Goal: Task Accomplishment & Management: Manage account settings

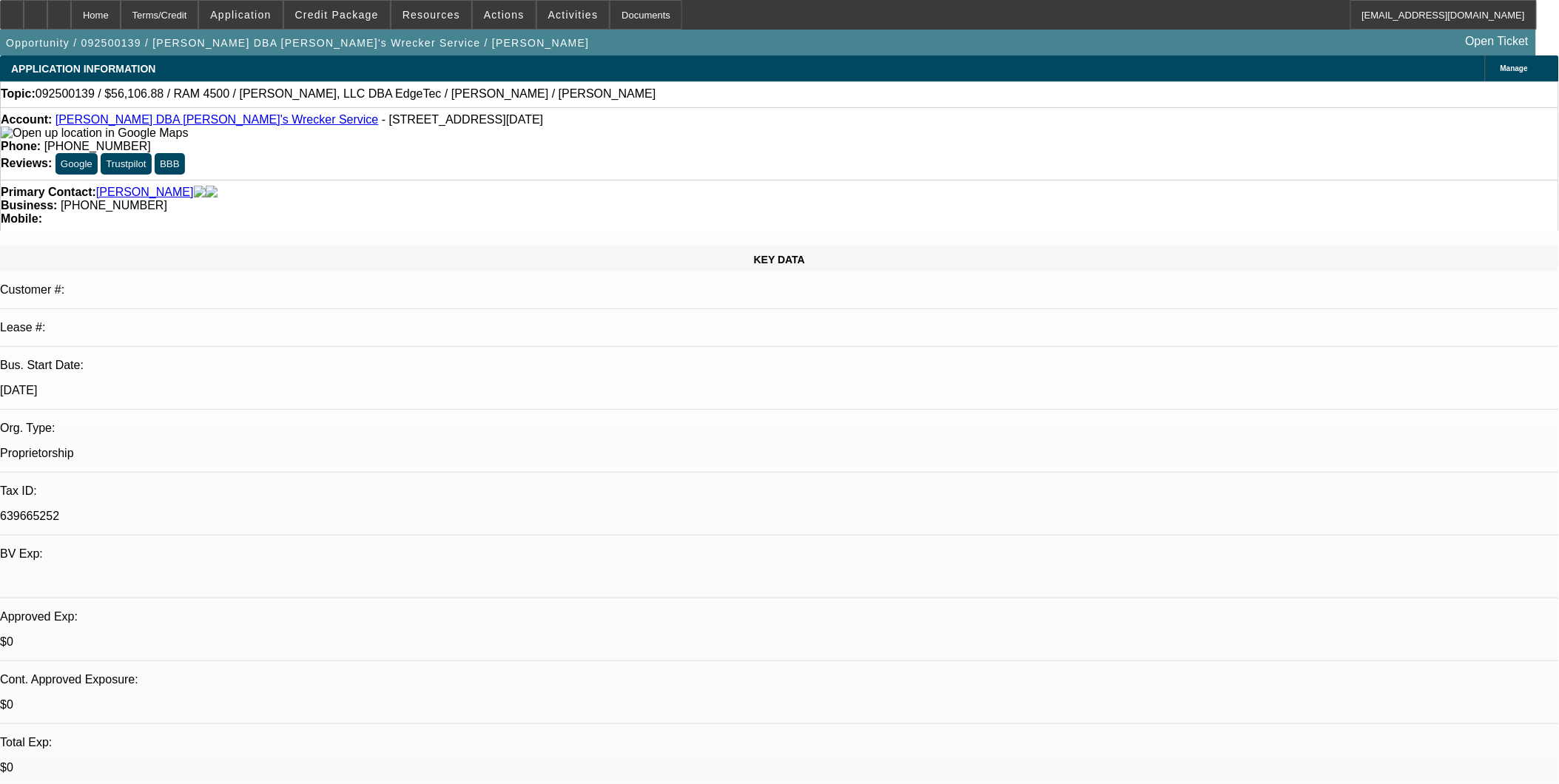
select select "0"
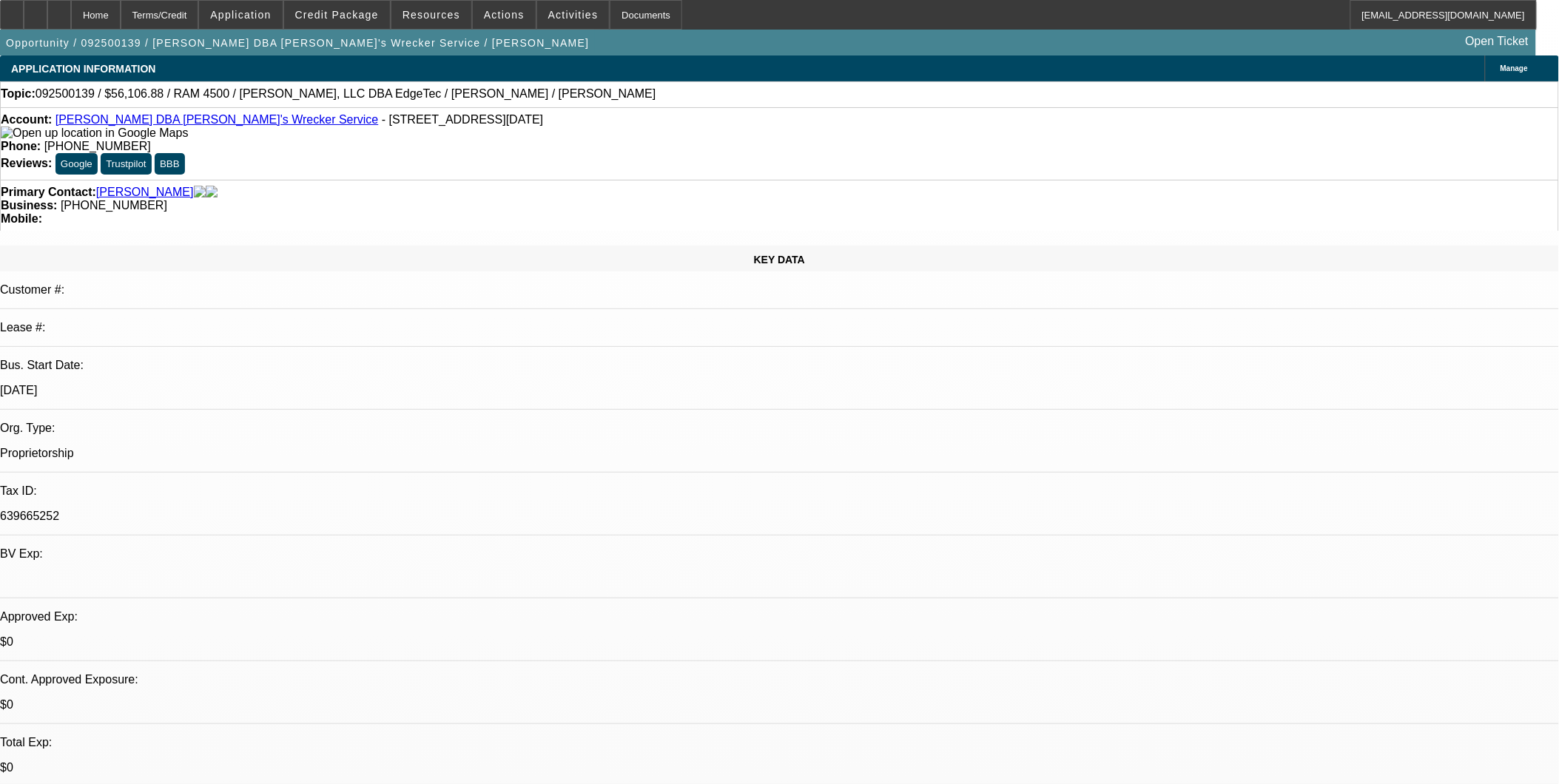
select select "0"
select select "0.1"
select select "0"
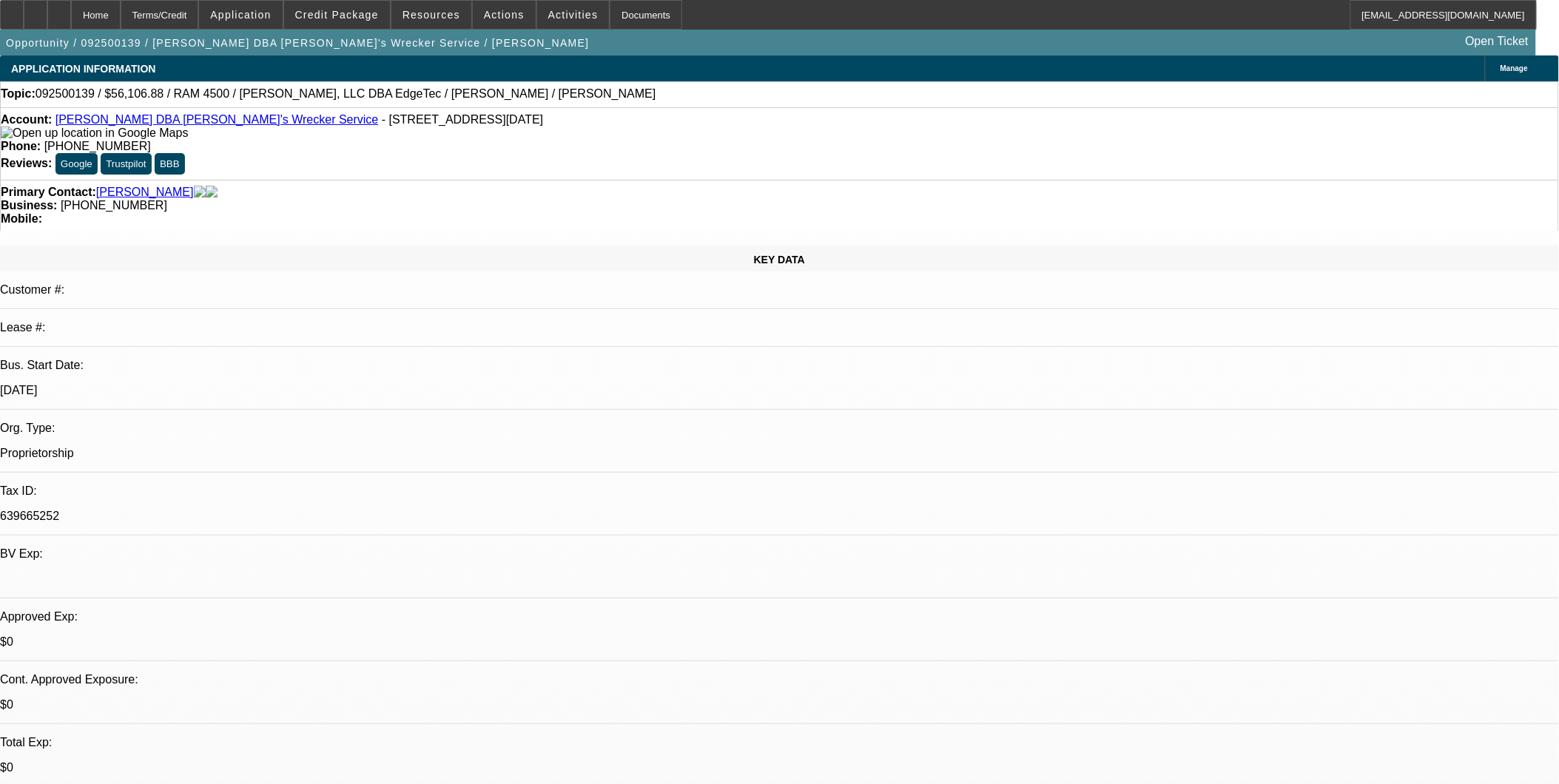
select select "0"
select select "0.1"
select select "1"
select select "6"
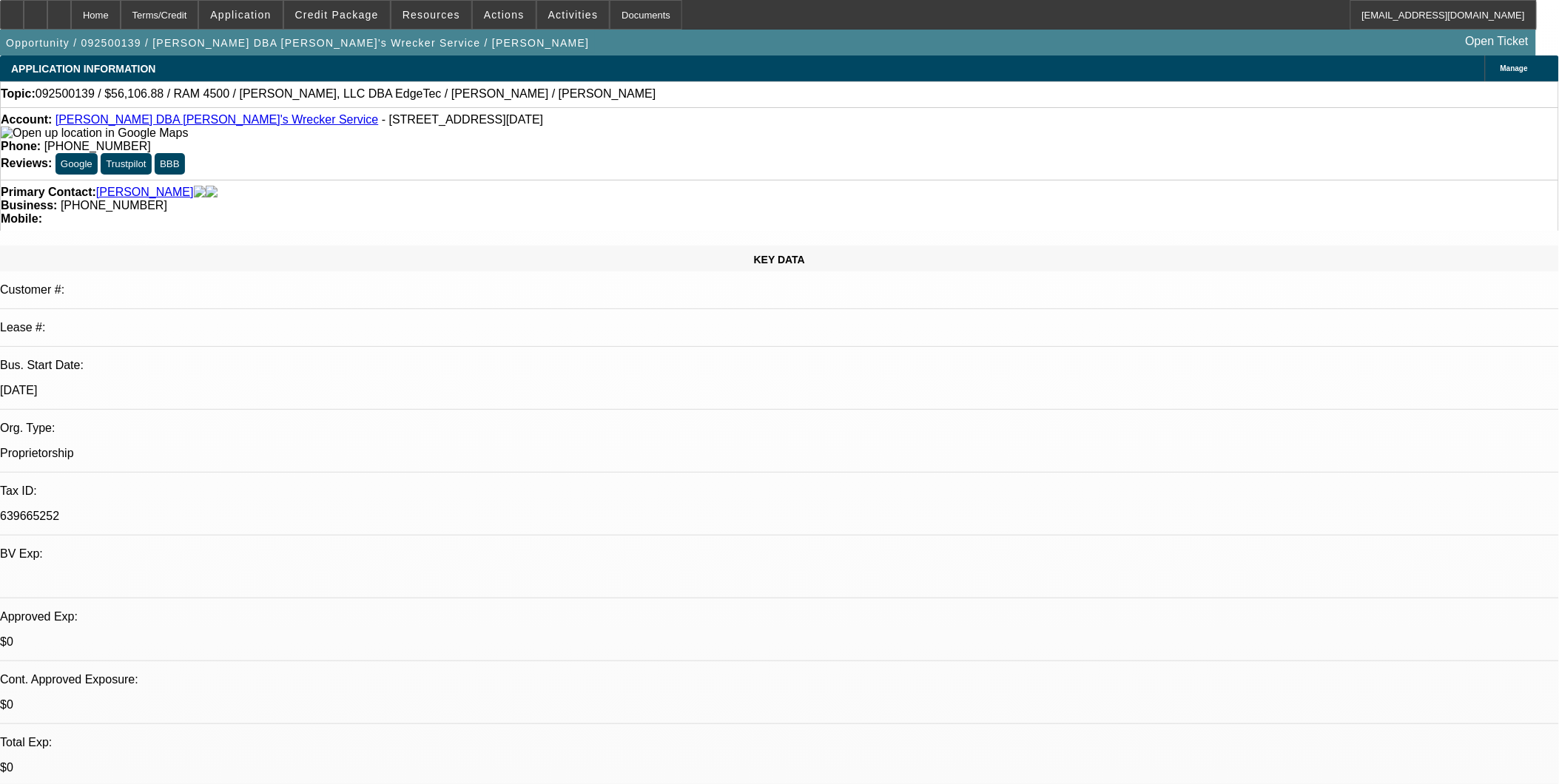
select select "1"
select select "6"
select select "1"
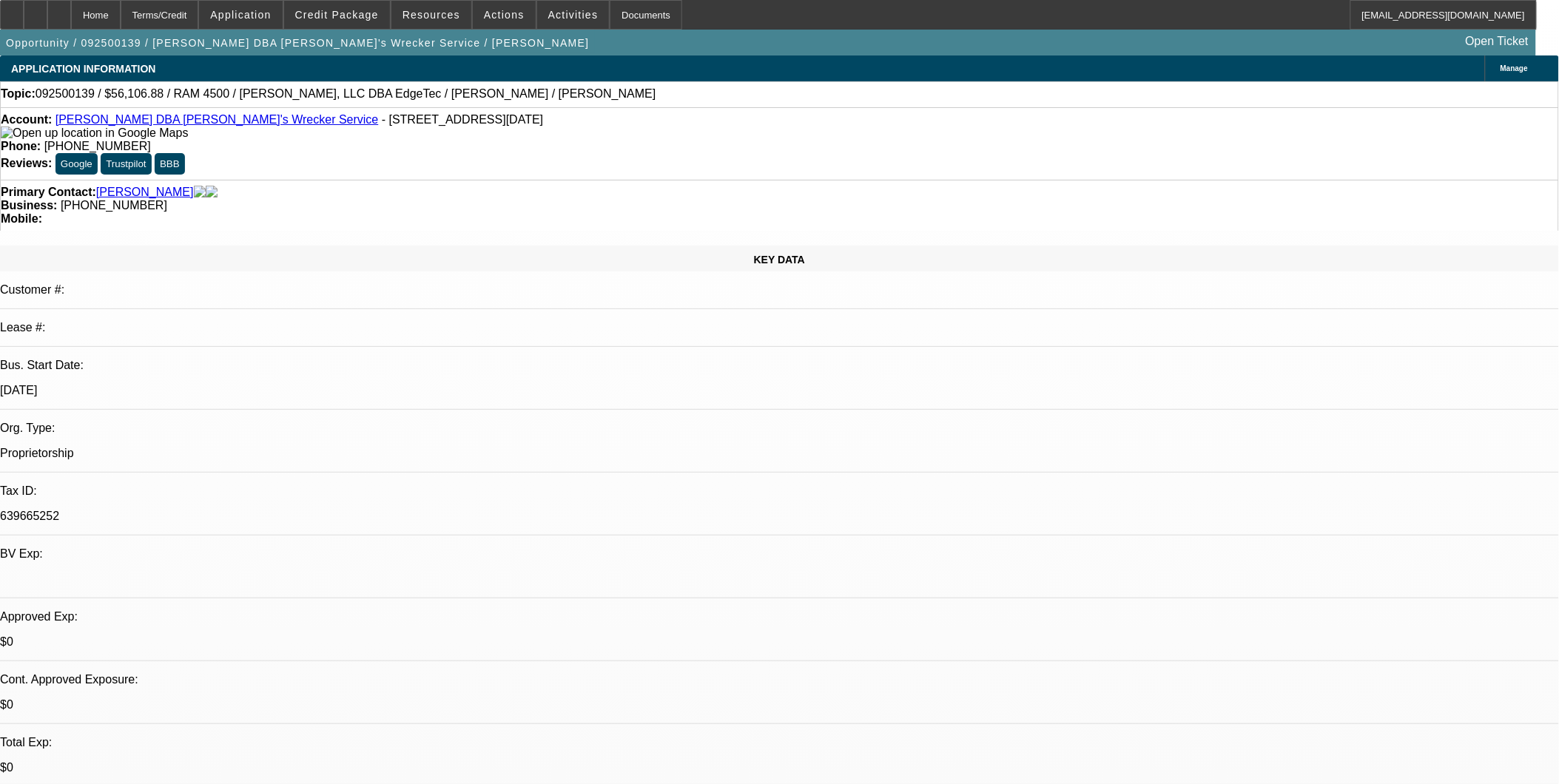
select select "4"
select select "1"
select select "4"
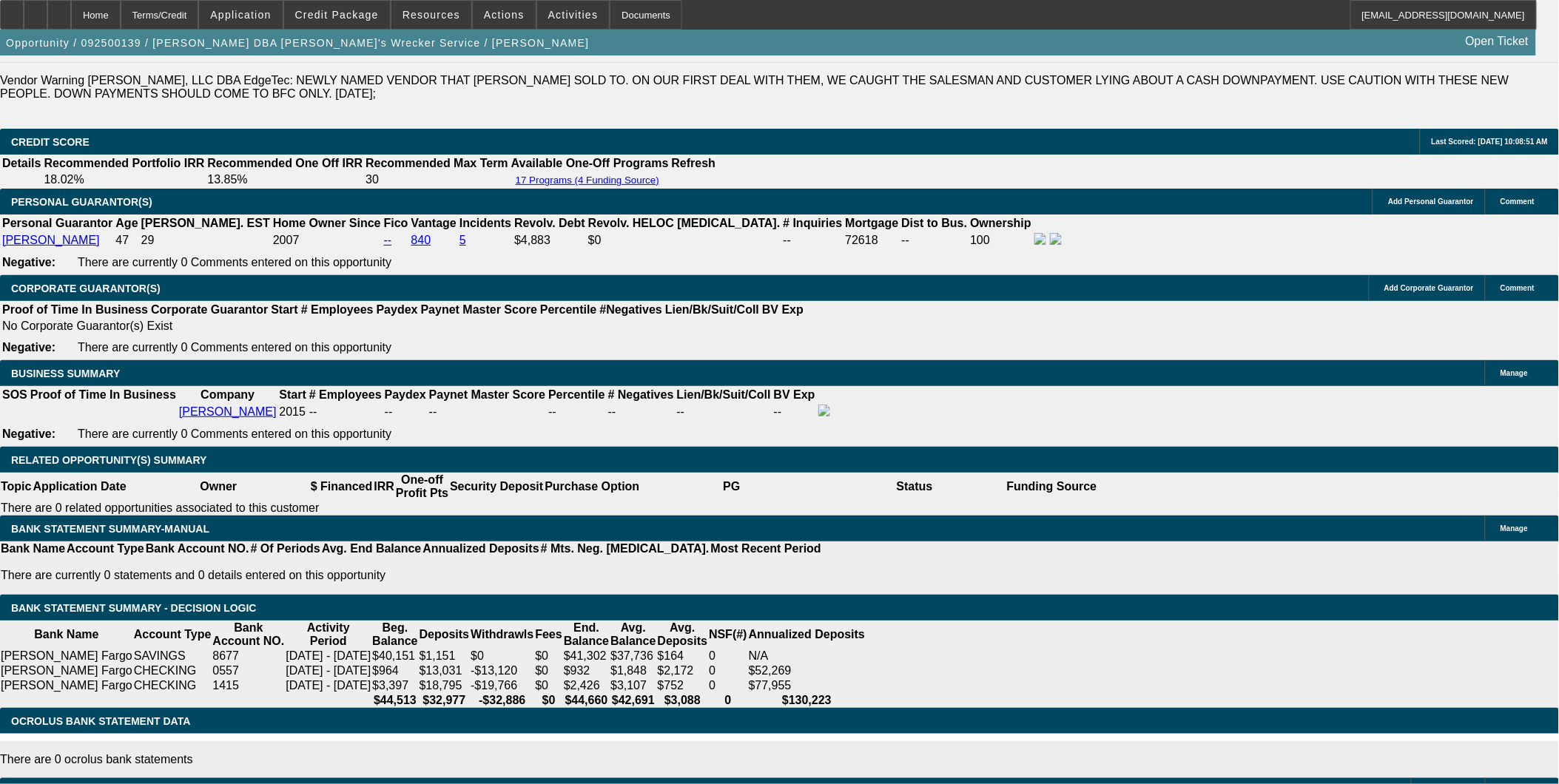
scroll to position [2137, 0]
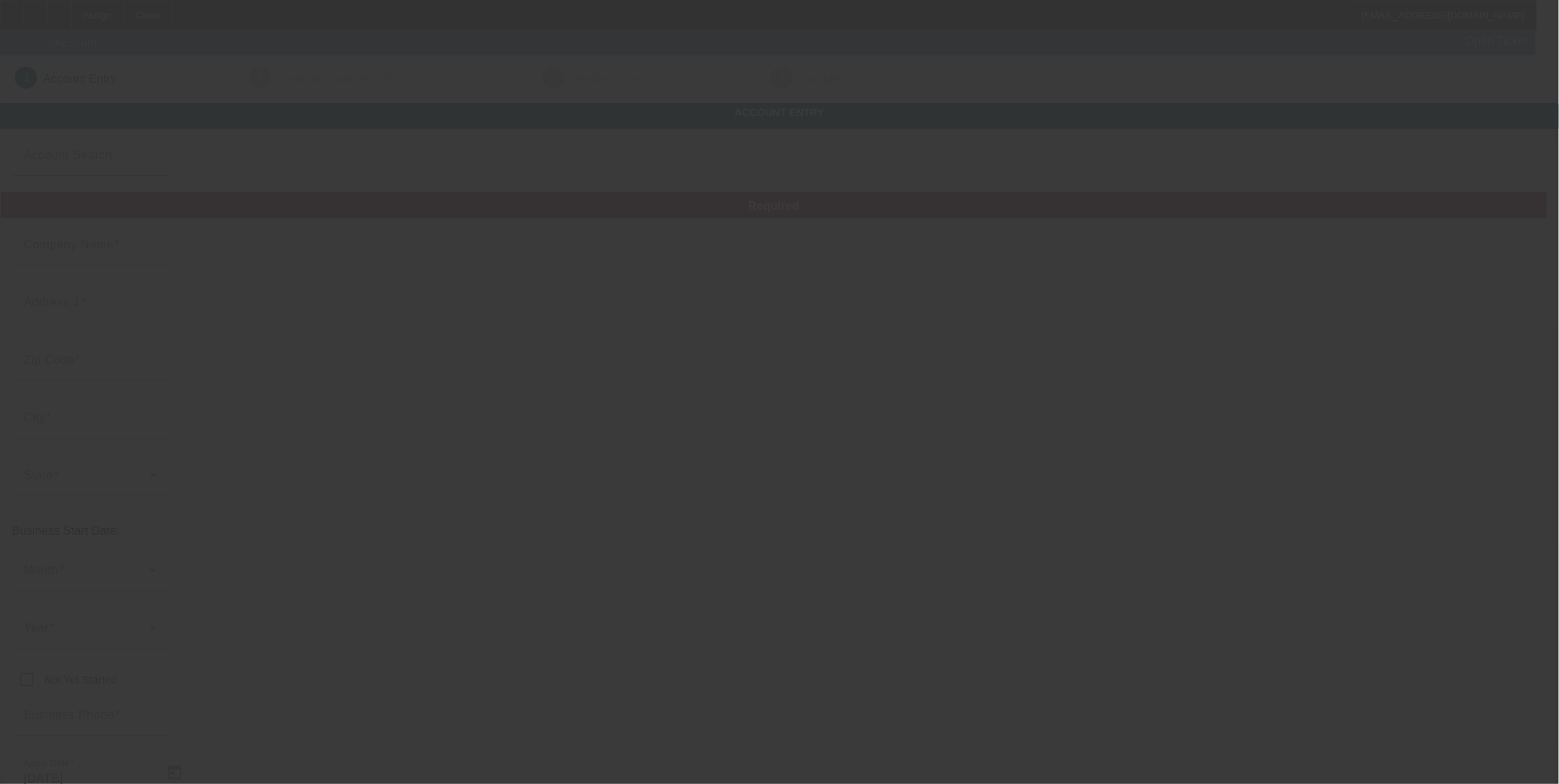
type input "G E TOWING"
type input "1201 Shafter Avenue"
type input "94124"
type input "San Francisco"
type input "(415) 822-5020"
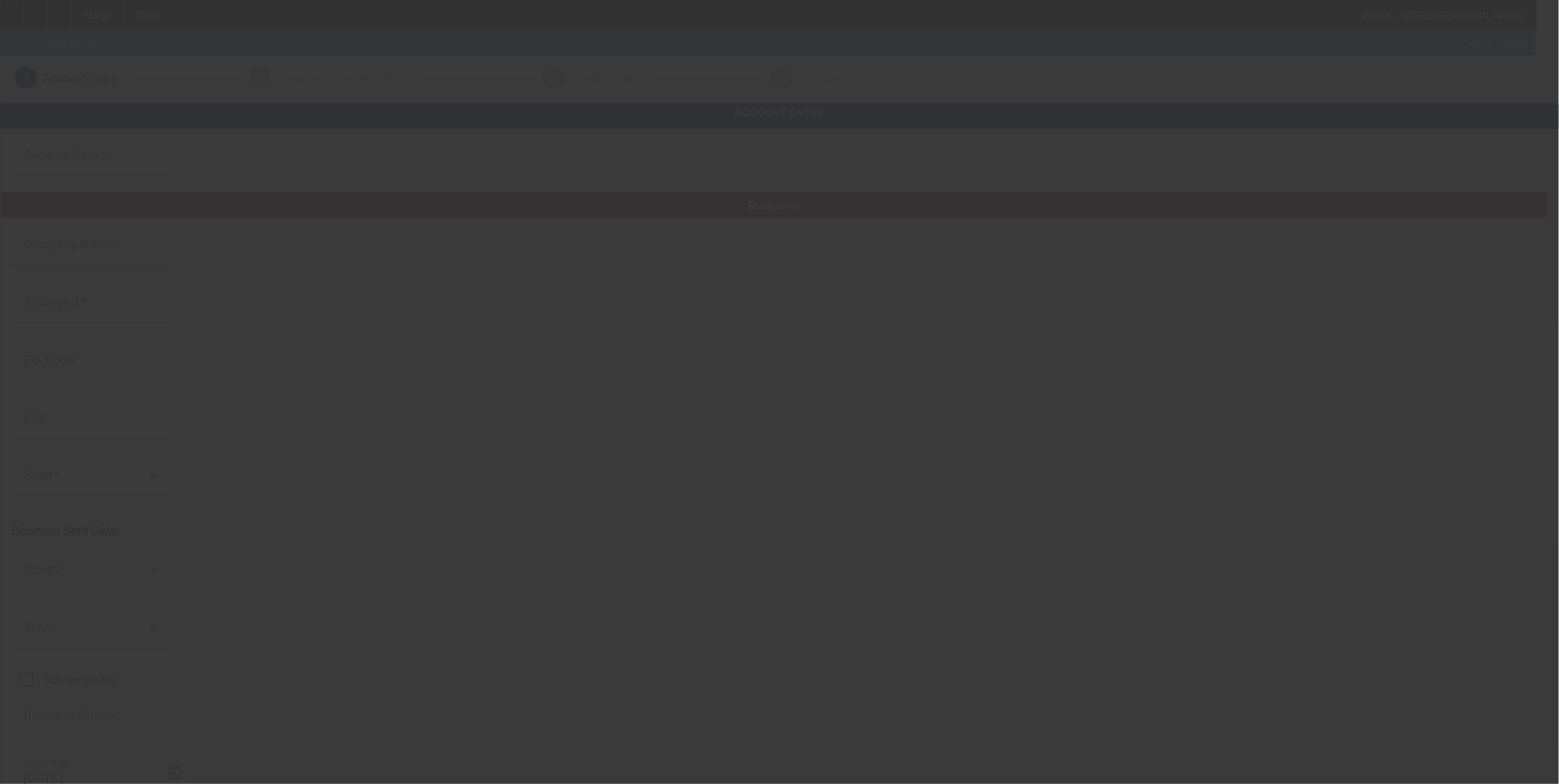
type input "getowingsf@yahoo.com"
type input "33-1271036"
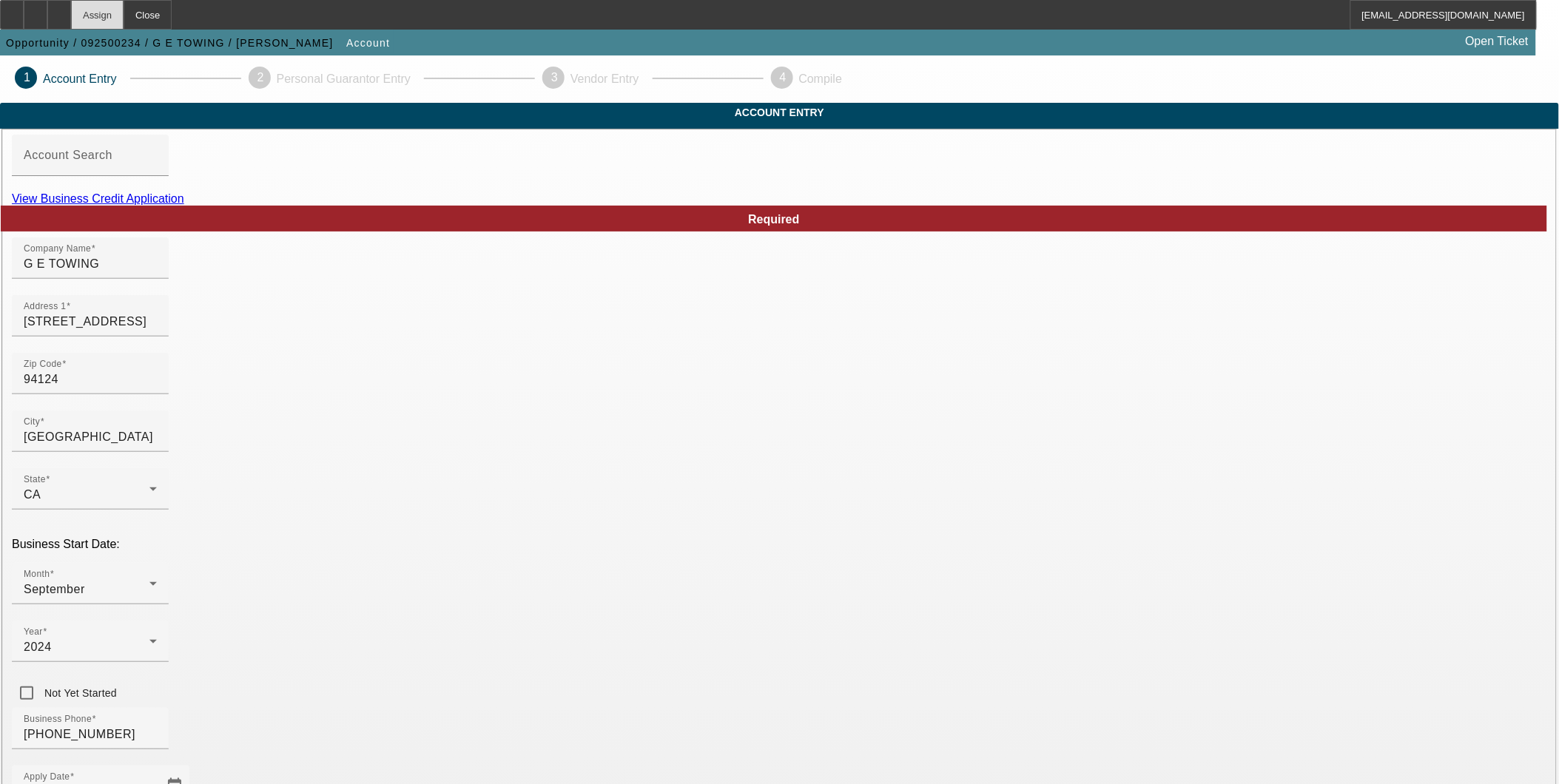
click at [124, 16] on div "Assign" at bounding box center [97, 15] width 53 height 30
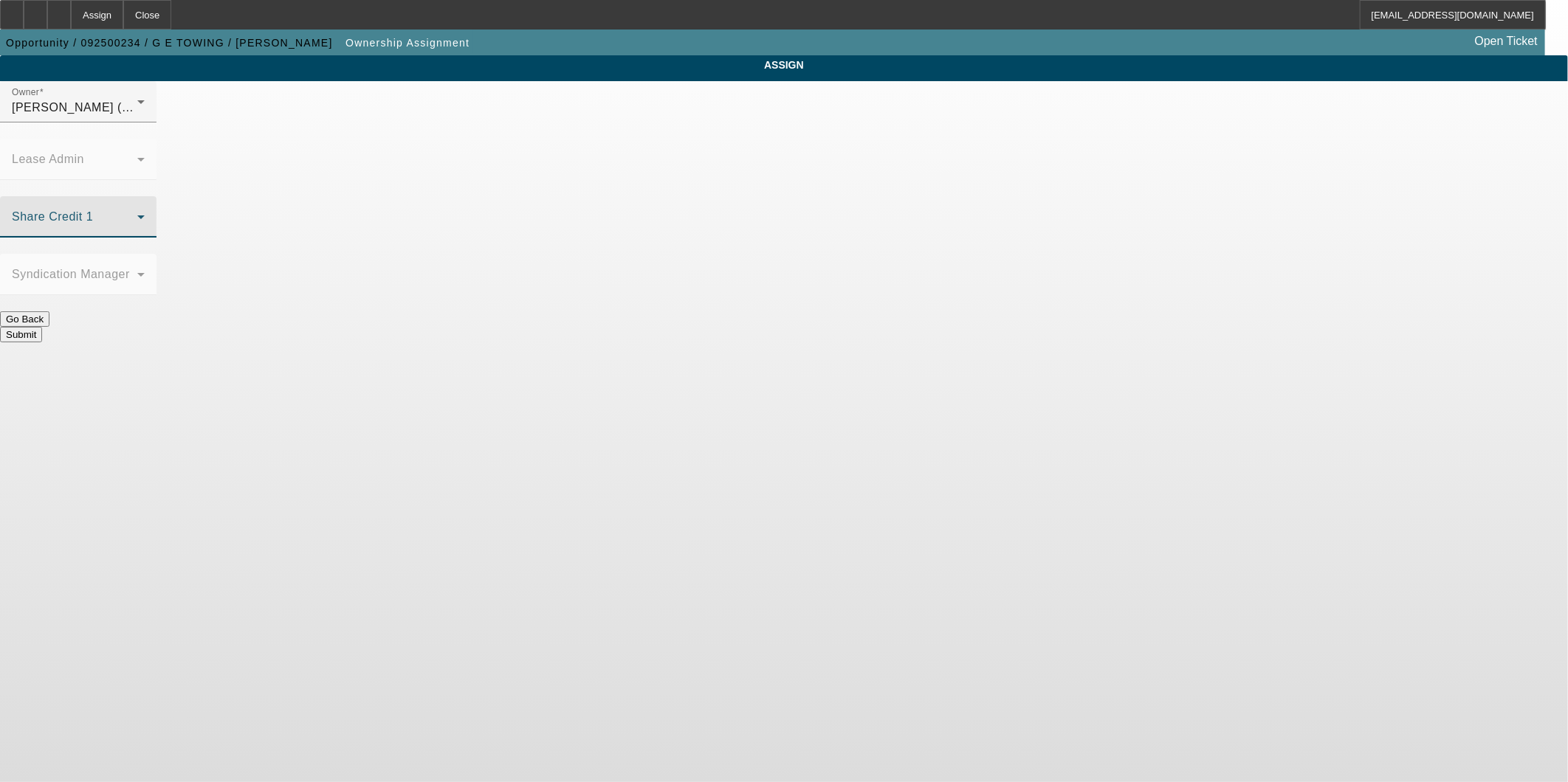
click at [138, 214] on span at bounding box center [74, 223] width 125 height 18
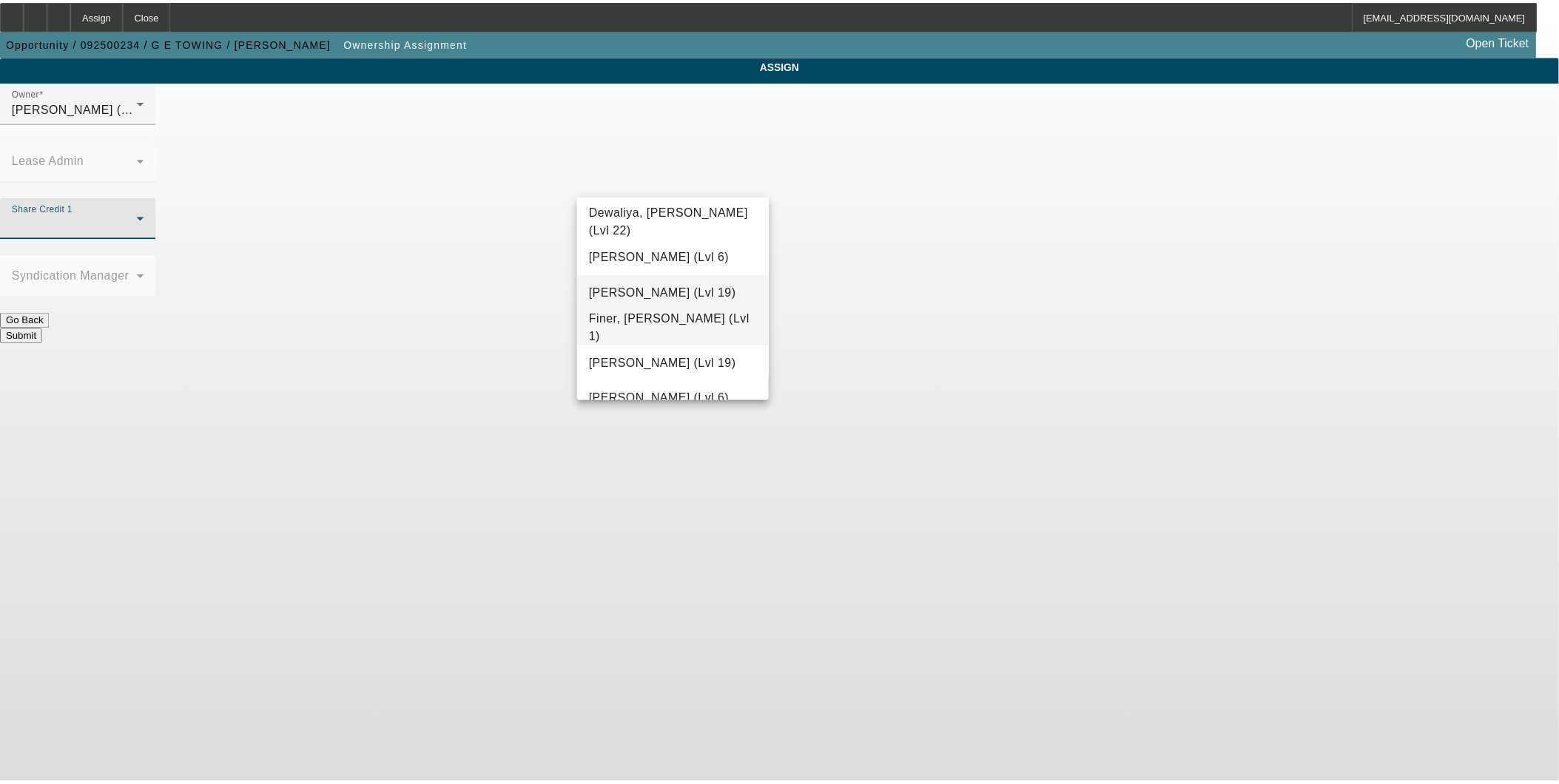
scroll to position [418, 0]
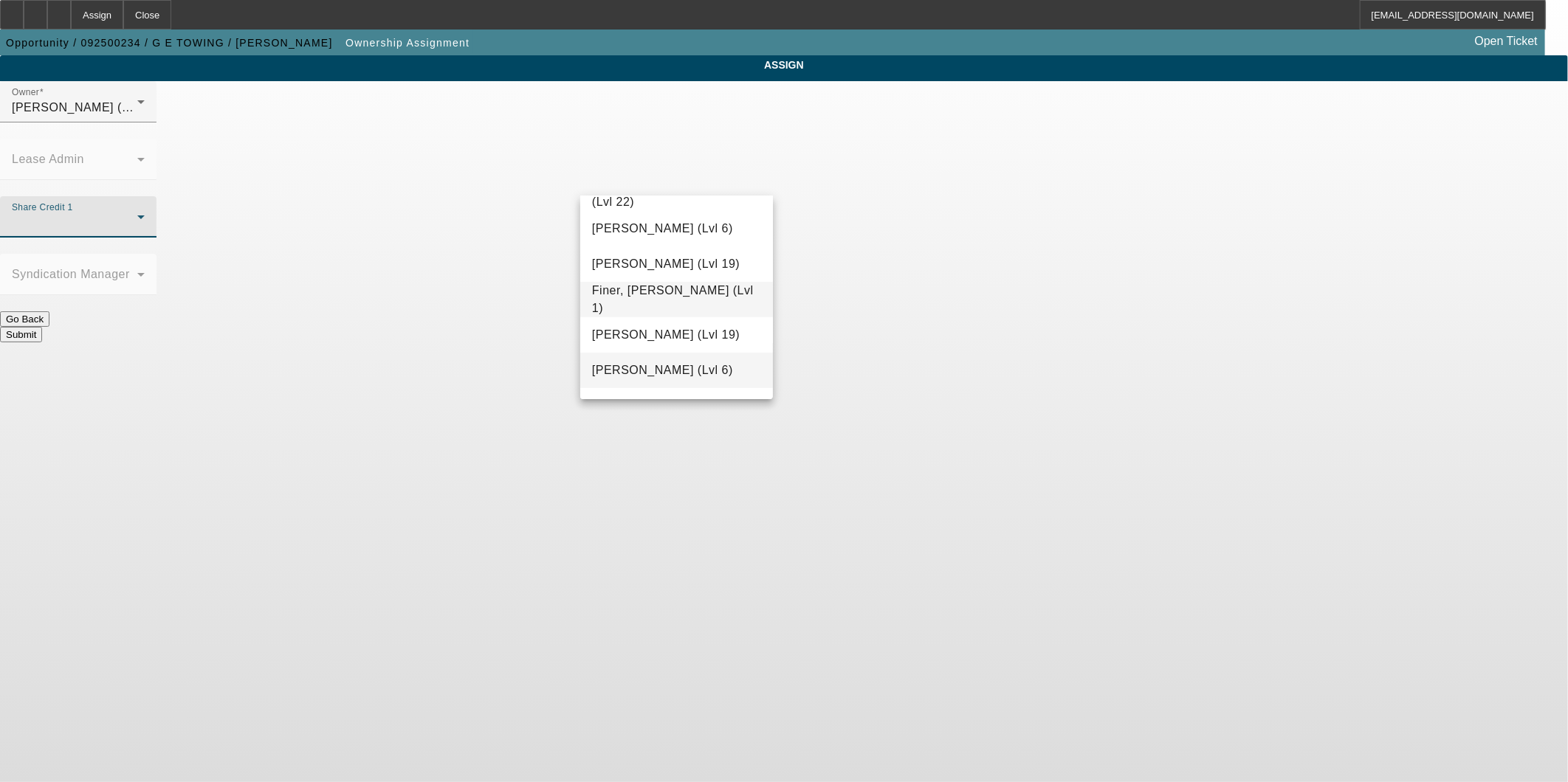
click at [645, 369] on span "Flagg, Jon (Lvl 6)" at bounding box center [662, 370] width 141 height 18
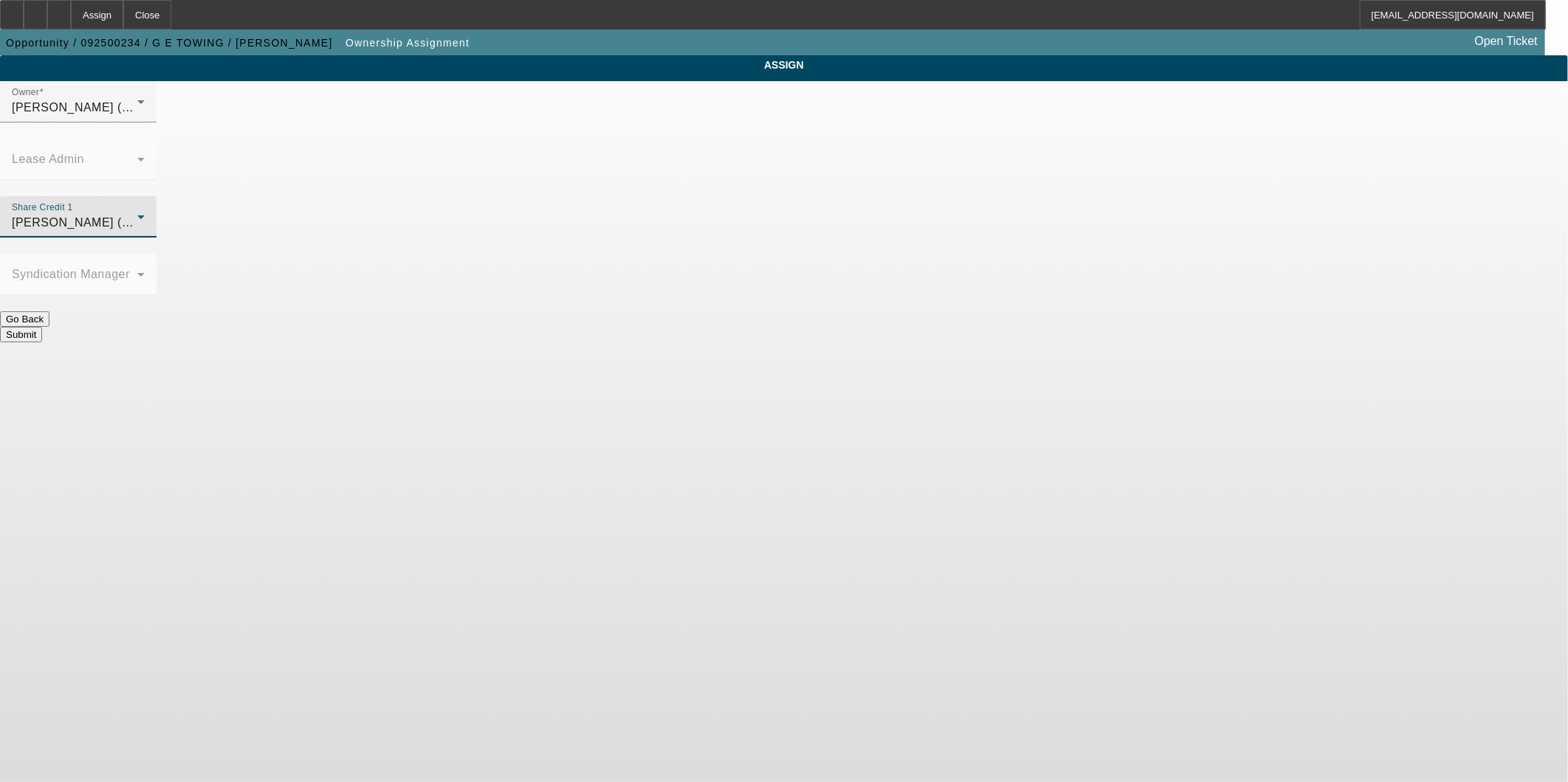
click at [42, 327] on button "Submit" at bounding box center [21, 334] width 42 height 16
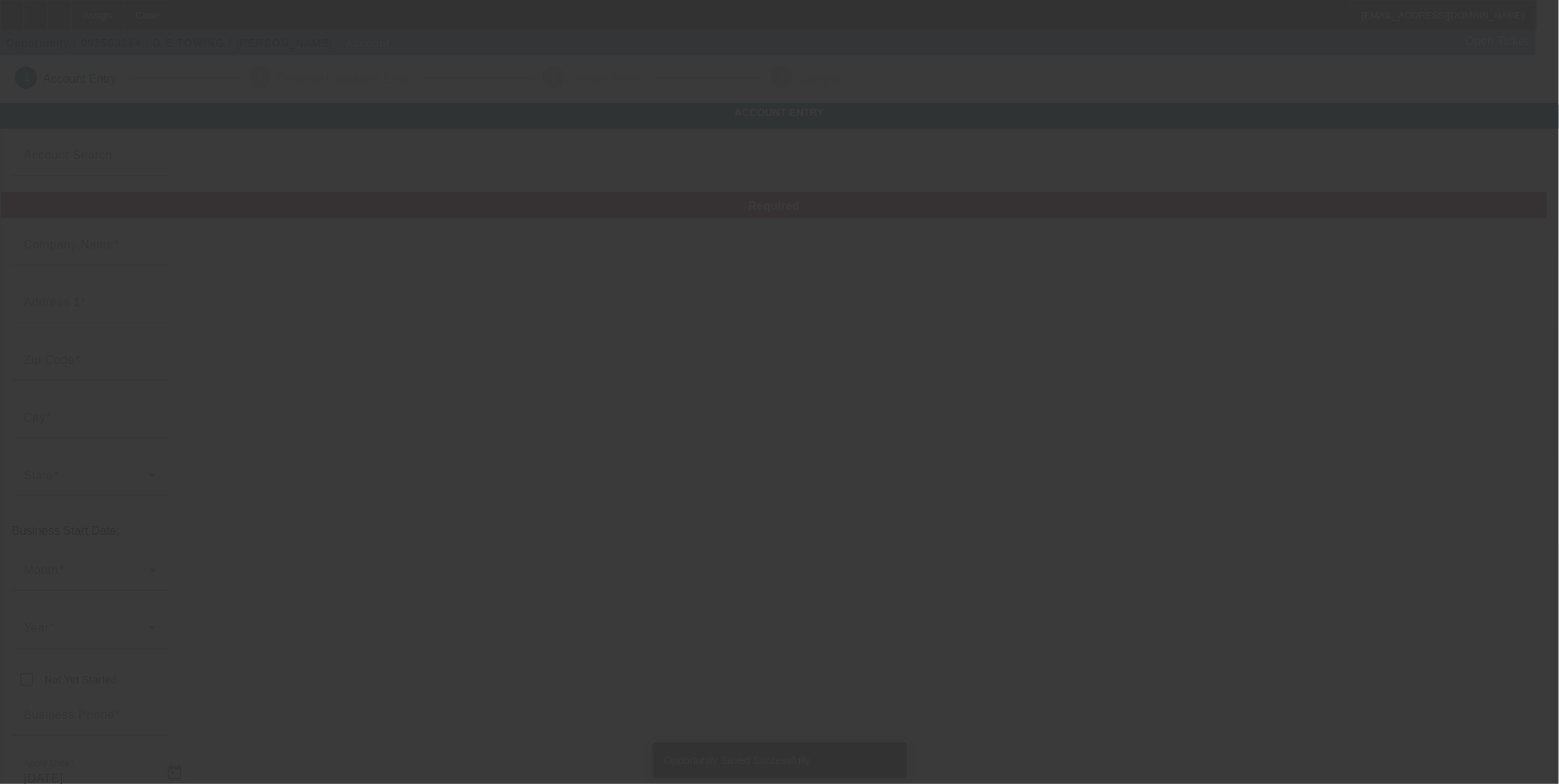
type input "G E TOWING"
type input "1201 Shafter Avenue"
type input "94124"
type input "San Francisco"
type input "(415) 822-5020"
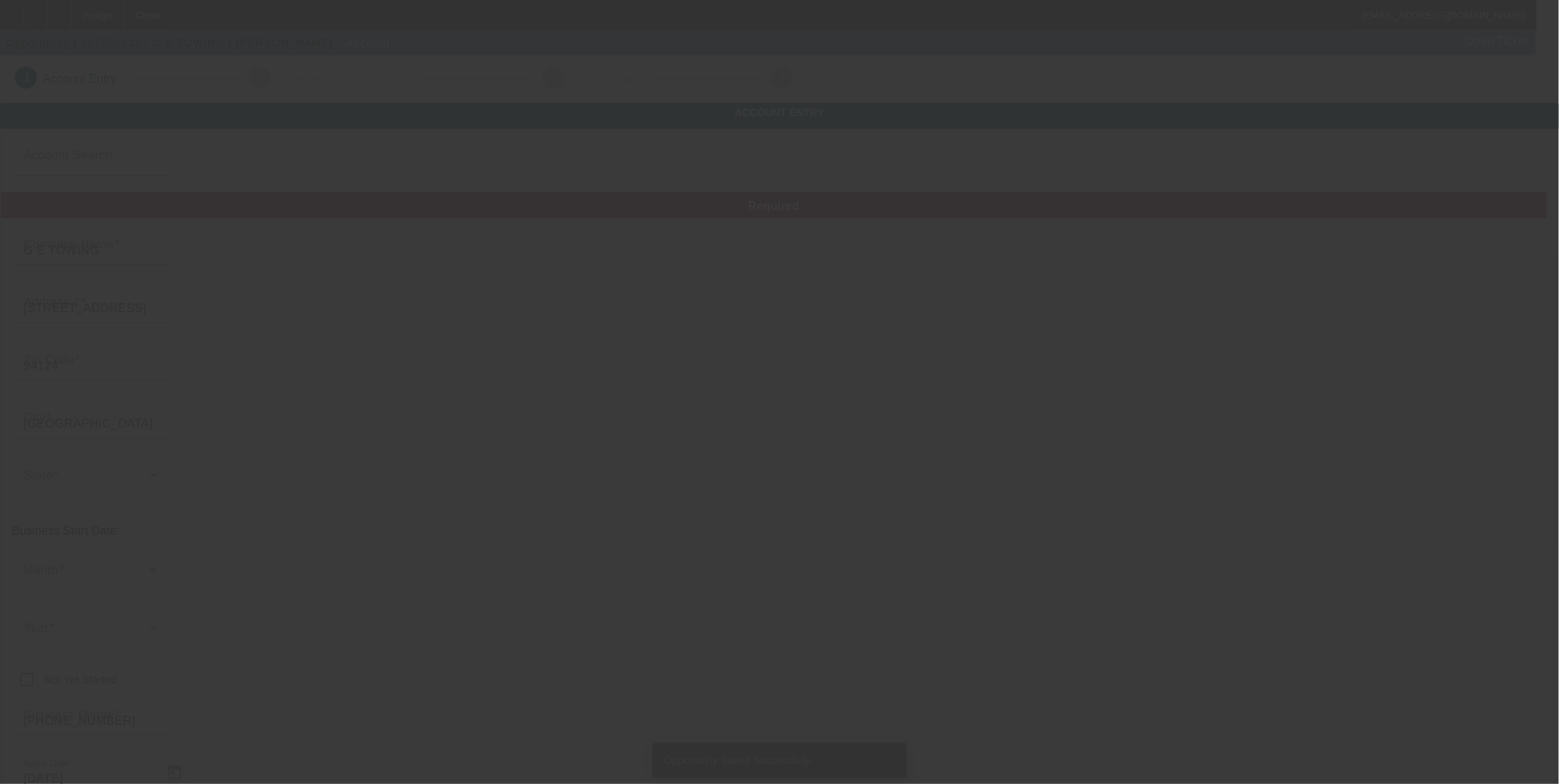
type input "getowingsf@yahoo.com"
type input "33-1271036"
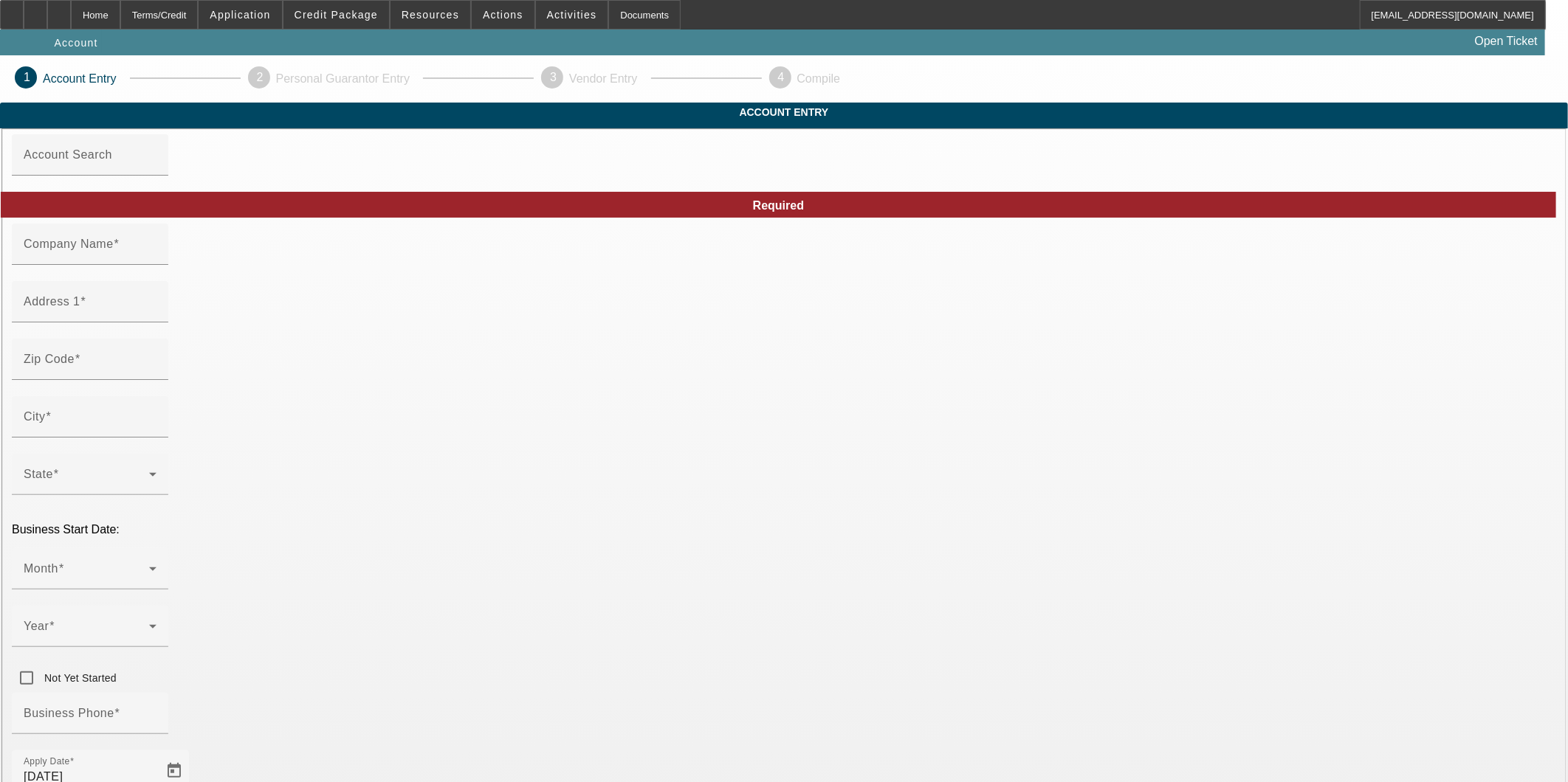
type input "G E TOWING"
type input "1201 Shafter Avenue"
type input "94124"
type input "San Francisco"
type input "(415) 822-5020"
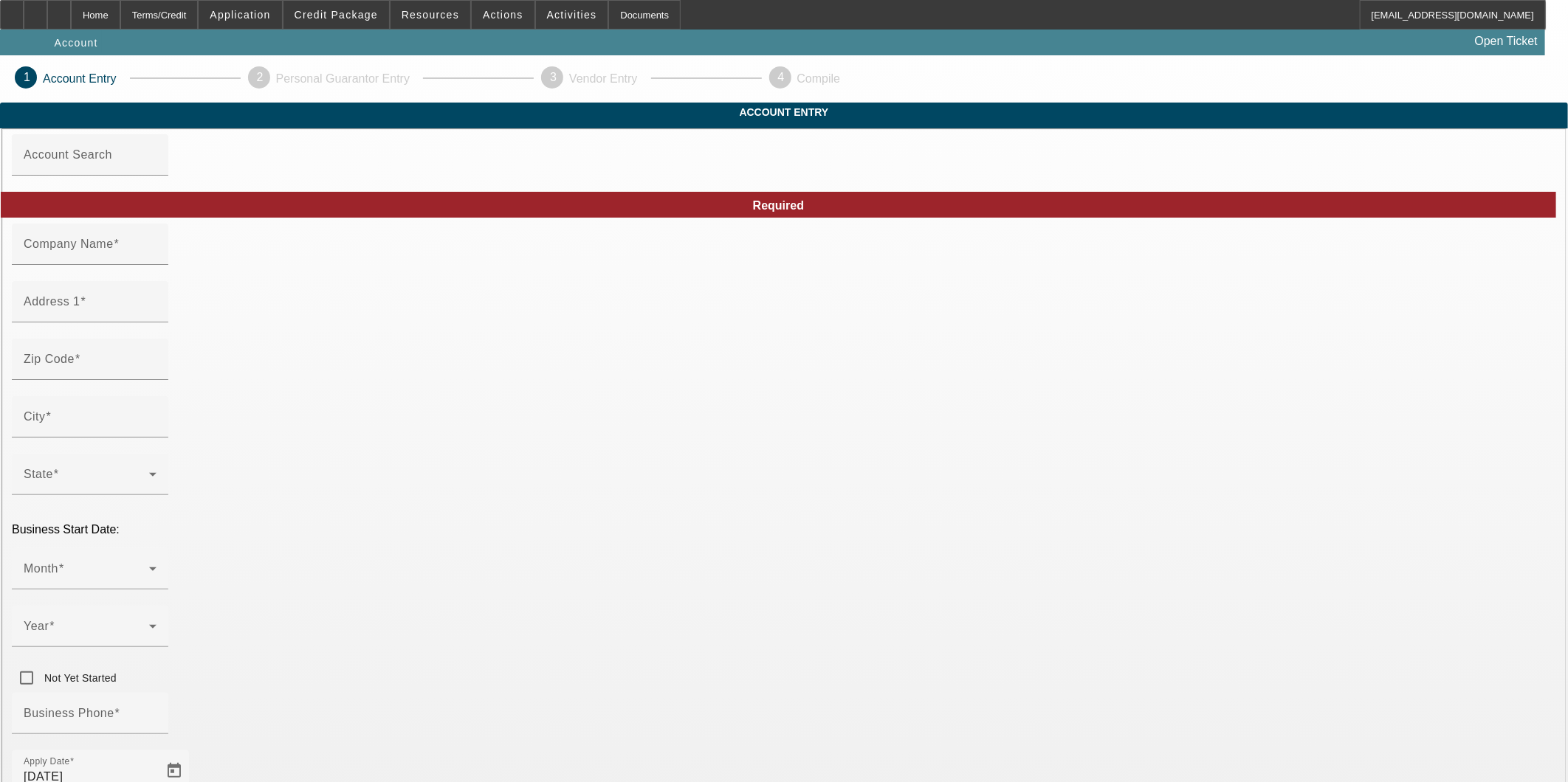
type input "getowingsf@yahoo.com"
type input "33-1271036"
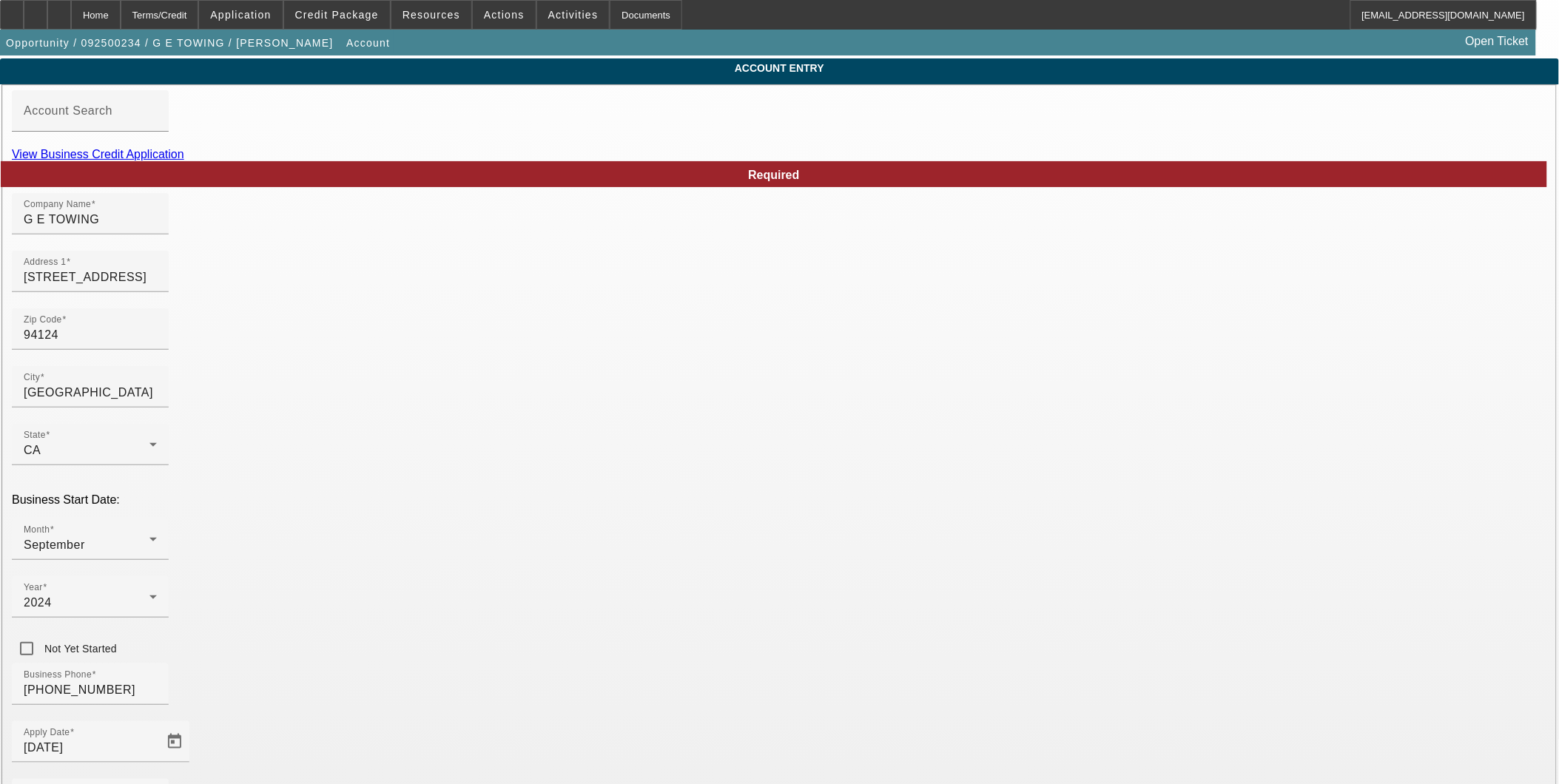
scroll to position [158, 0]
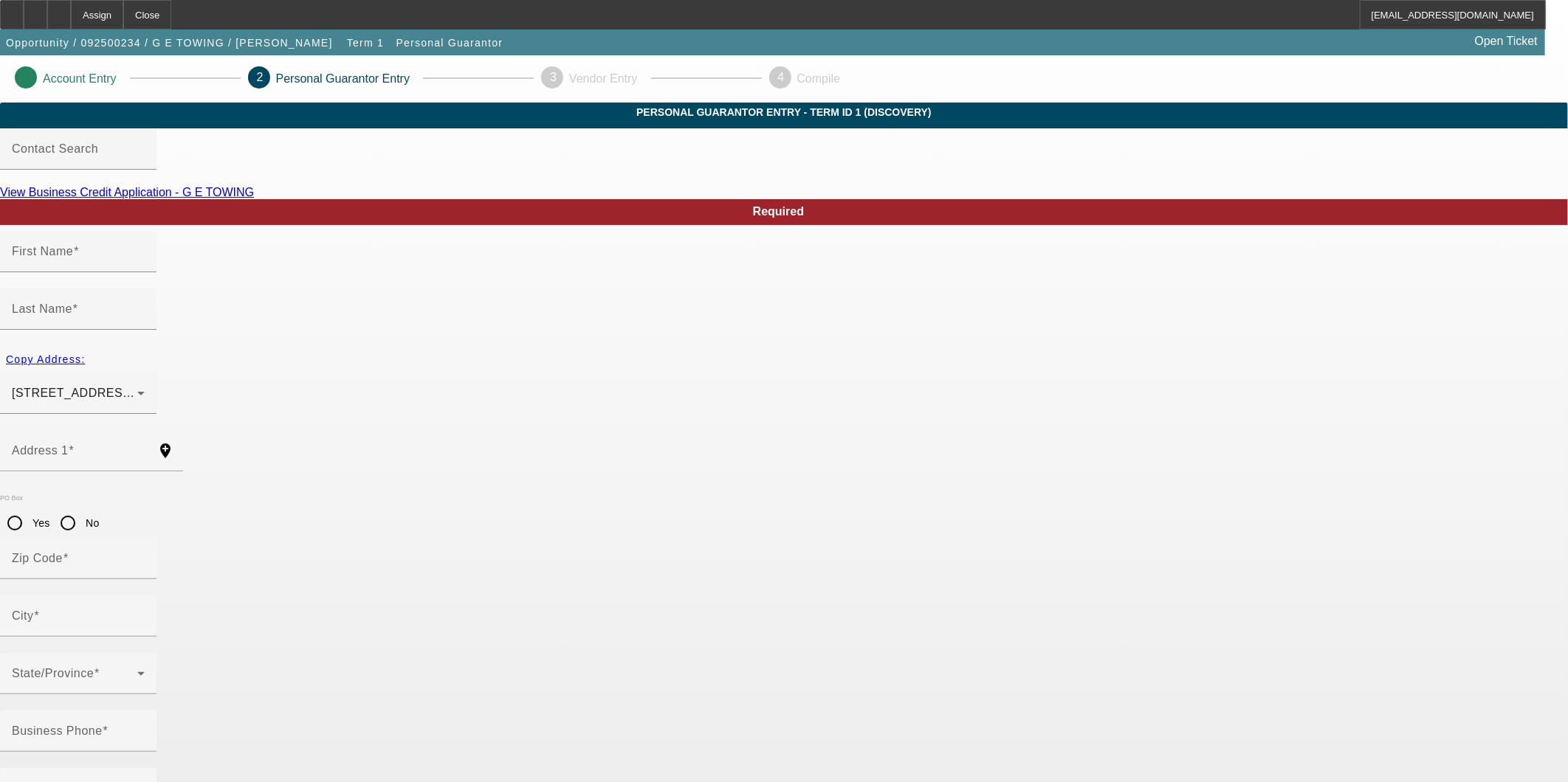
type input "Juan"
type input "Escobar"
type input "5 Carr Street"
radio input "true"
type input "94124"
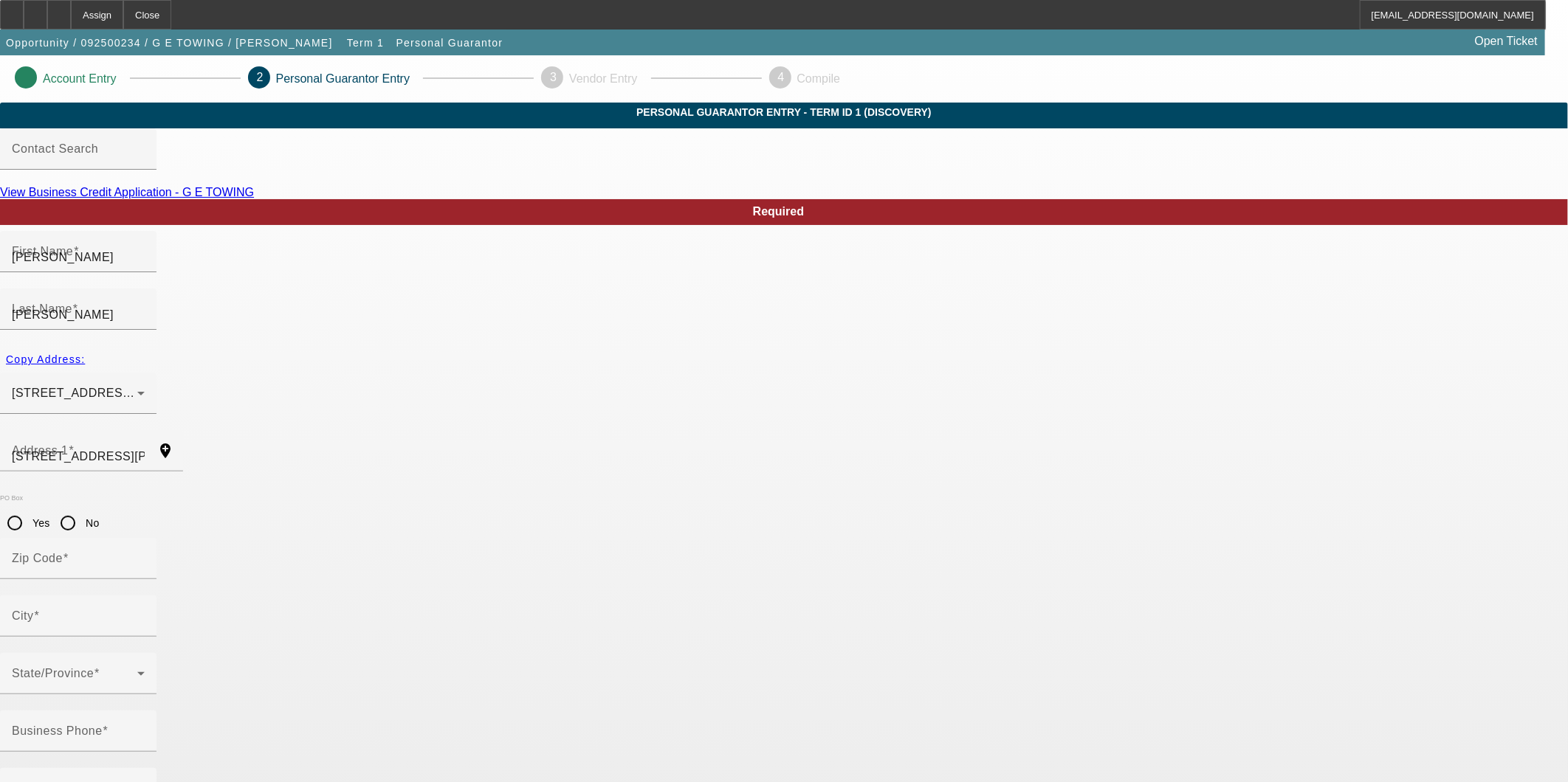
type input "[GEOGRAPHIC_DATA]"
type input "(415) 917-5567"
type input "100"
type input "620-33-0191"
type input "legacytowsf@gmail.com"
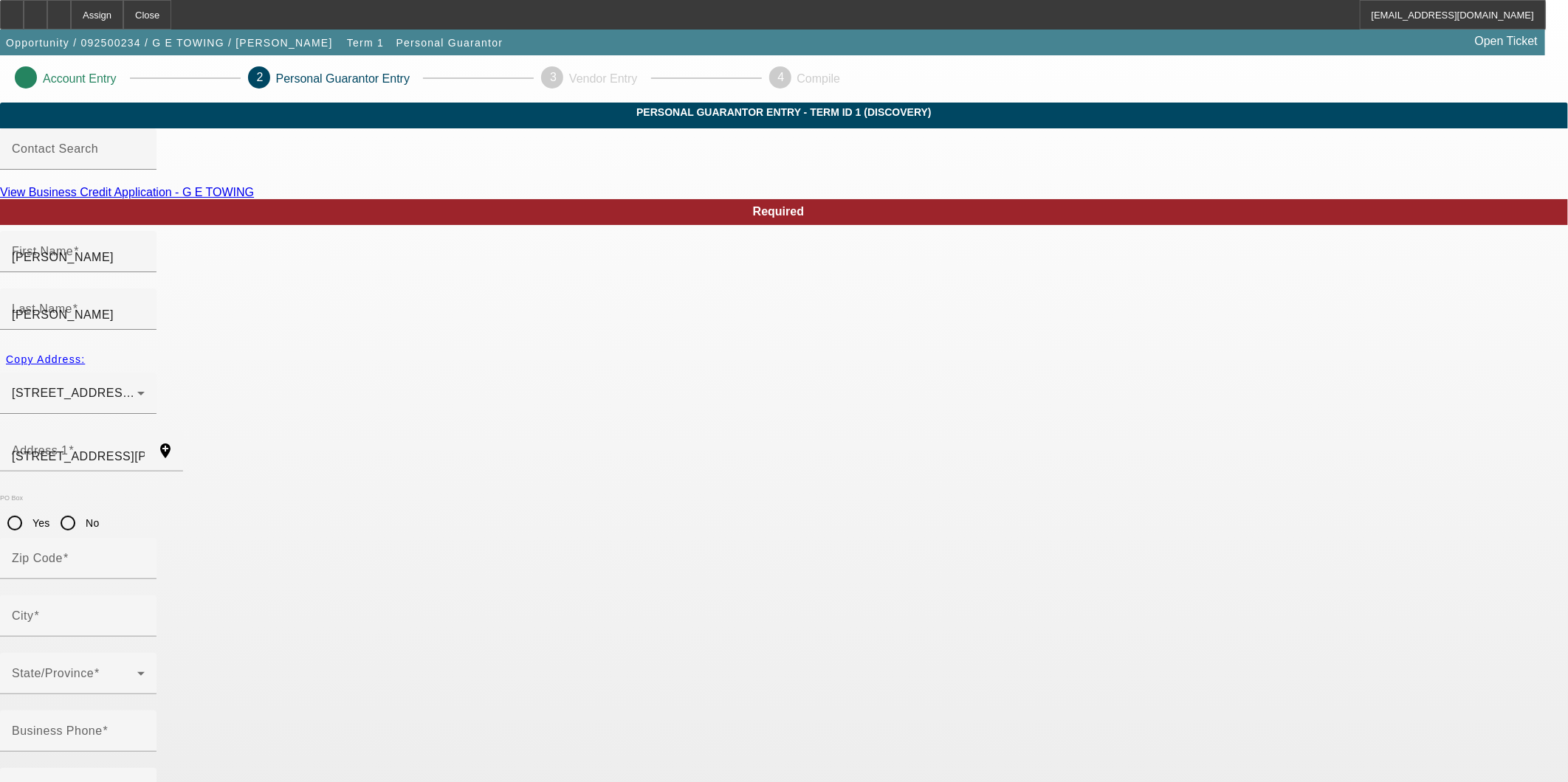
type input "(415) 622-6287"
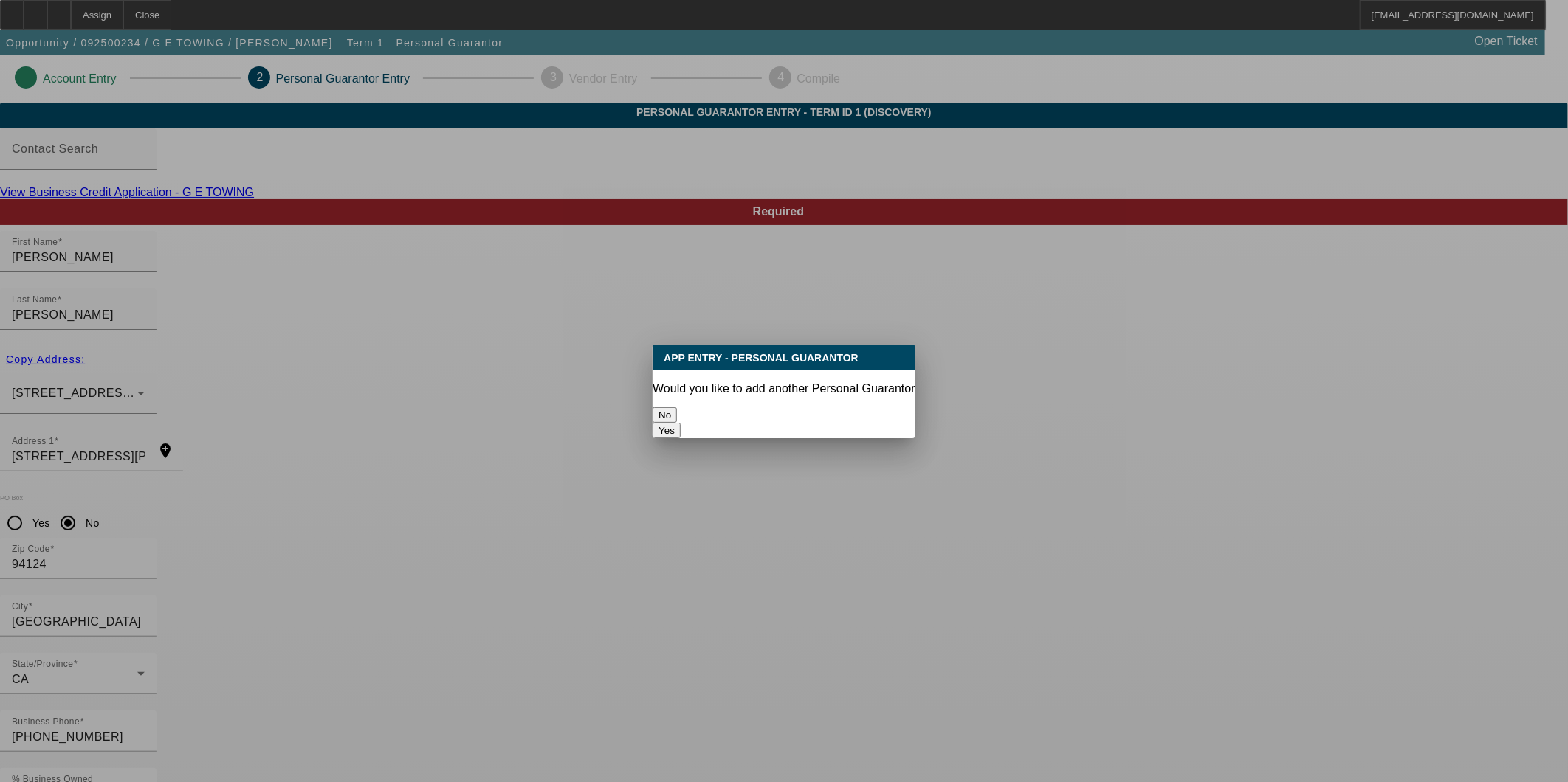
click at [677, 407] on button "No" at bounding box center [665, 415] width 25 height 16
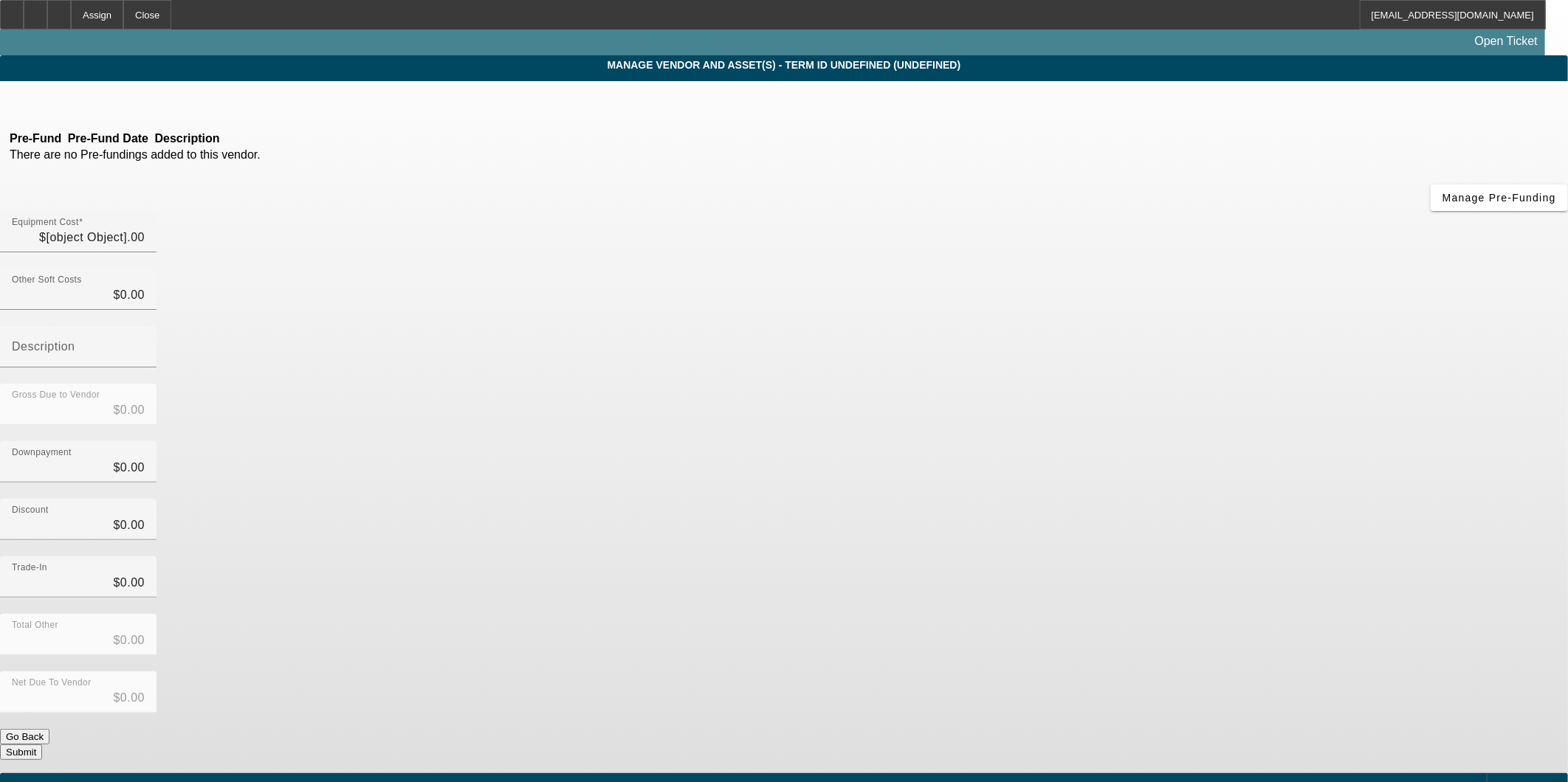
type input "$40,000.00"
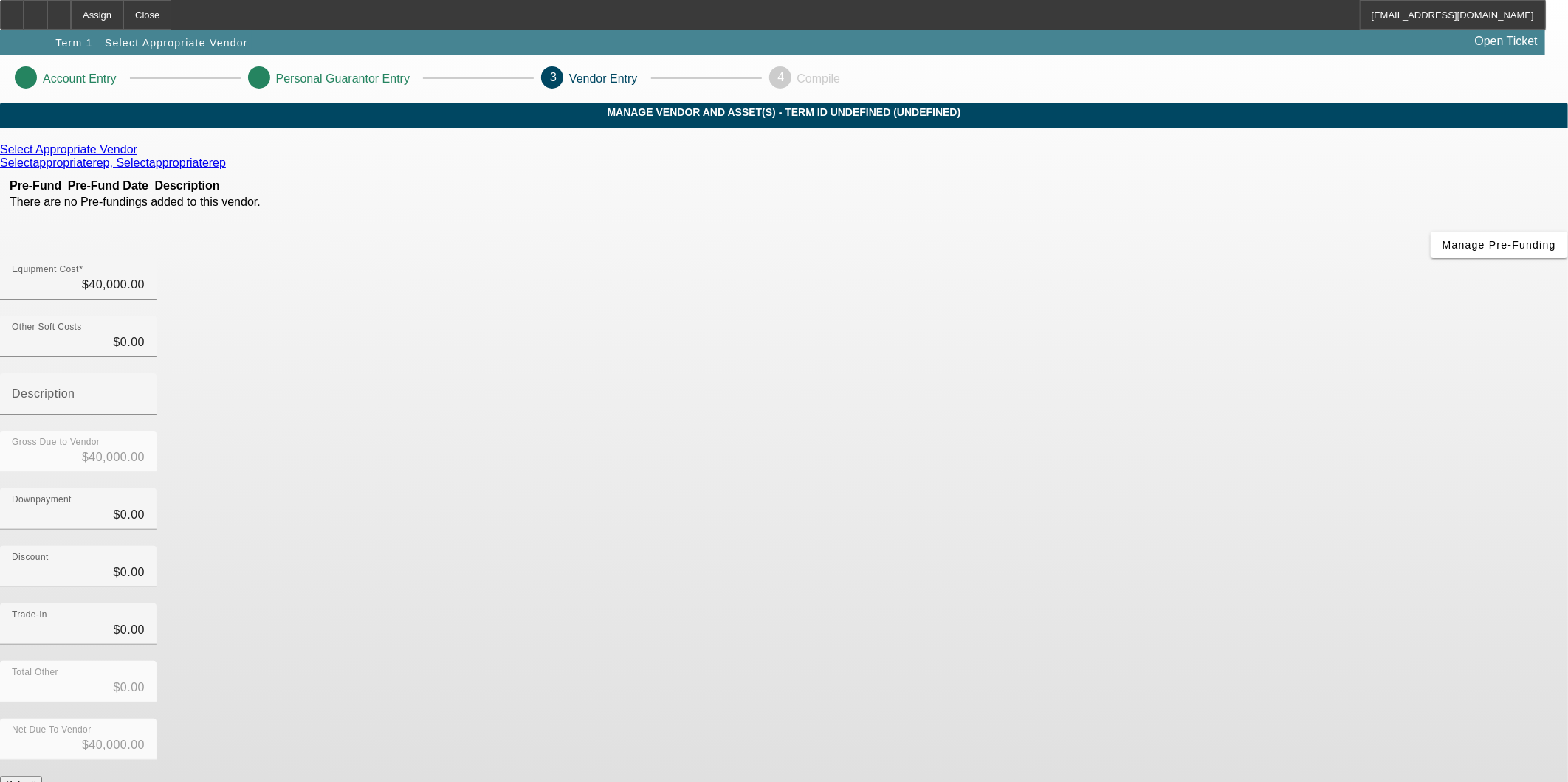
click at [42, 776] on button "Submit" at bounding box center [21, 784] width 42 height 16
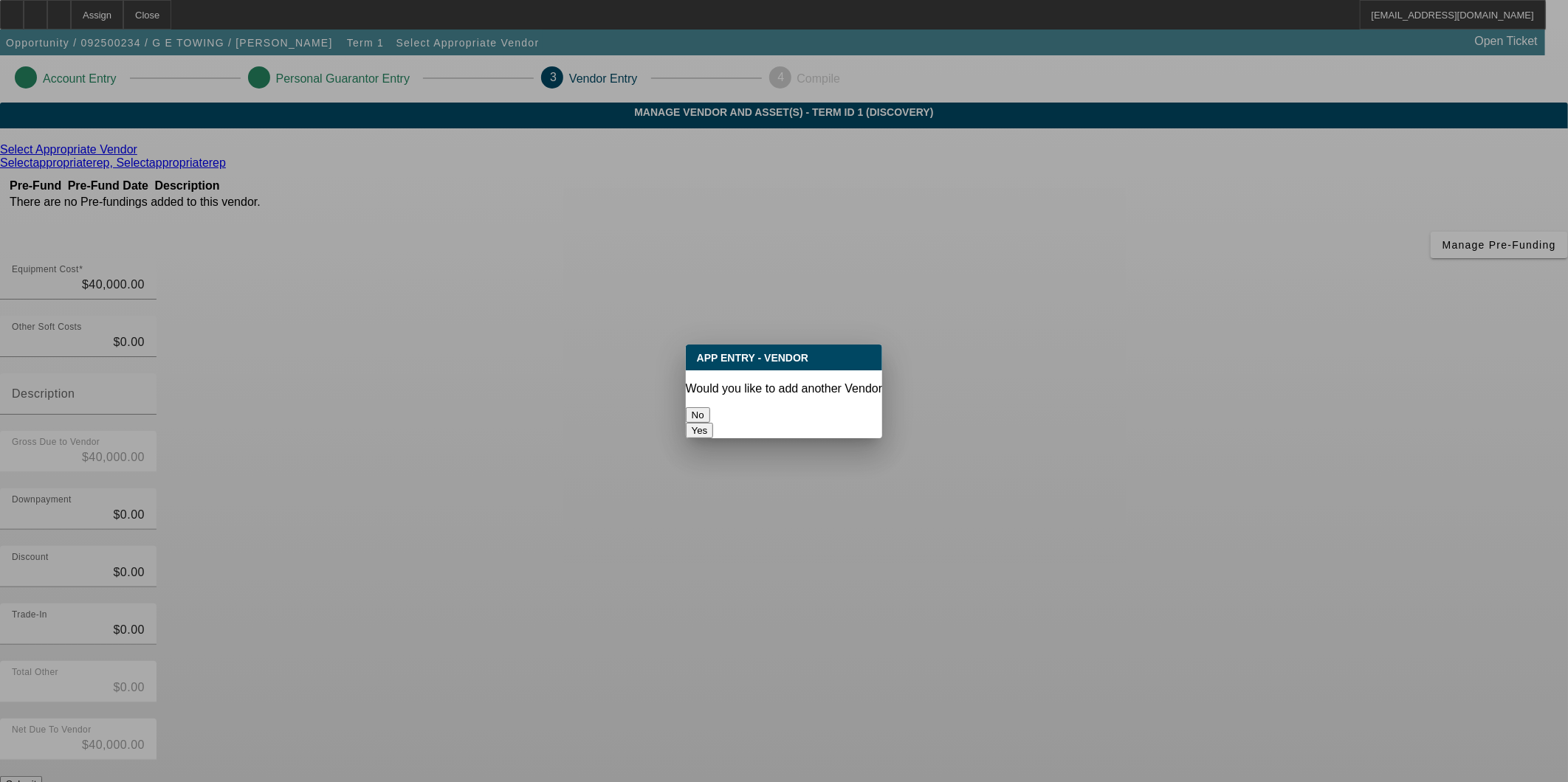
click at [710, 407] on button "No" at bounding box center [698, 415] width 25 height 16
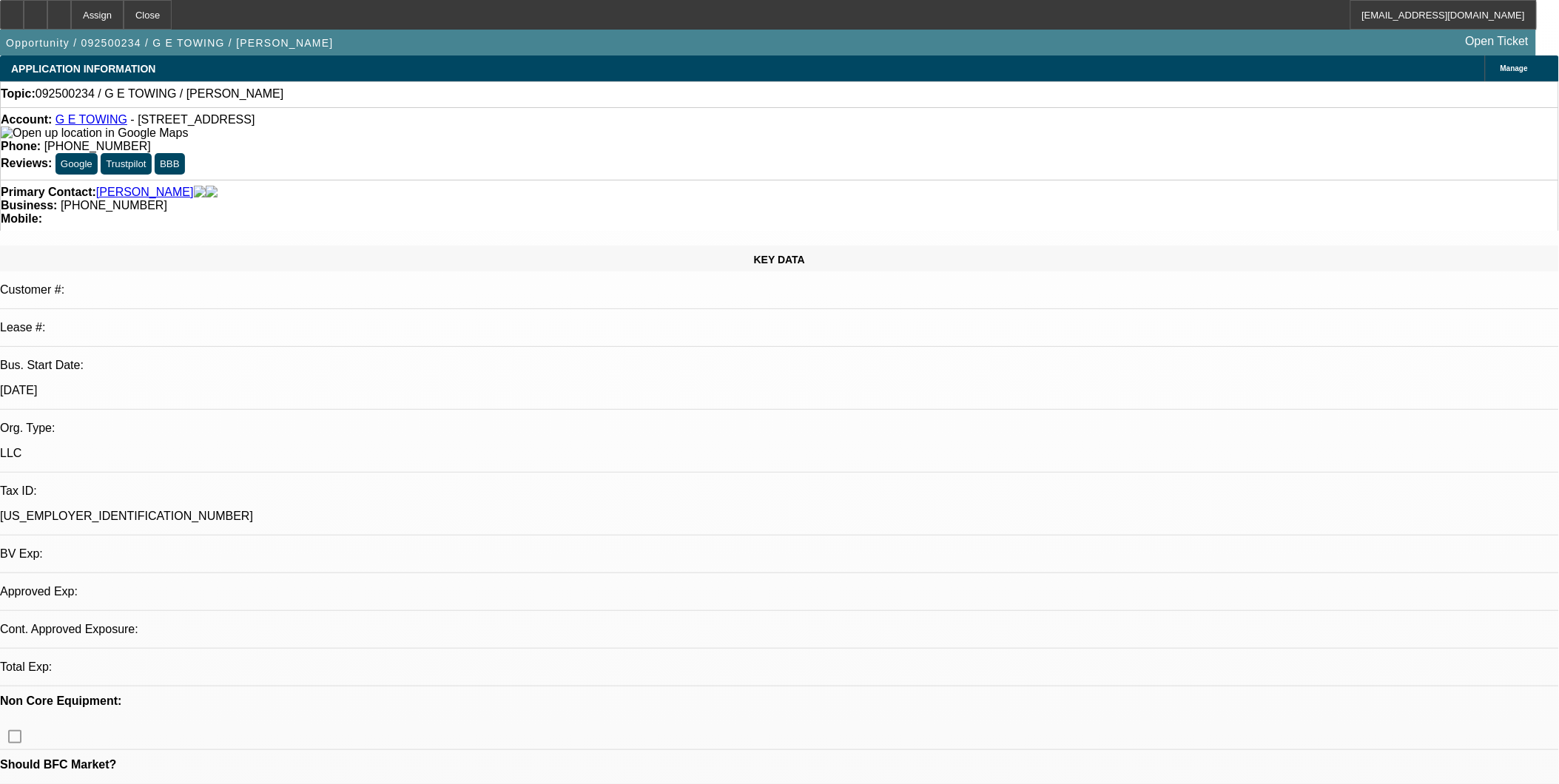
select select "0"
select select "2"
select select "0.1"
select select "1"
select select "2"
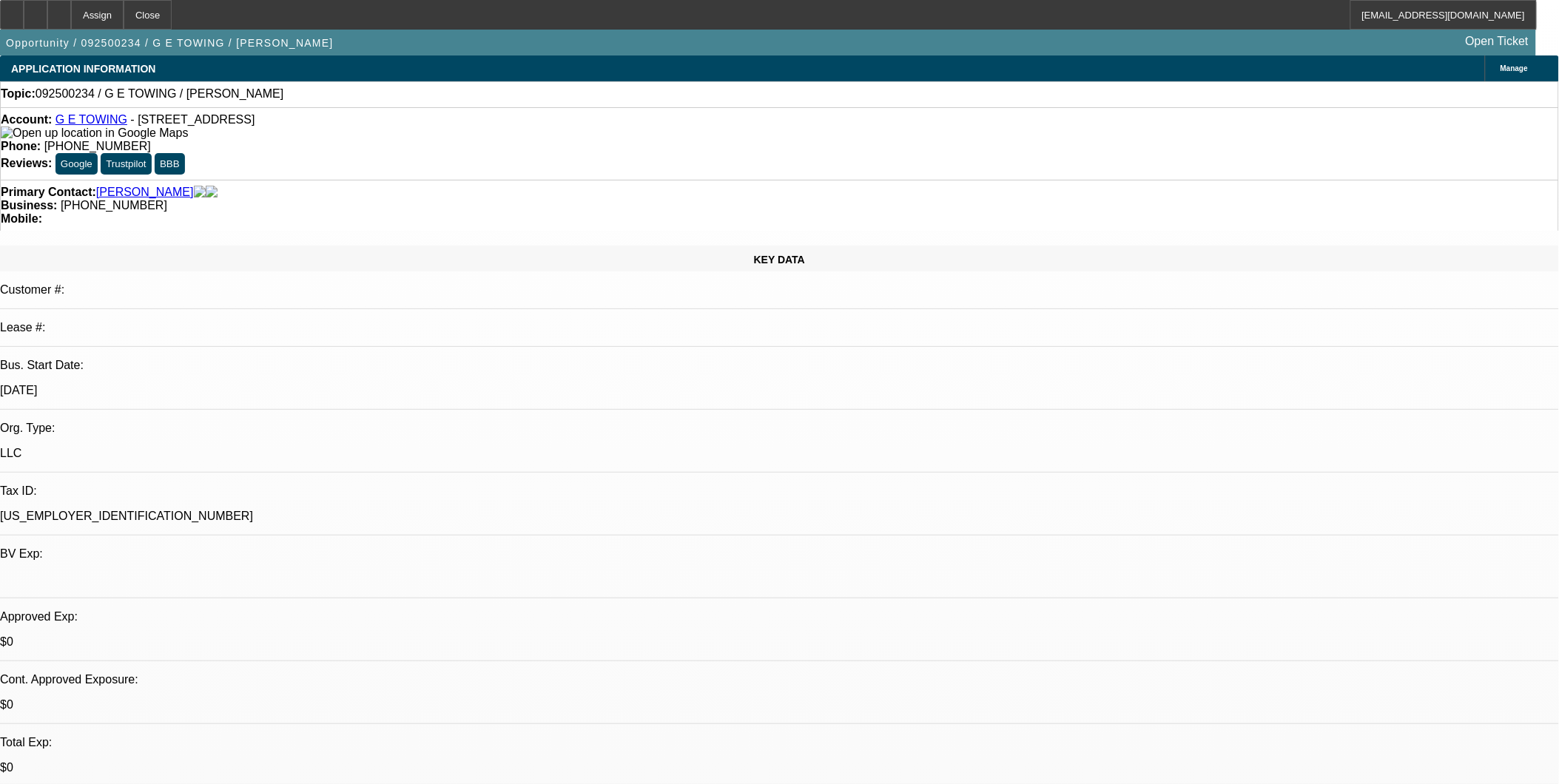
select select "4"
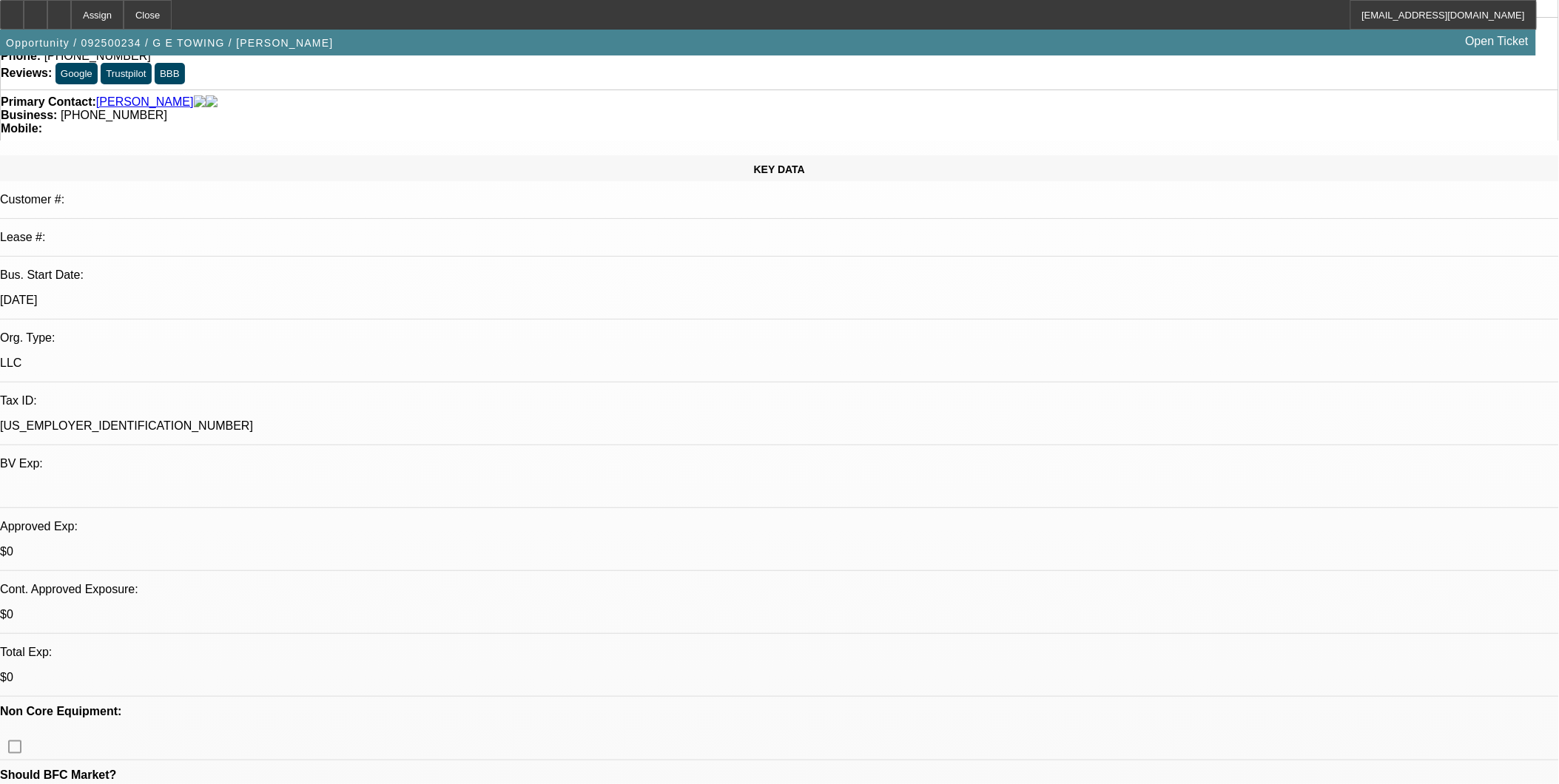
scroll to position [328, 0]
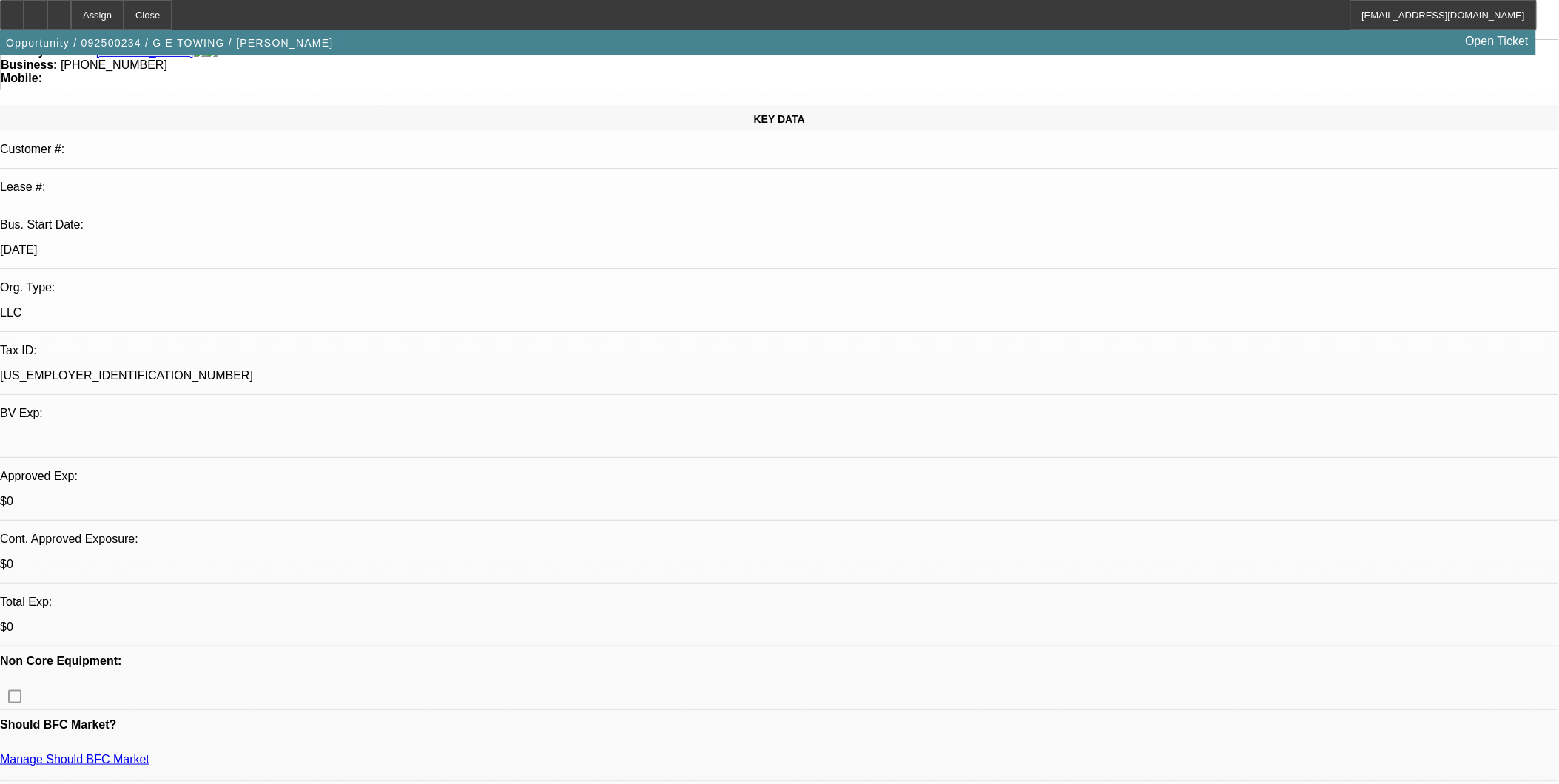
scroll to position [0, 0]
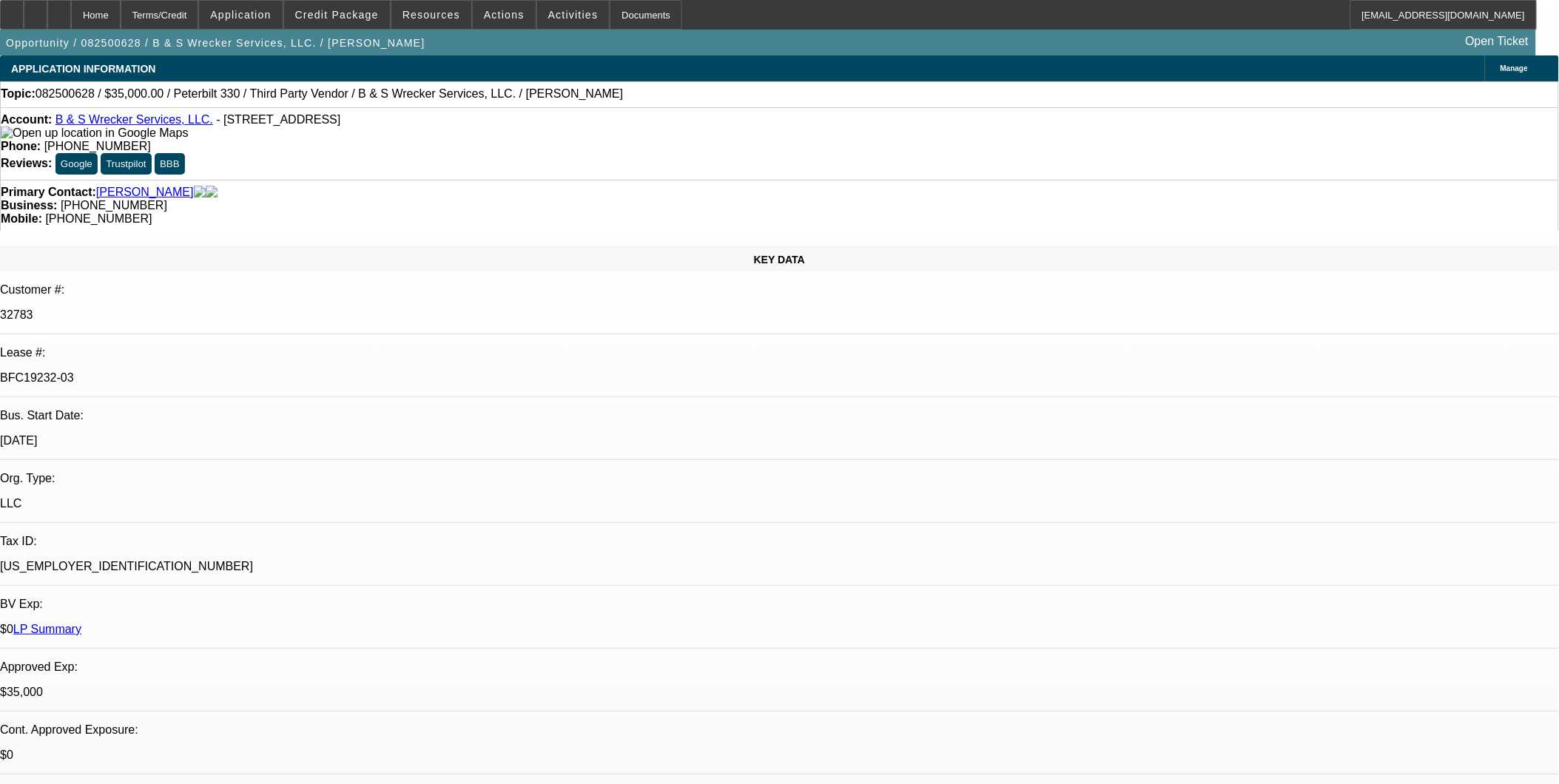
select select "0"
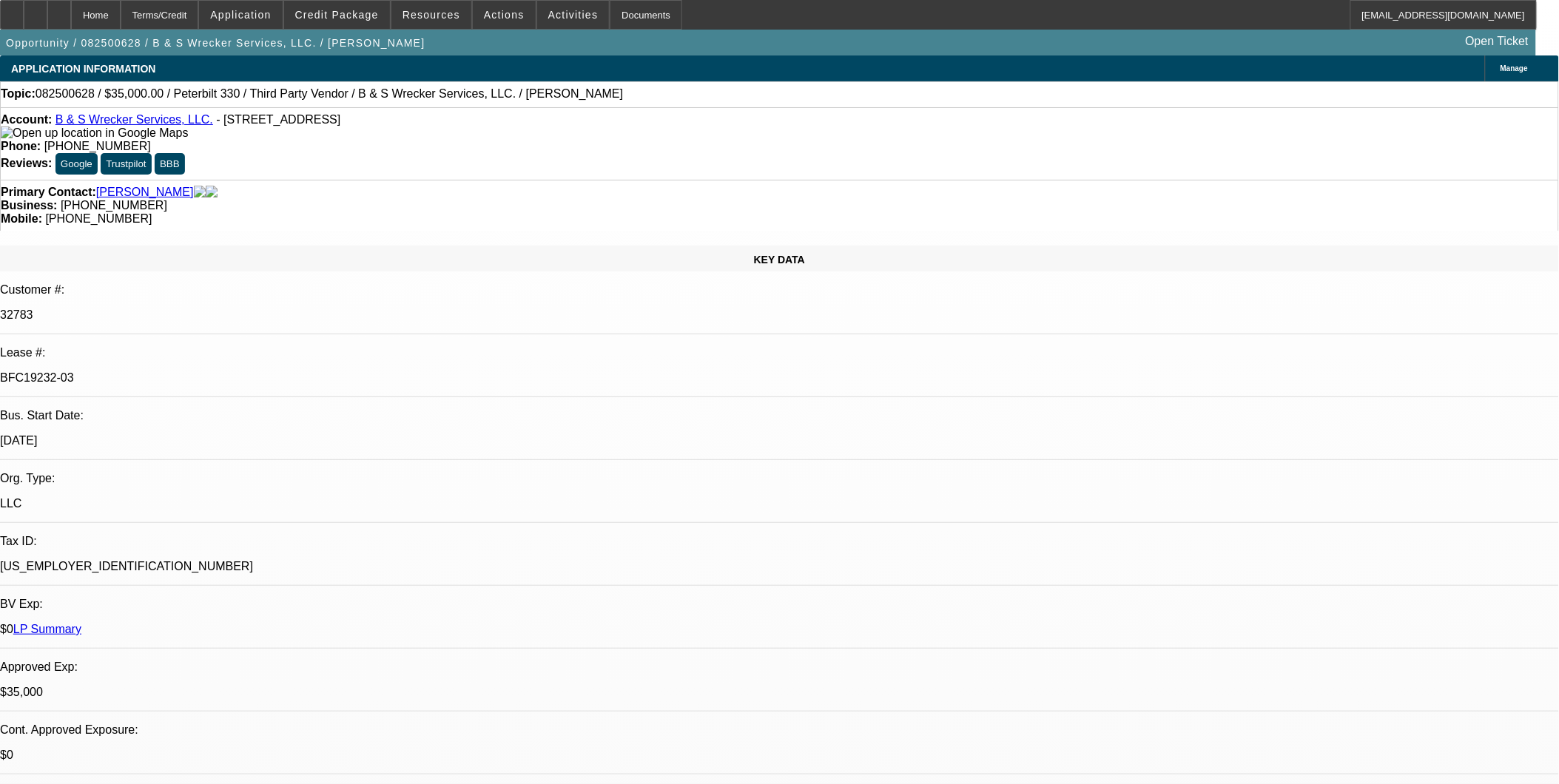
select select "0"
select select "1"
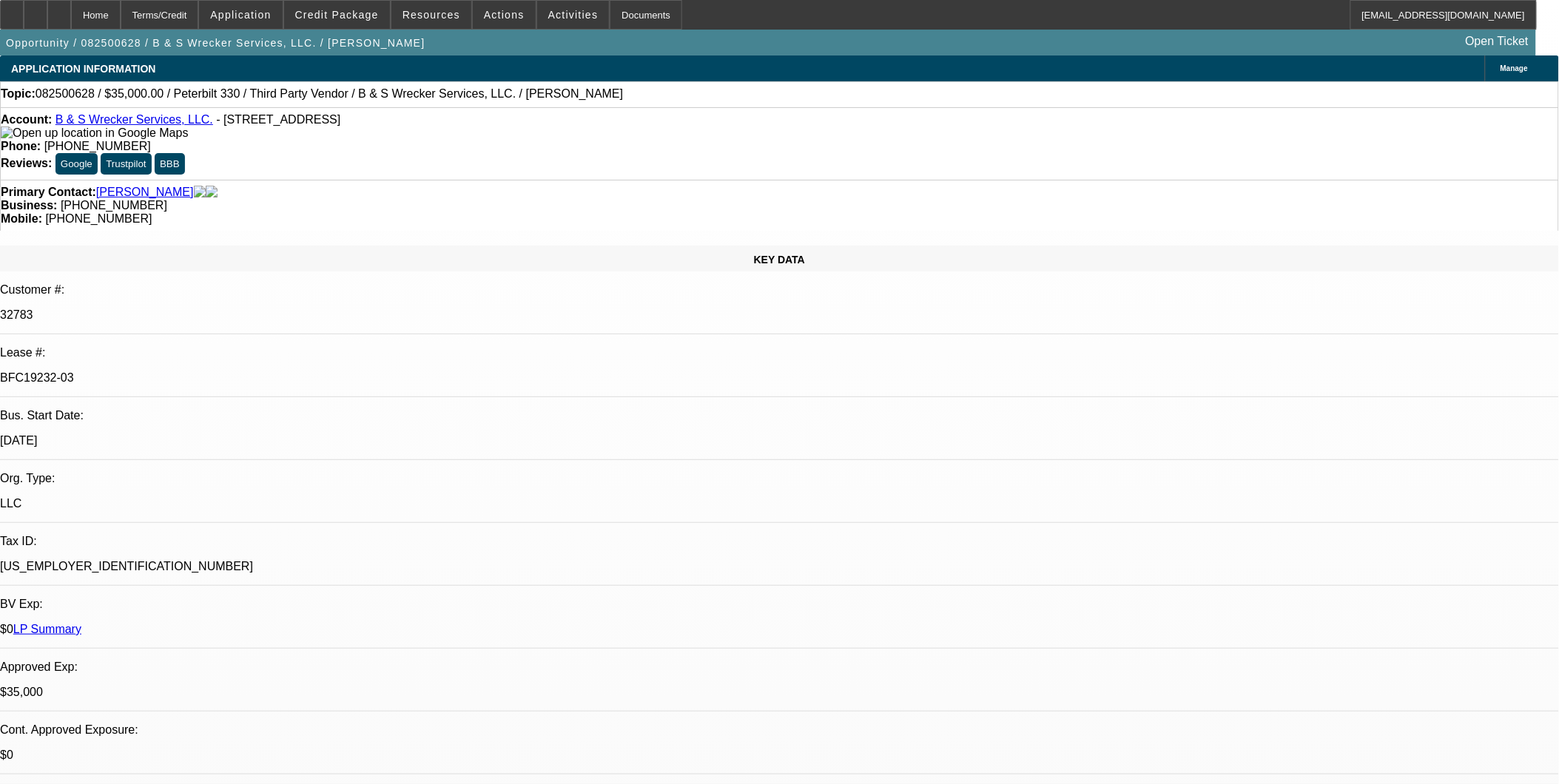
select select "1"
select select "6"
select select "1"
select select "6"
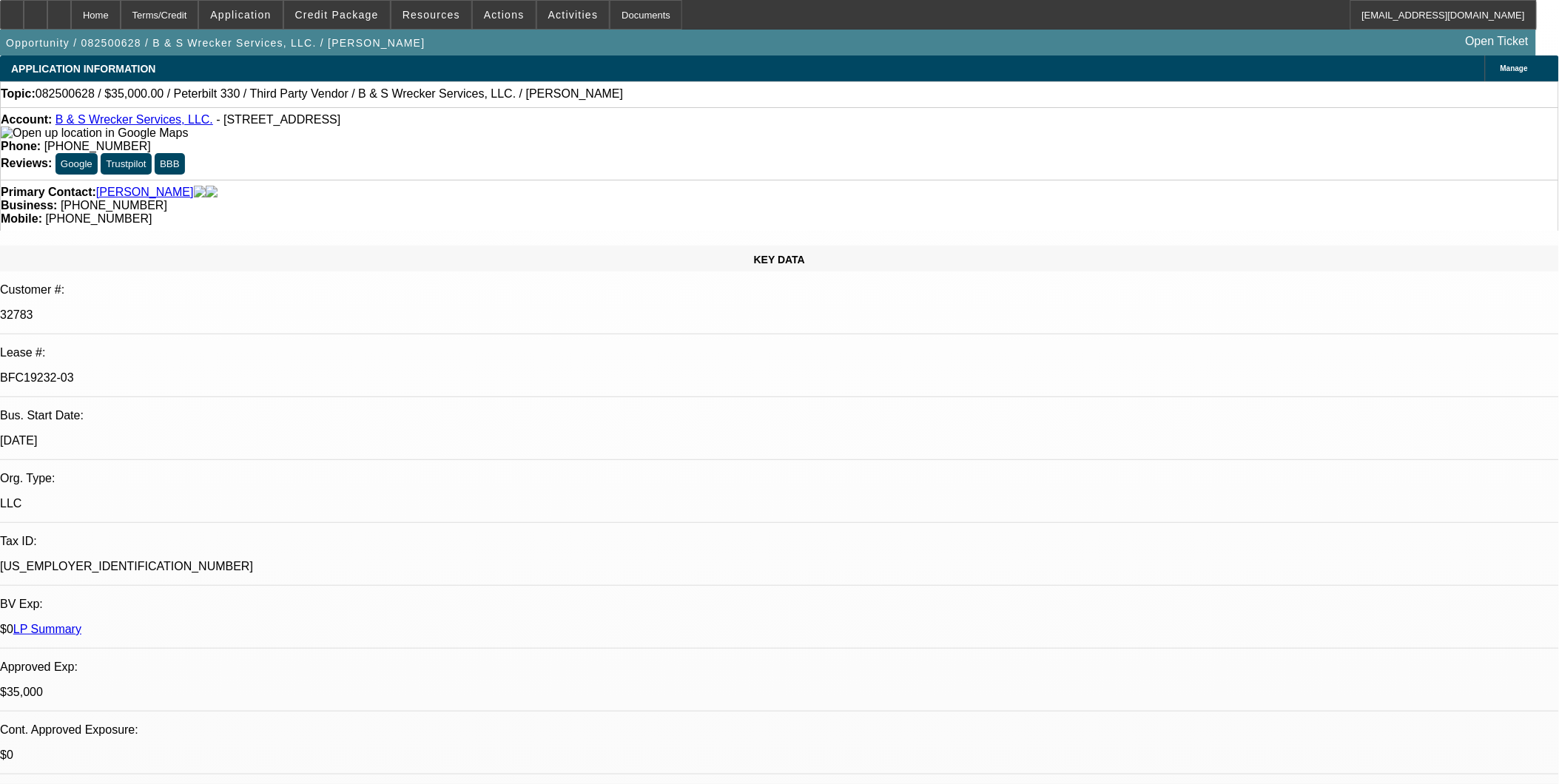
select select "1"
select select "6"
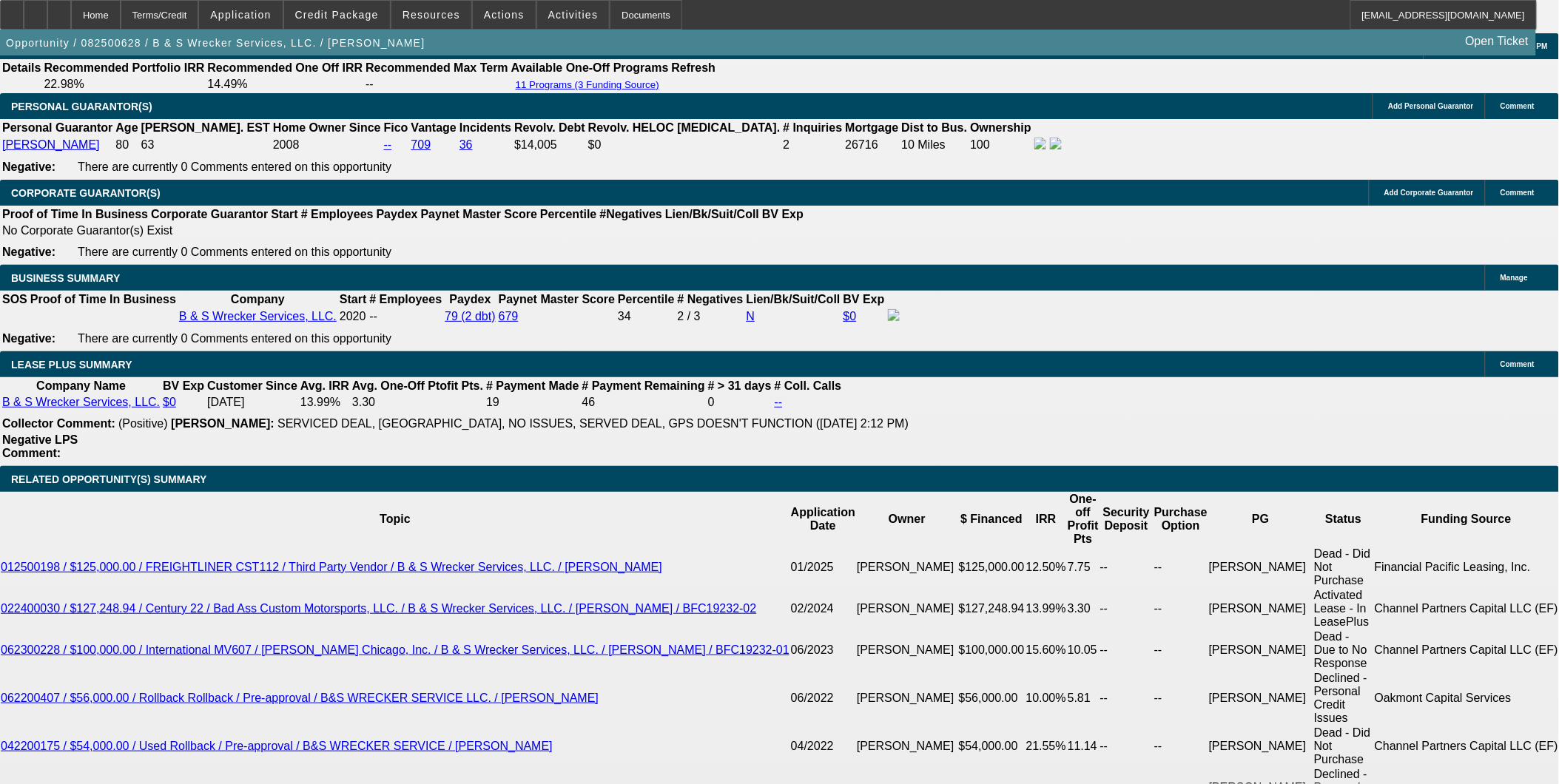
scroll to position [2137, 0]
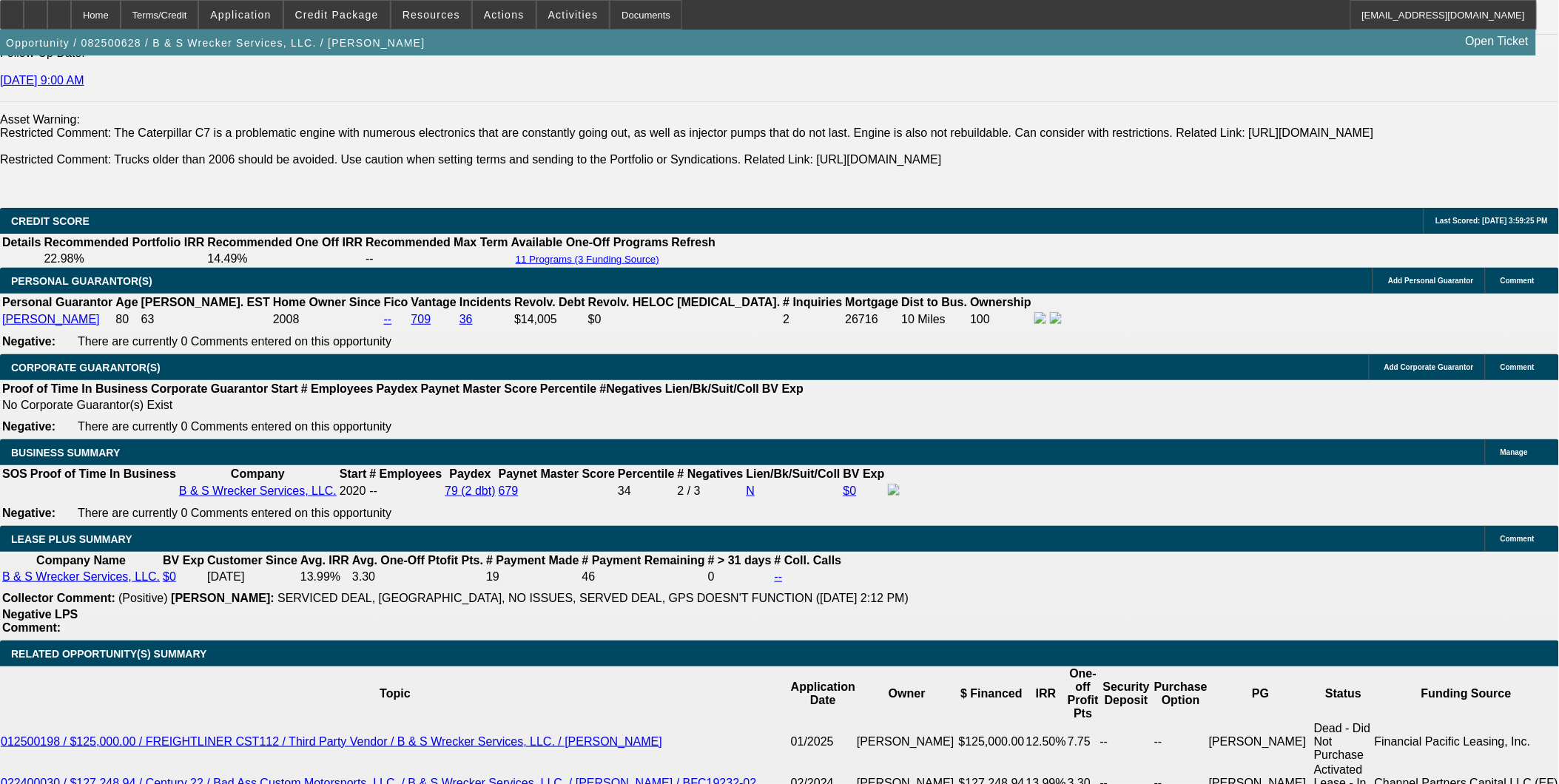
drag, startPoint x: 253, startPoint y: 296, endPoint x: 390, endPoint y: 300, distance: 137.1
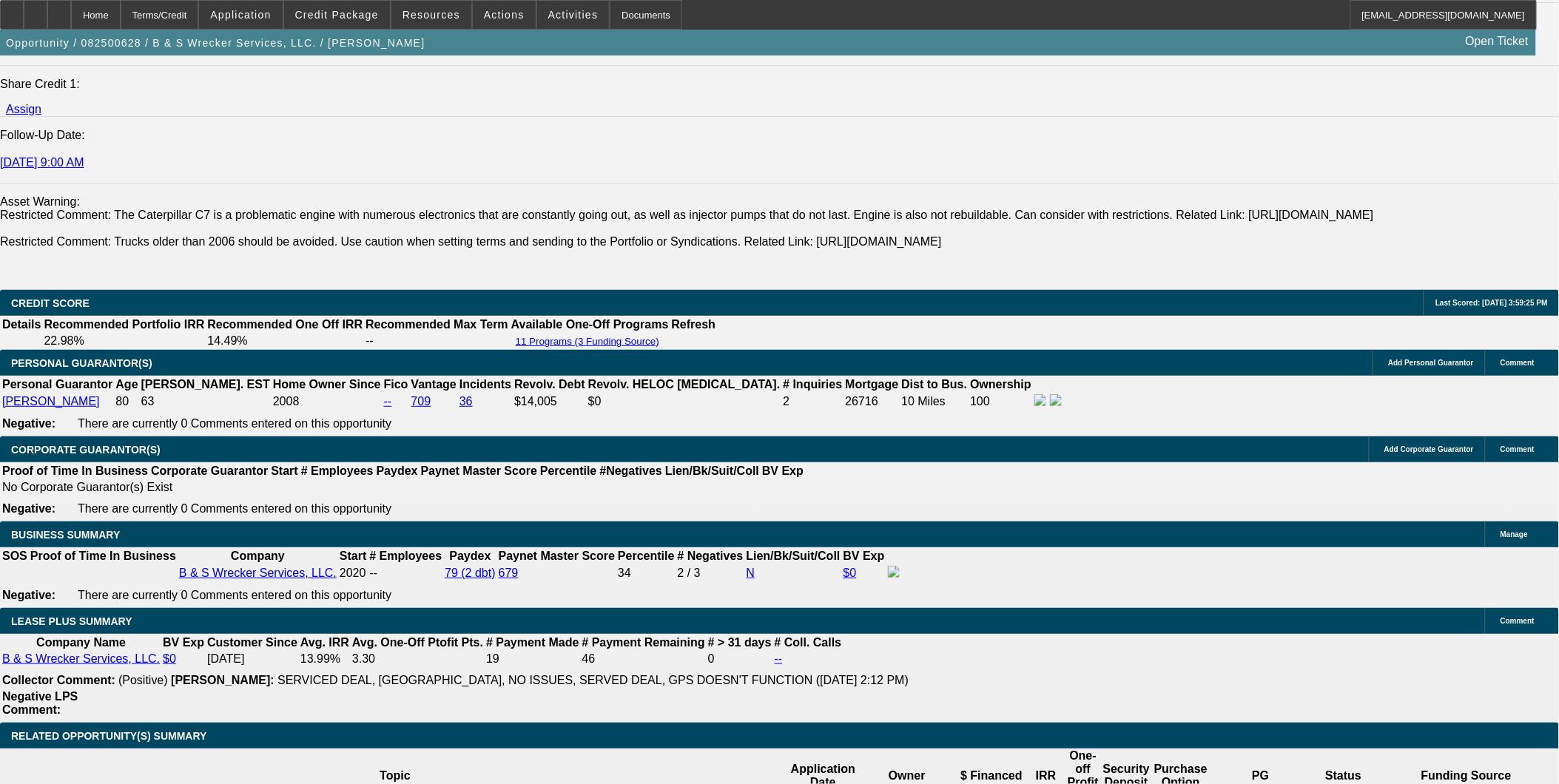
scroll to position [1808, 0]
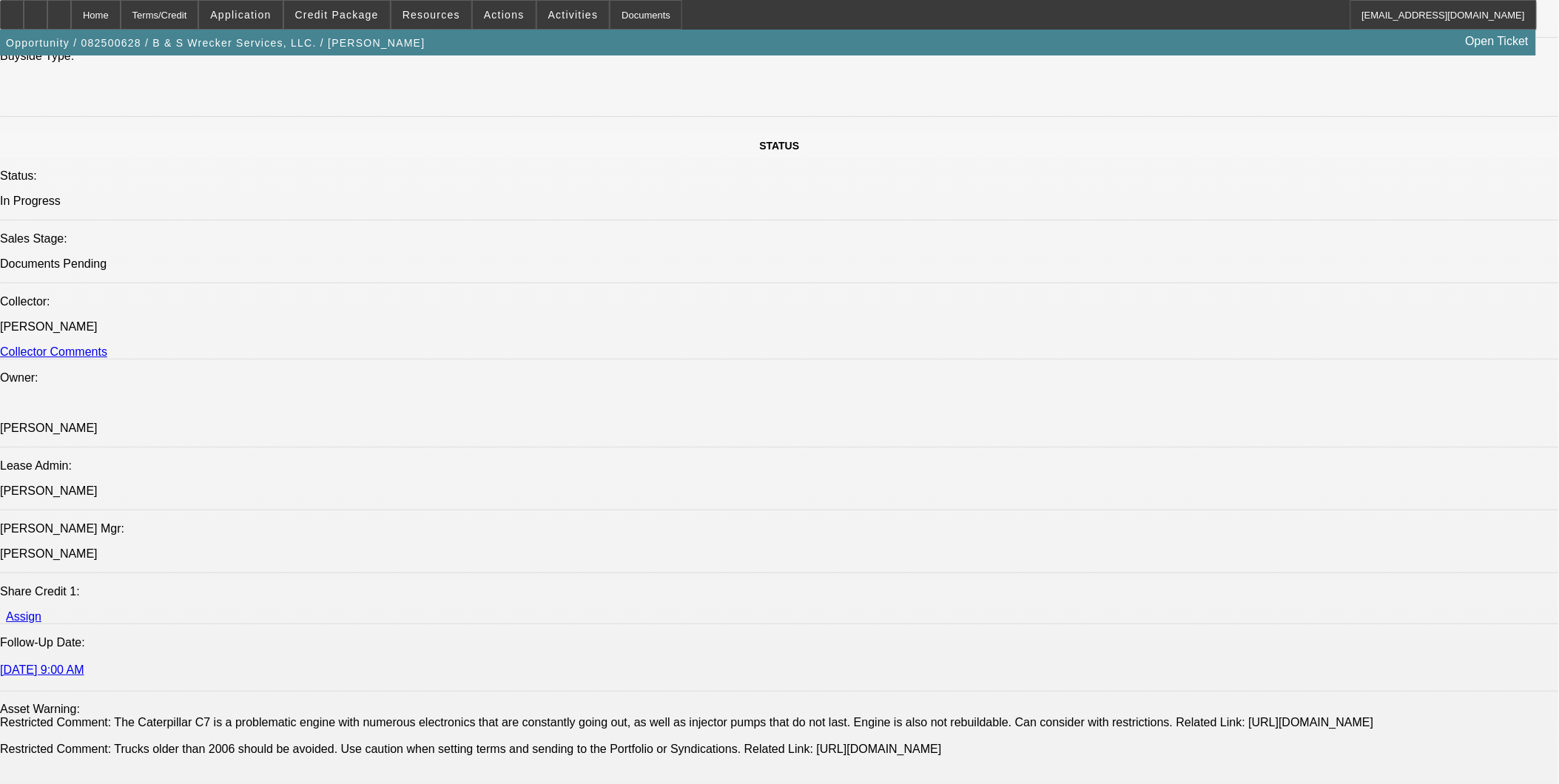
scroll to position [1315, 0]
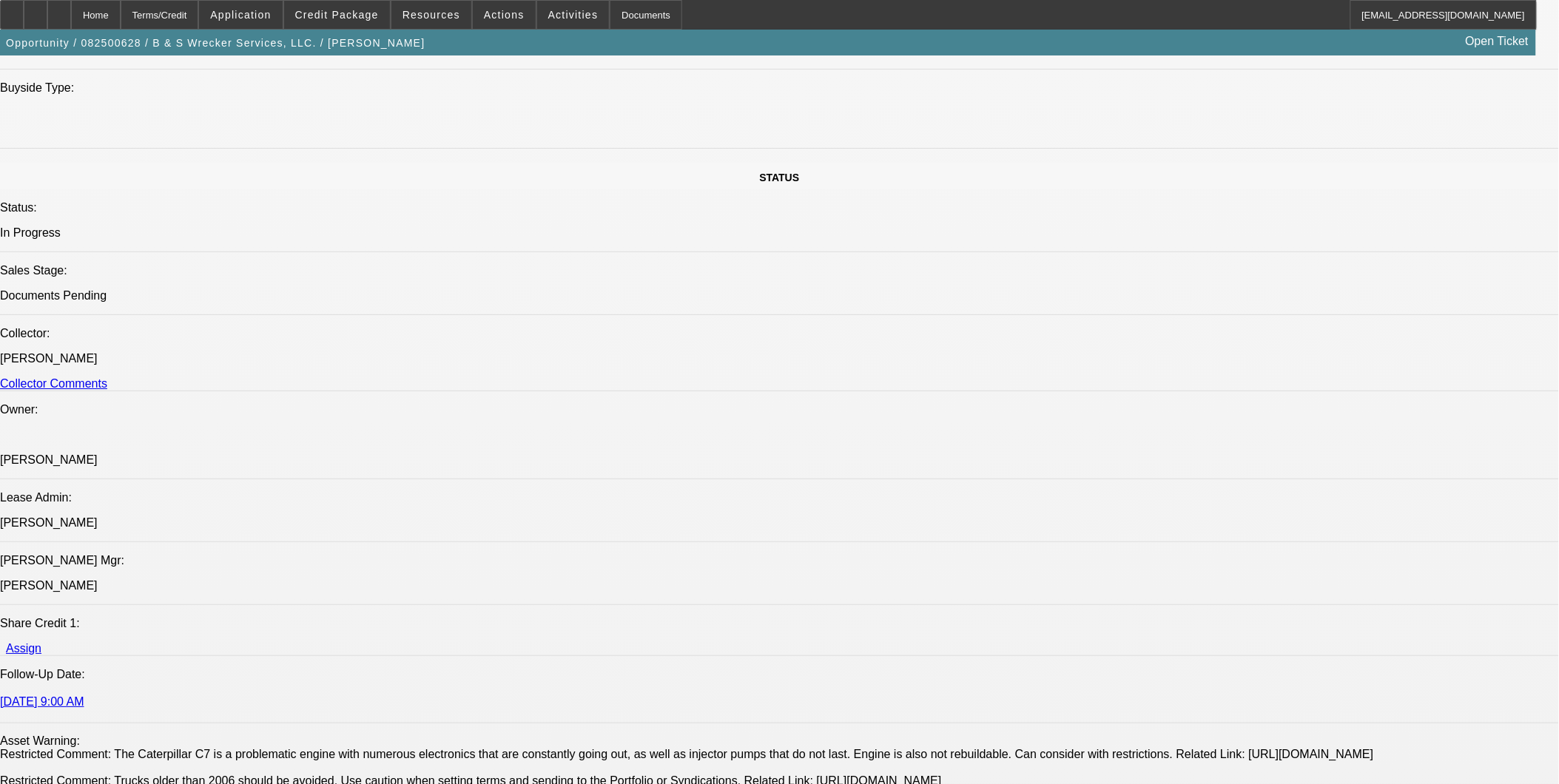
scroll to position [1480, 0]
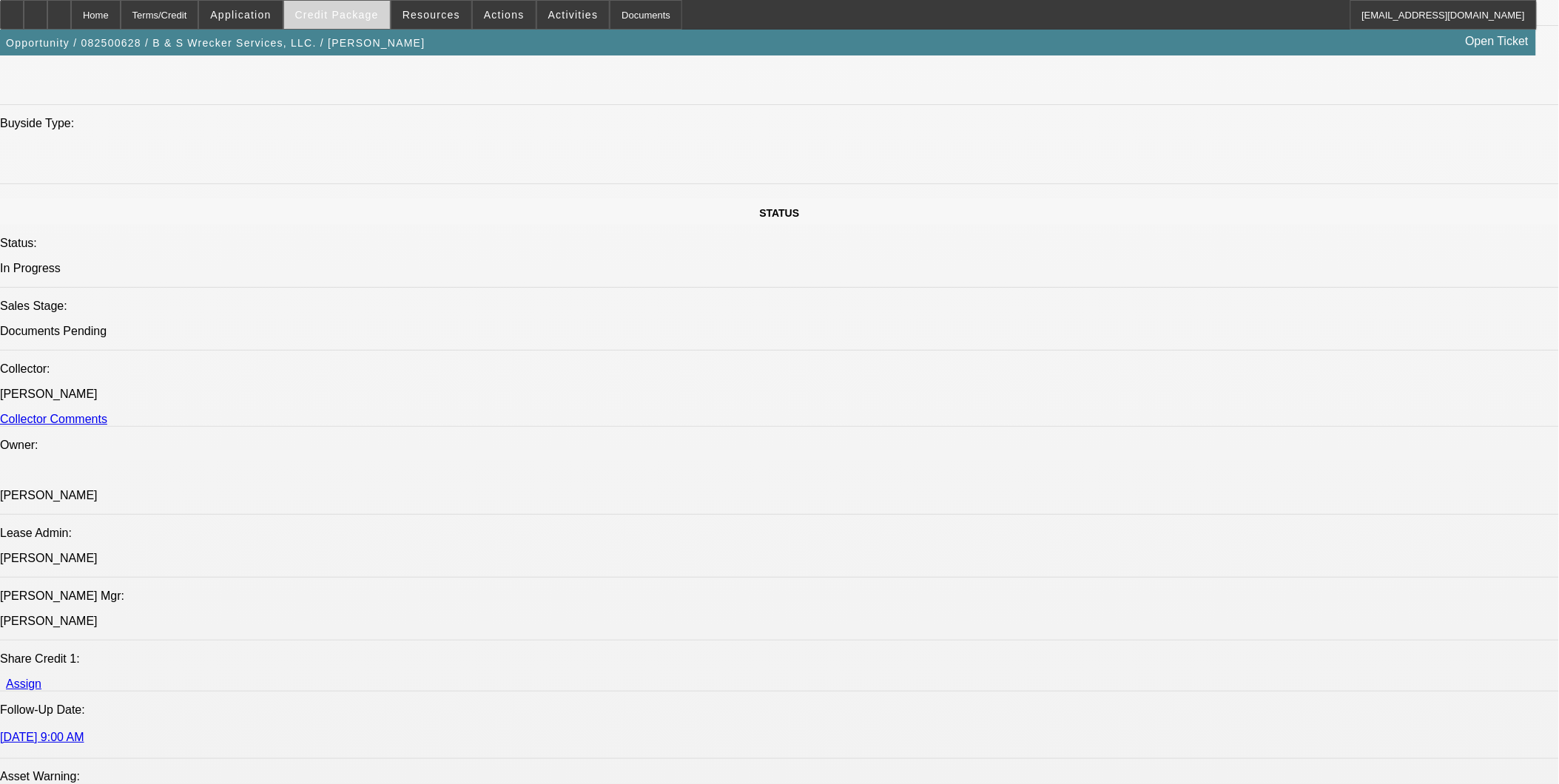
click at [361, 15] on span "Credit Package" at bounding box center [337, 15] width 83 height 12
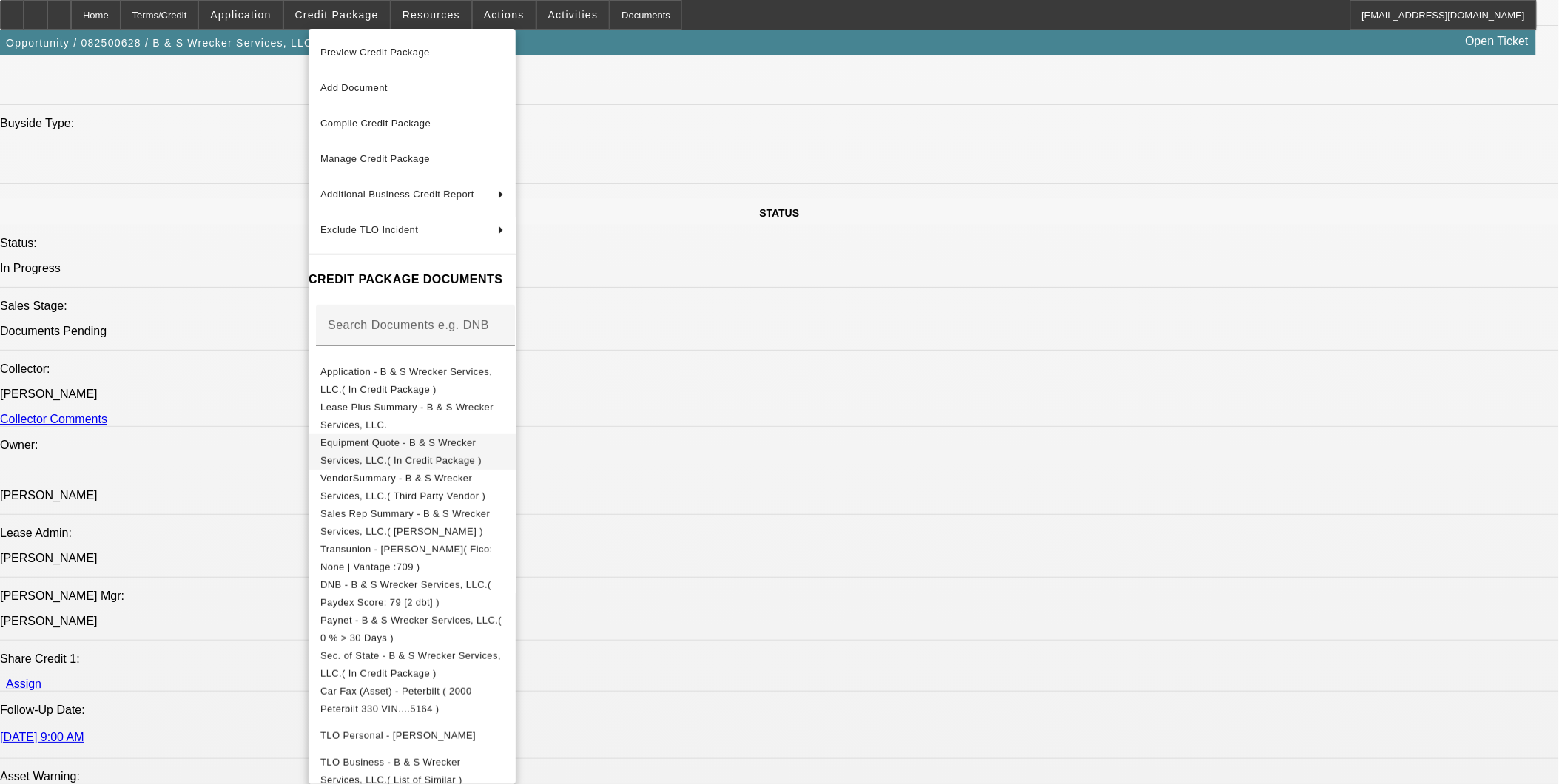
click at [503, 452] on span "Equipment Quote - B & S Wrecker Services, LLC.( In Credit Package )" at bounding box center [412, 451] width 183 height 35
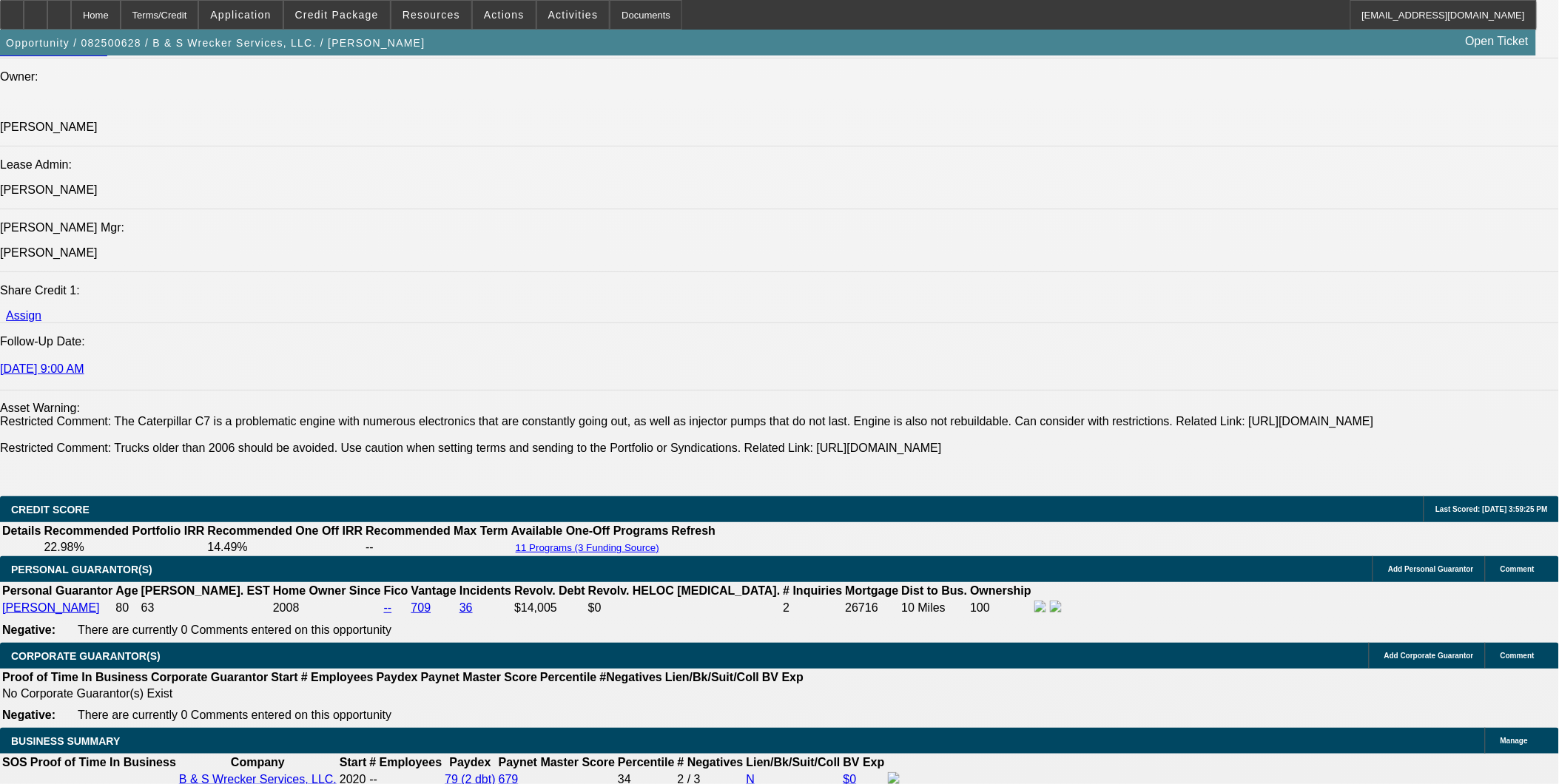
scroll to position [1890, 0]
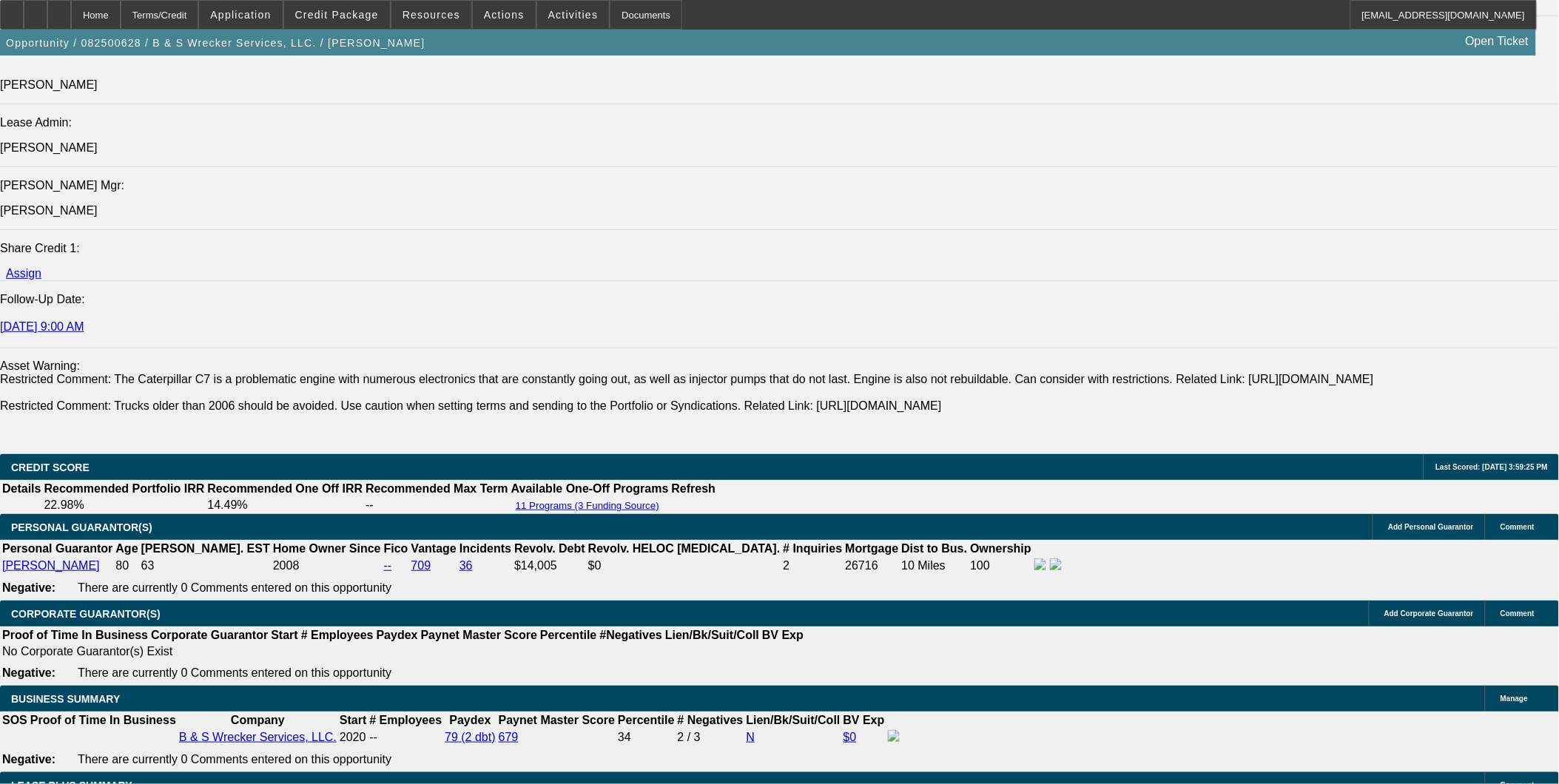
drag, startPoint x: 955, startPoint y: 325, endPoint x: 245, endPoint y: 195, distance: 721.8
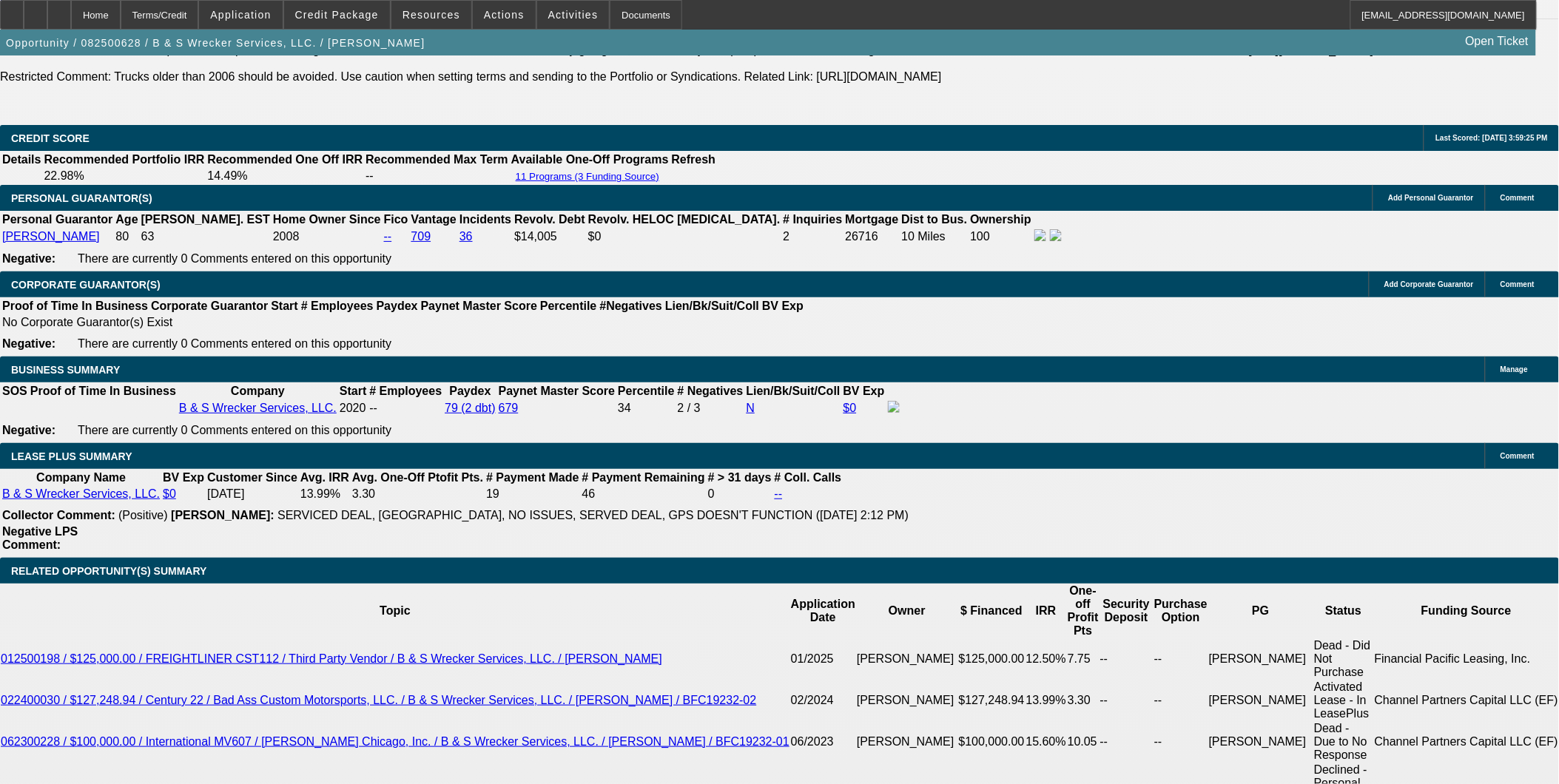
scroll to position [1972, 0]
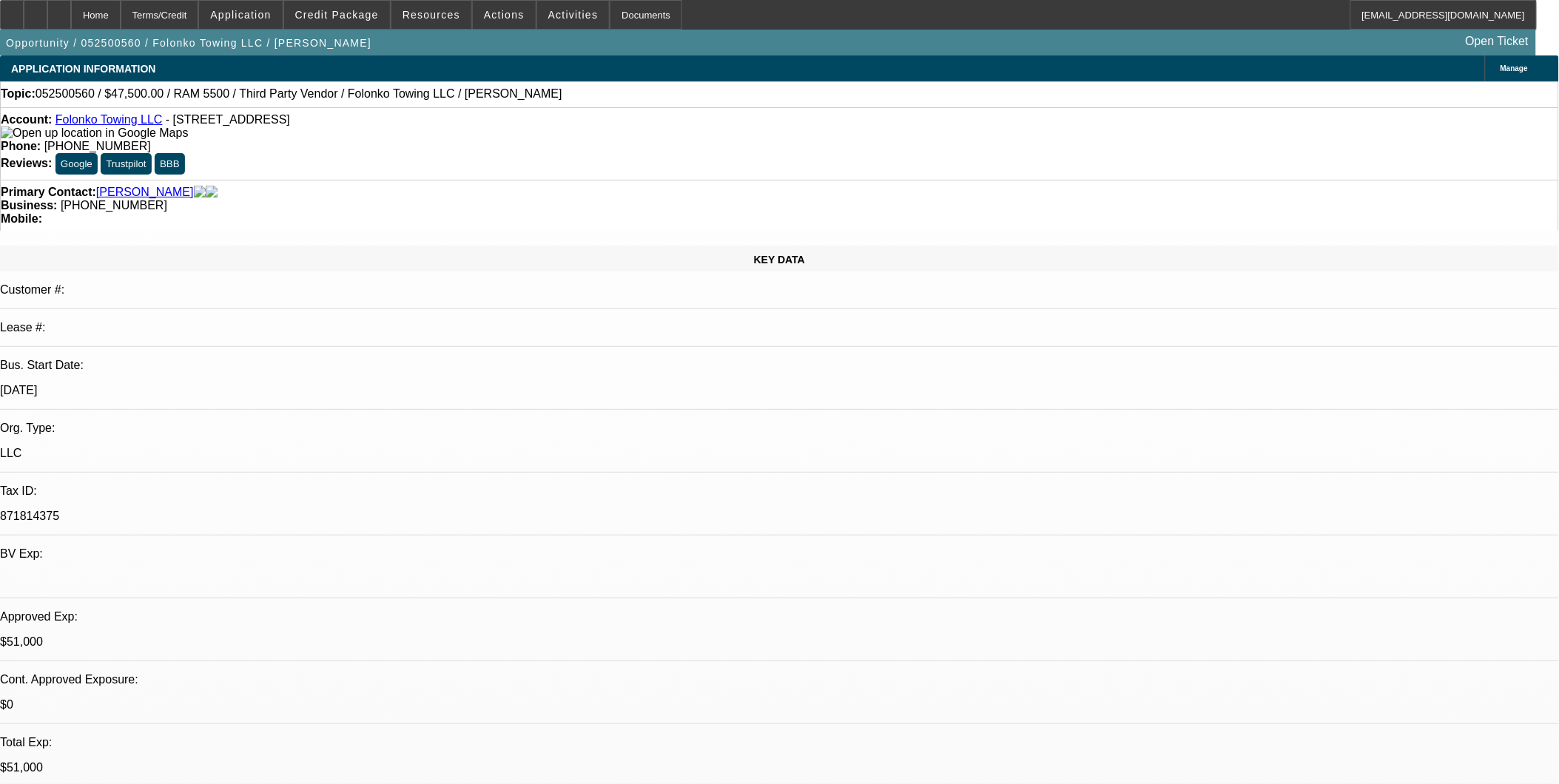
select select "0"
select select "2"
select select "0.1"
select select "0"
select select "2"
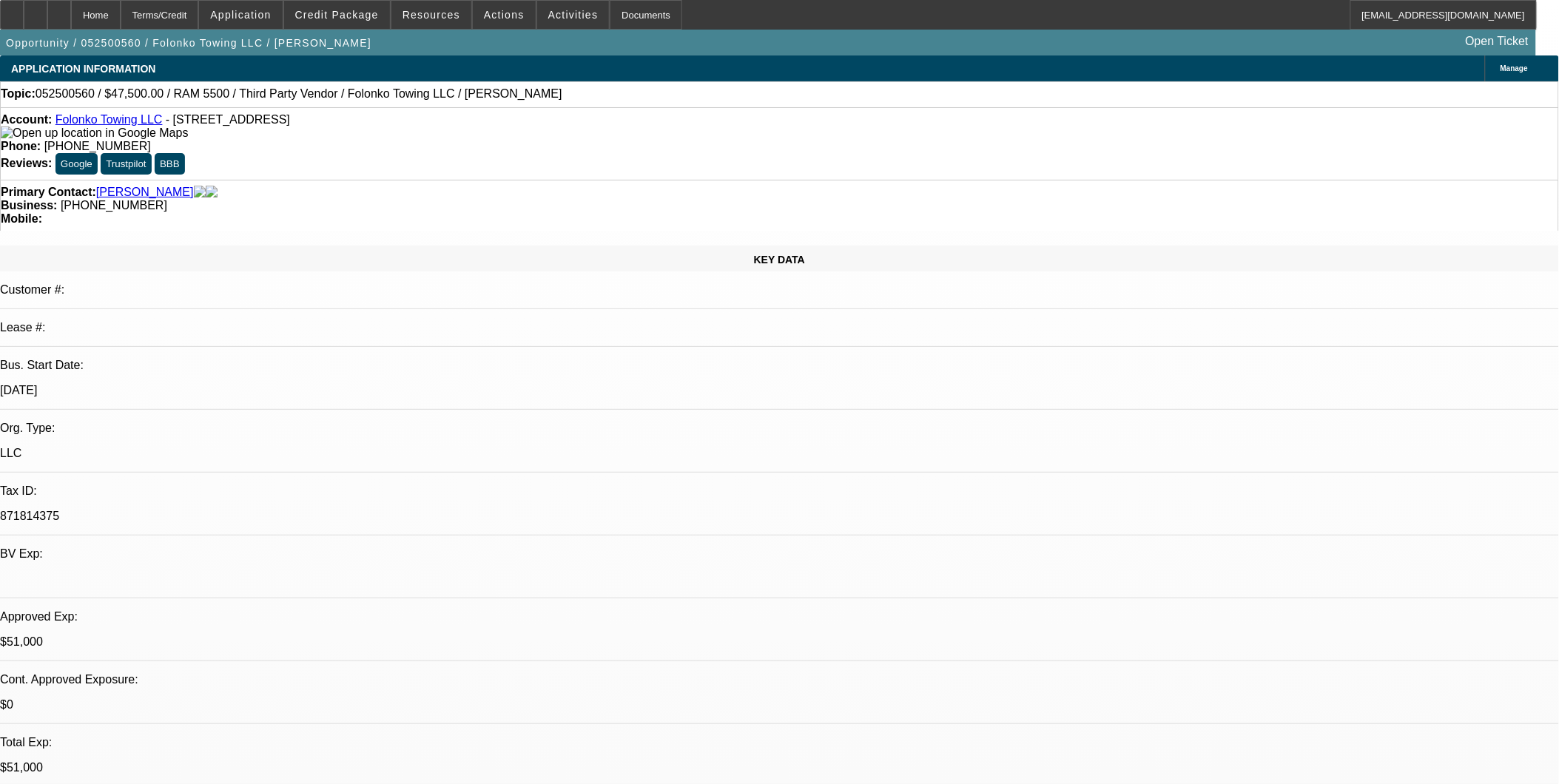
select select "0.1"
select select "0"
select select "0.1"
select select "1"
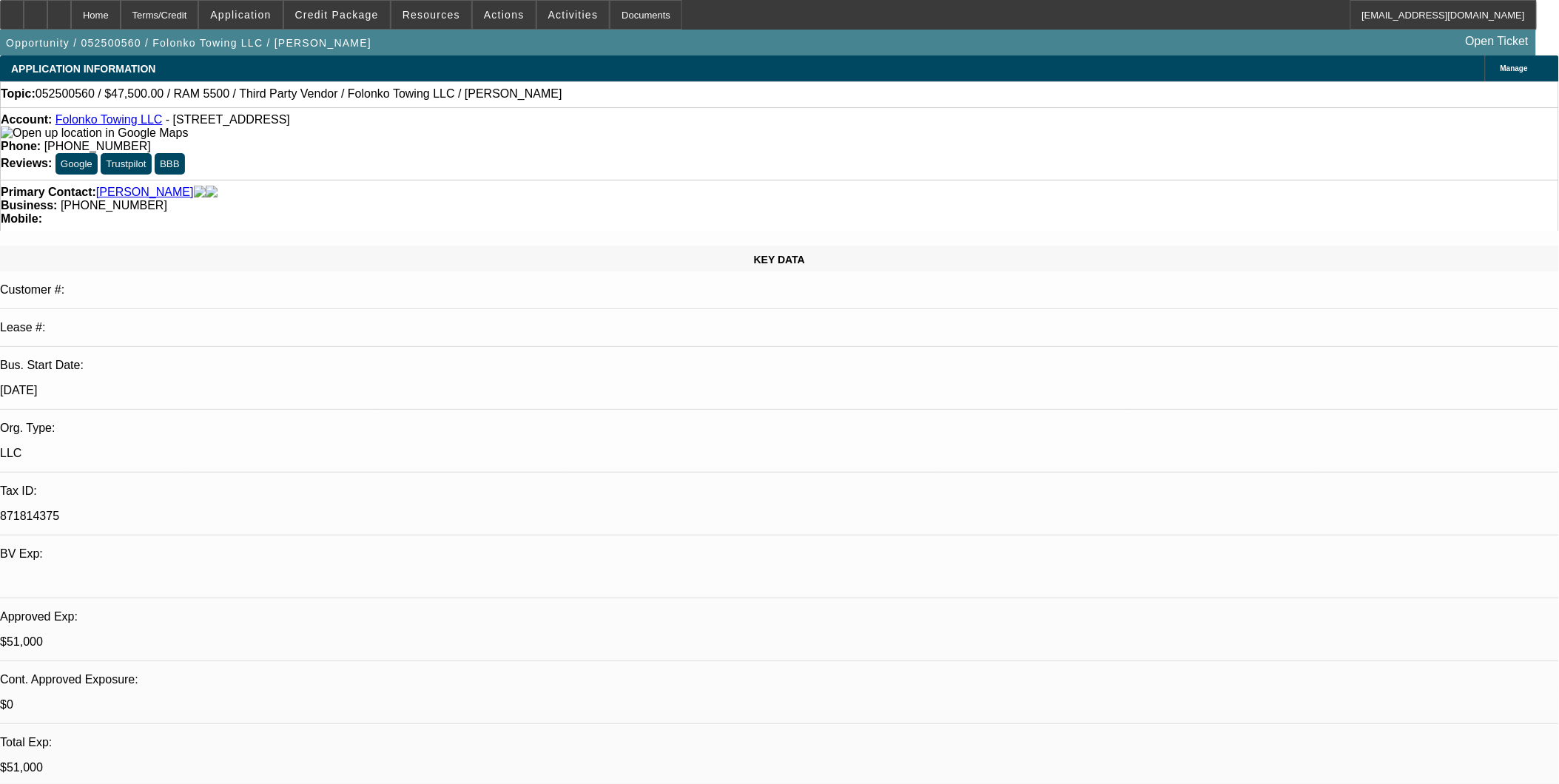
select select "2"
select select "4"
select select "1"
select select "2"
select select "4"
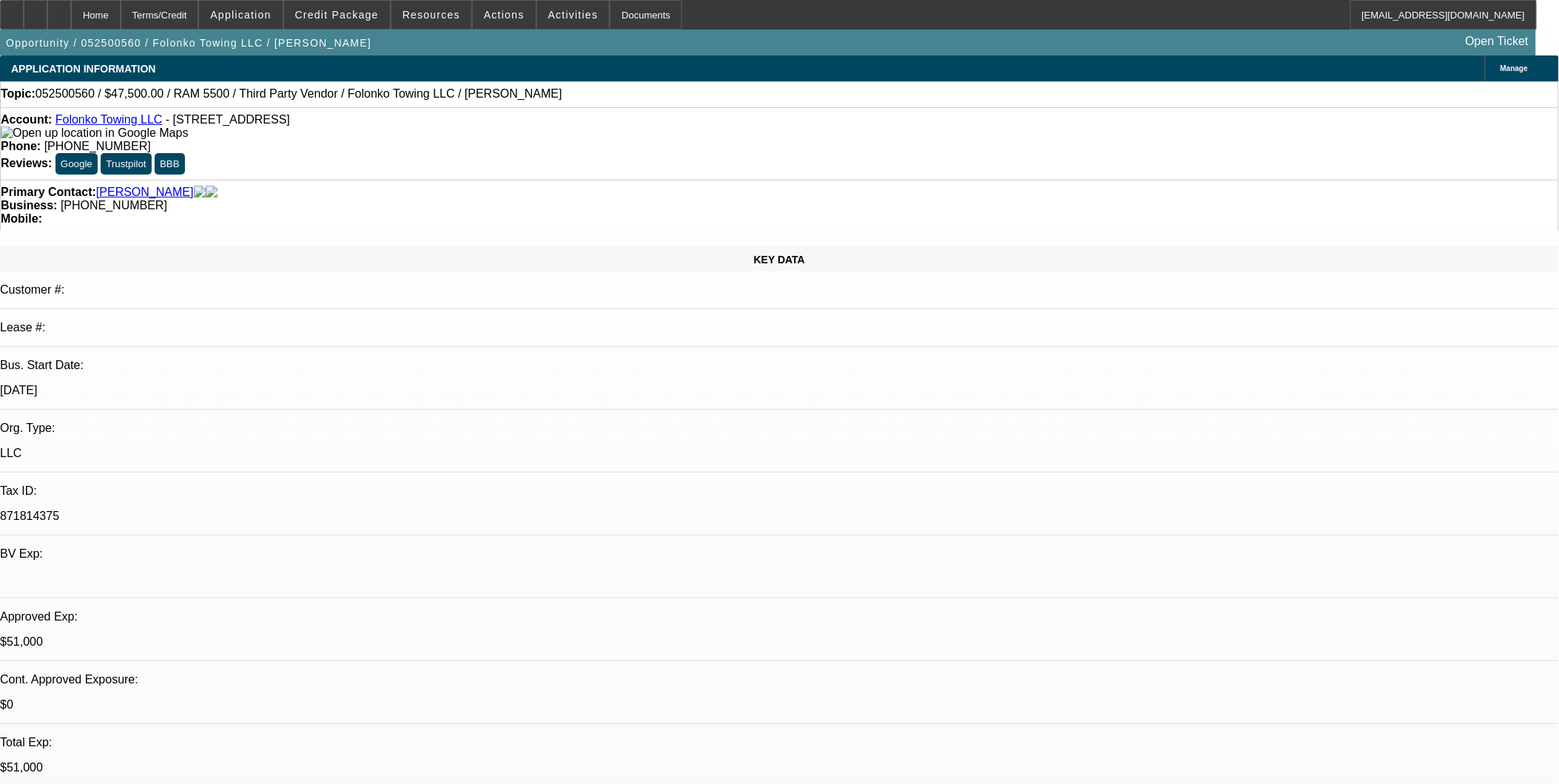
select select "1"
select select "2"
select select "4"
click at [366, 8] on span at bounding box center [337, 14] width 106 height 35
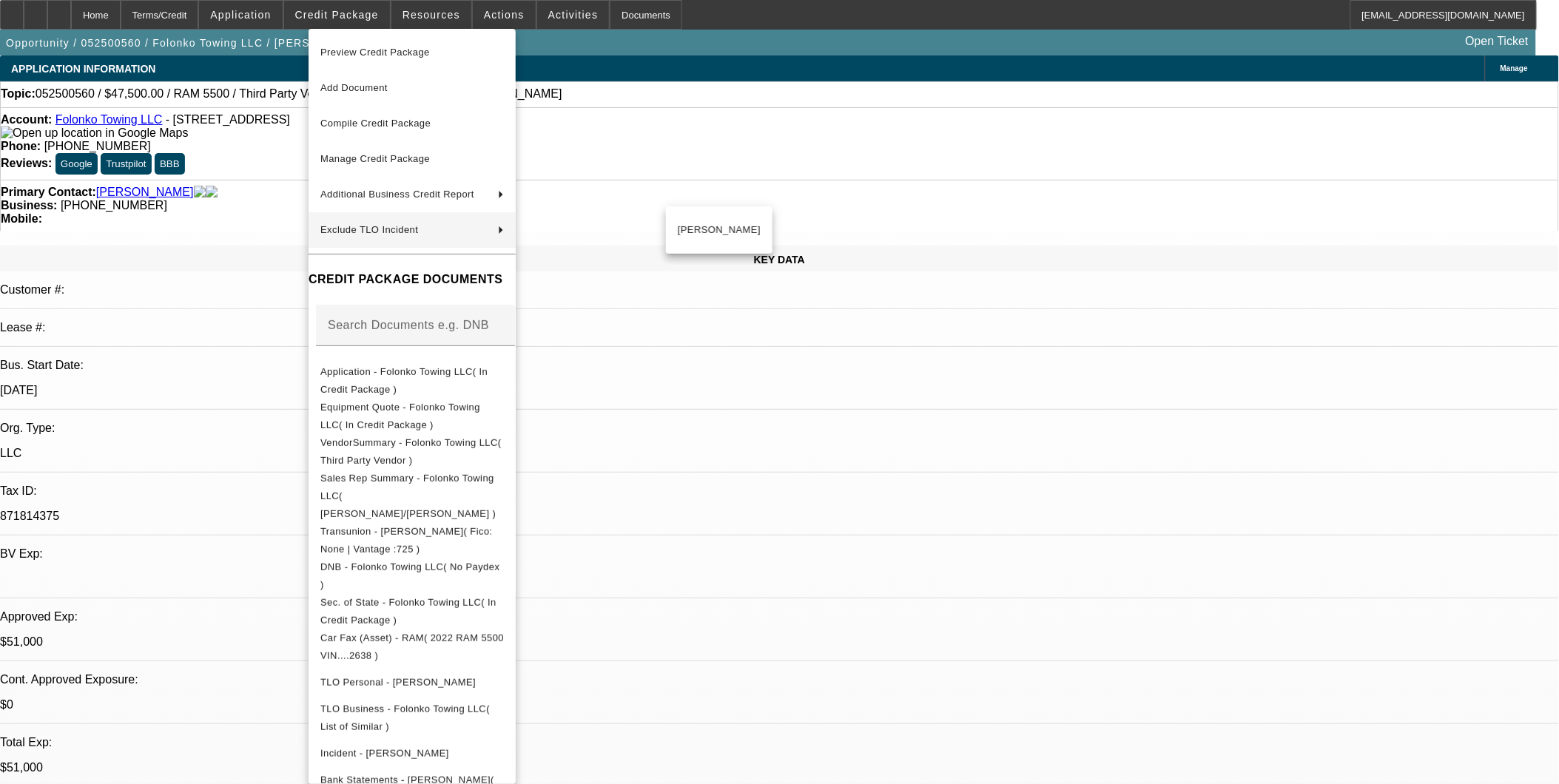
click at [293, 186] on div at bounding box center [779, 392] width 1559 height 784
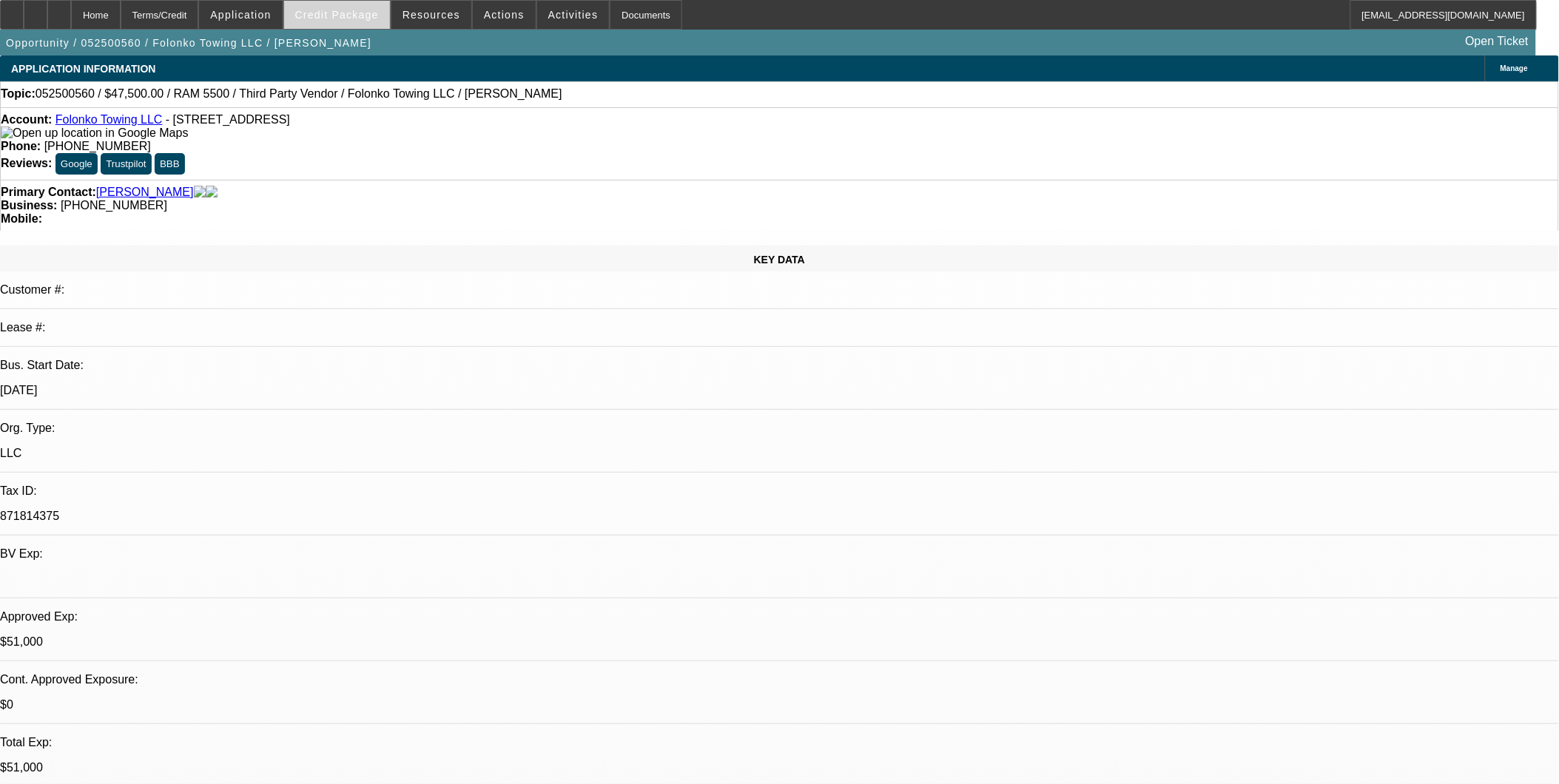
click at [348, 20] on span at bounding box center [337, 14] width 106 height 35
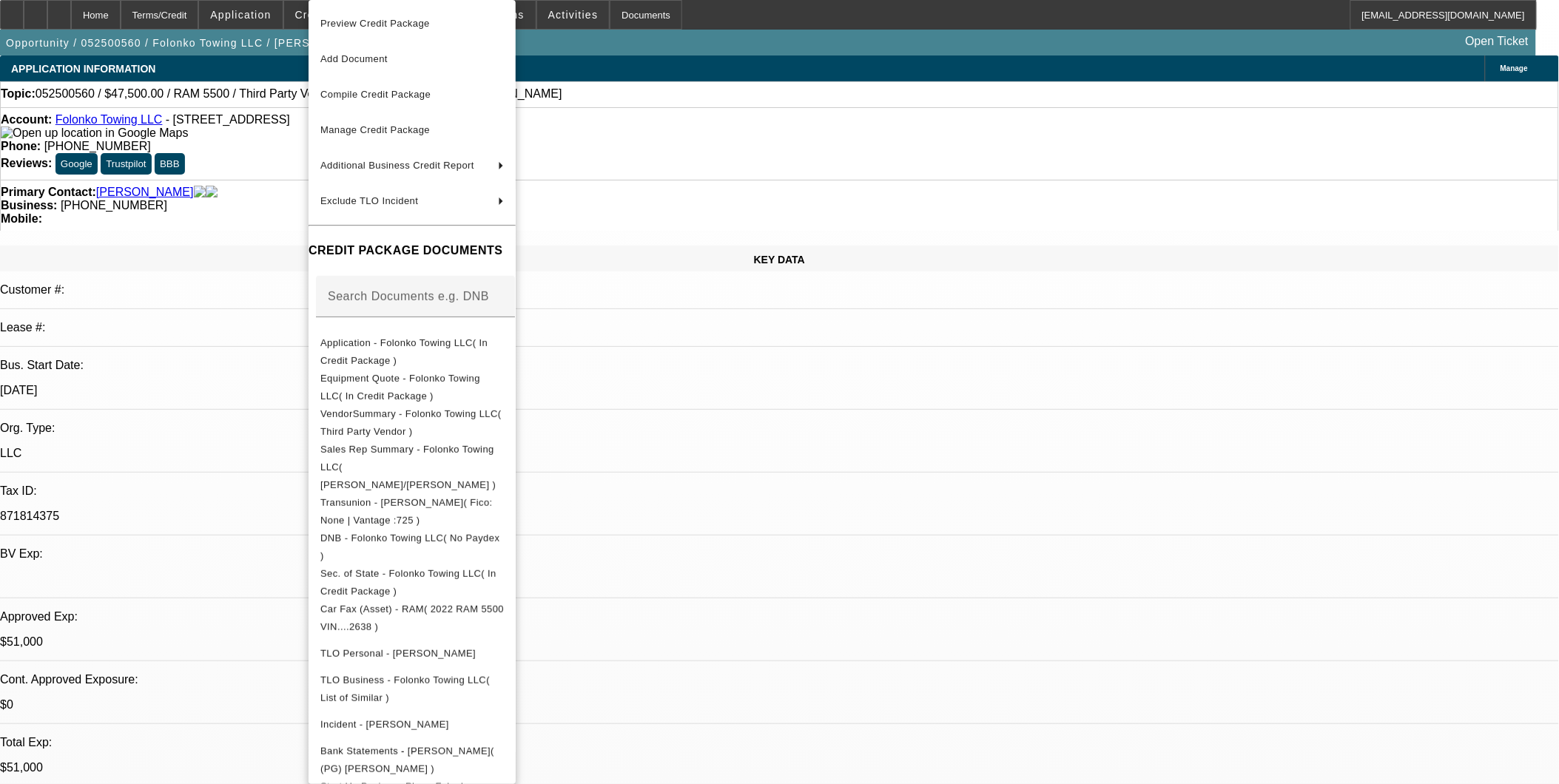
click at [751, 78] on div at bounding box center [779, 392] width 1559 height 784
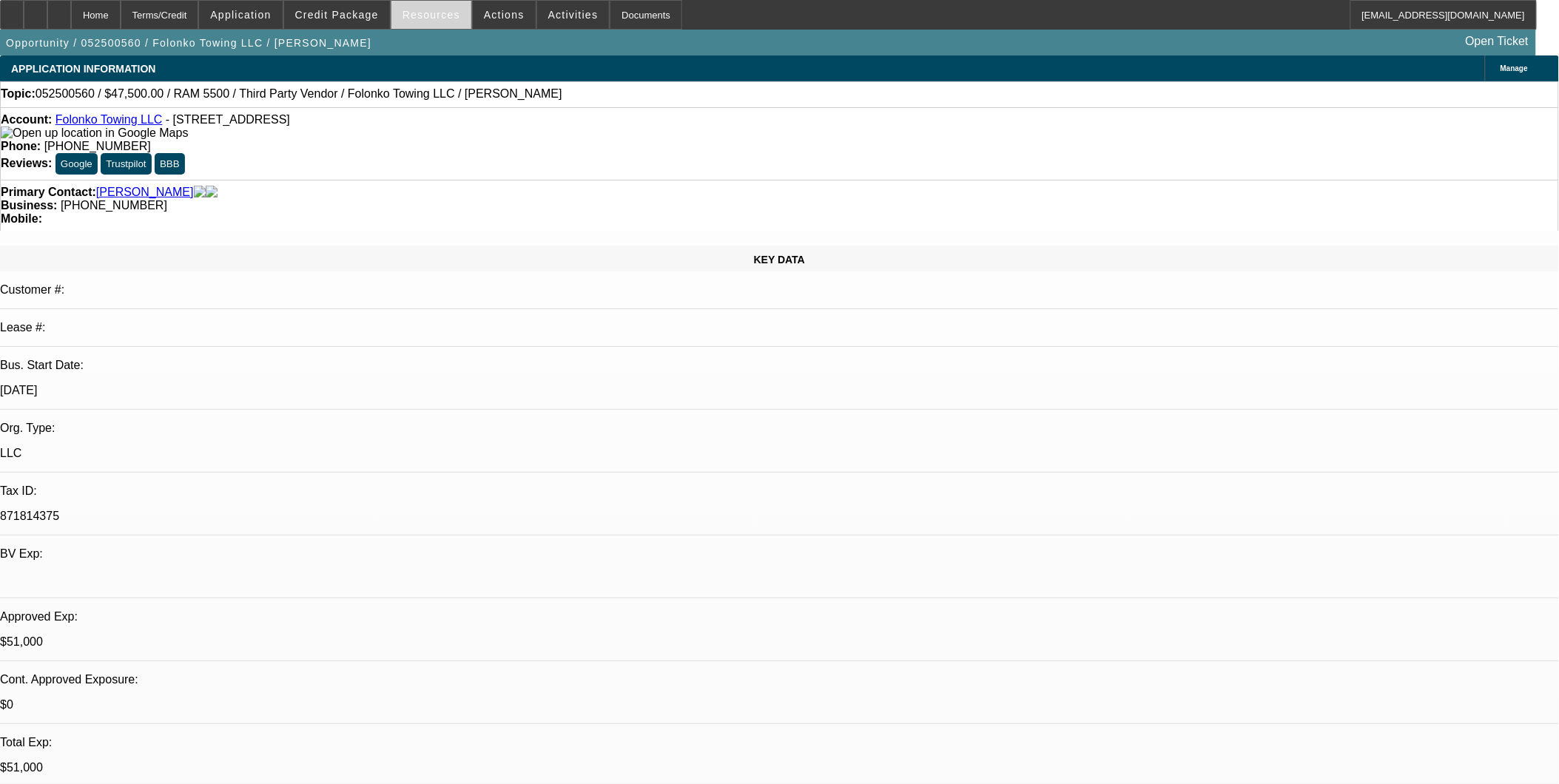
click at [437, 18] on span "Resources" at bounding box center [432, 15] width 58 height 12
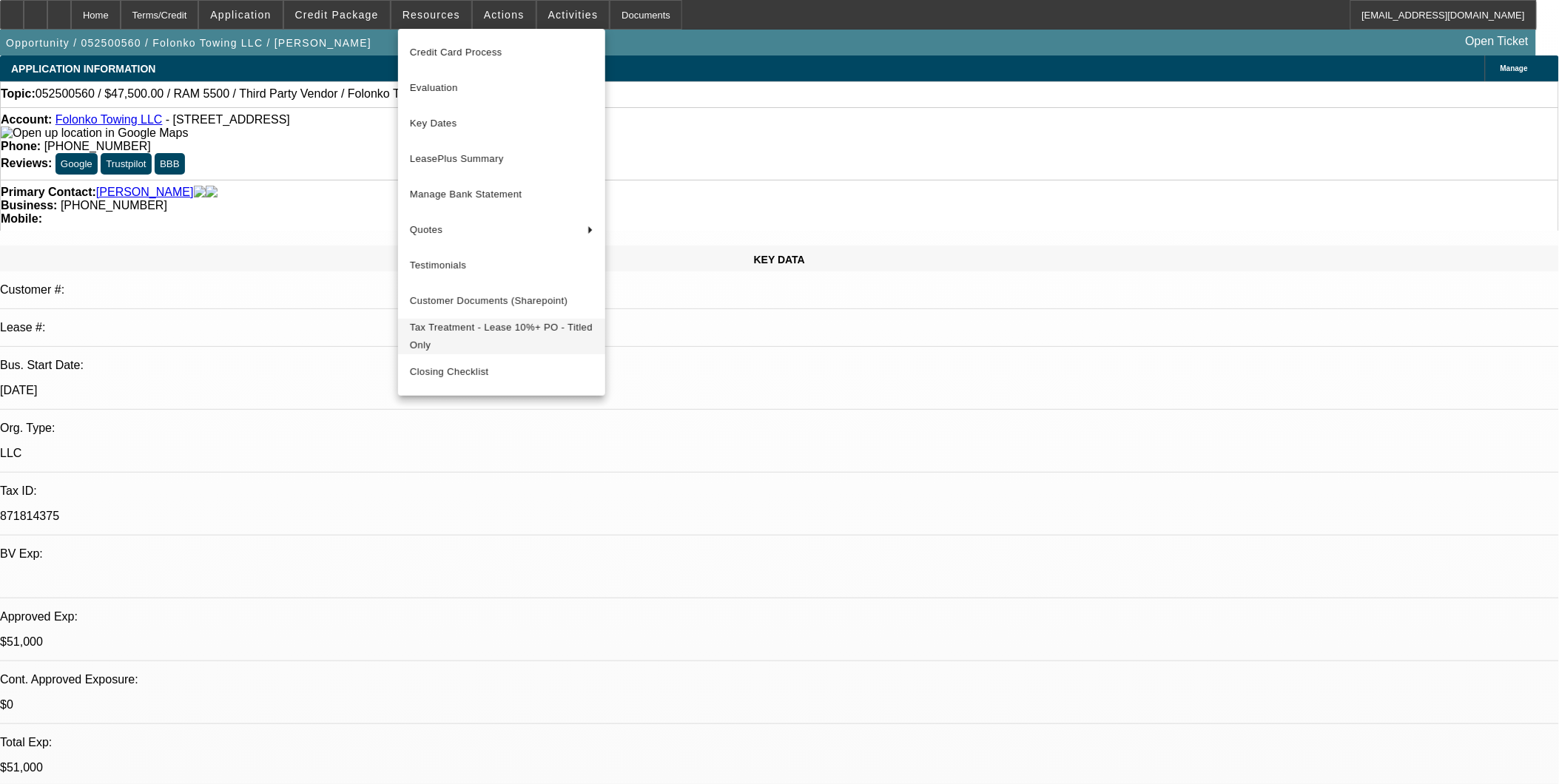
click at [517, 337] on span "Tax Treatment - Lease 10%+ PO - Titled Only" at bounding box center [502, 336] width 183 height 35
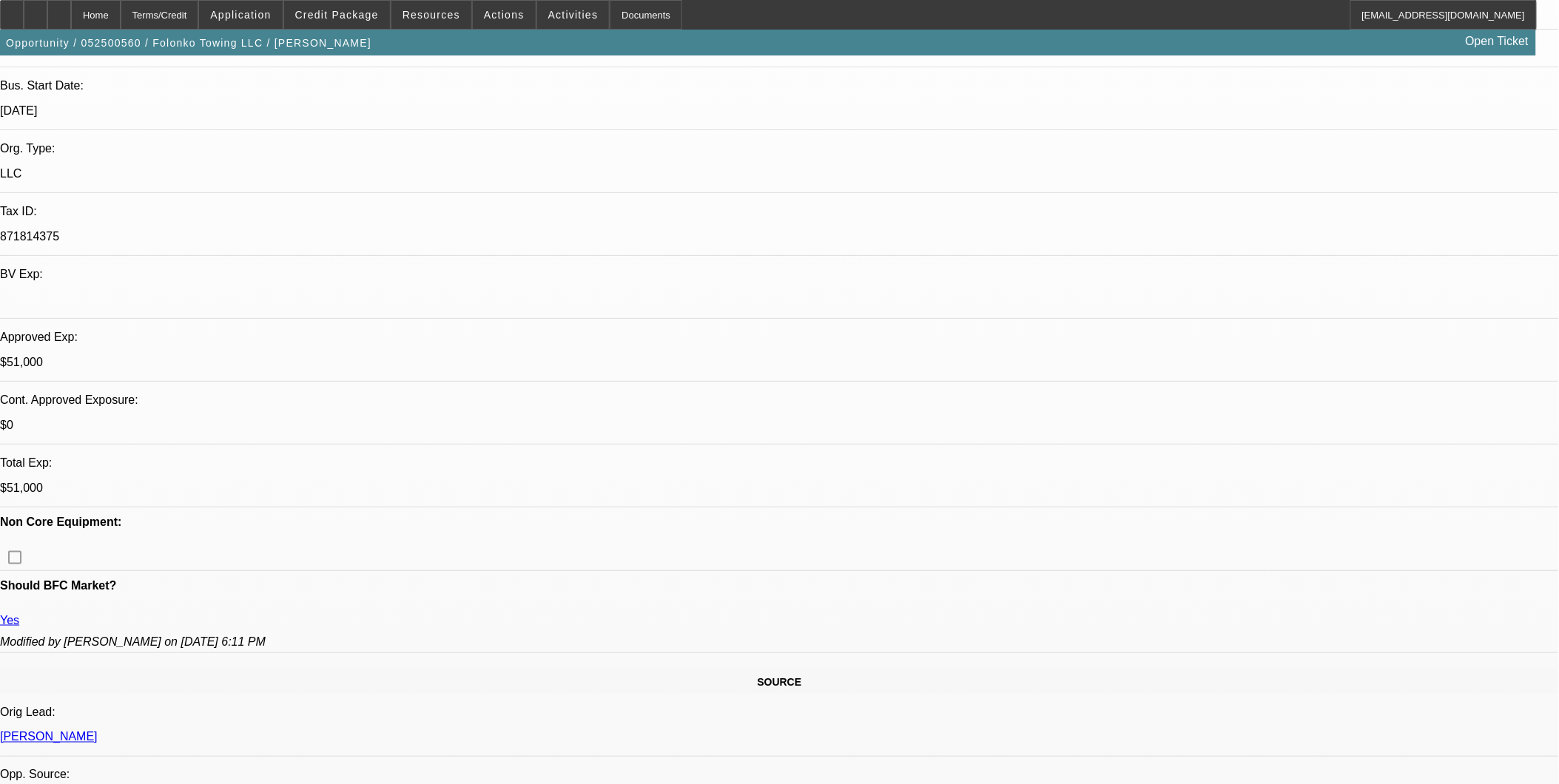
scroll to position [410, 0]
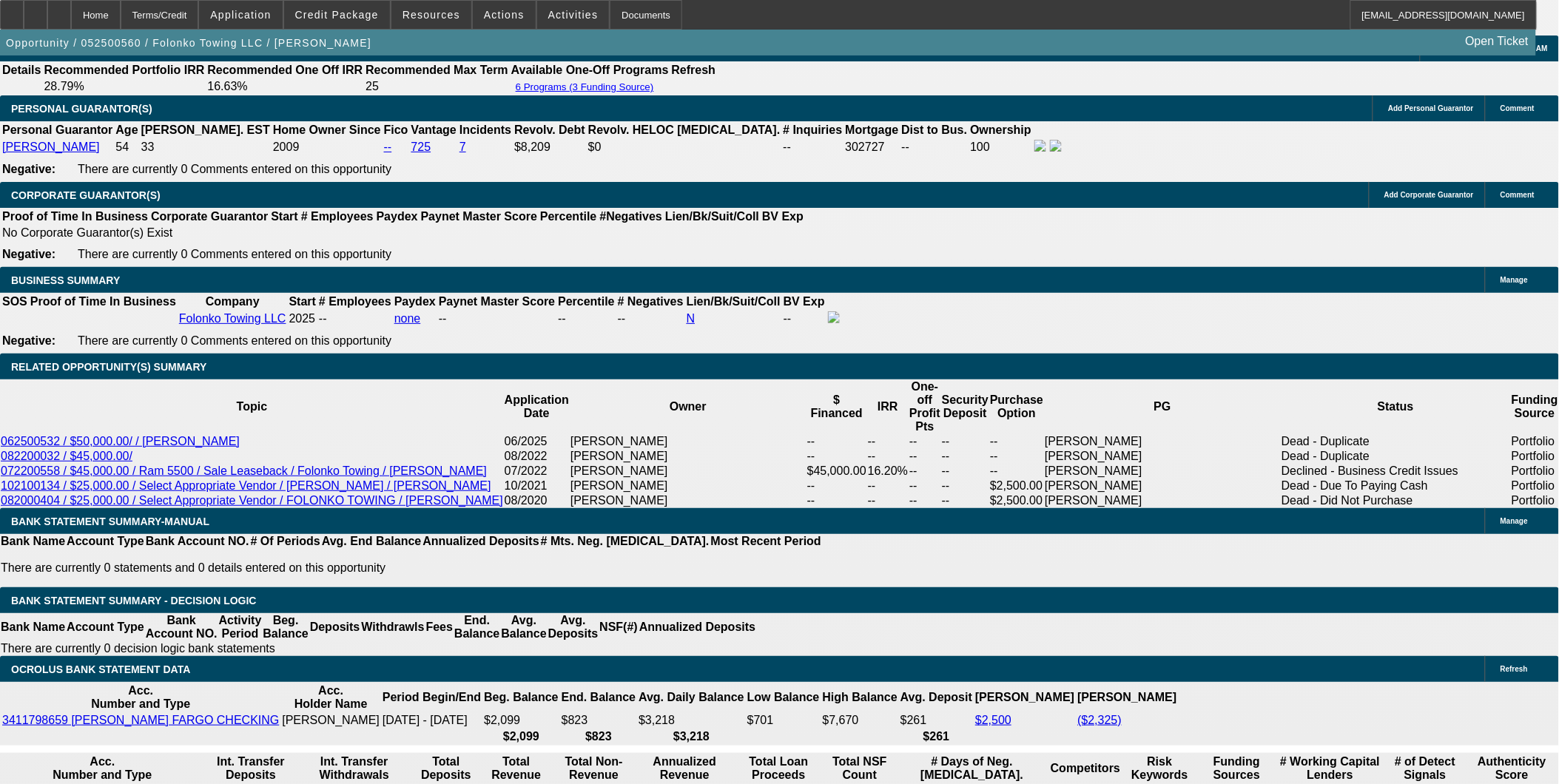
scroll to position [2219, 0]
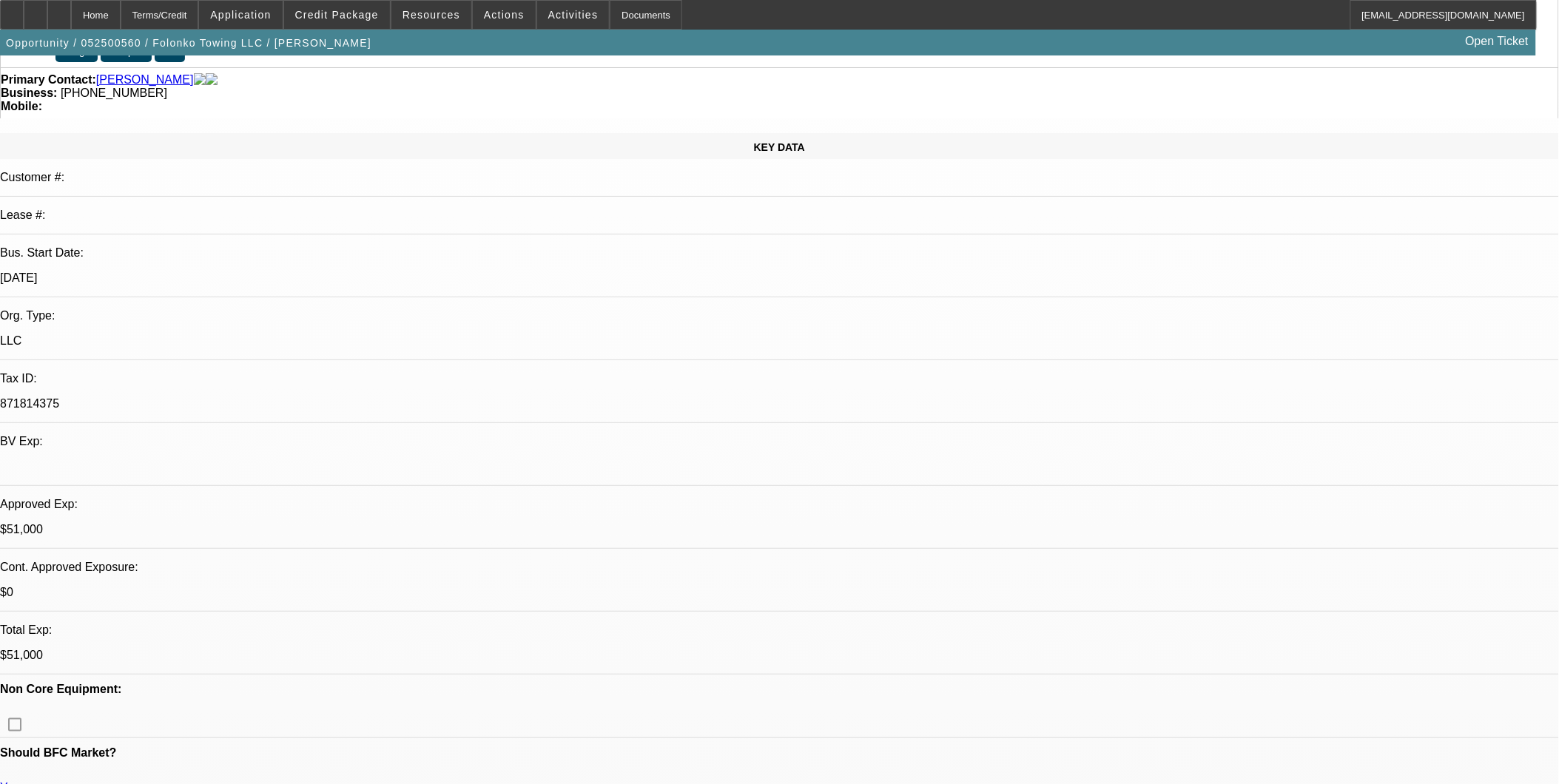
scroll to position [0, 0]
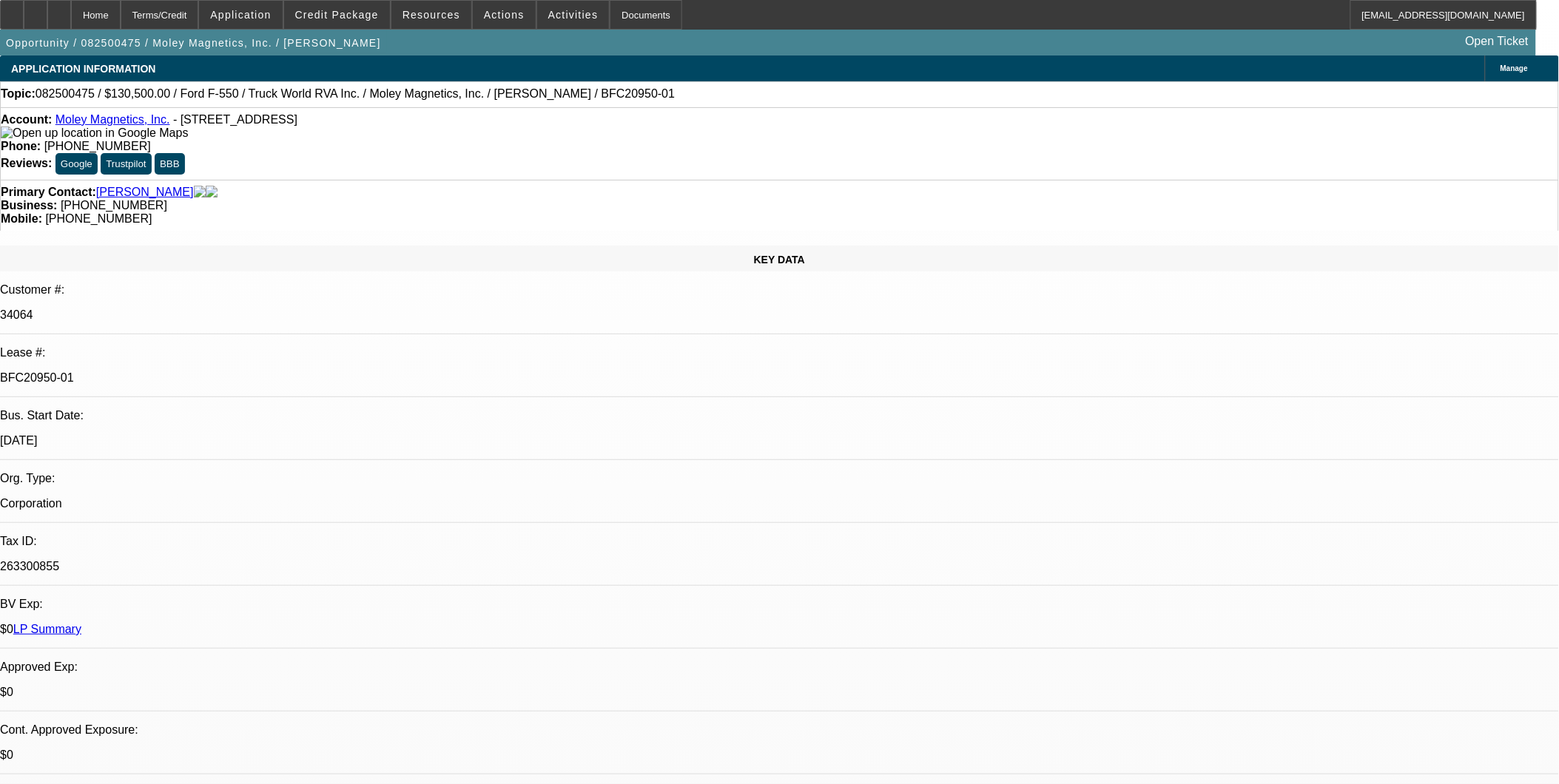
select select "0.1"
select select "0"
select select "0.1"
select select "0"
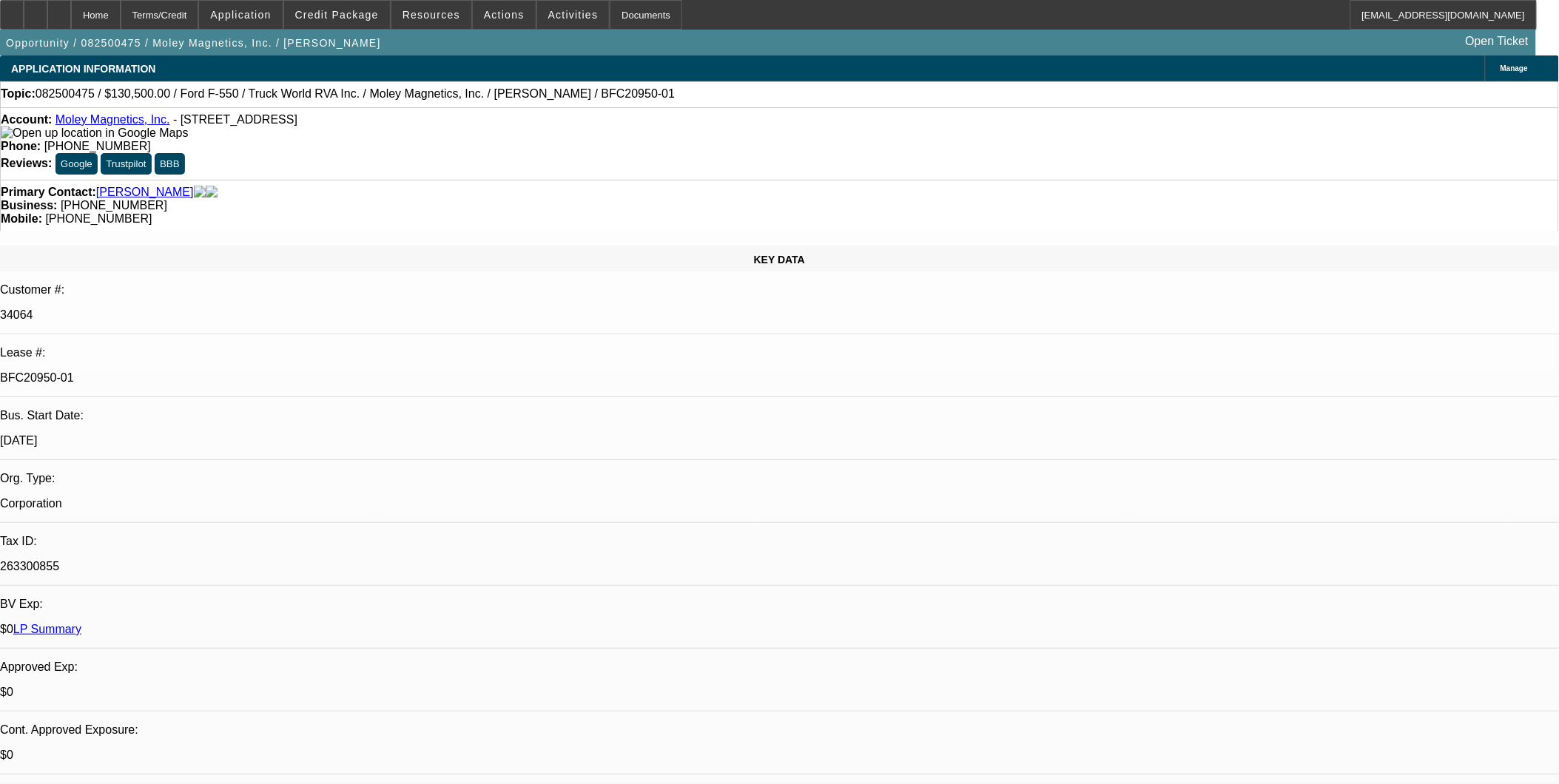
select select "0"
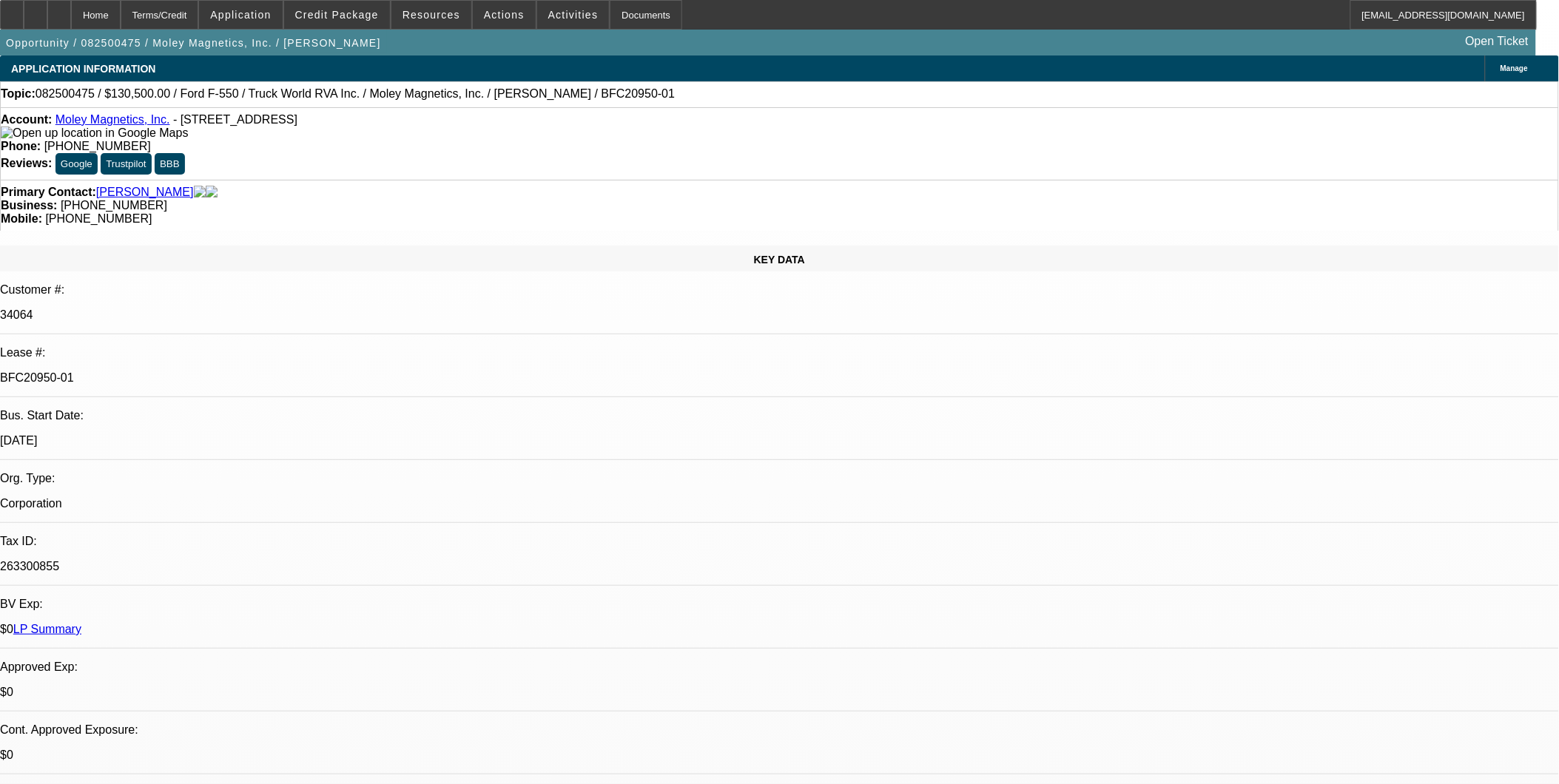
select select "0"
select select "1"
select select "6"
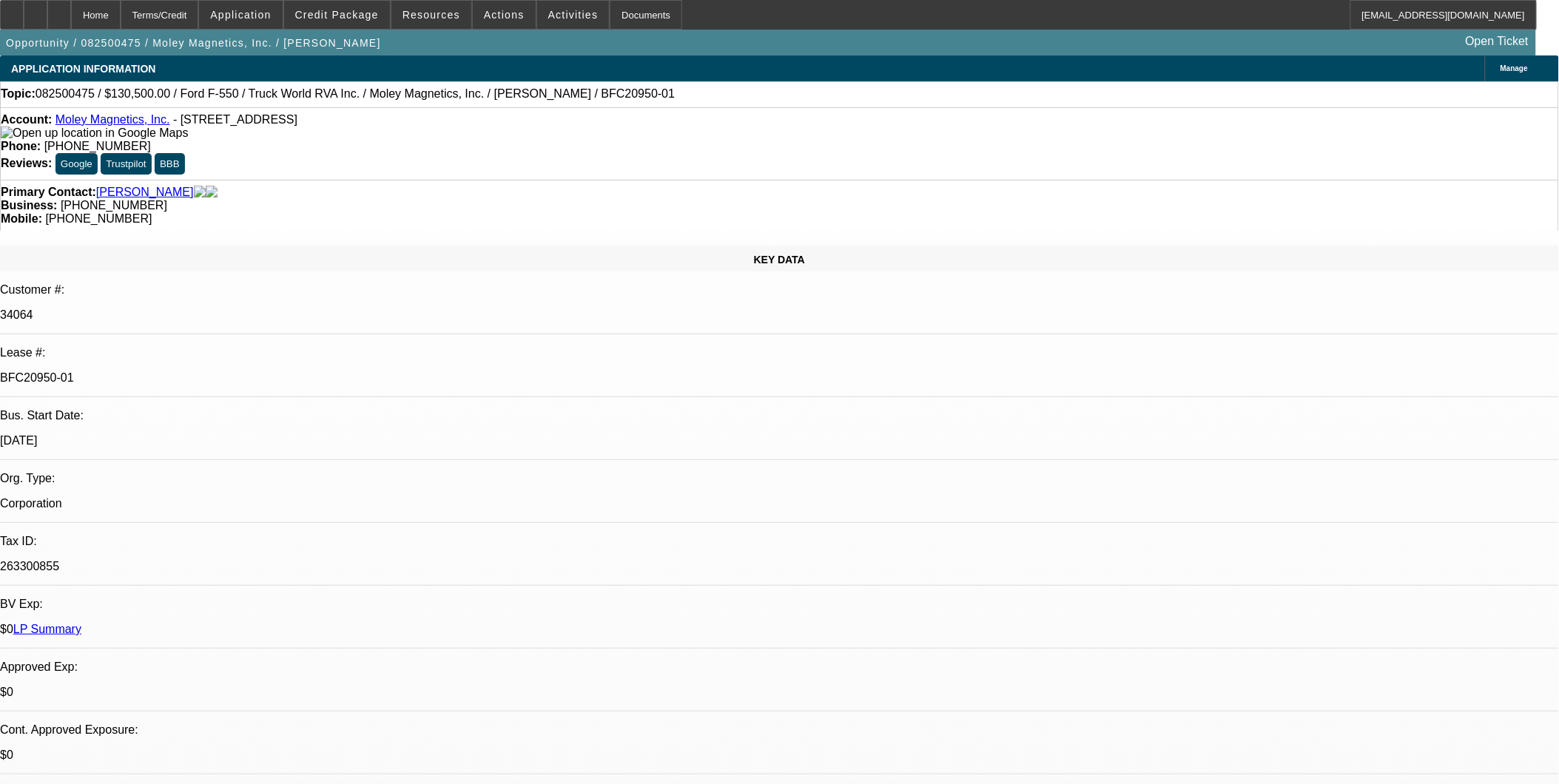
select select "1"
select select "6"
select select "1"
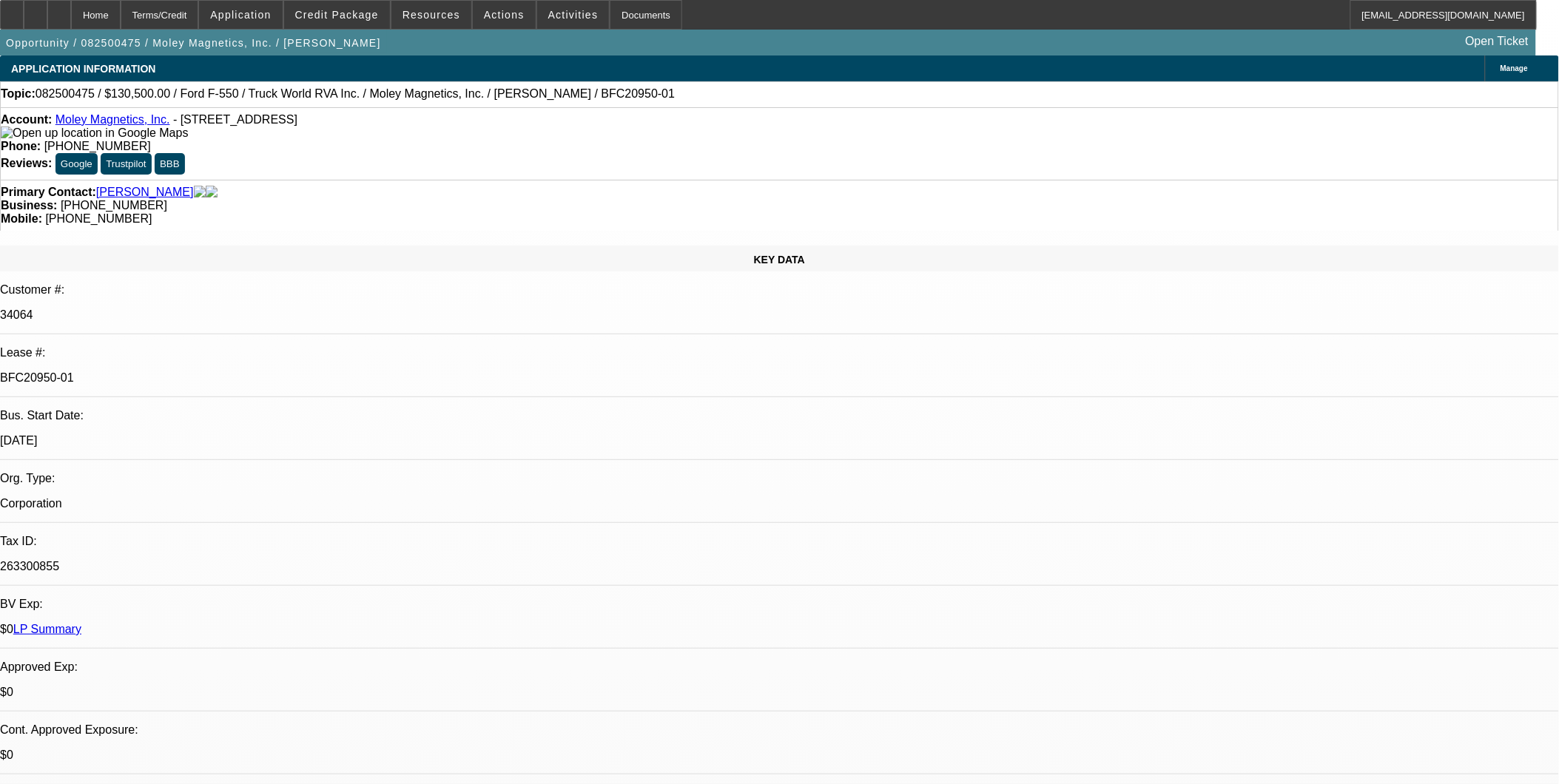
select select "6"
select select "1"
select select "6"
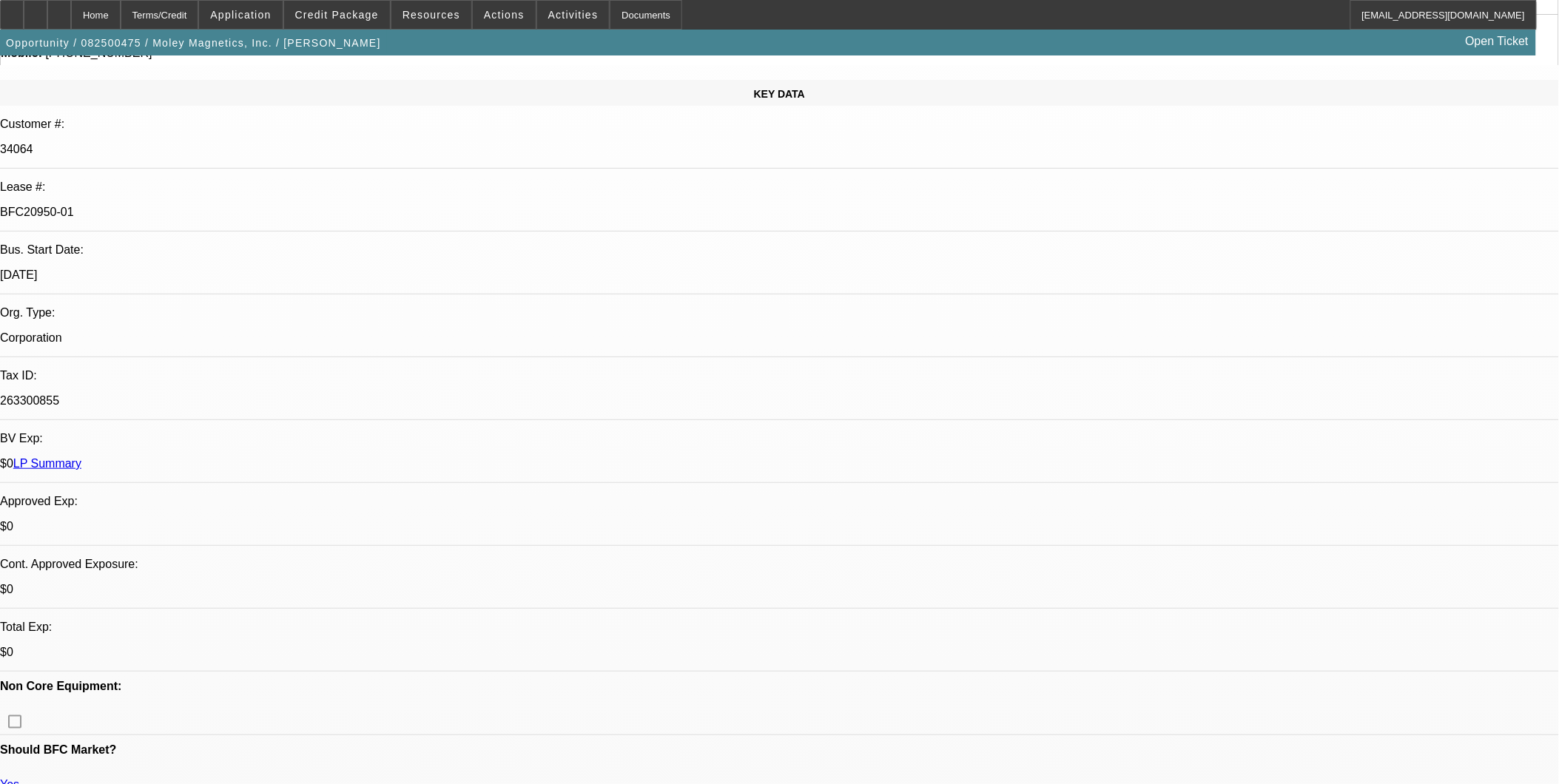
scroll to position [328, 0]
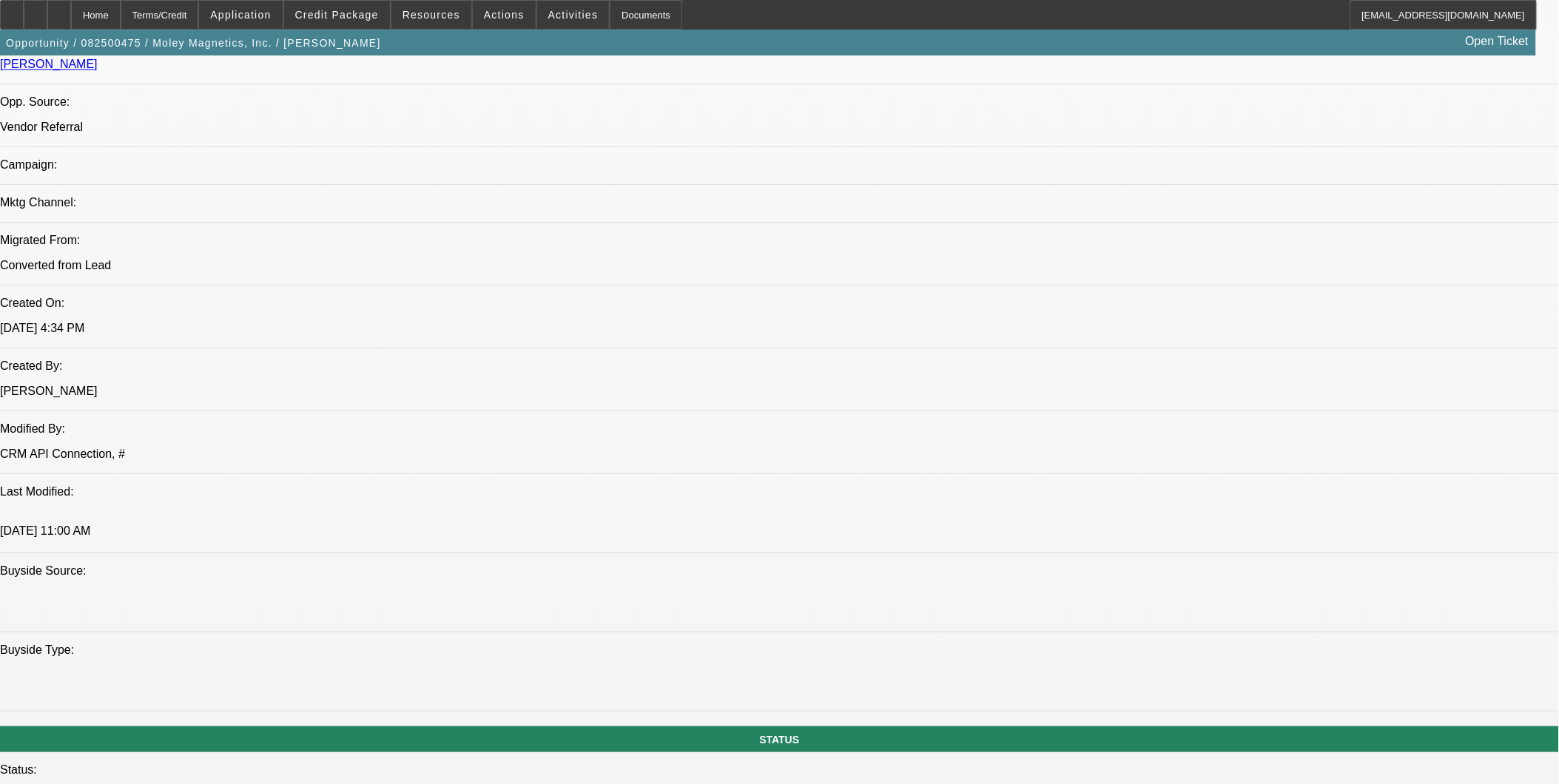
scroll to position [1068, 0]
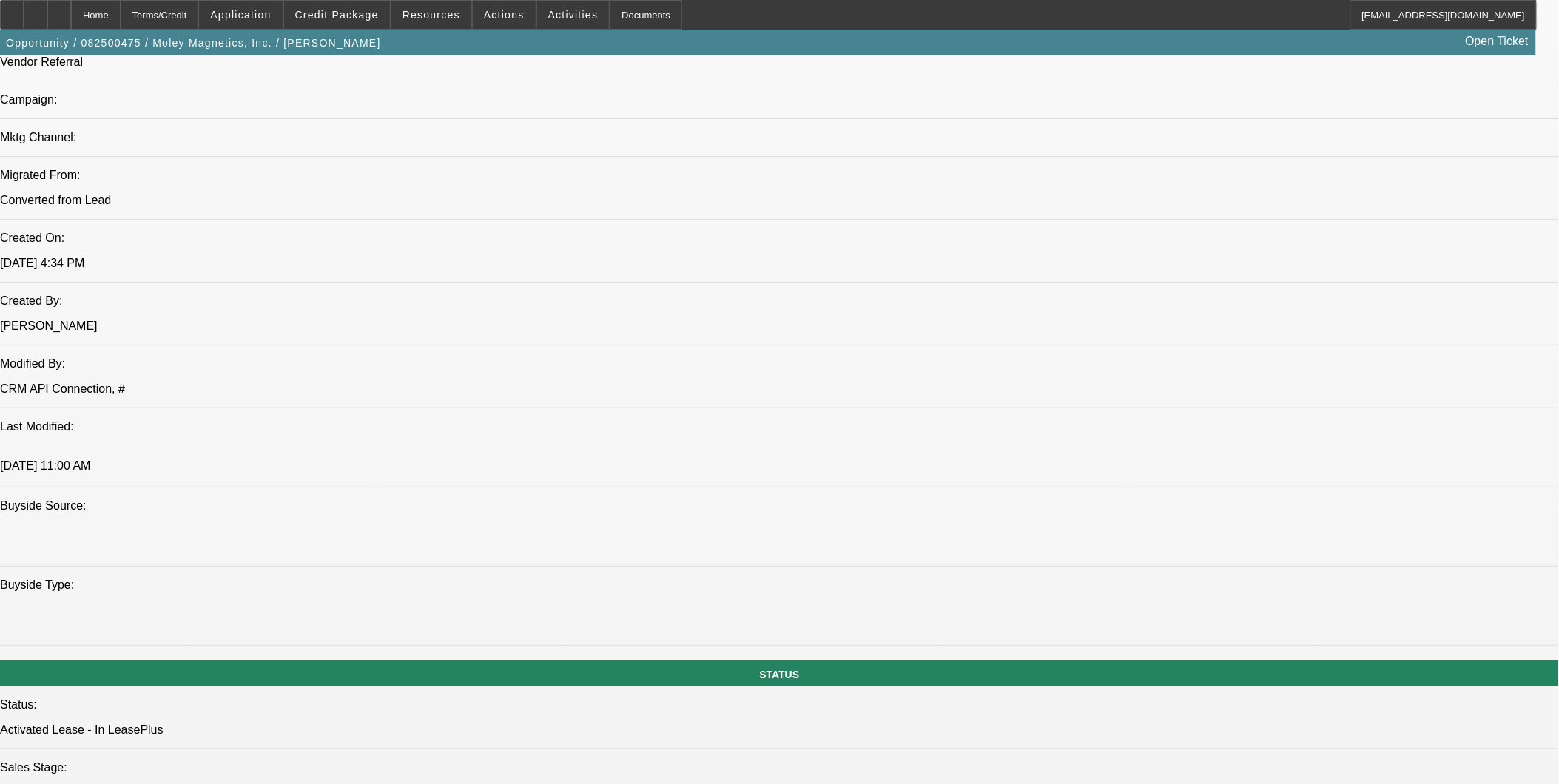
drag, startPoint x: 438, startPoint y: 471, endPoint x: 492, endPoint y: 475, distance: 54.1
drag, startPoint x: 649, startPoint y: 352, endPoint x: 600, endPoint y: 351, distance: 49.0
drag, startPoint x: 717, startPoint y: 356, endPoint x: 675, endPoint y: 359, distance: 42.1
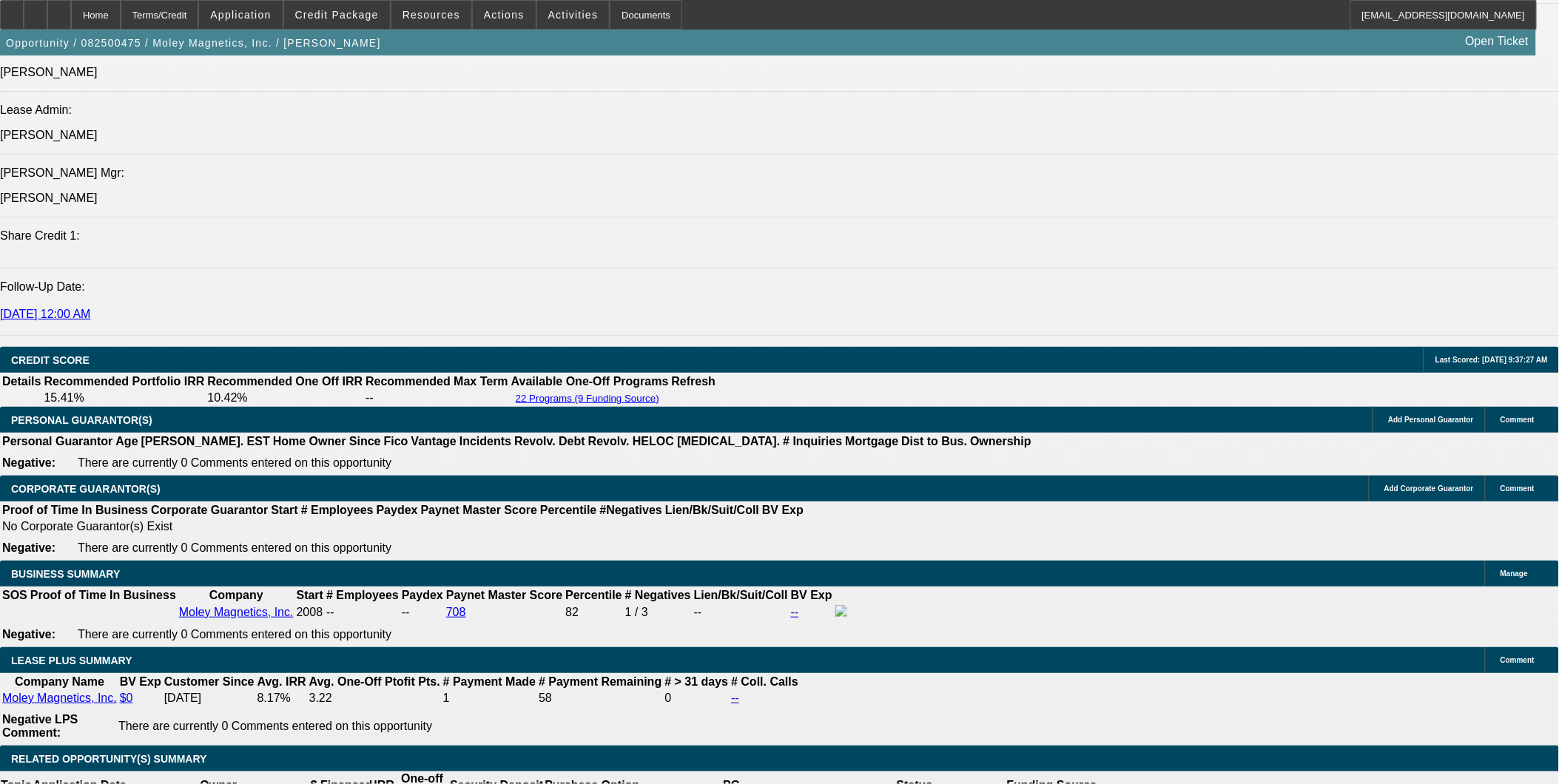
scroll to position [2054, 0]
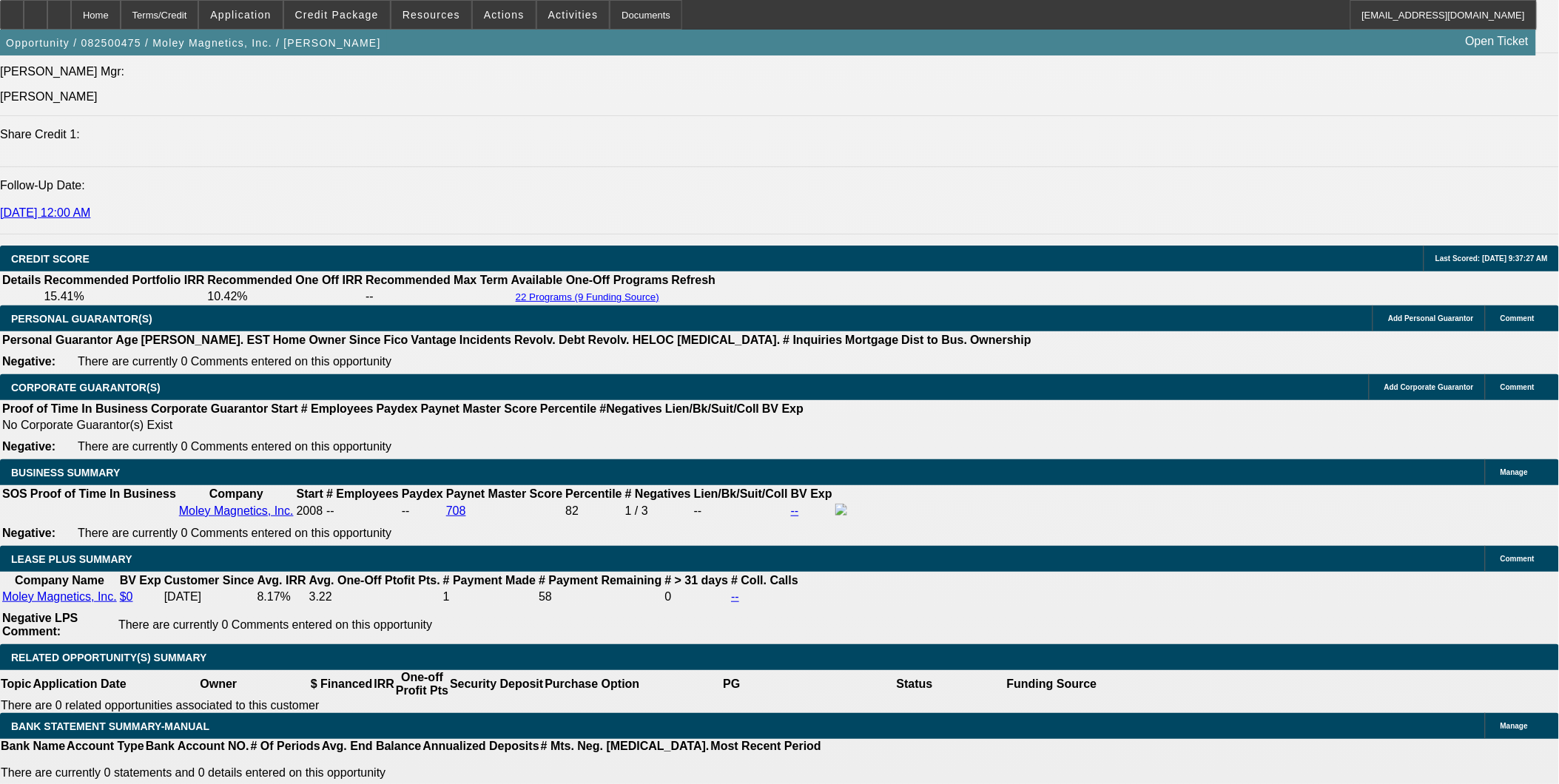
drag, startPoint x: 335, startPoint y: 338, endPoint x: 390, endPoint y: 336, distance: 55.0
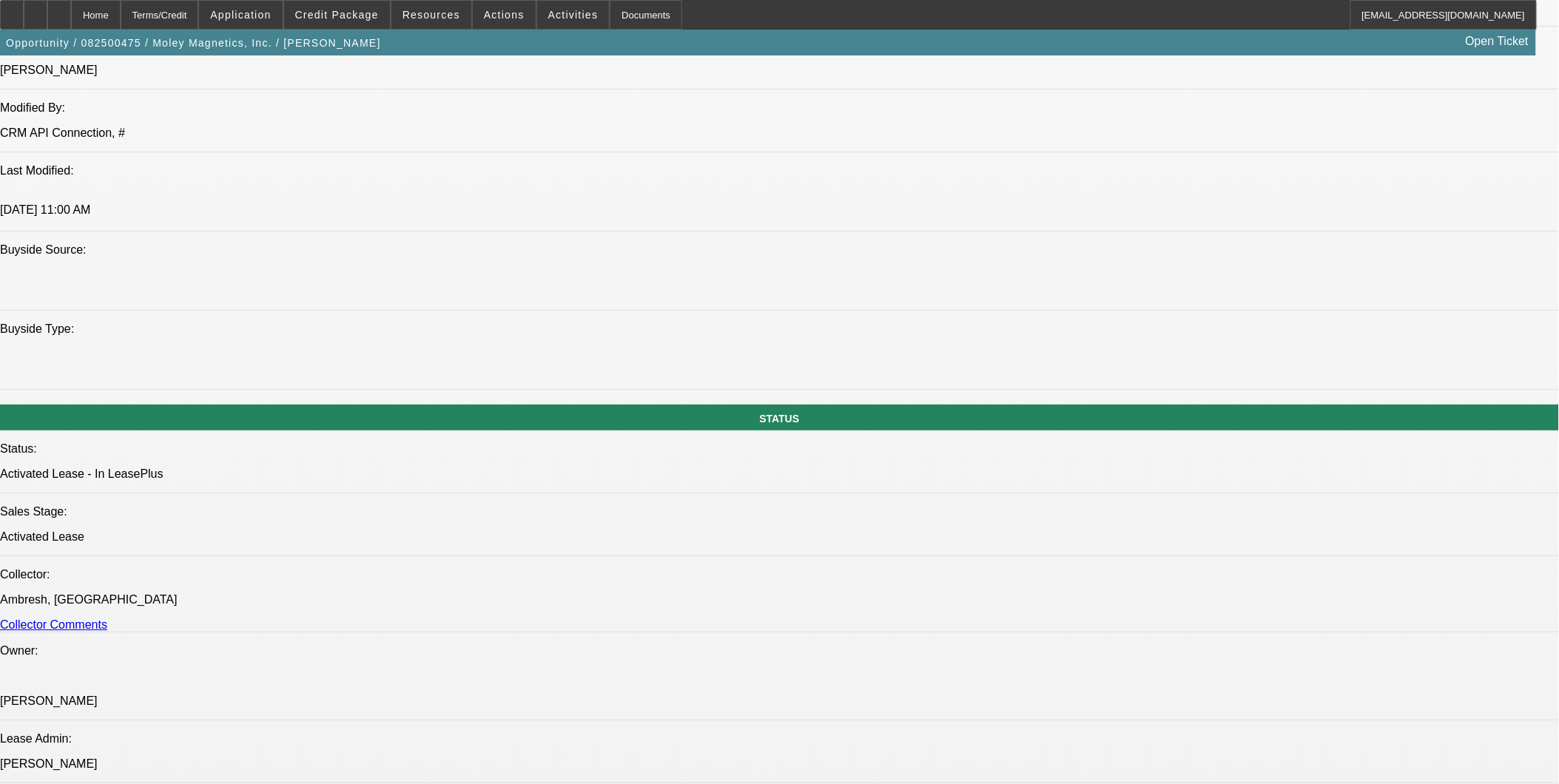
scroll to position [1068, 0]
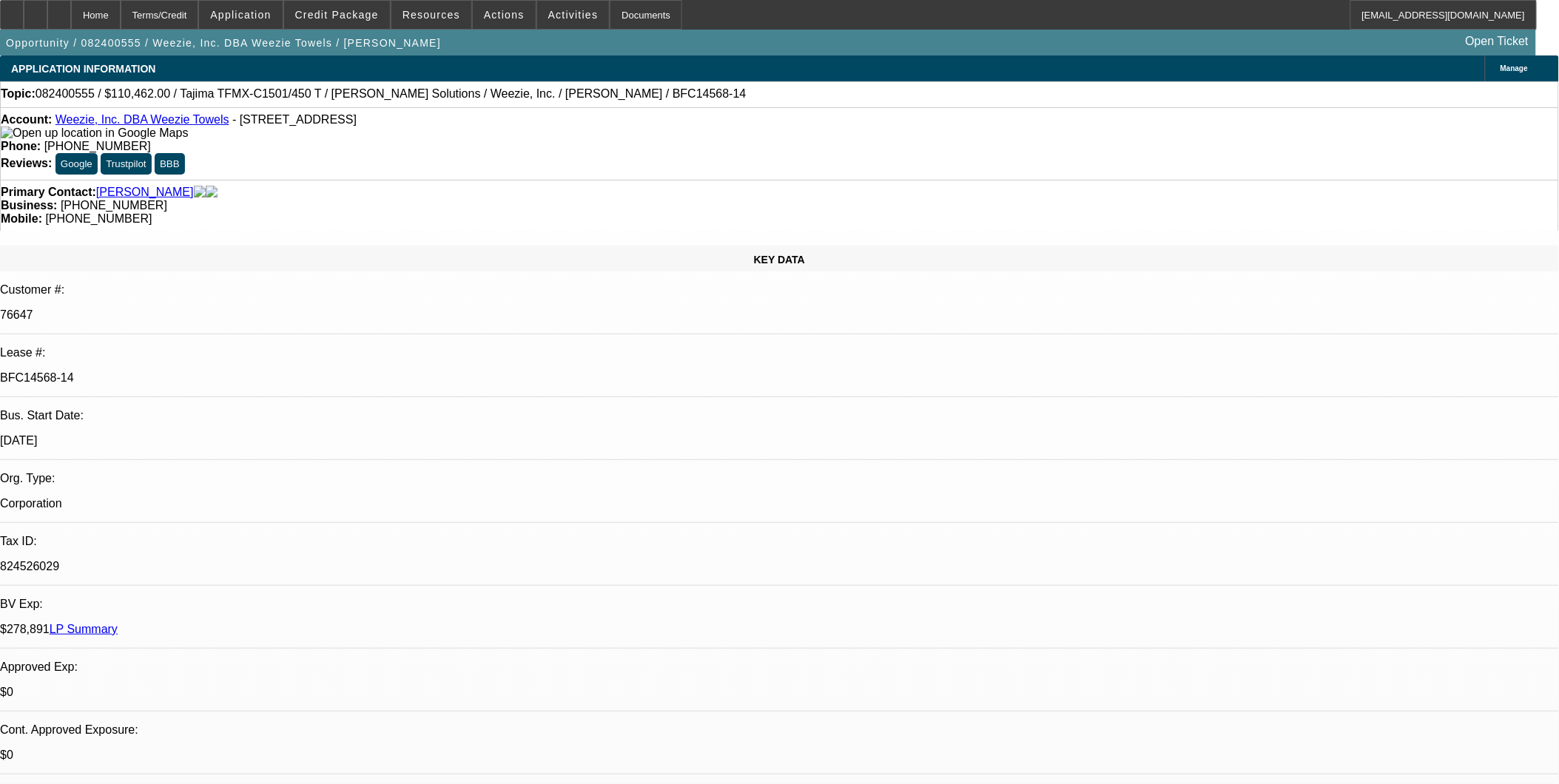
select select "0"
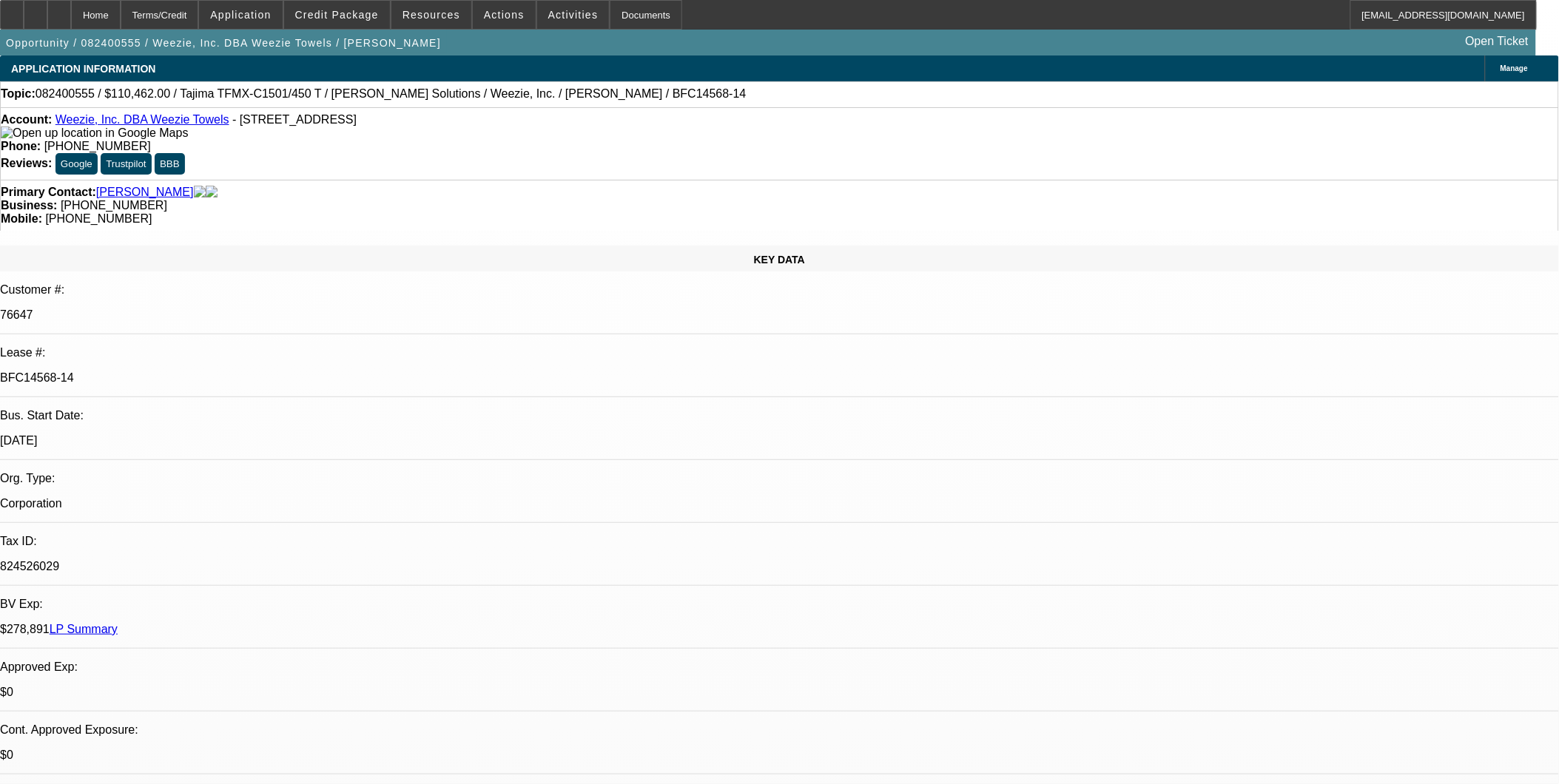
select select "0"
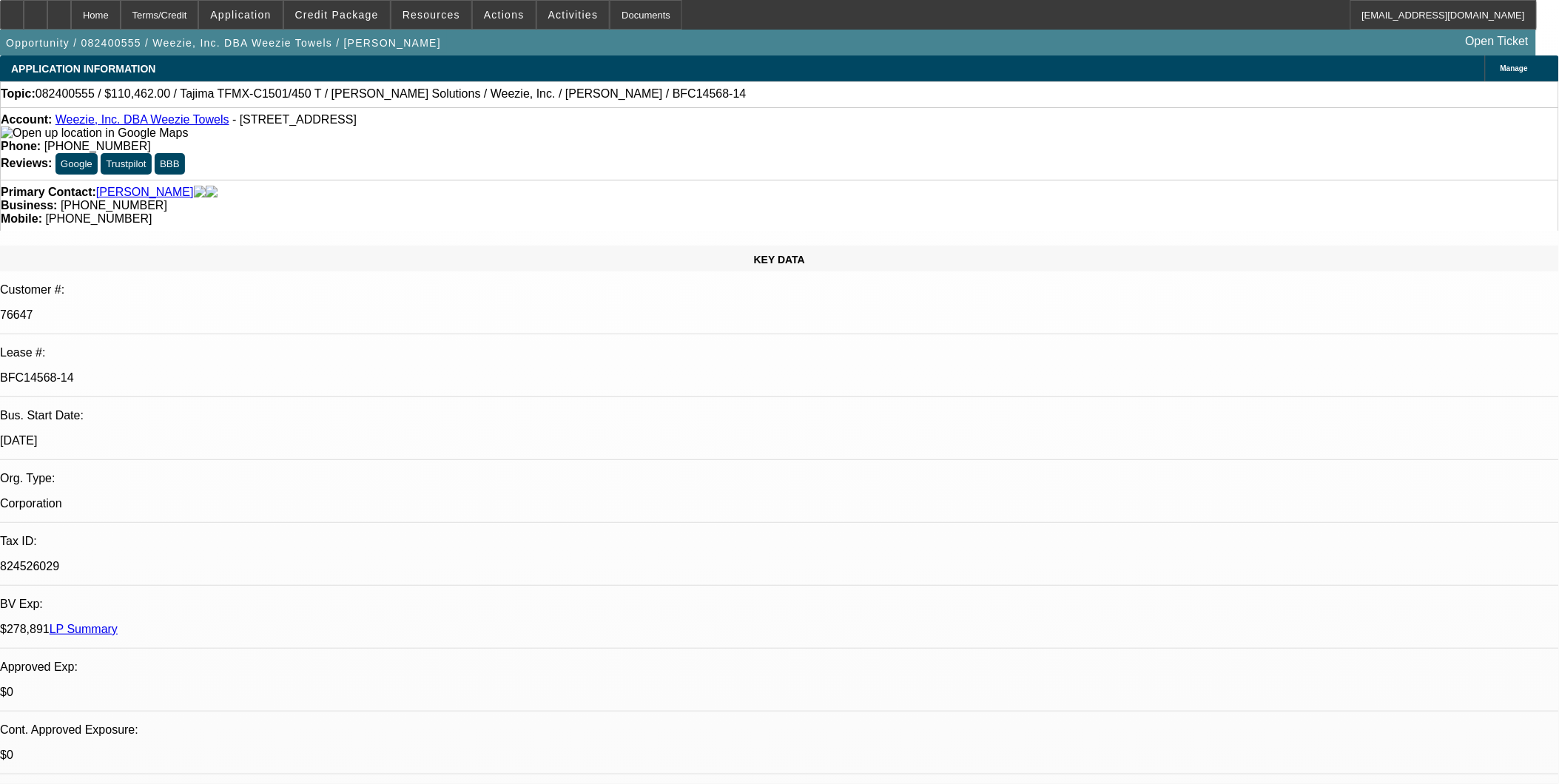
select select "0"
select select "1"
select select "2"
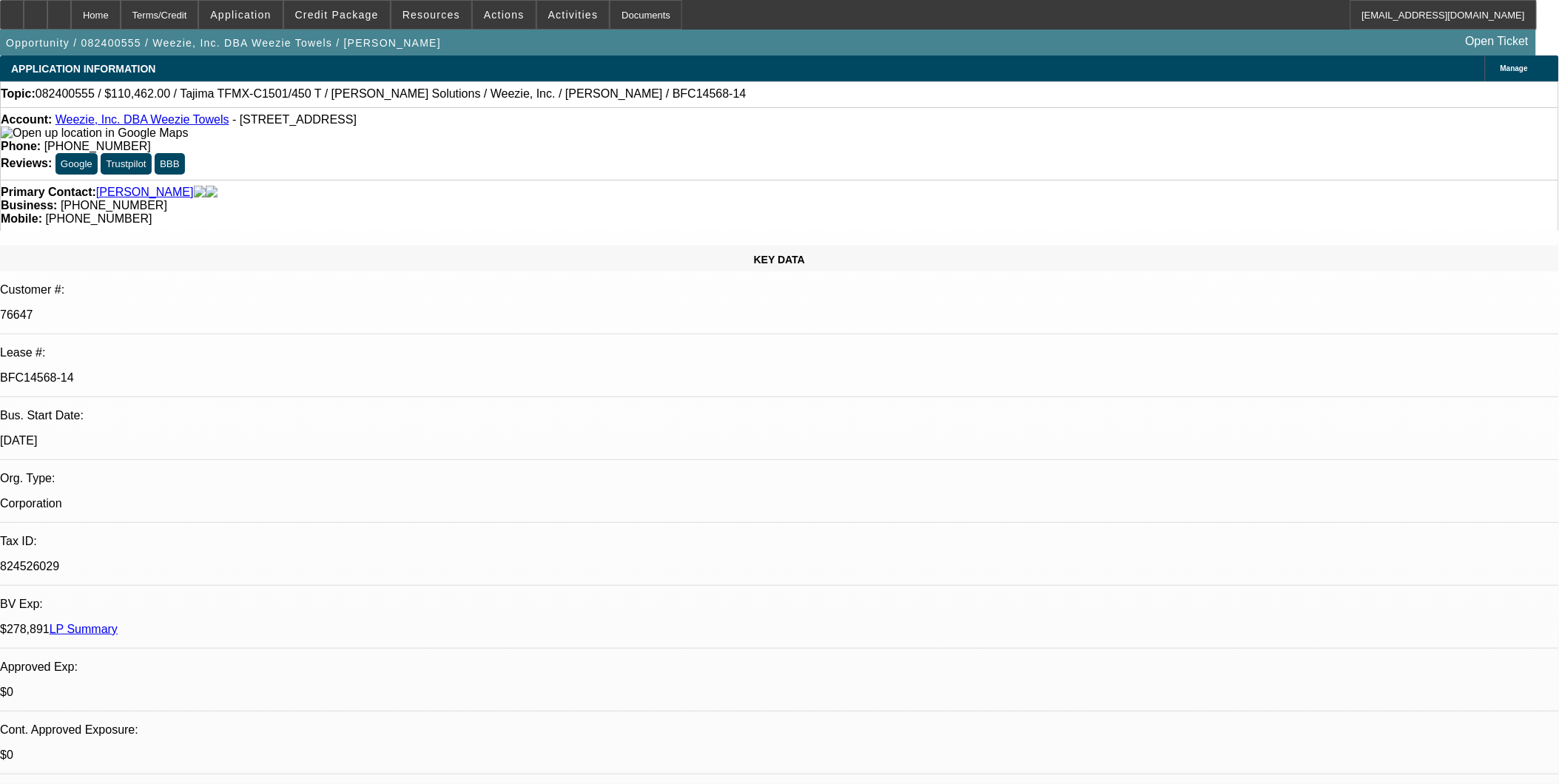
select select "1"
select select "2"
select select "1"
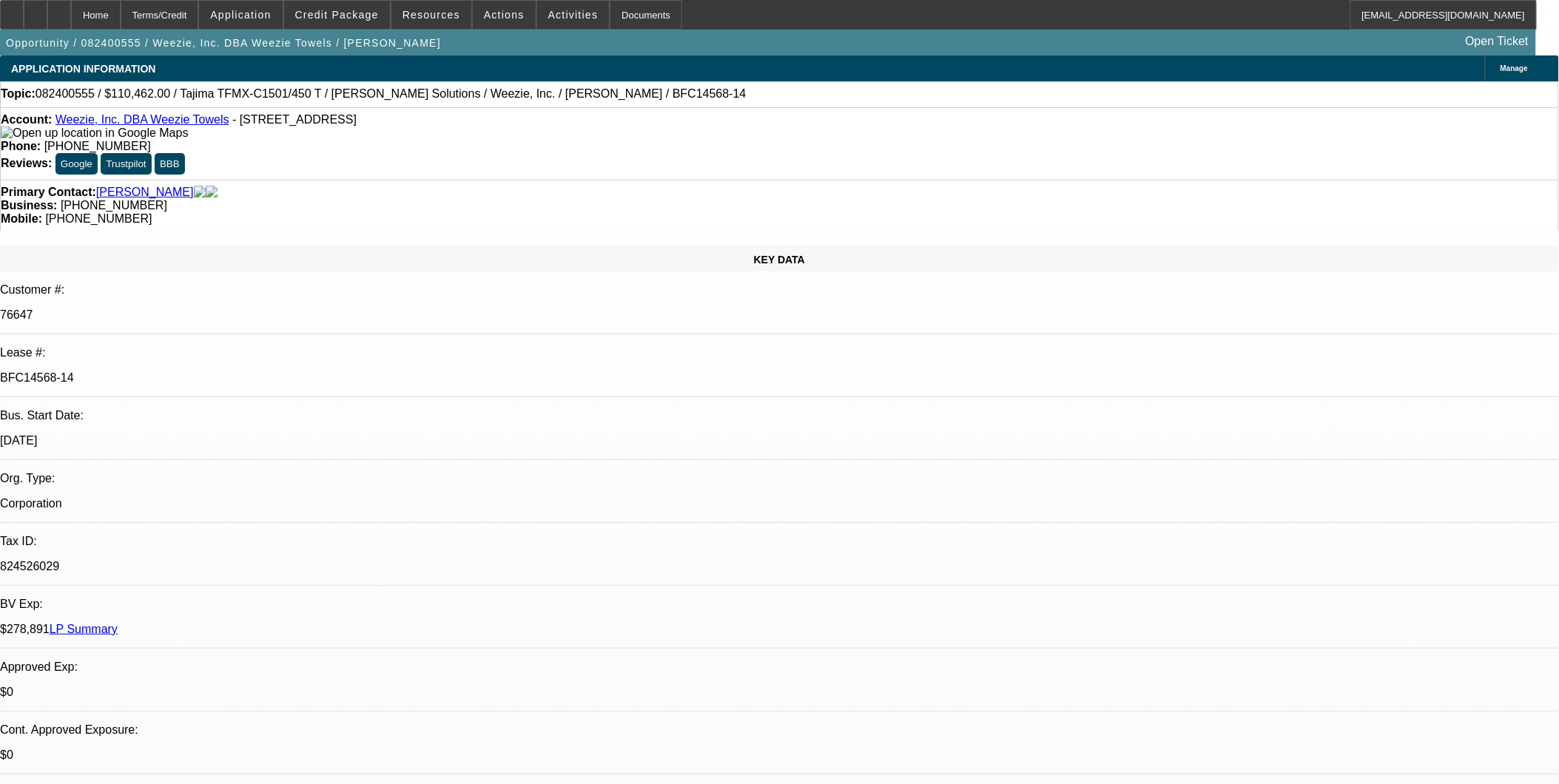
select select "2"
select select "1"
select select "2"
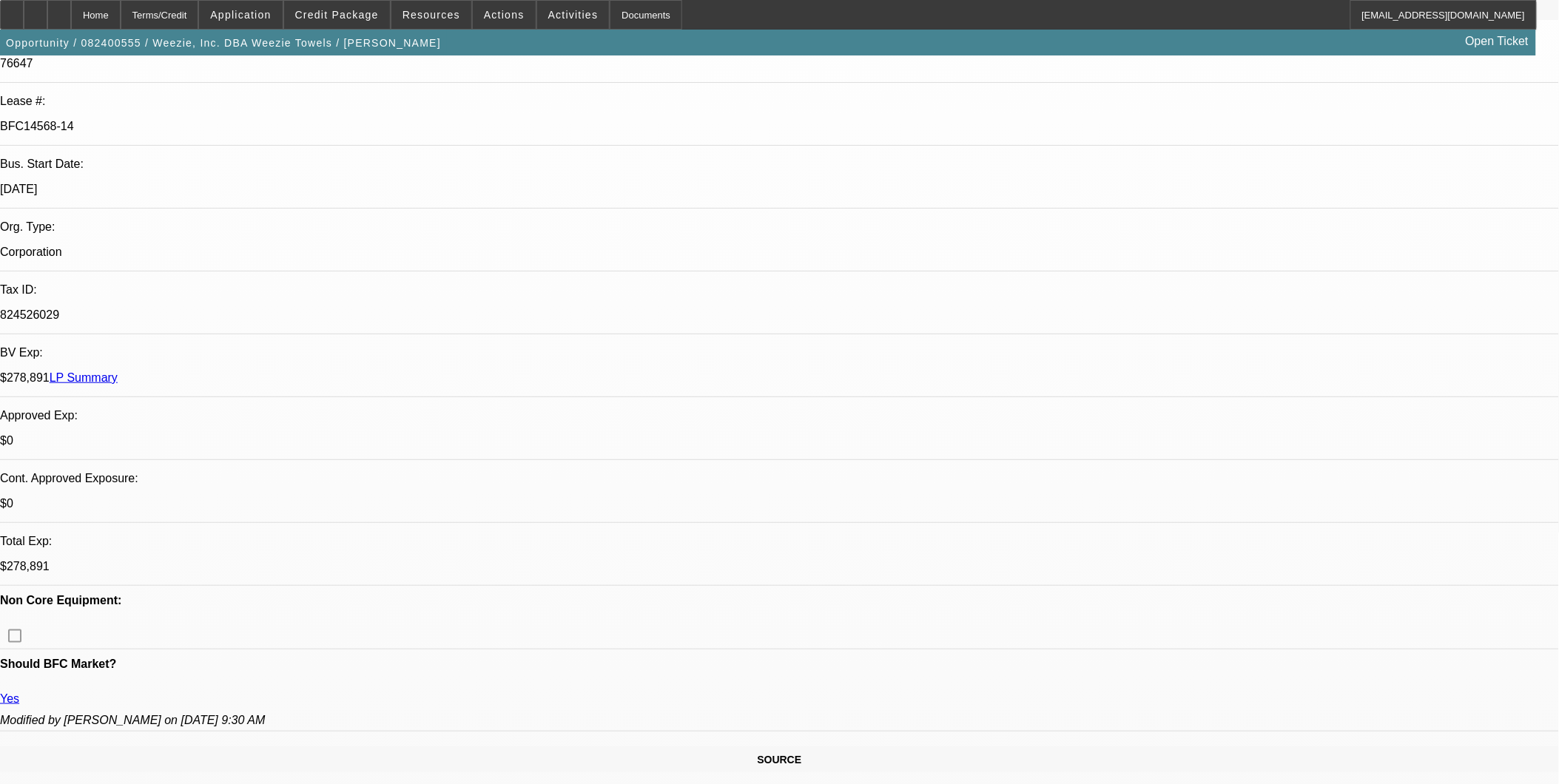
scroll to position [328, 0]
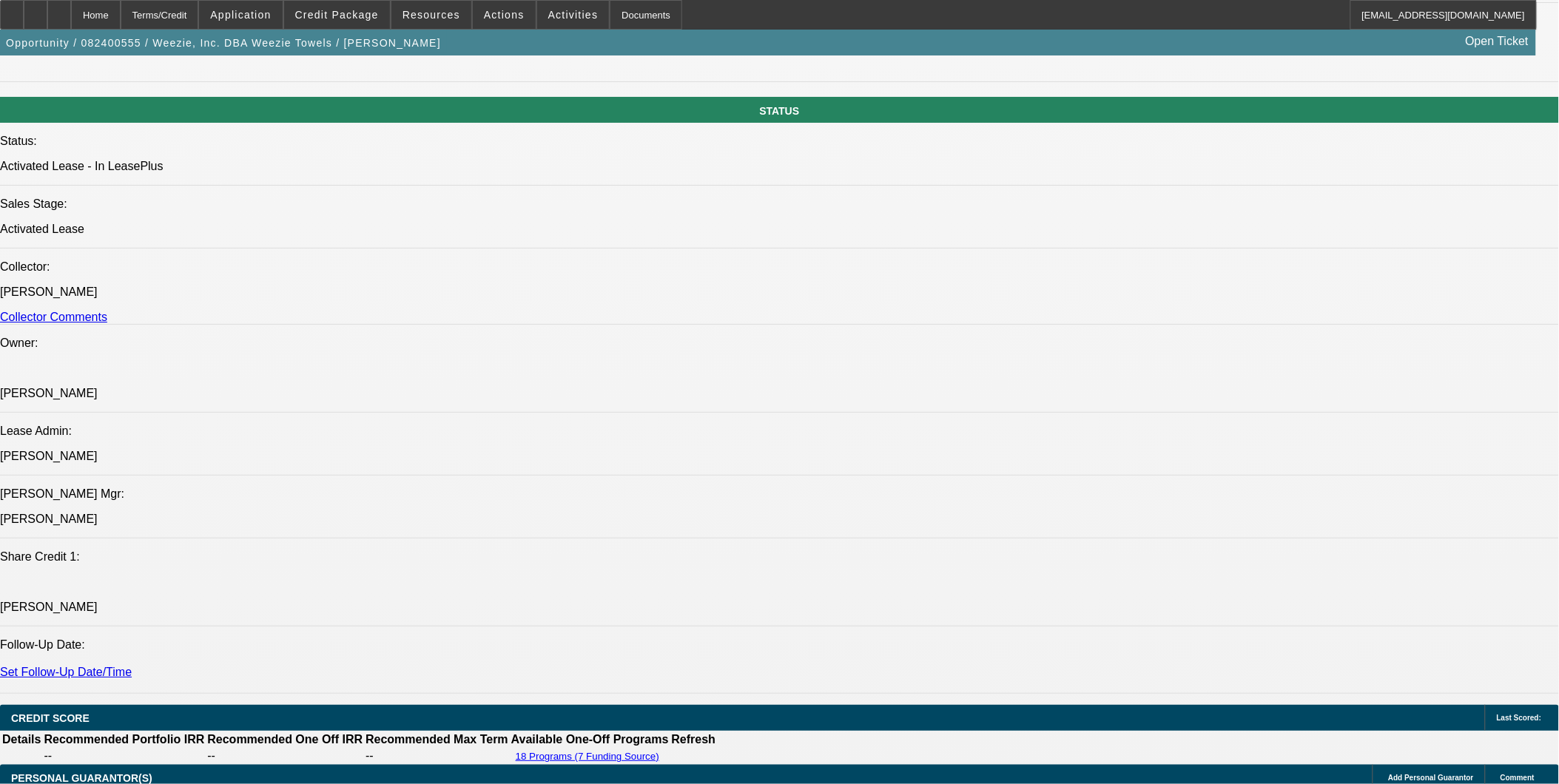
scroll to position [1396, 0]
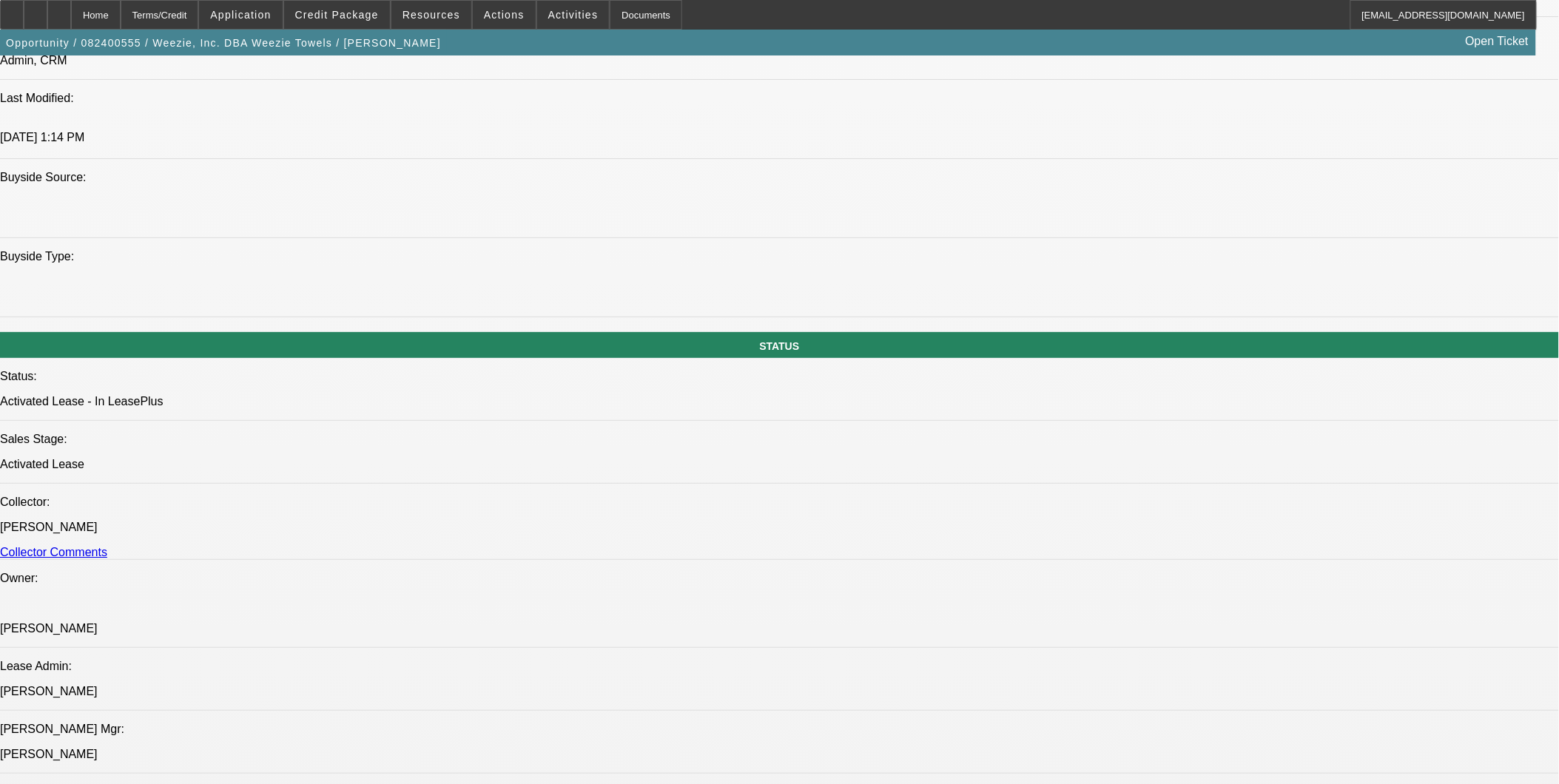
drag, startPoint x: 474, startPoint y: 507, endPoint x: 418, endPoint y: 500, distance: 56.4
drag, startPoint x: 597, startPoint y: 367, endPoint x: 530, endPoint y: 366, distance: 67.0
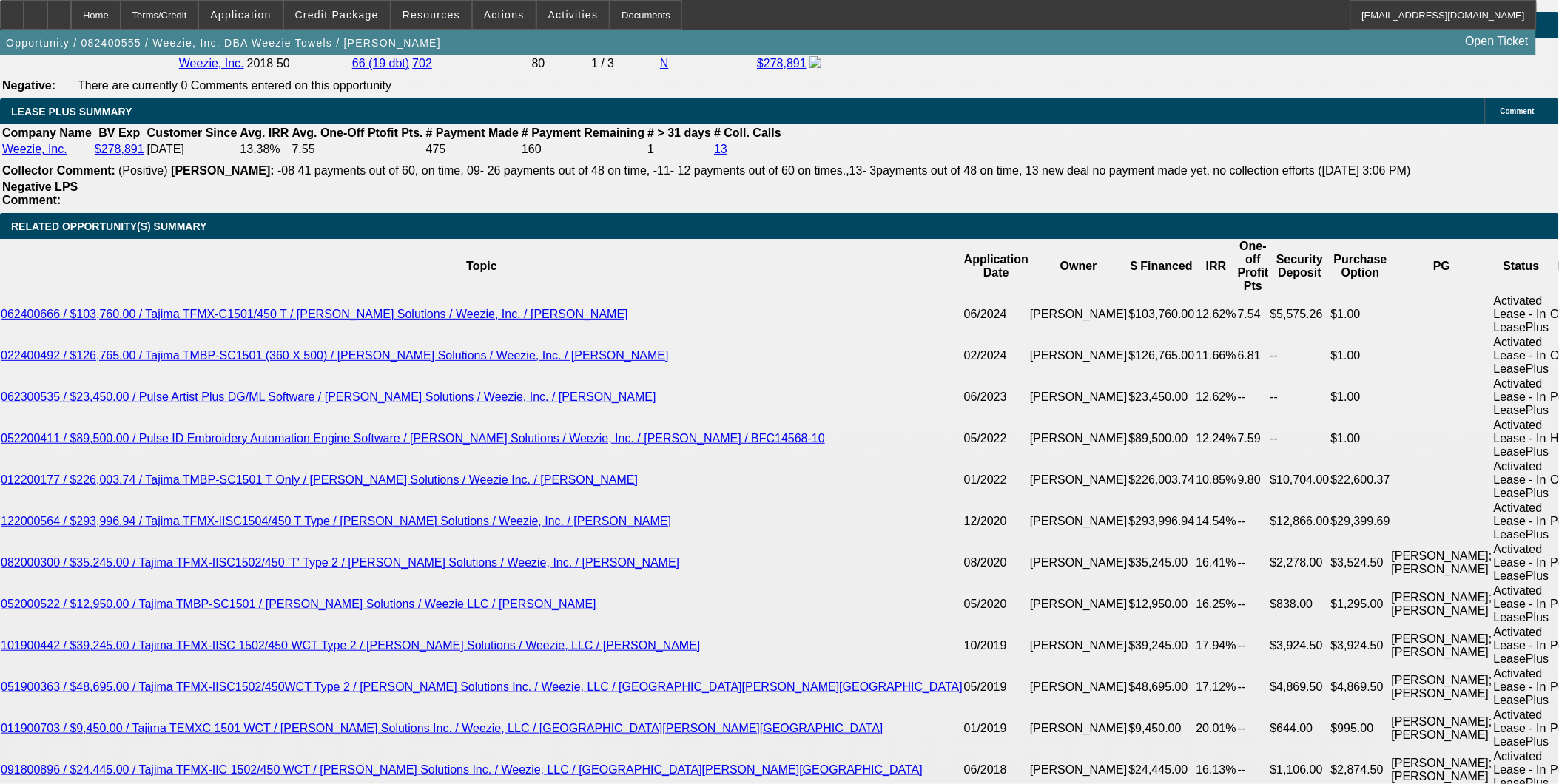
scroll to position [2548, 0]
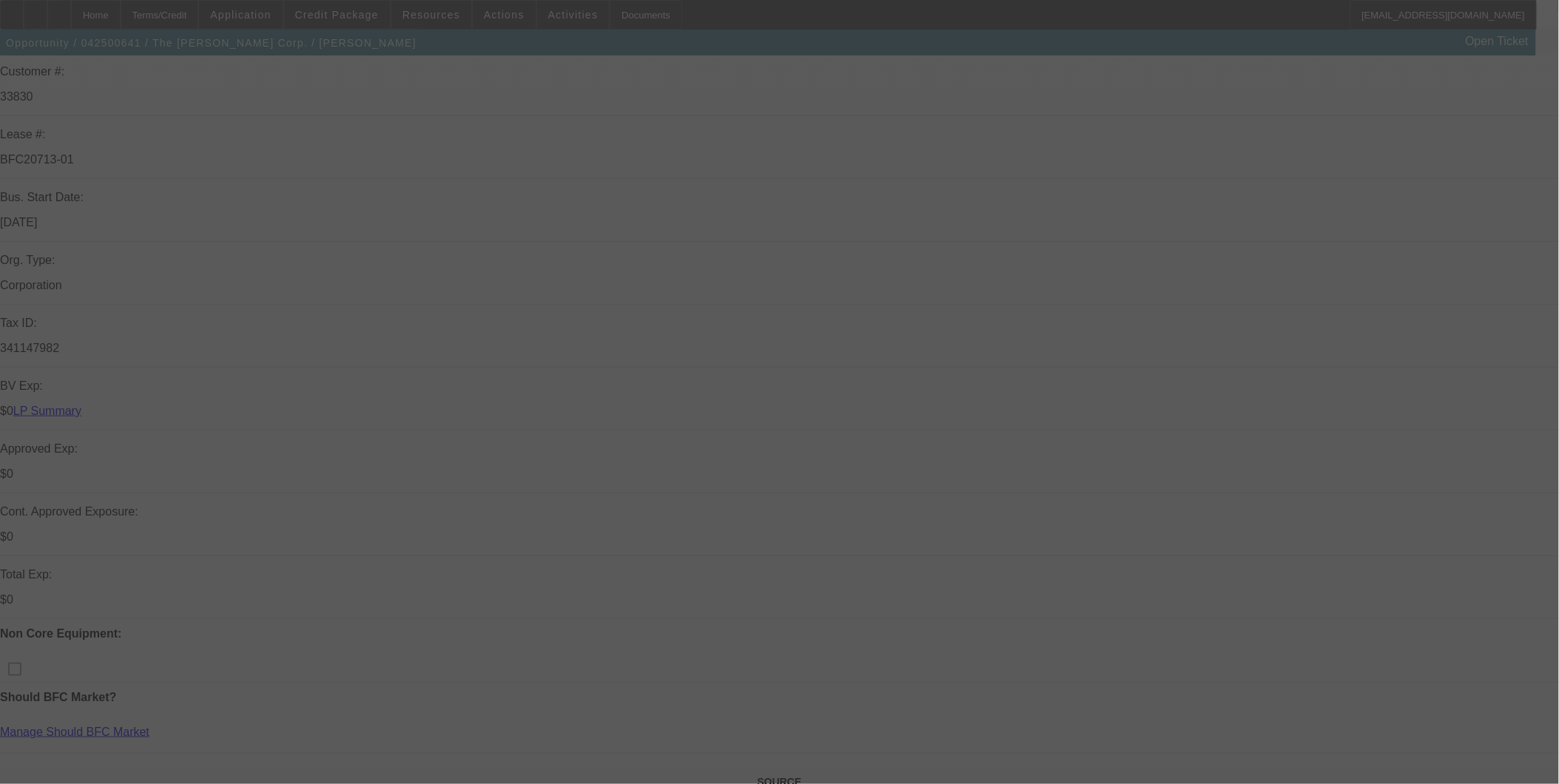
scroll to position [246, 0]
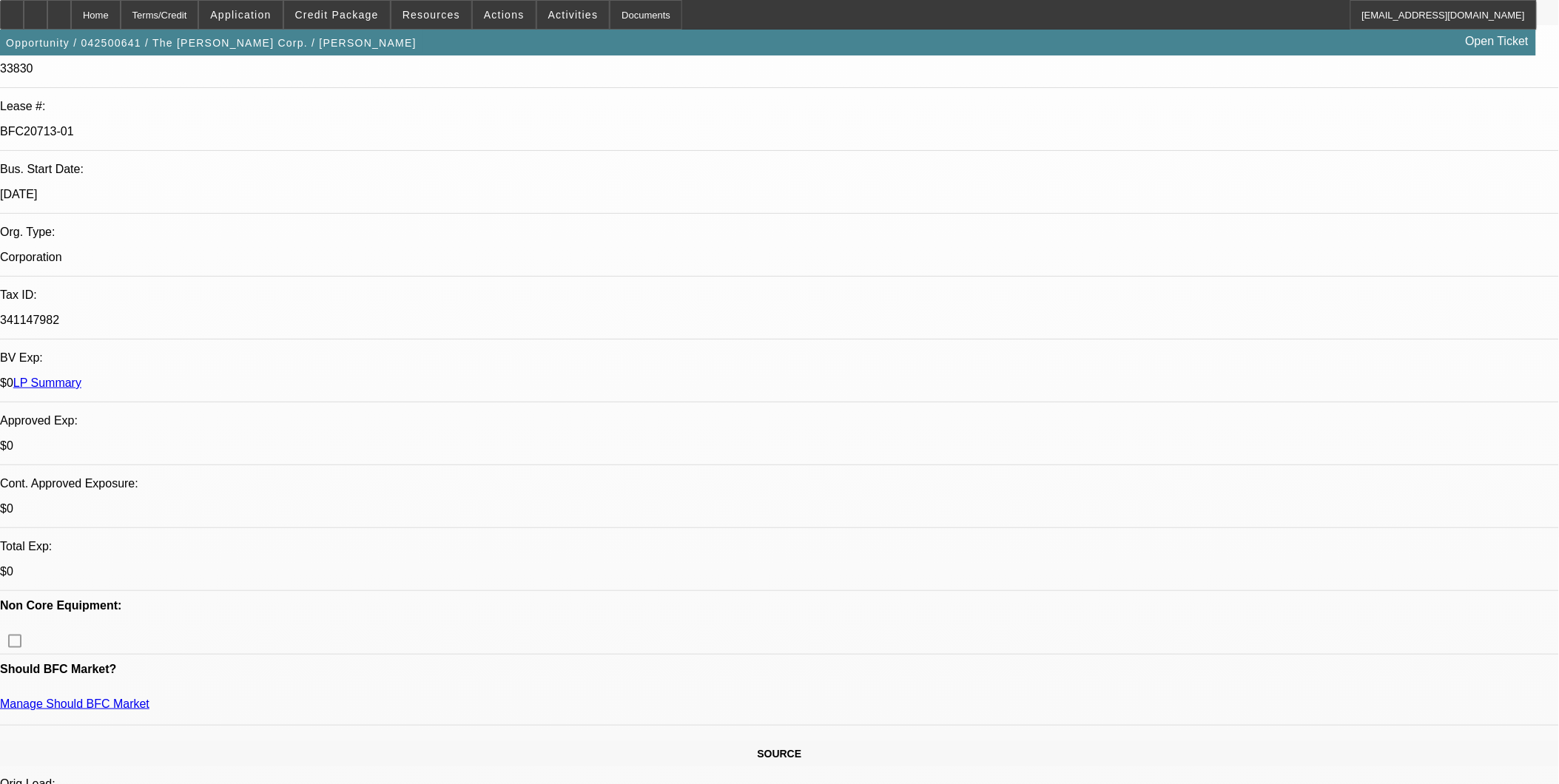
select select "0"
select select "0.1"
select select "0"
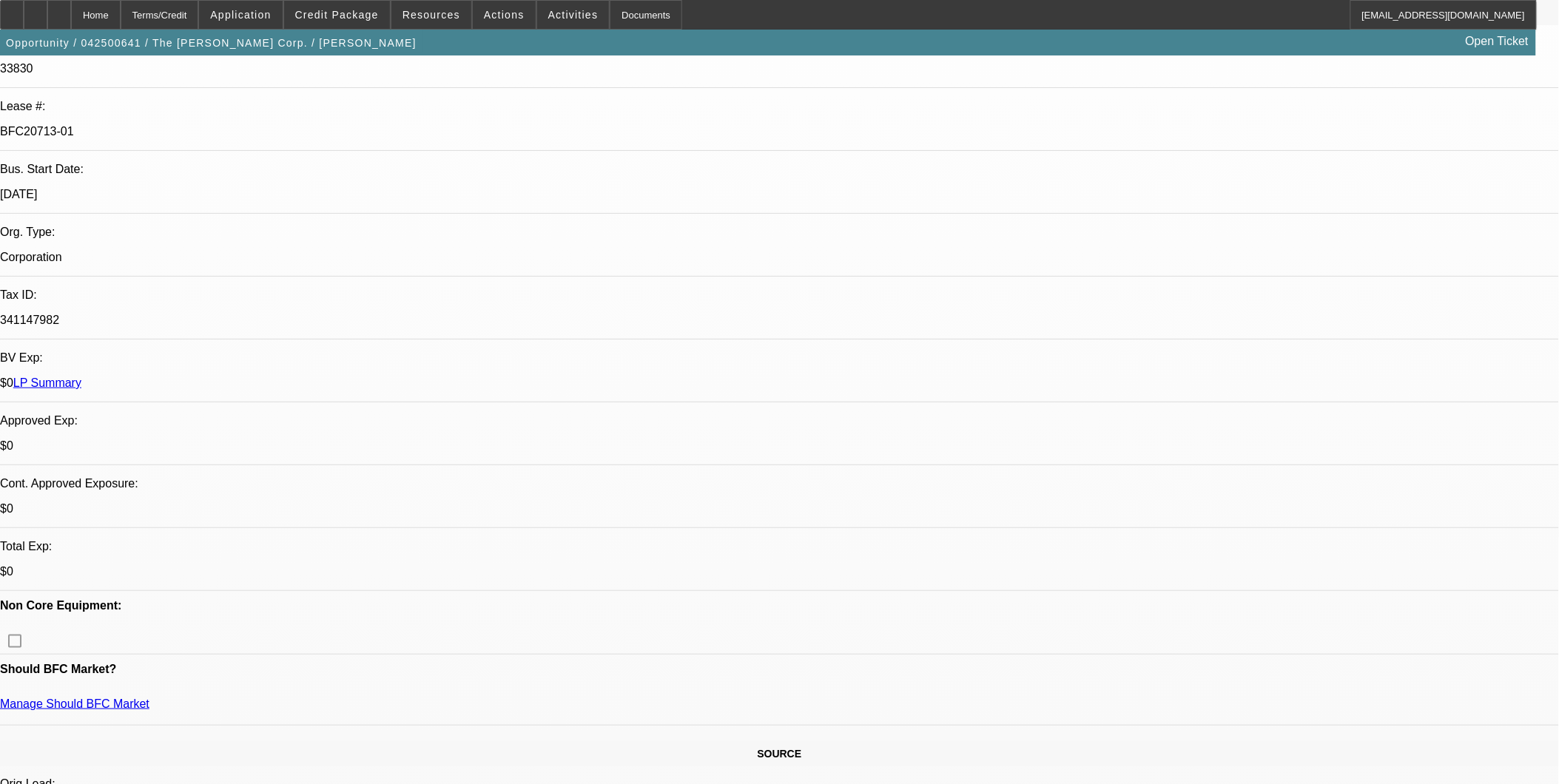
select select "0.1"
select select "0"
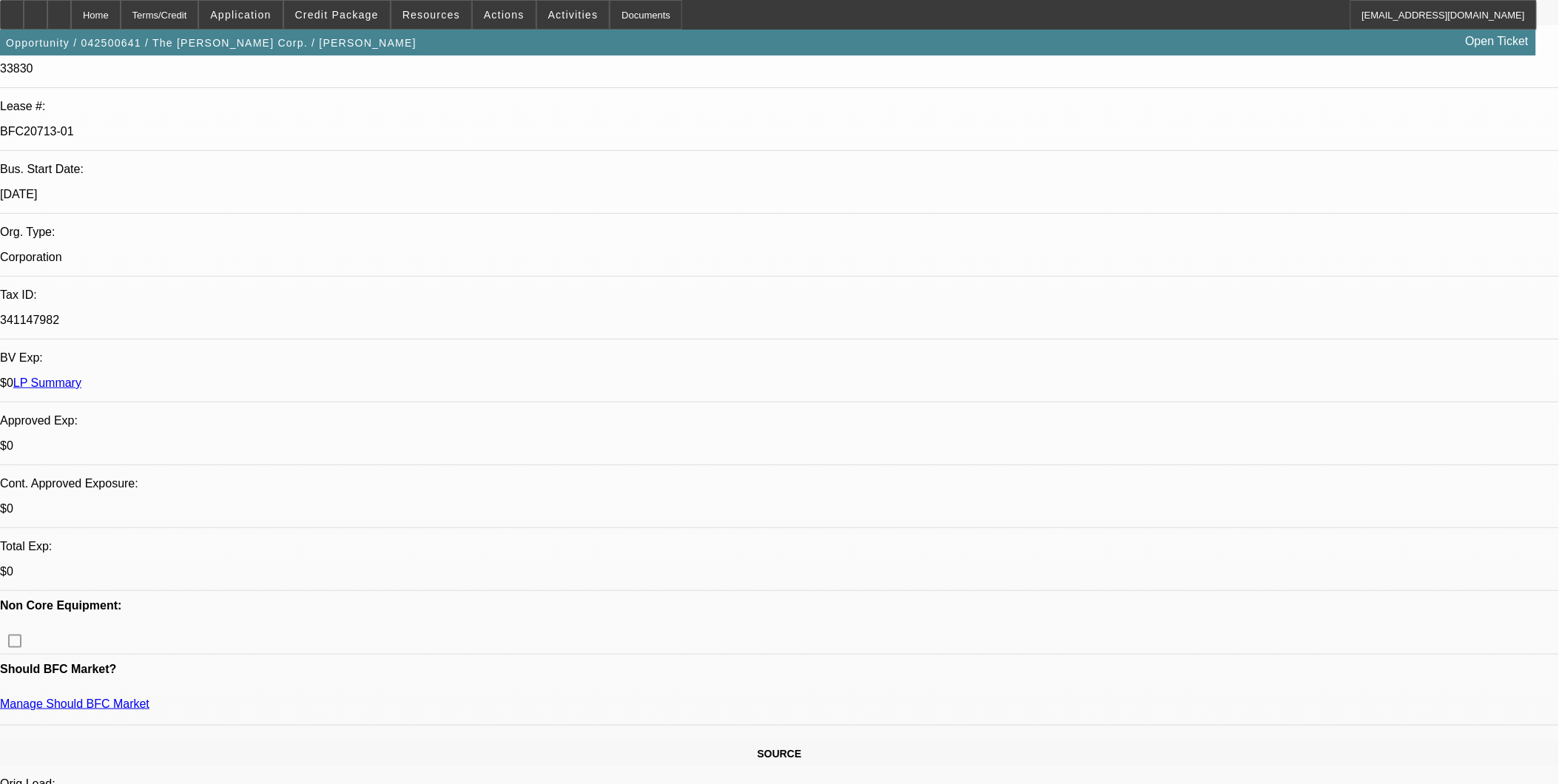
select select "0"
select select "0.1"
select select "1"
select select "4"
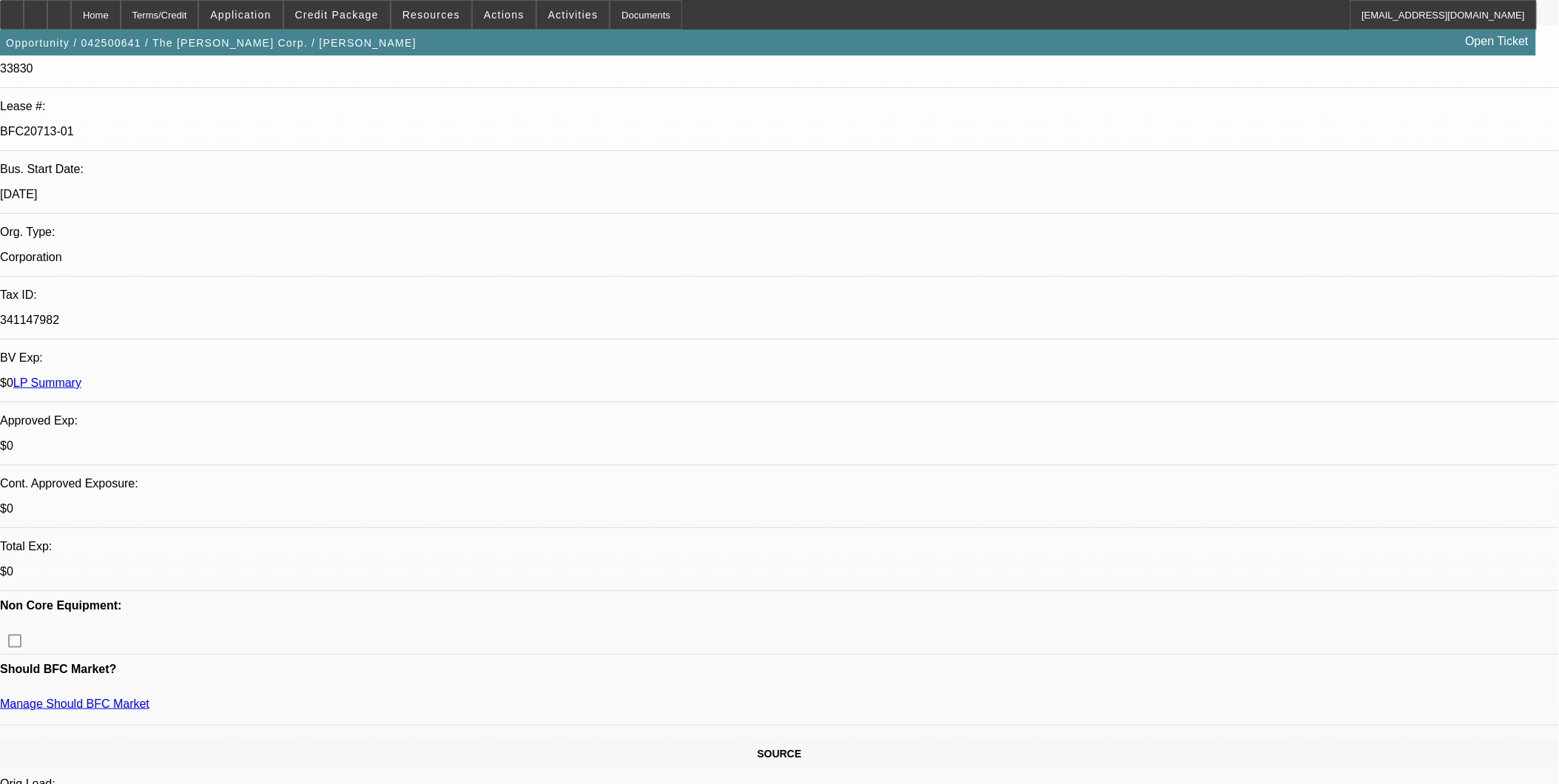
select select "1"
select select "4"
select select "1"
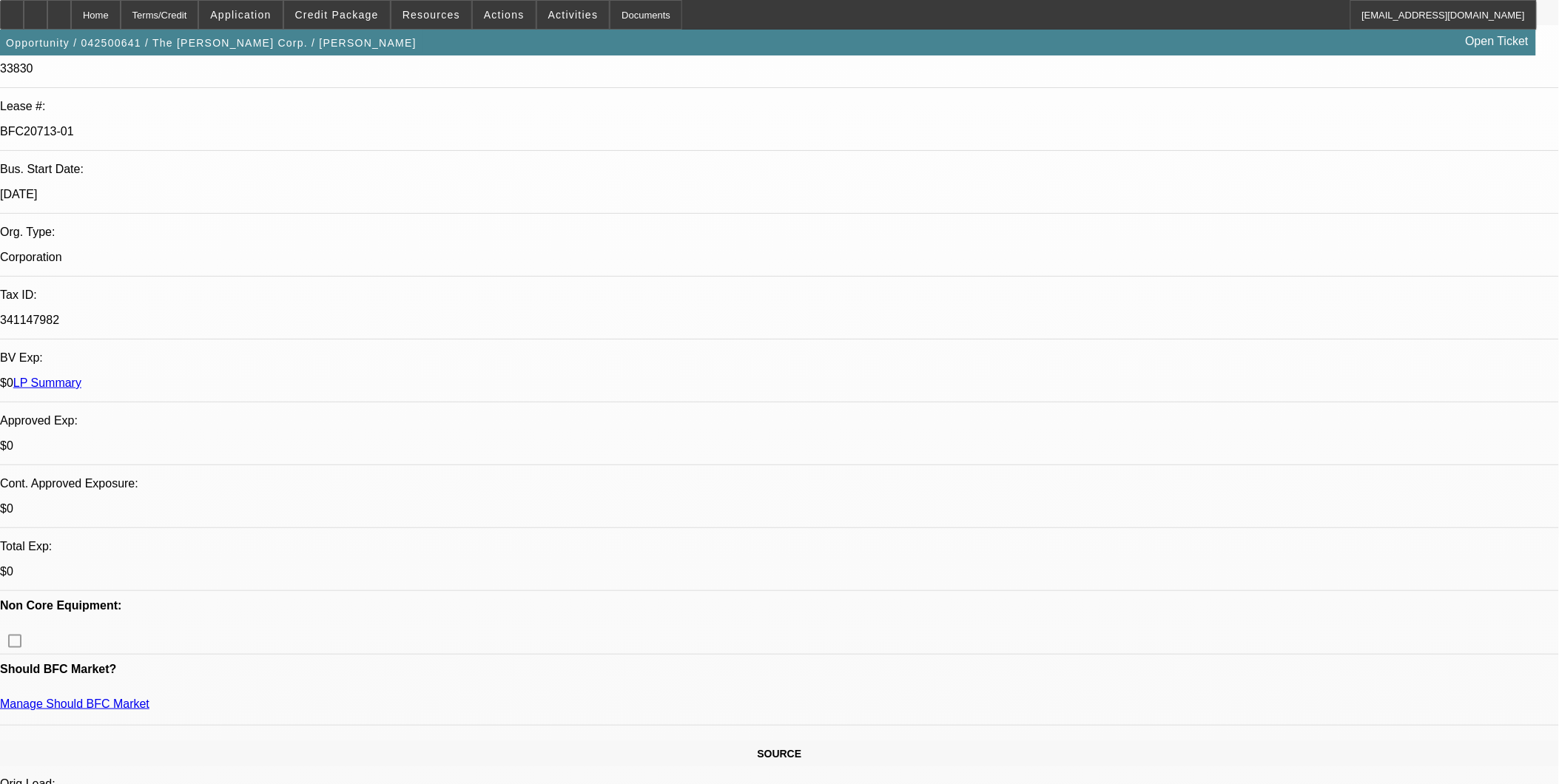
select select "6"
select select "1"
select select "4"
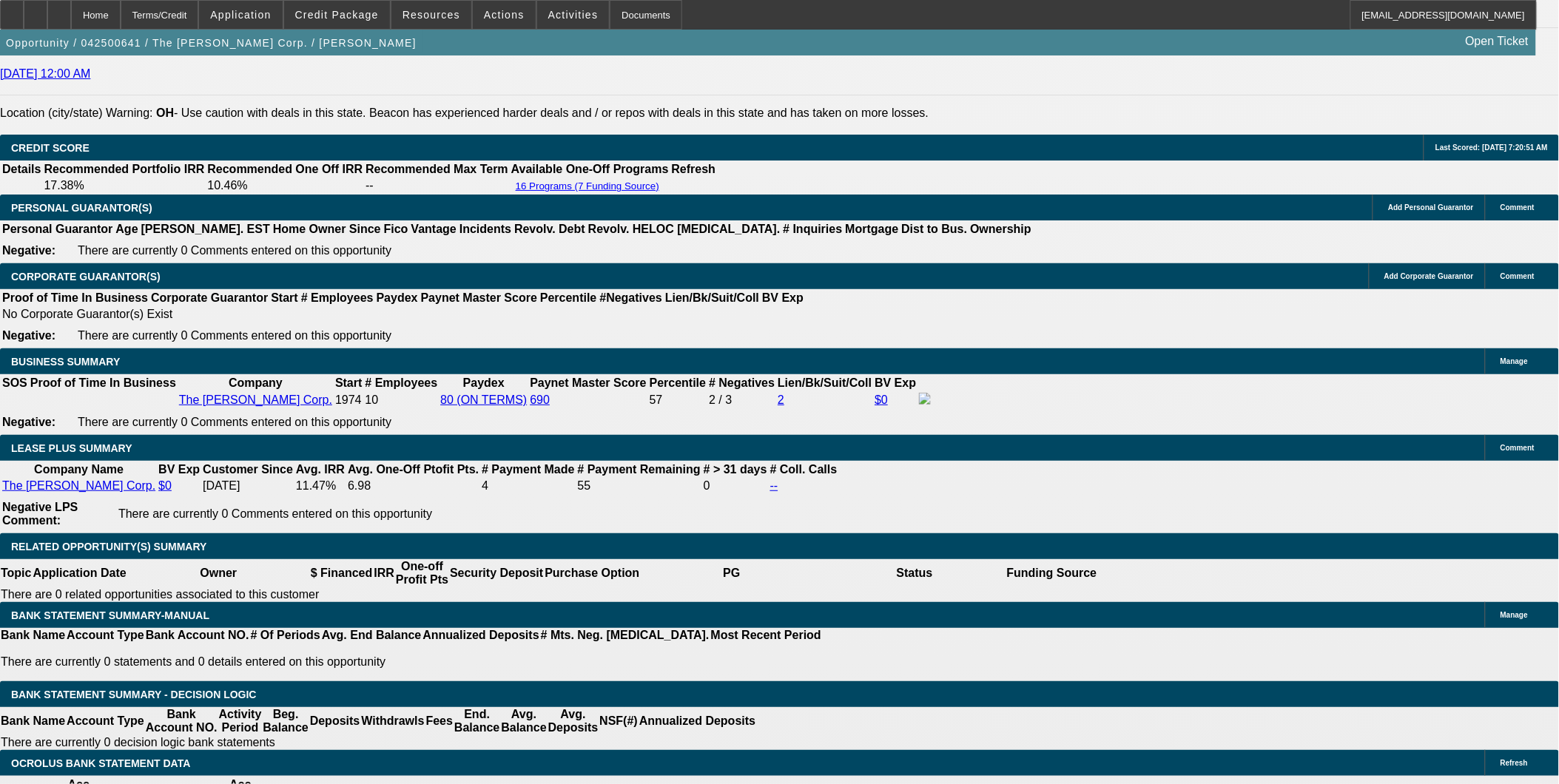
scroll to position [2219, 0]
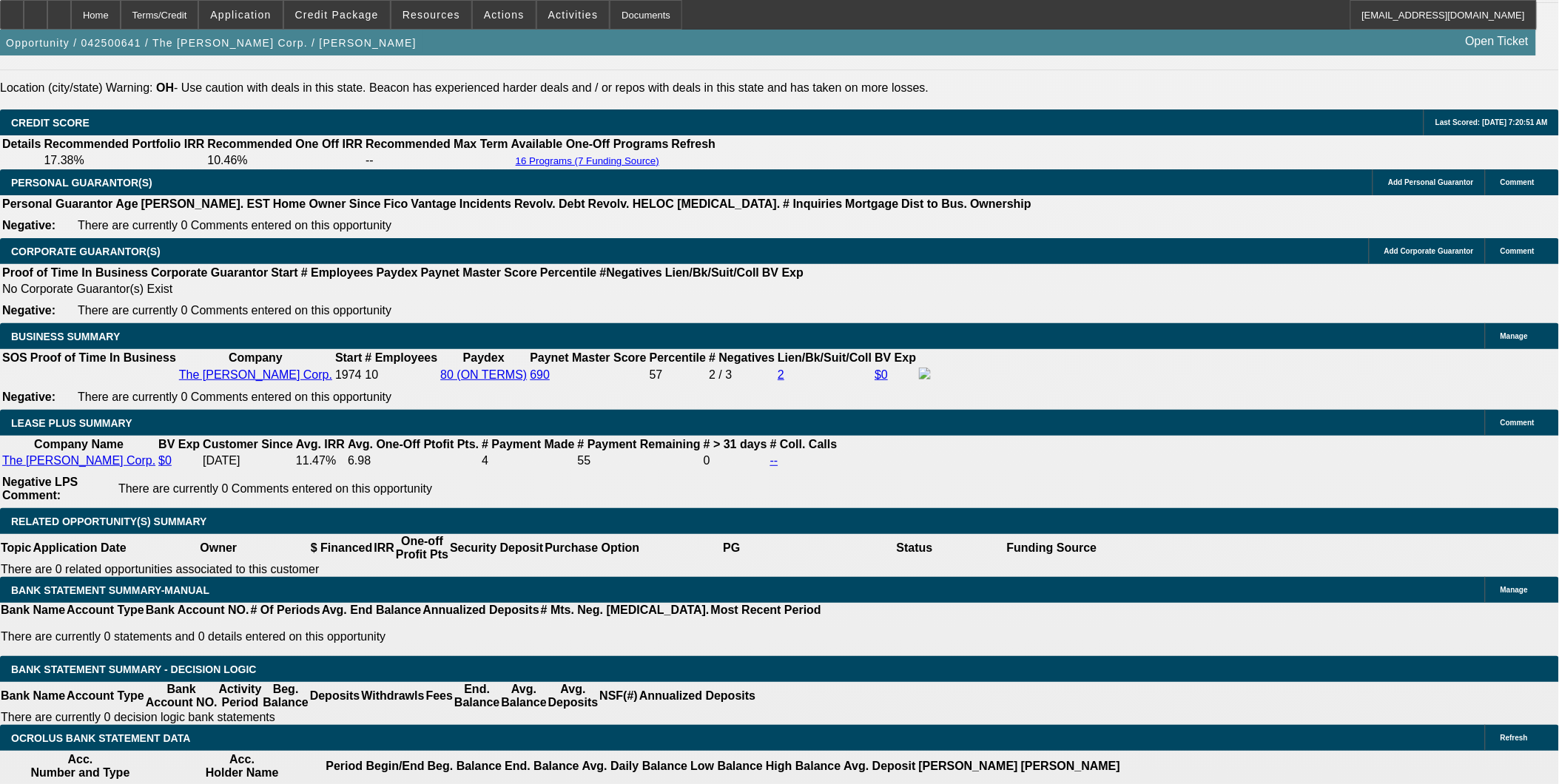
drag, startPoint x: 525, startPoint y: 468, endPoint x: 540, endPoint y: 468, distance: 15.0
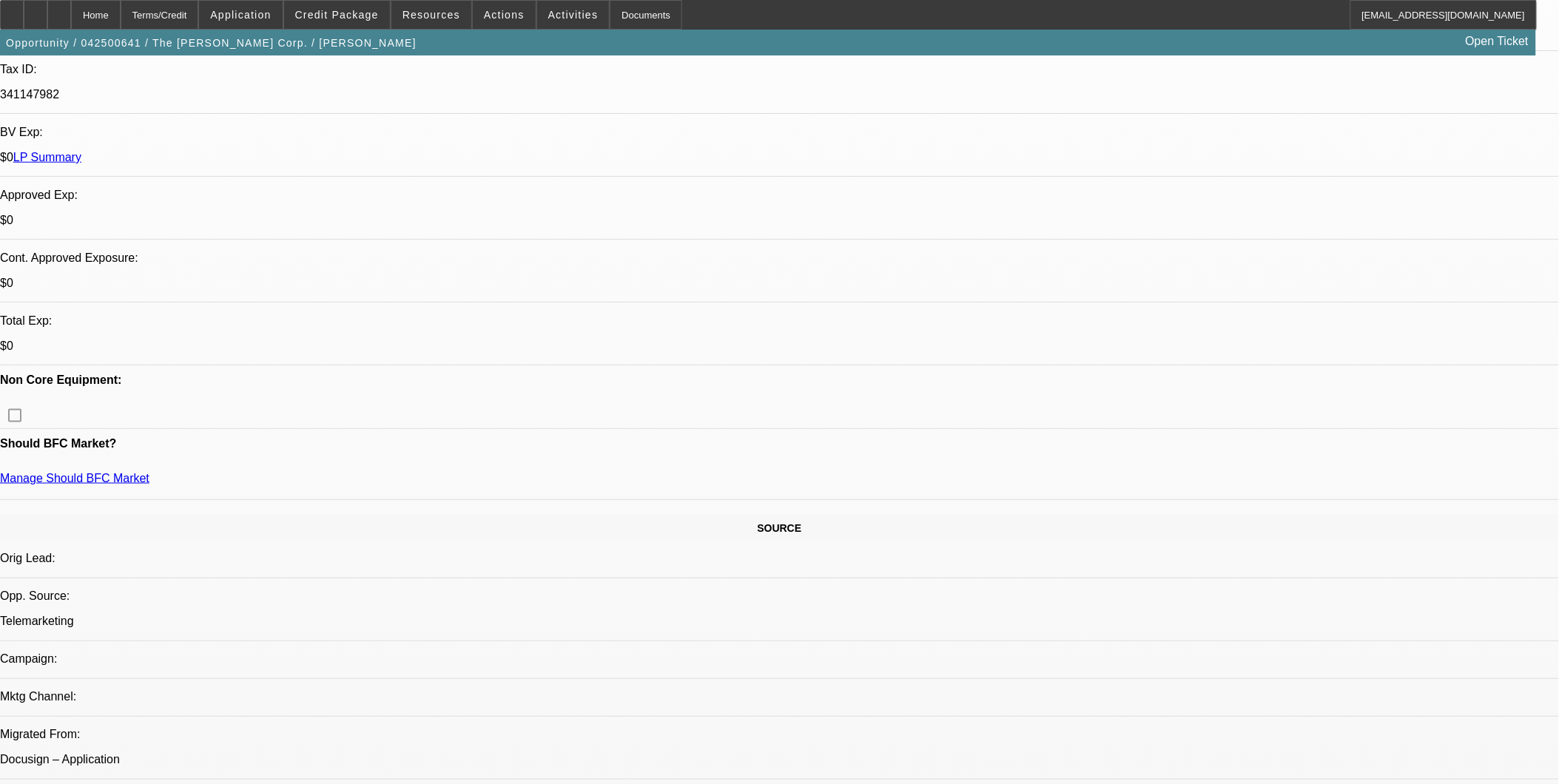
scroll to position [410, 0]
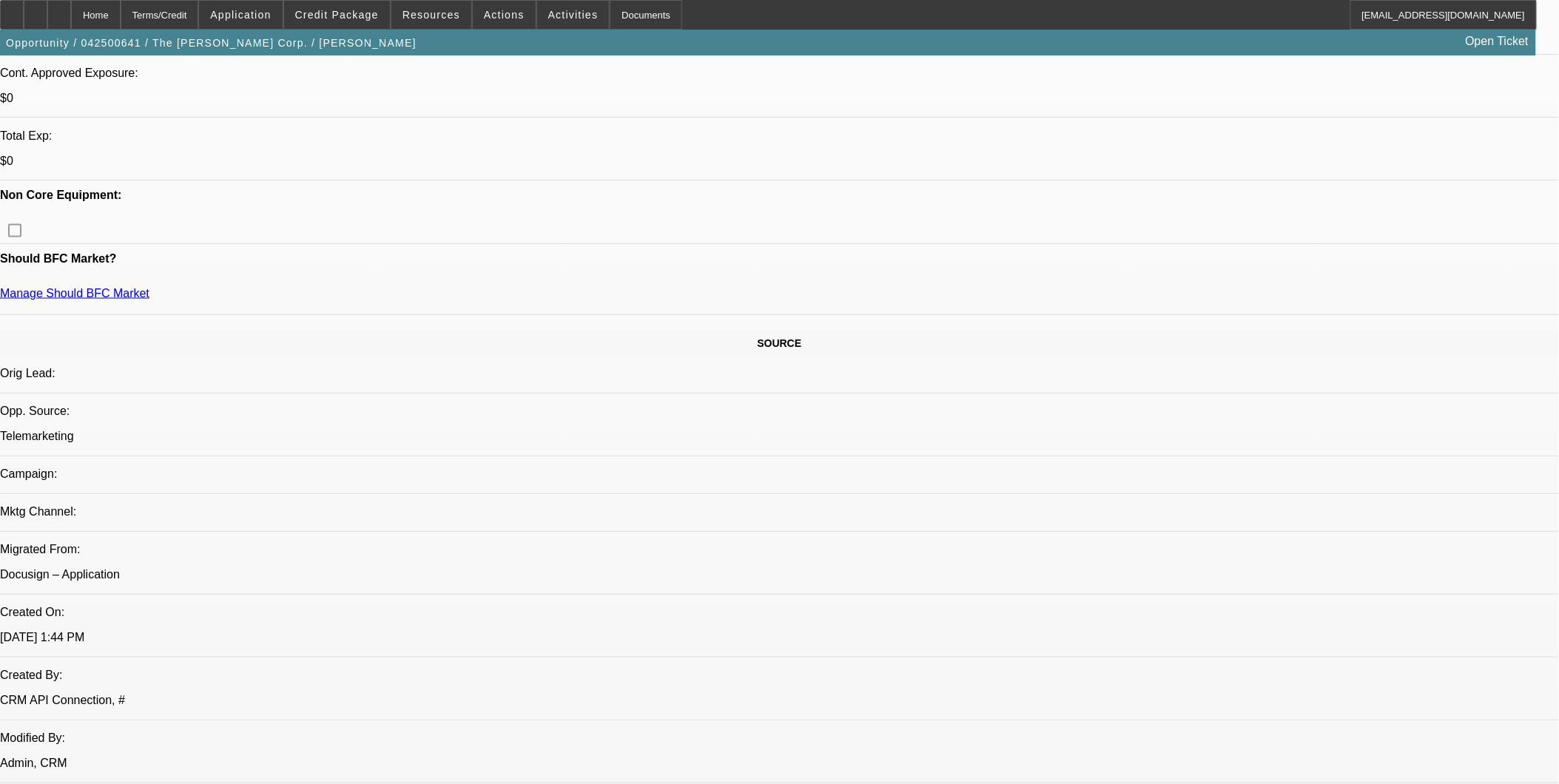
scroll to position [1232, 0]
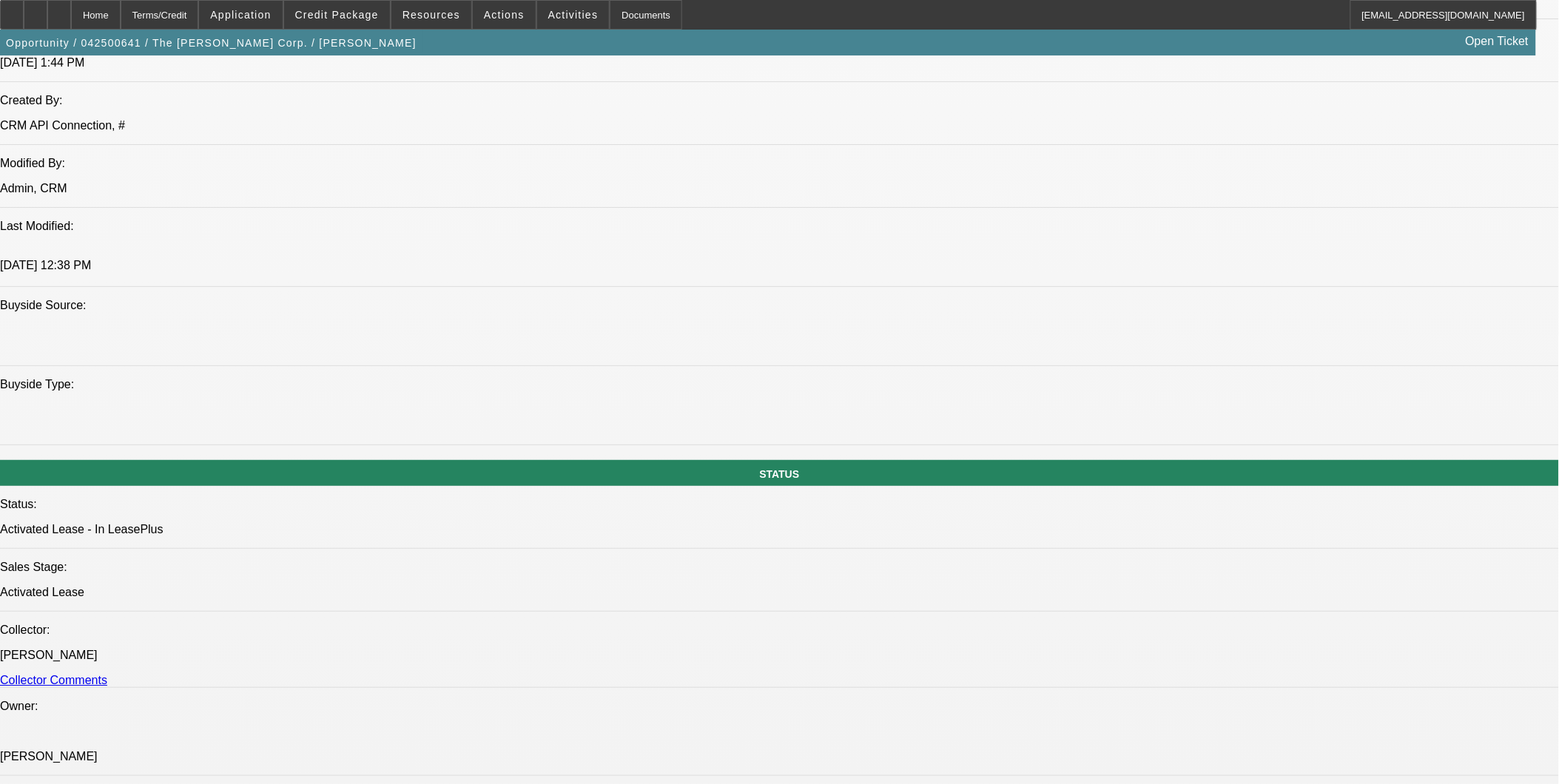
drag, startPoint x: 423, startPoint y: 342, endPoint x: 498, endPoint y: 347, distance: 75.2
drag, startPoint x: 475, startPoint y: 347, endPoint x: 404, endPoint y: 347, distance: 71.0
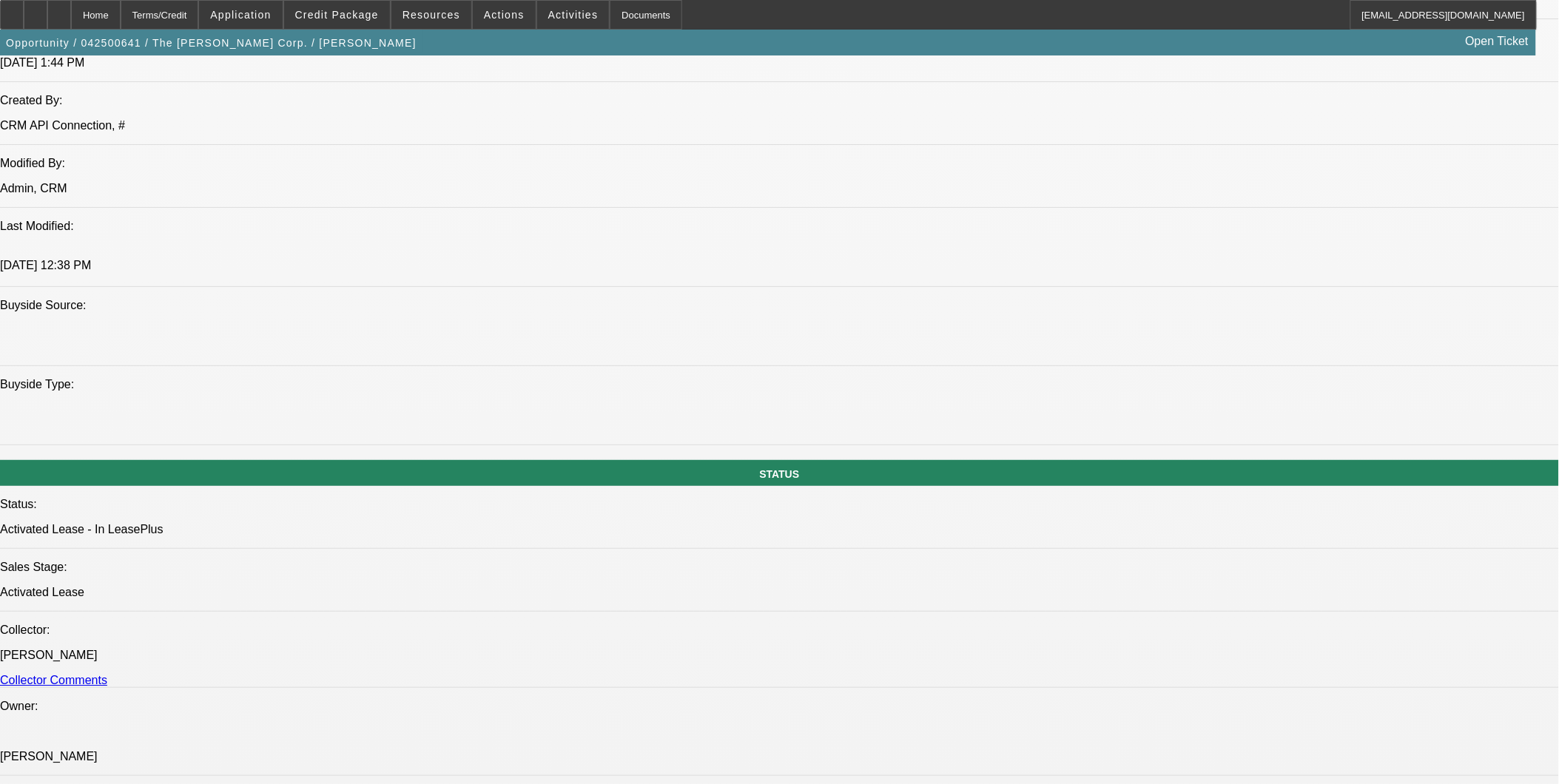
drag, startPoint x: 593, startPoint y: 212, endPoint x: 541, endPoint y: 215, distance: 52.1
drag, startPoint x: 878, startPoint y: 636, endPoint x: 834, endPoint y: 639, distance: 44.1
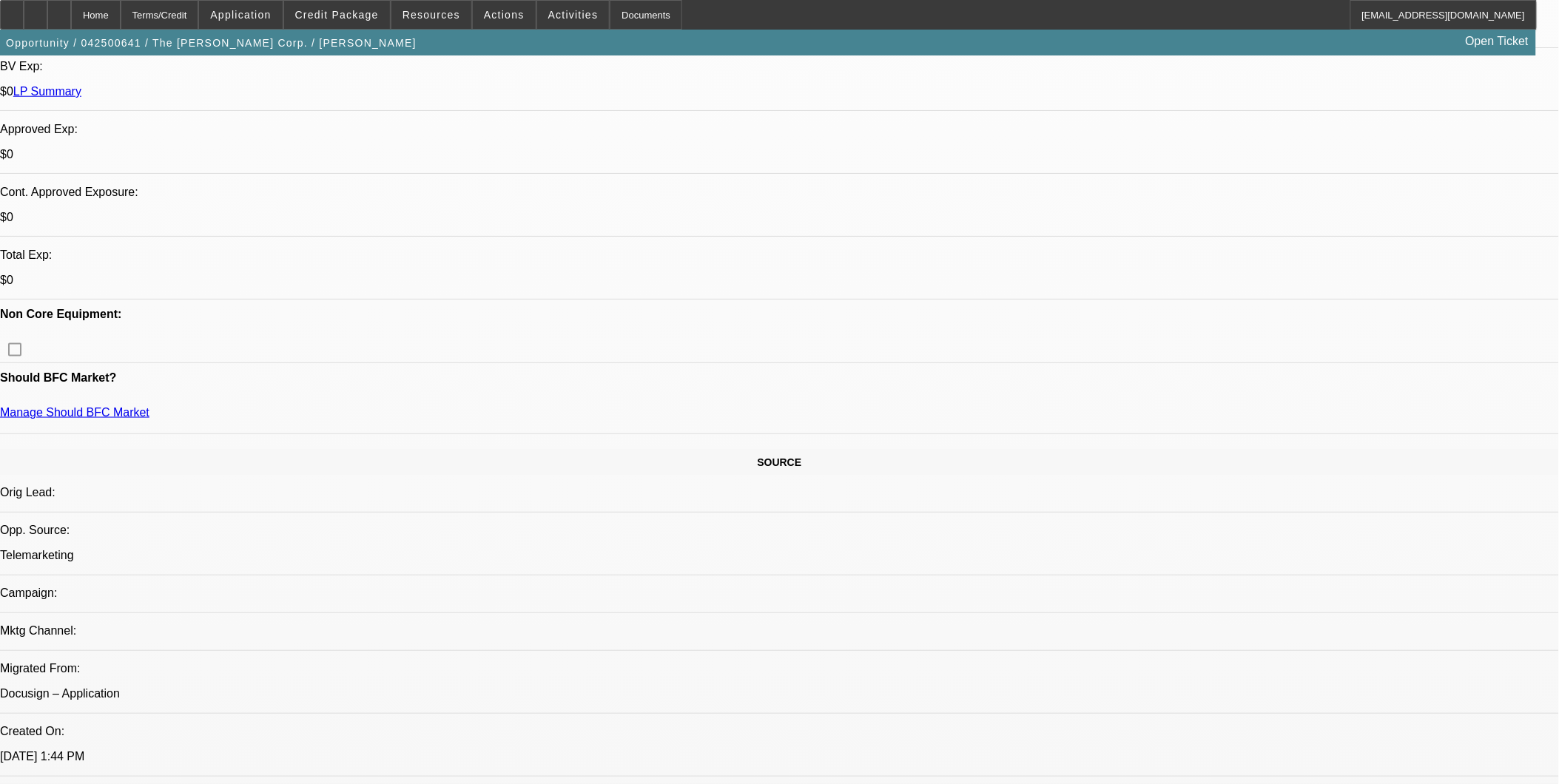
scroll to position [246, 0]
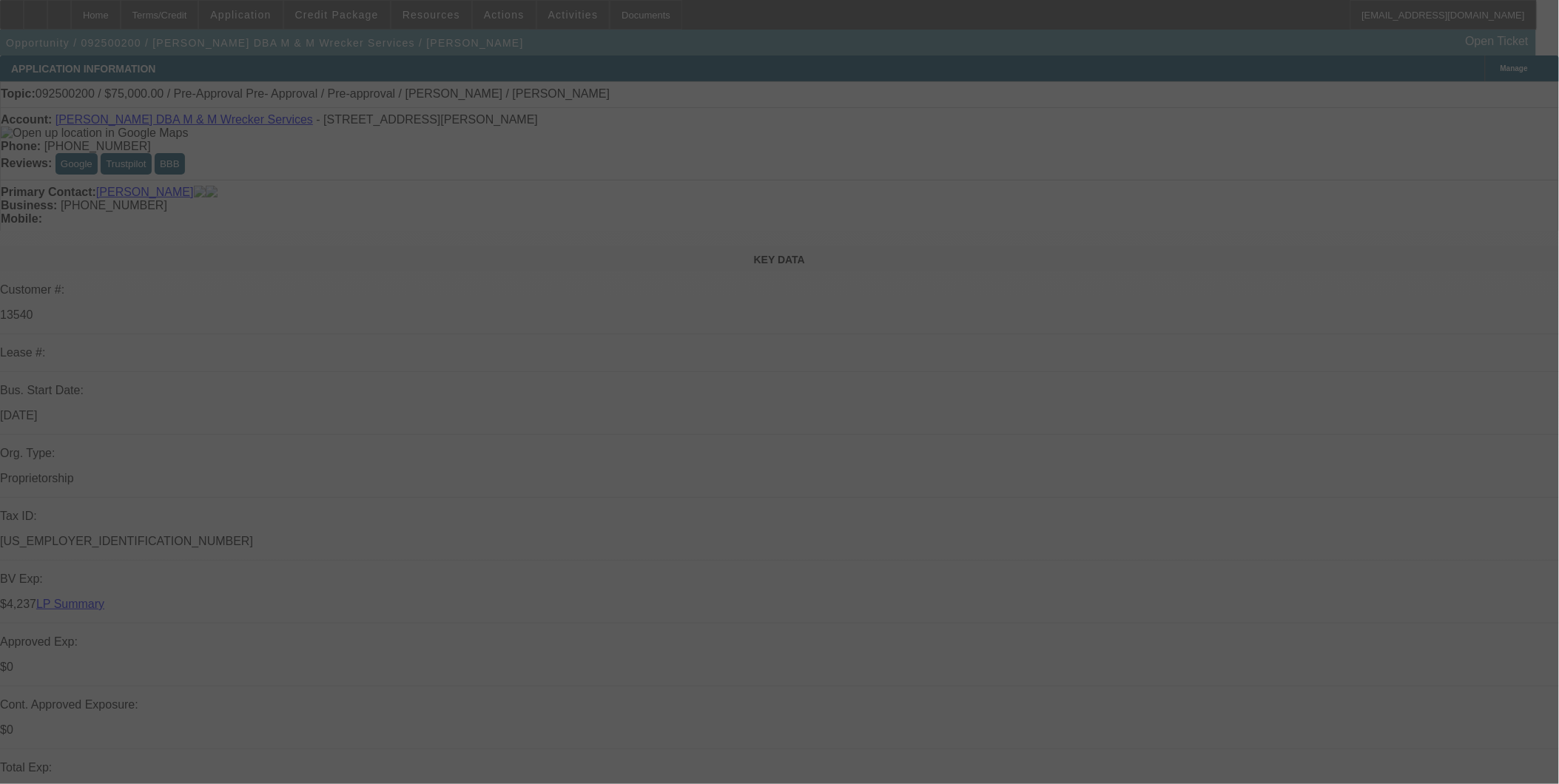
select select "0"
select select "2"
select select "0.1"
select select "0"
select select "2"
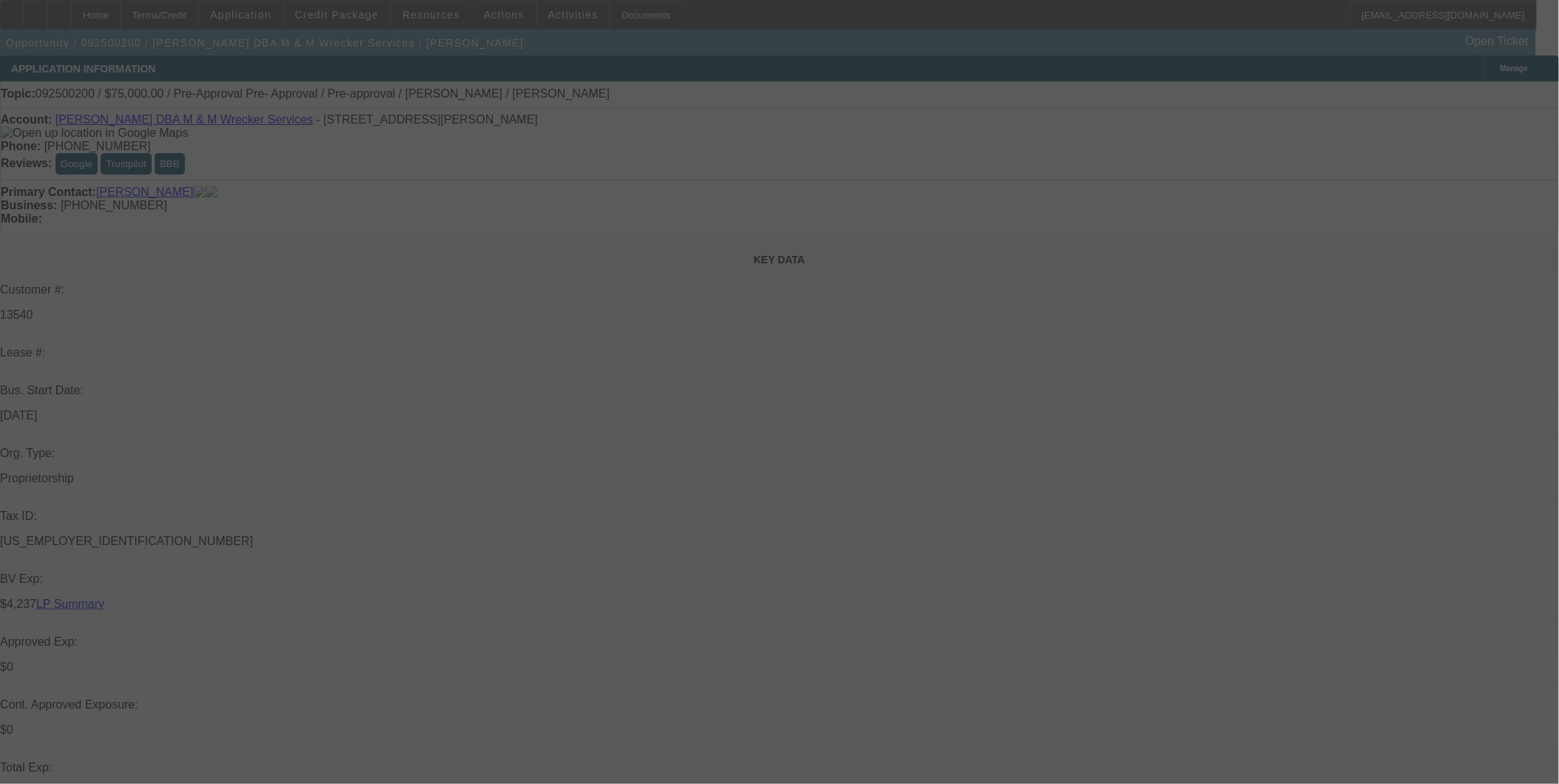
select select "0.1"
select select "0"
select select "2"
select select "0.1"
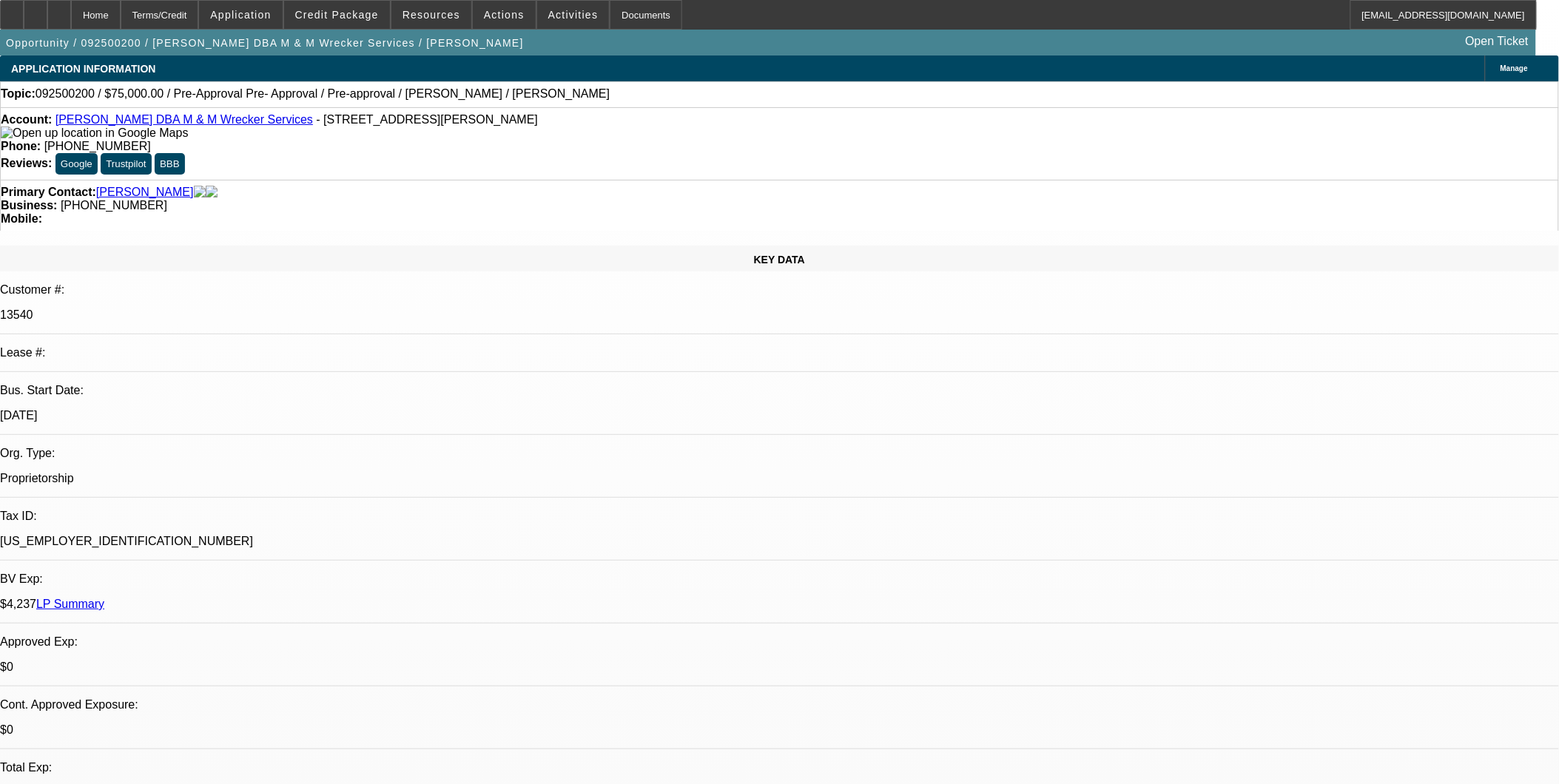
select select "1"
select select "2"
select select "4"
select select "1"
select select "2"
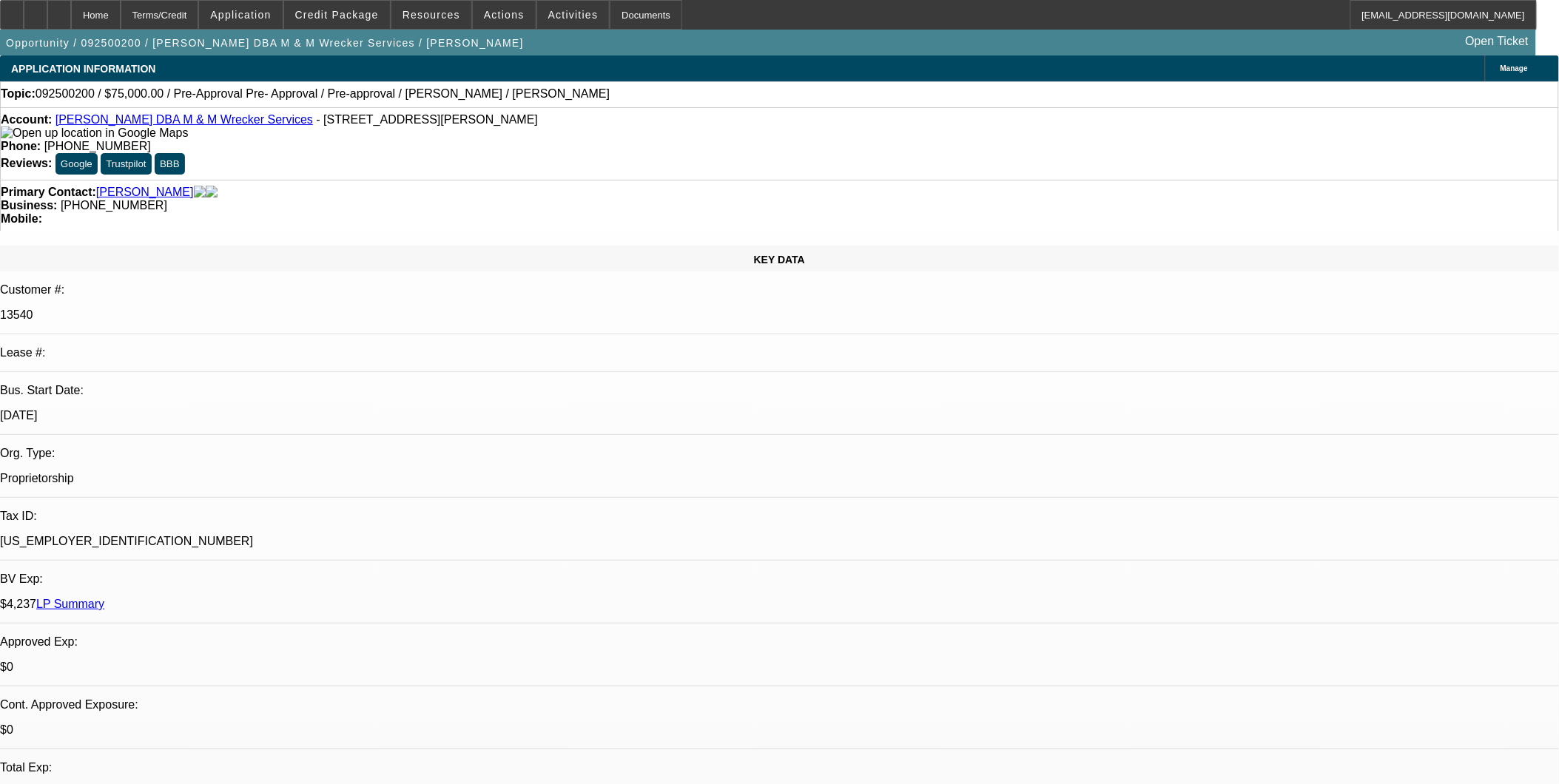
select select "4"
select select "1"
select select "2"
select select "4"
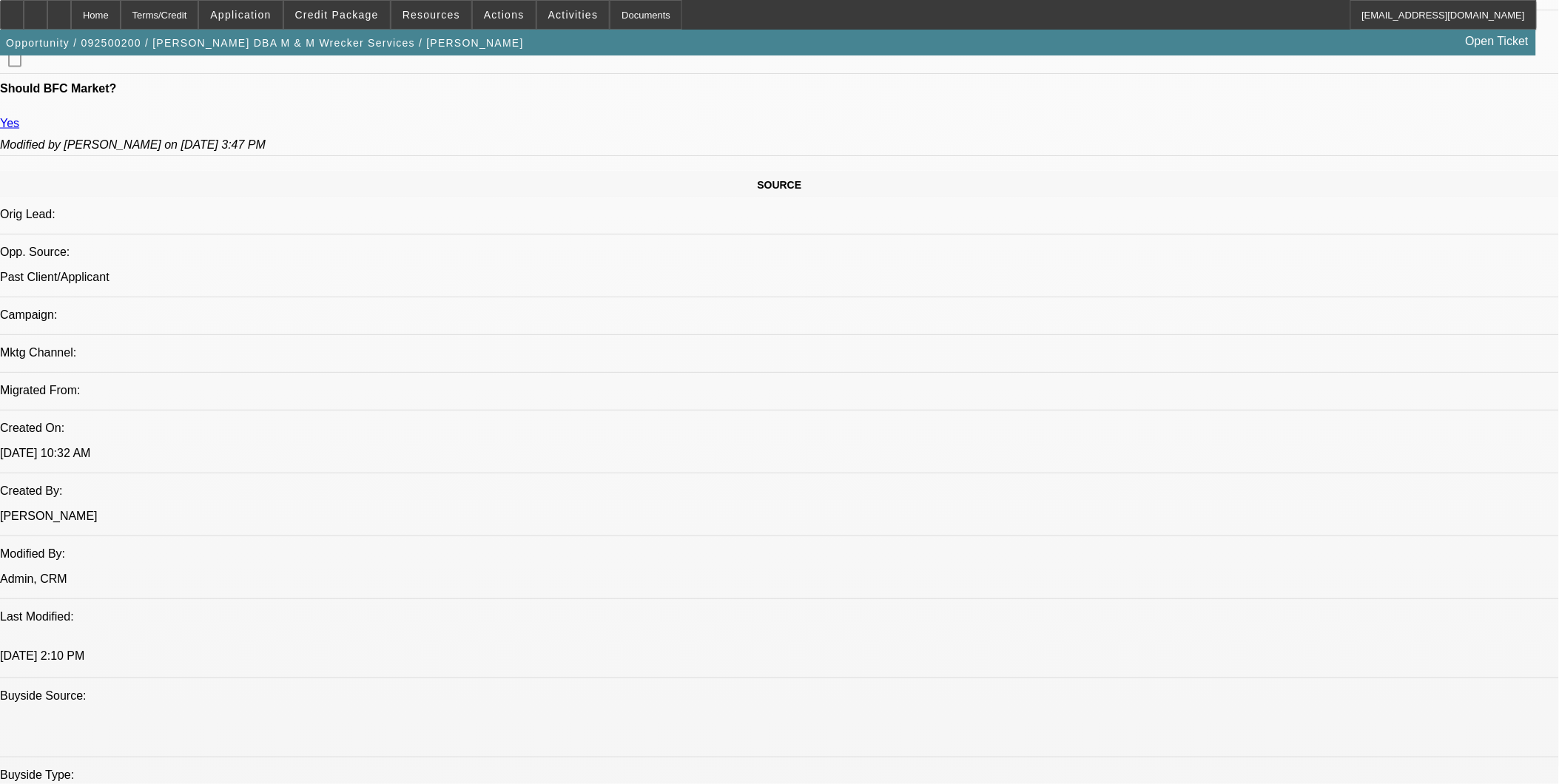
scroll to position [739, 0]
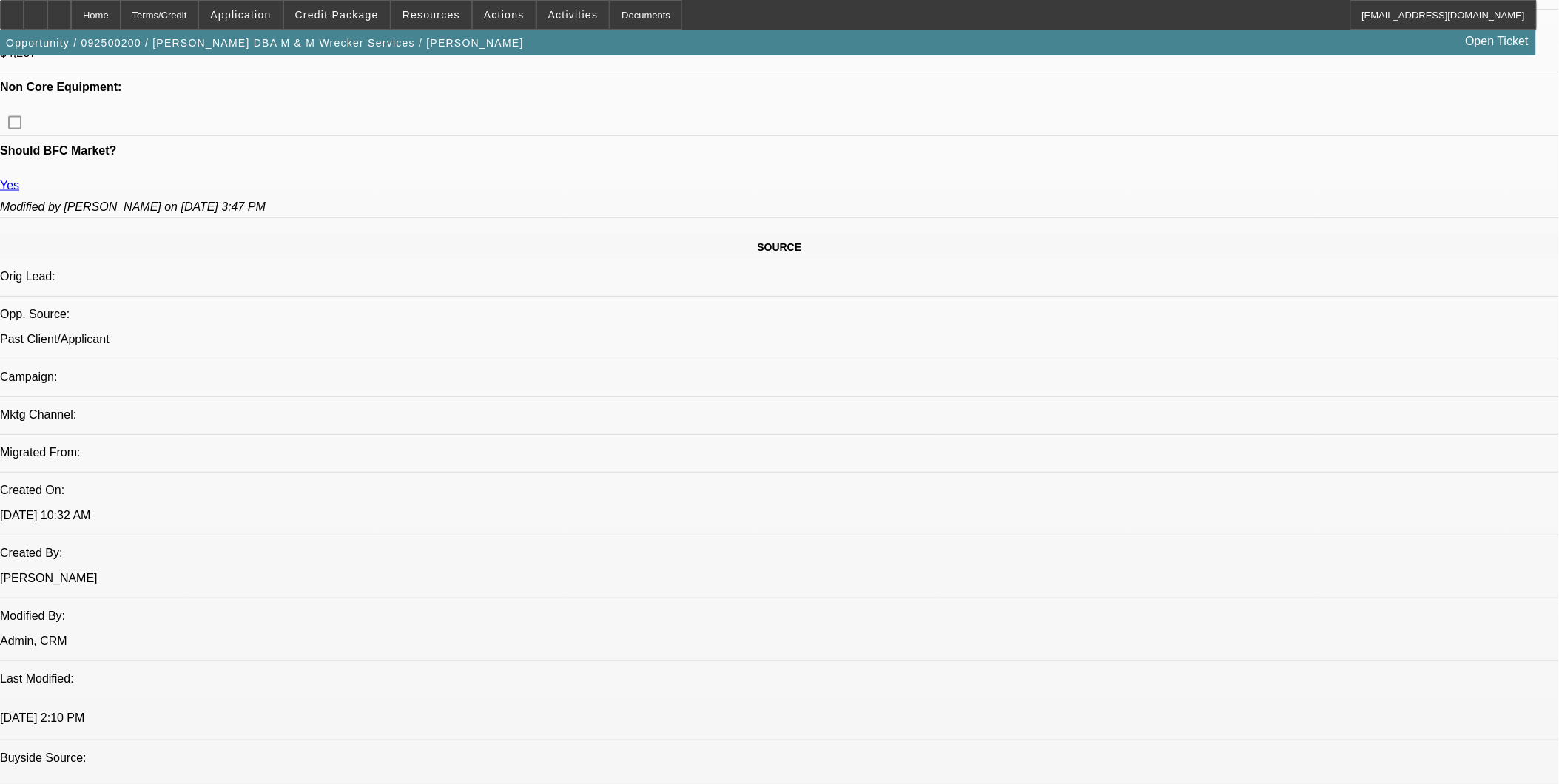
drag, startPoint x: 1013, startPoint y: 417, endPoint x: 82, endPoint y: 409, distance: 931.0
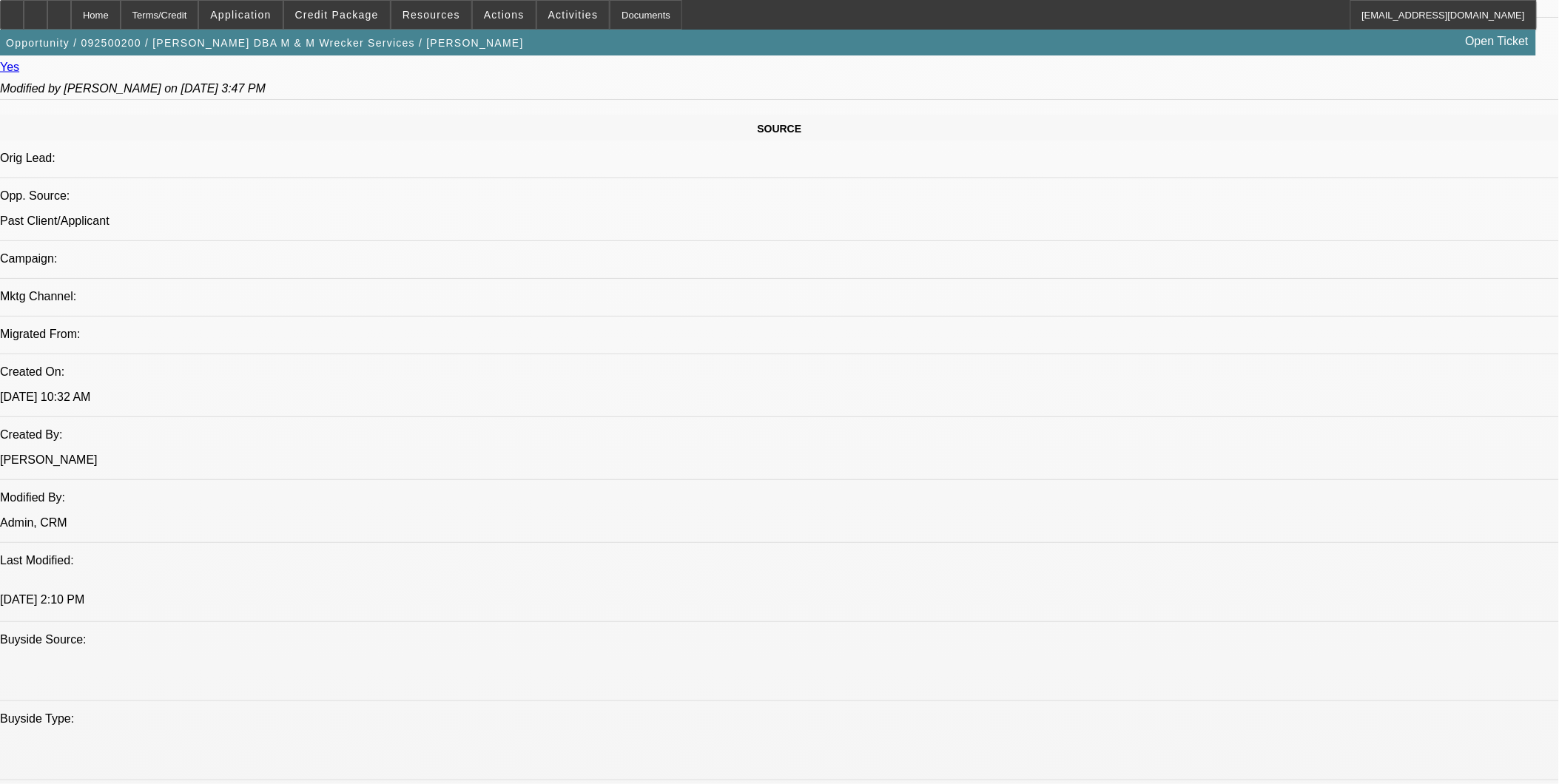
scroll to position [822, 0]
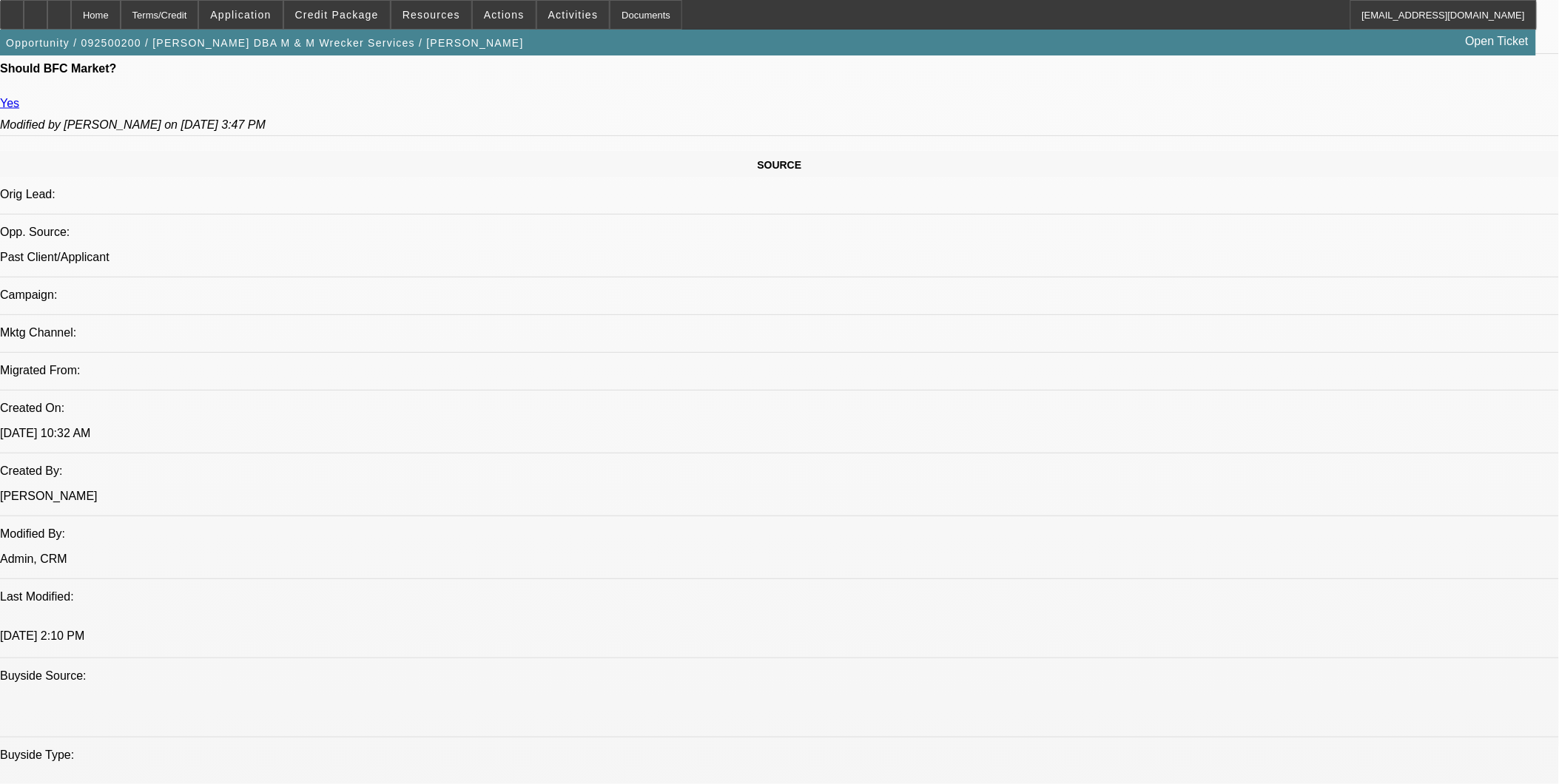
drag, startPoint x: 615, startPoint y: 336, endPoint x: 557, endPoint y: 340, distance: 58.1
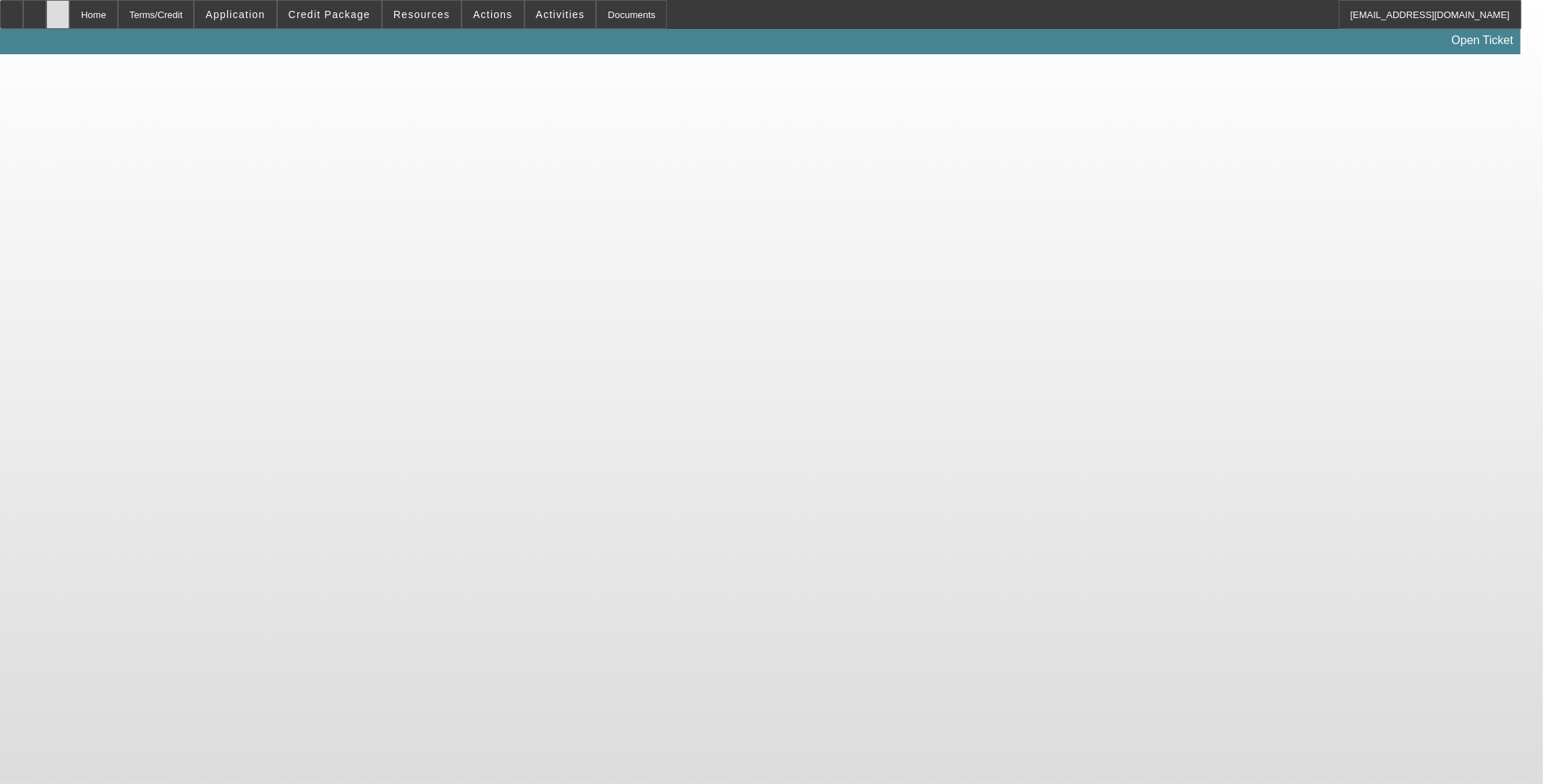
click at [69, 18] on div at bounding box center [57, 15] width 23 height 29
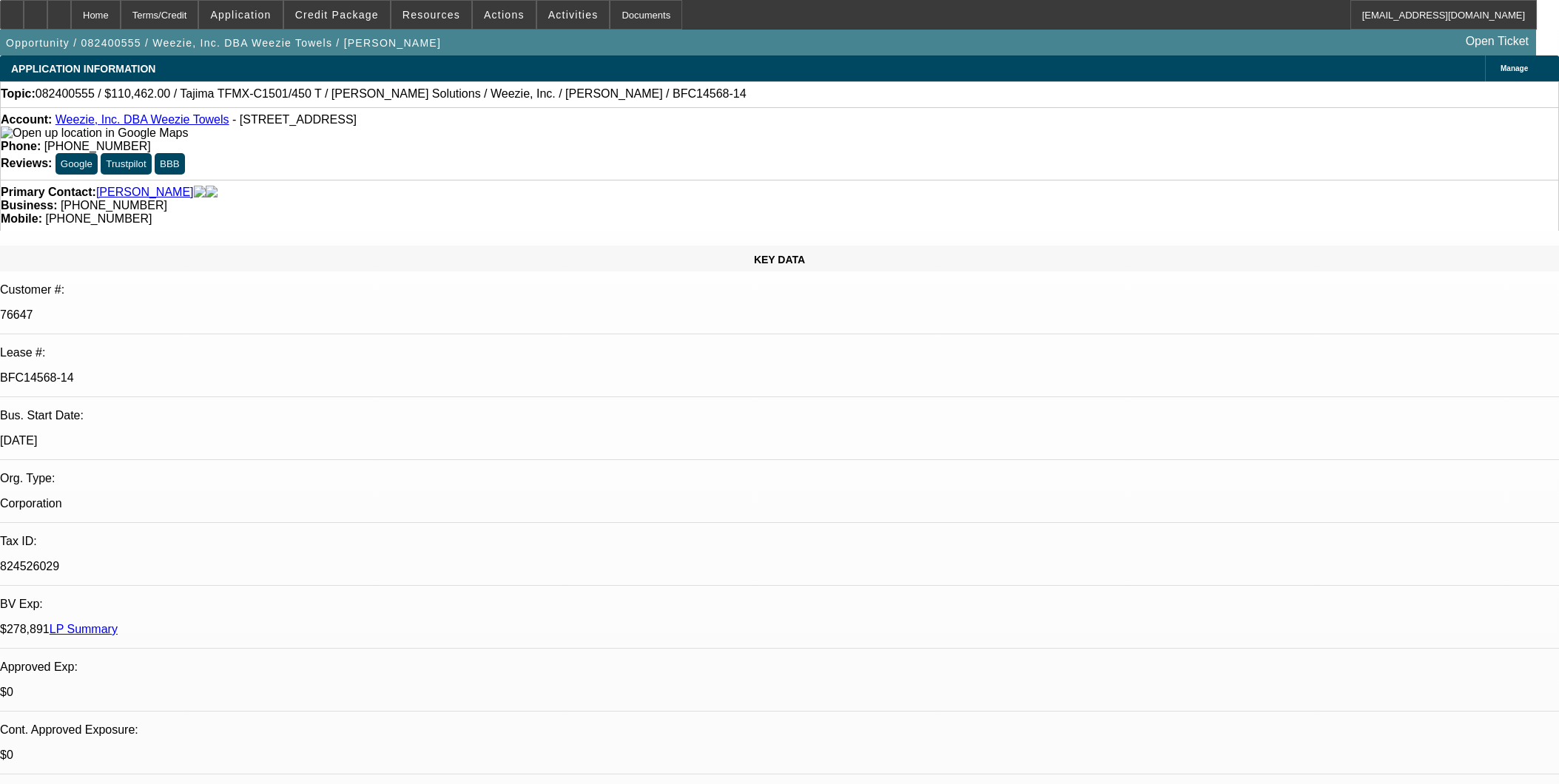
select select "0"
select select "2"
select select "0"
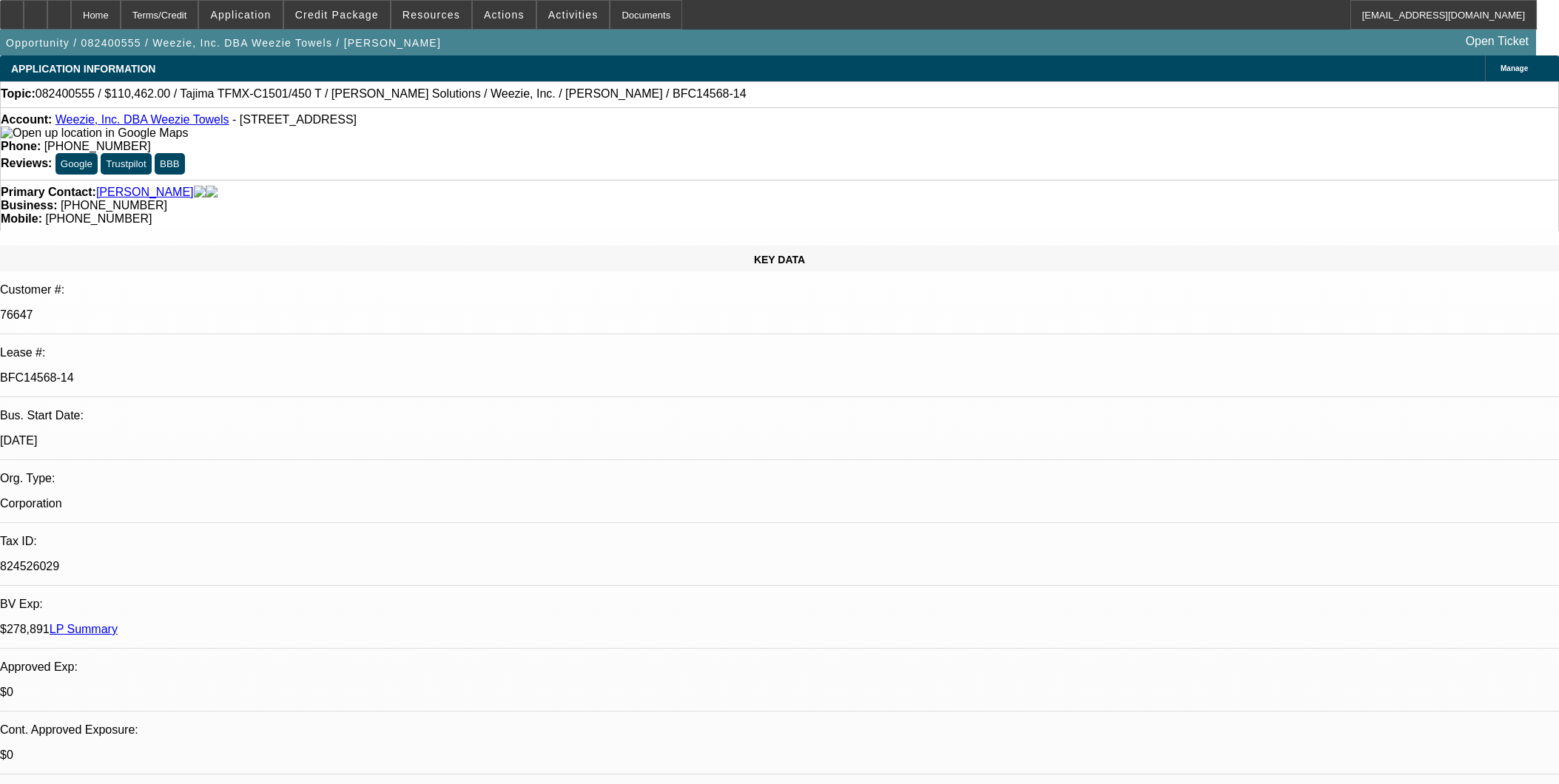
select select "0"
select select "2"
select select "0"
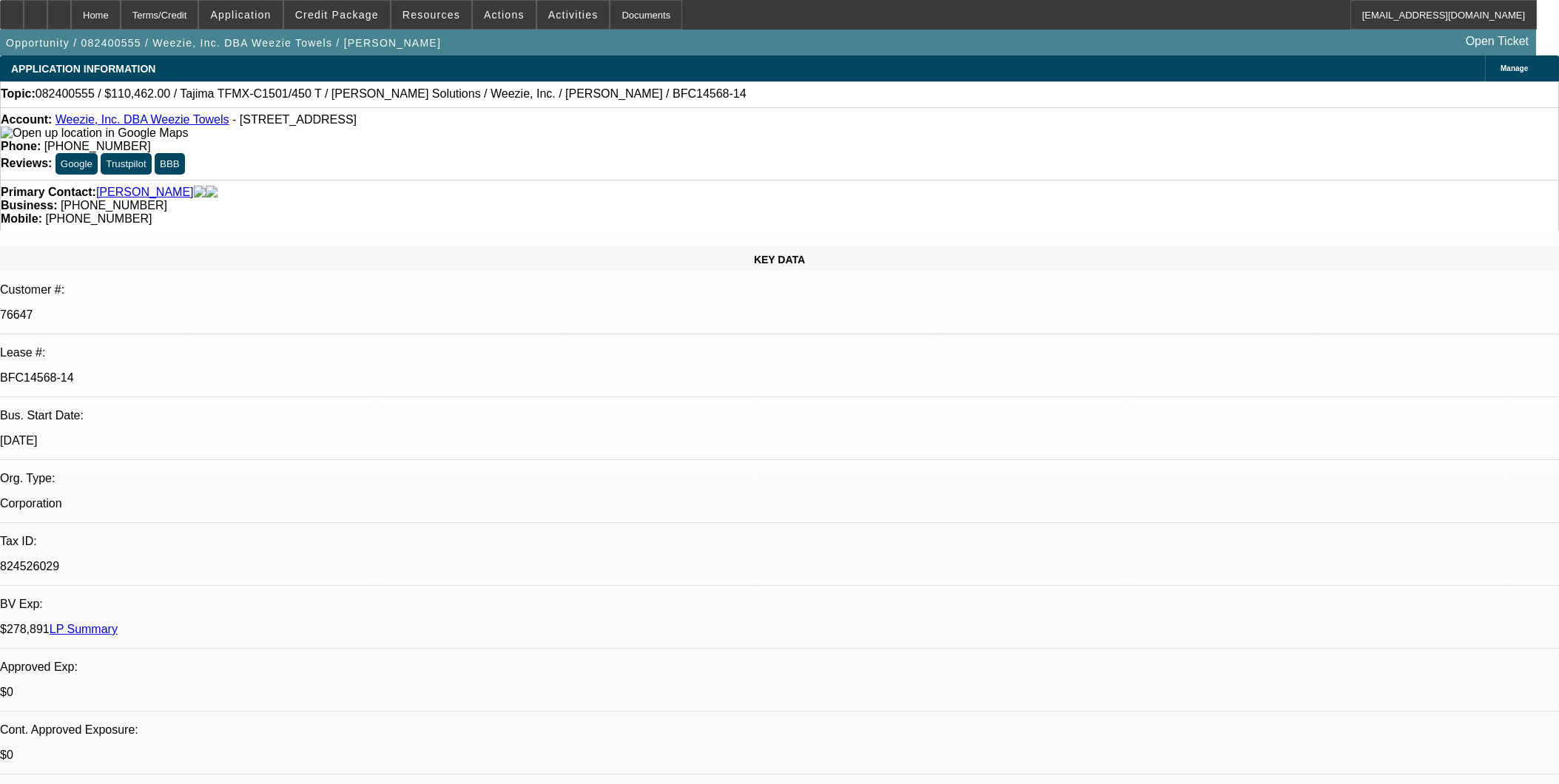
select select "0"
select select "2"
select select "0"
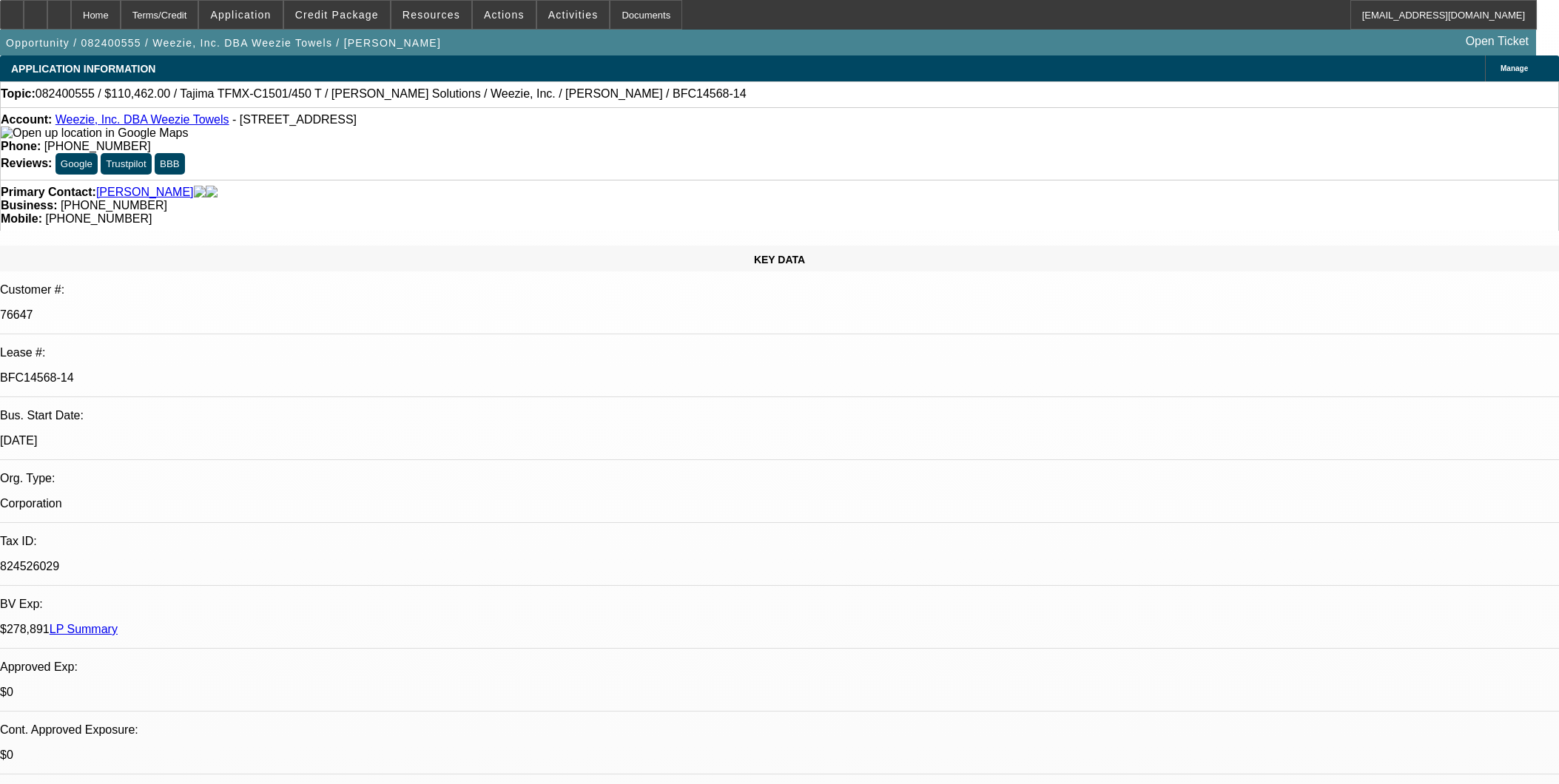
select select "2"
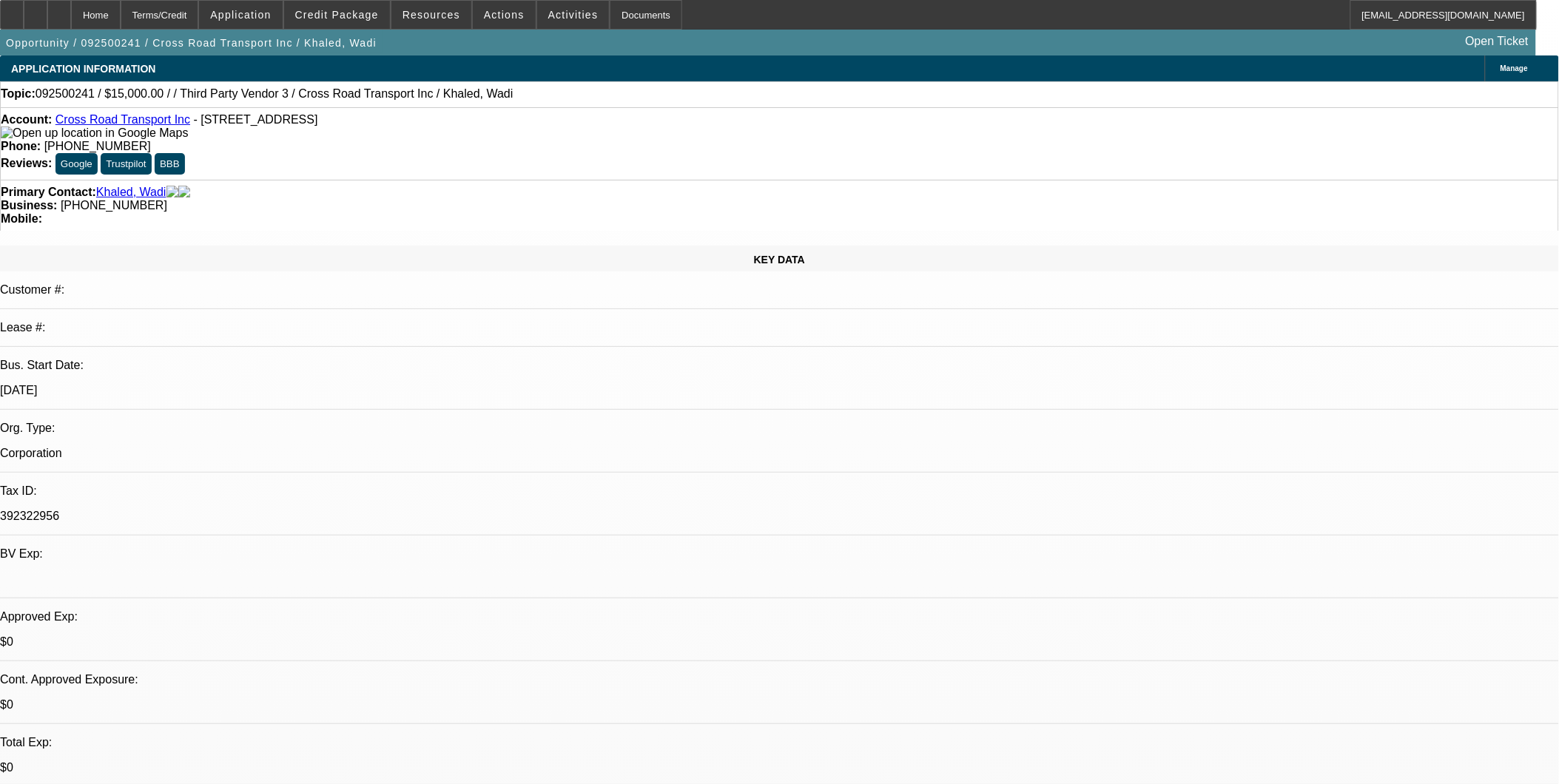
select select "0"
select select "2"
select select "0.1"
select select "1"
select select "2"
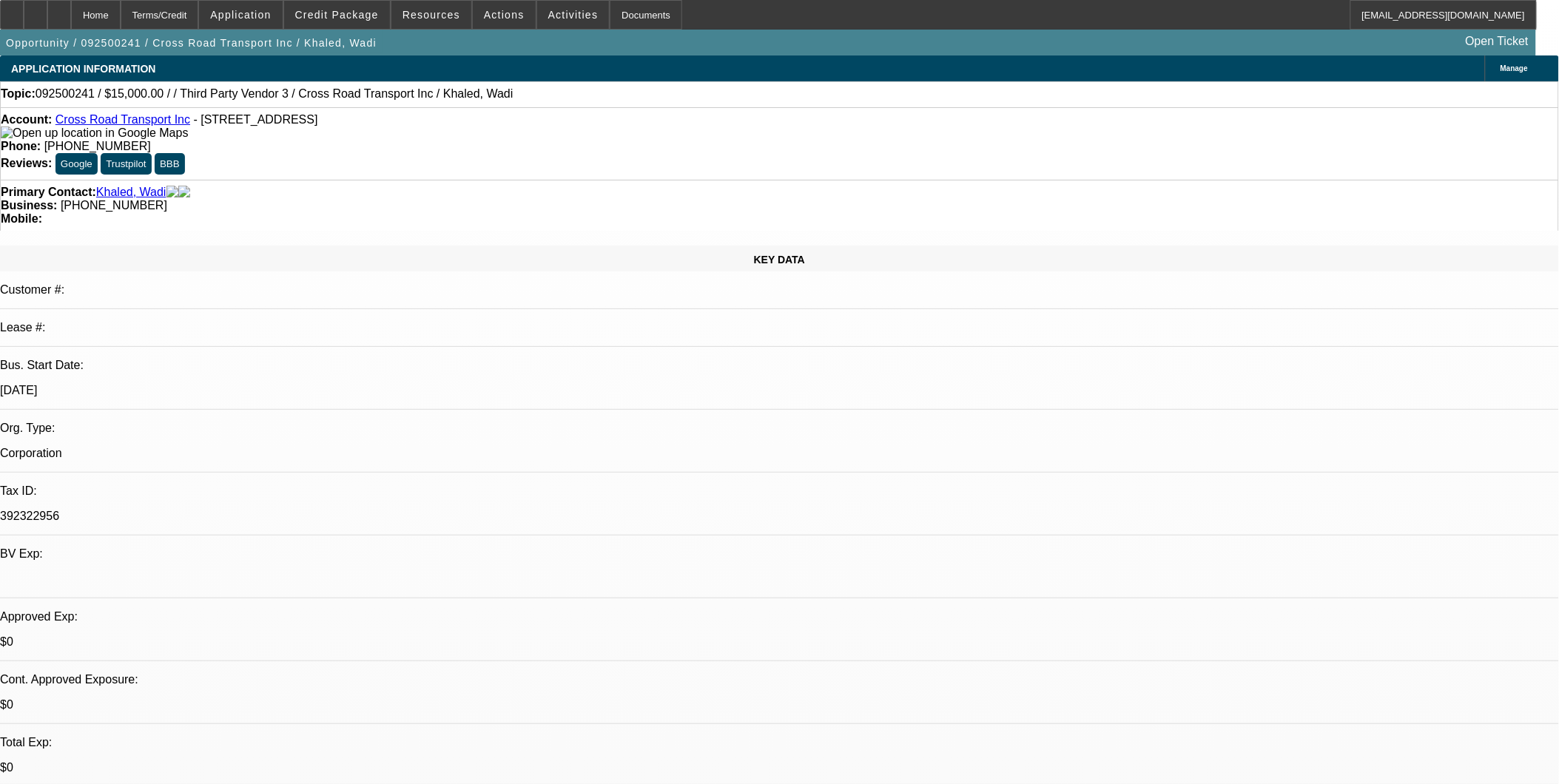
select select "4"
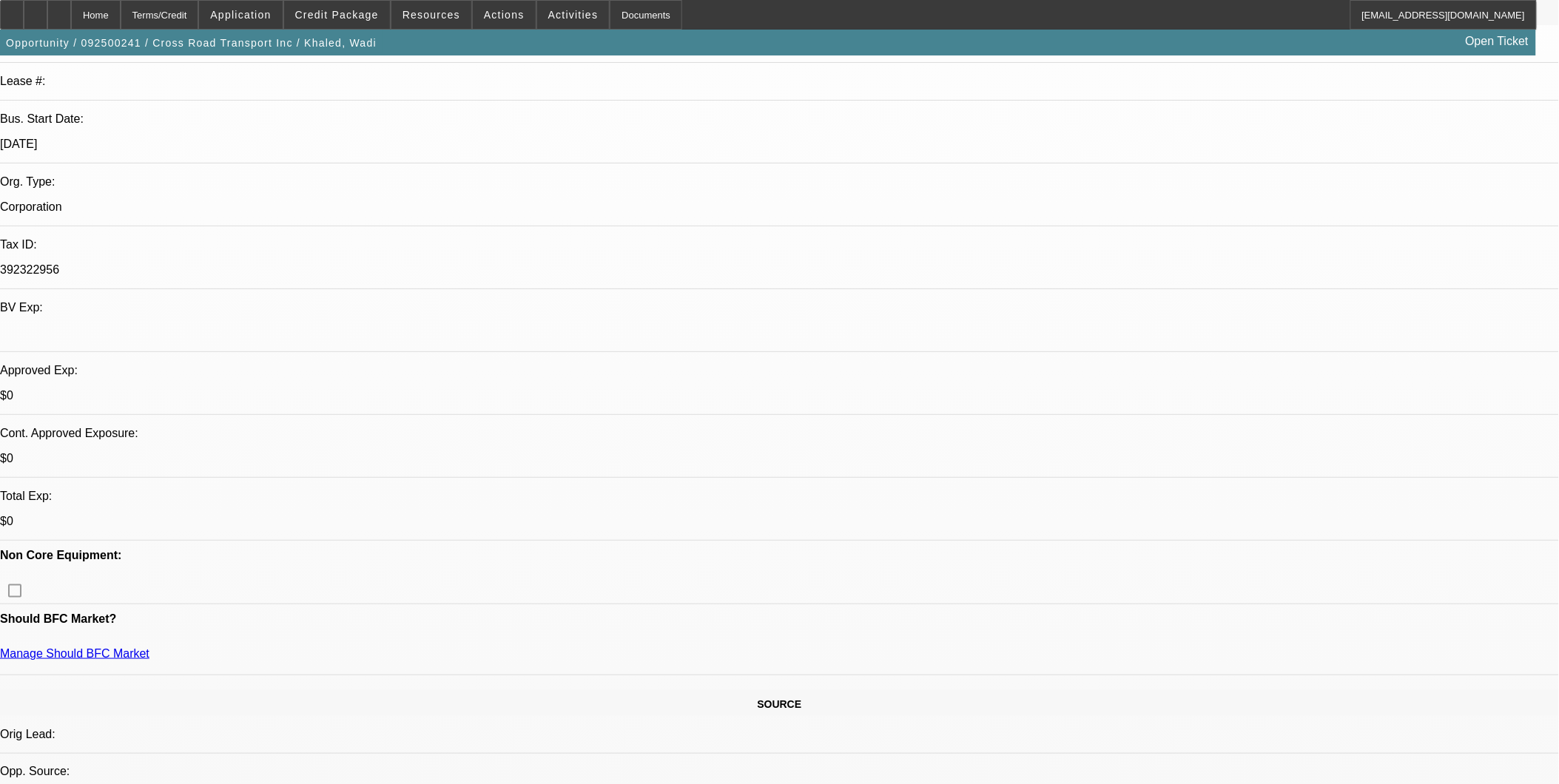
scroll to position [328, 0]
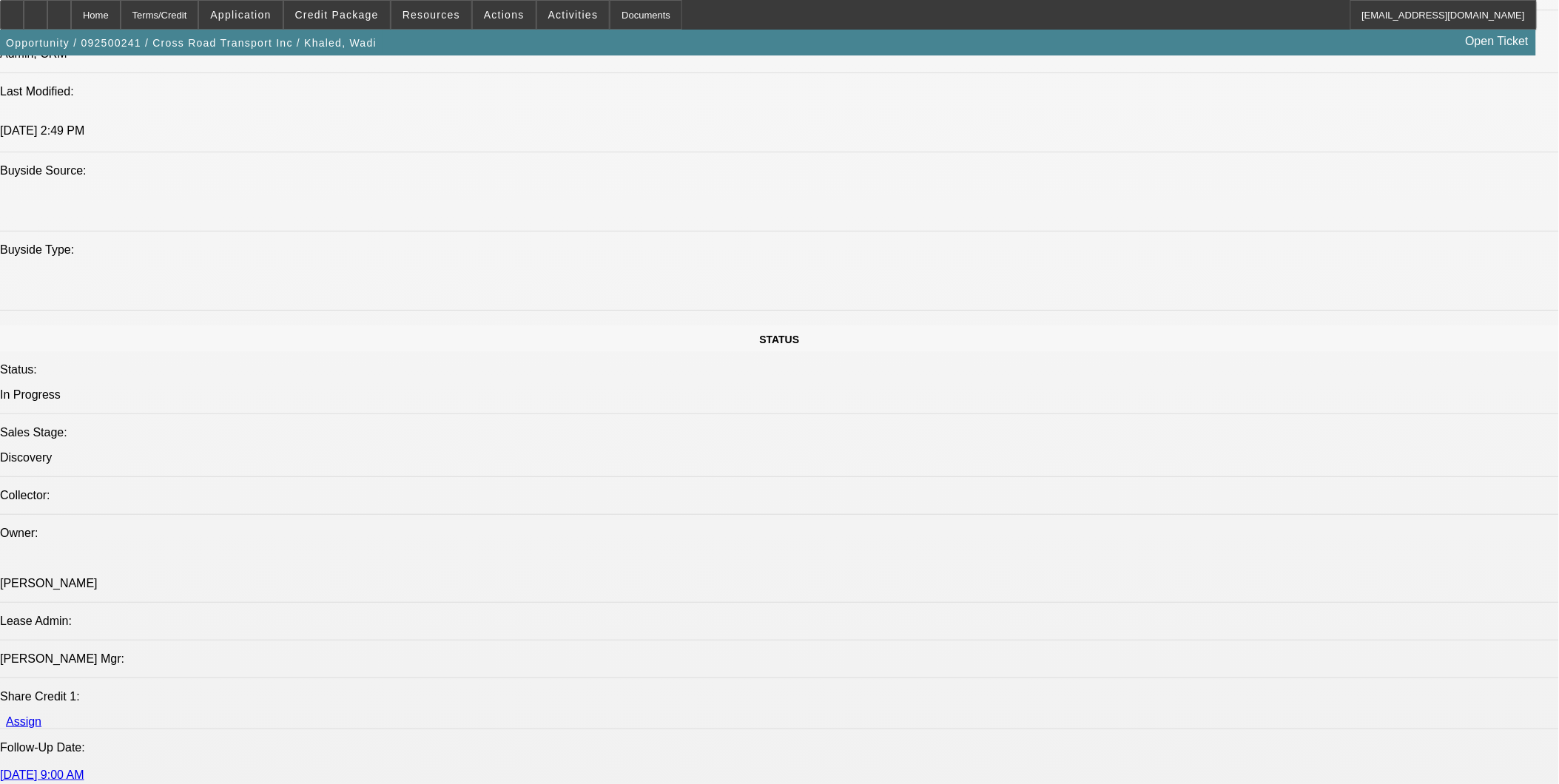
scroll to position [1315, 0]
click at [338, 7] on span at bounding box center [337, 14] width 106 height 35
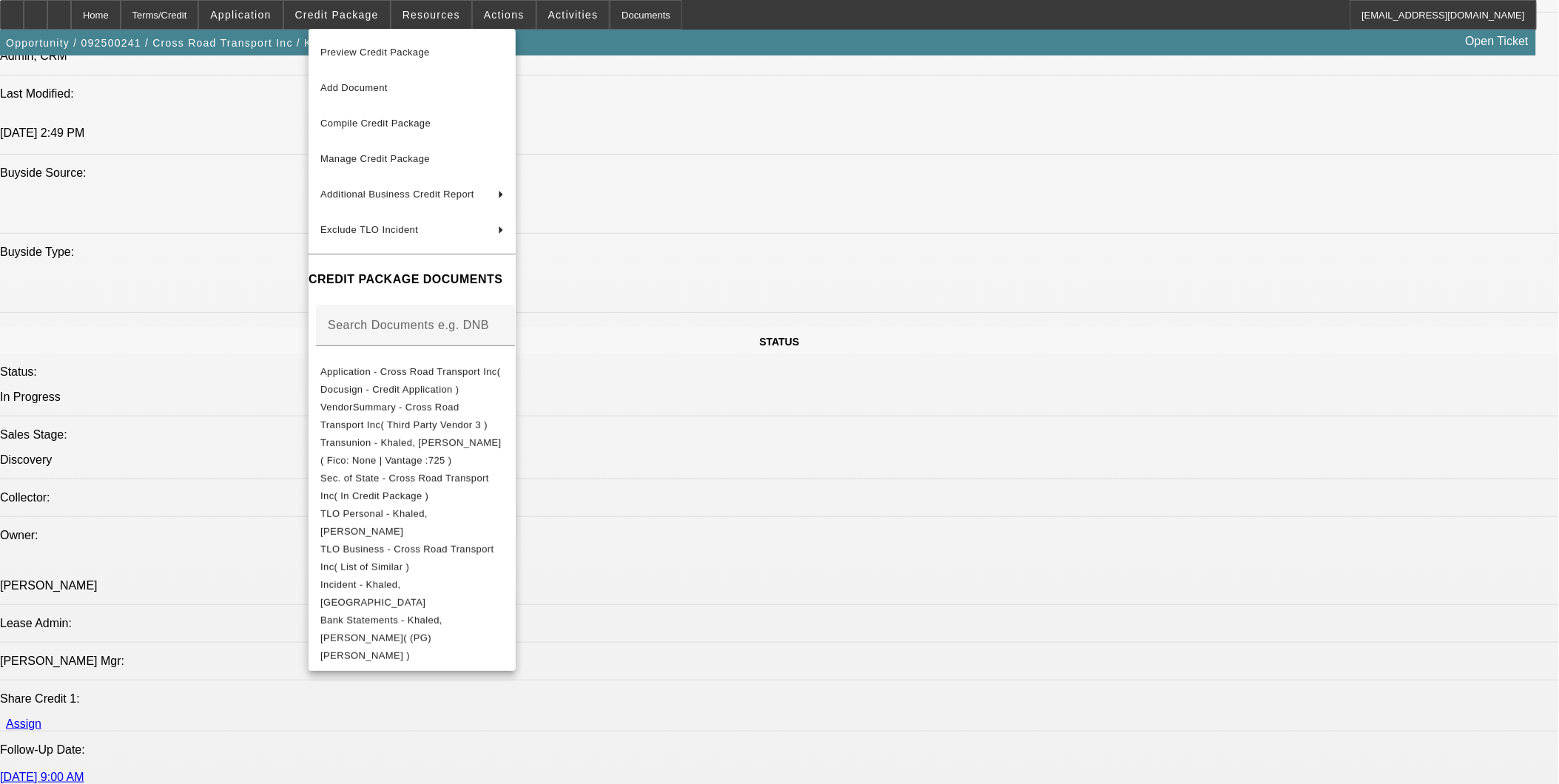
click at [1259, 514] on div at bounding box center [779, 392] width 1559 height 784
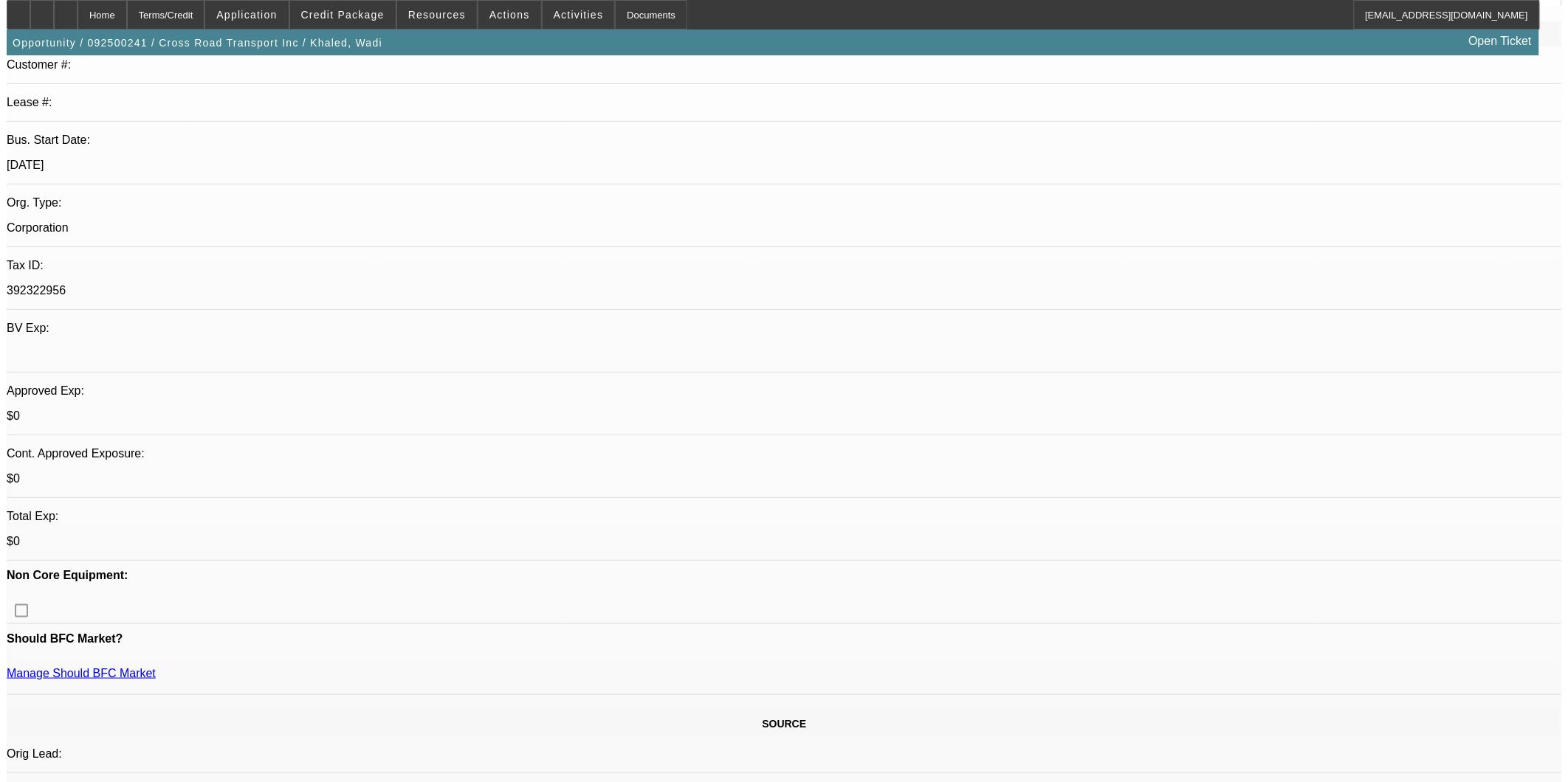
scroll to position [0, 0]
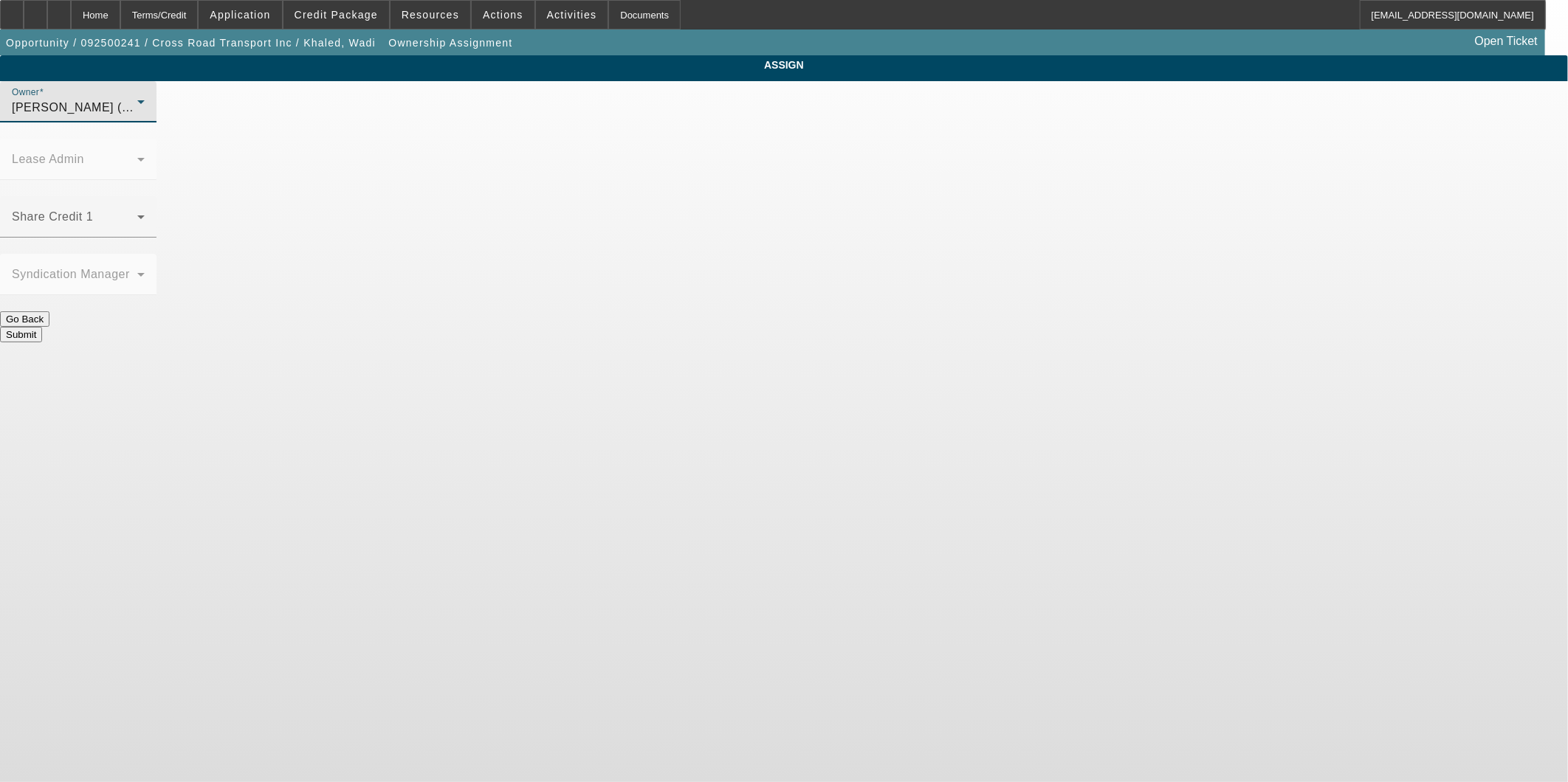
click at [138, 114] on div "[PERSON_NAME] (Lvl 1)" at bounding box center [74, 108] width 125 height 18
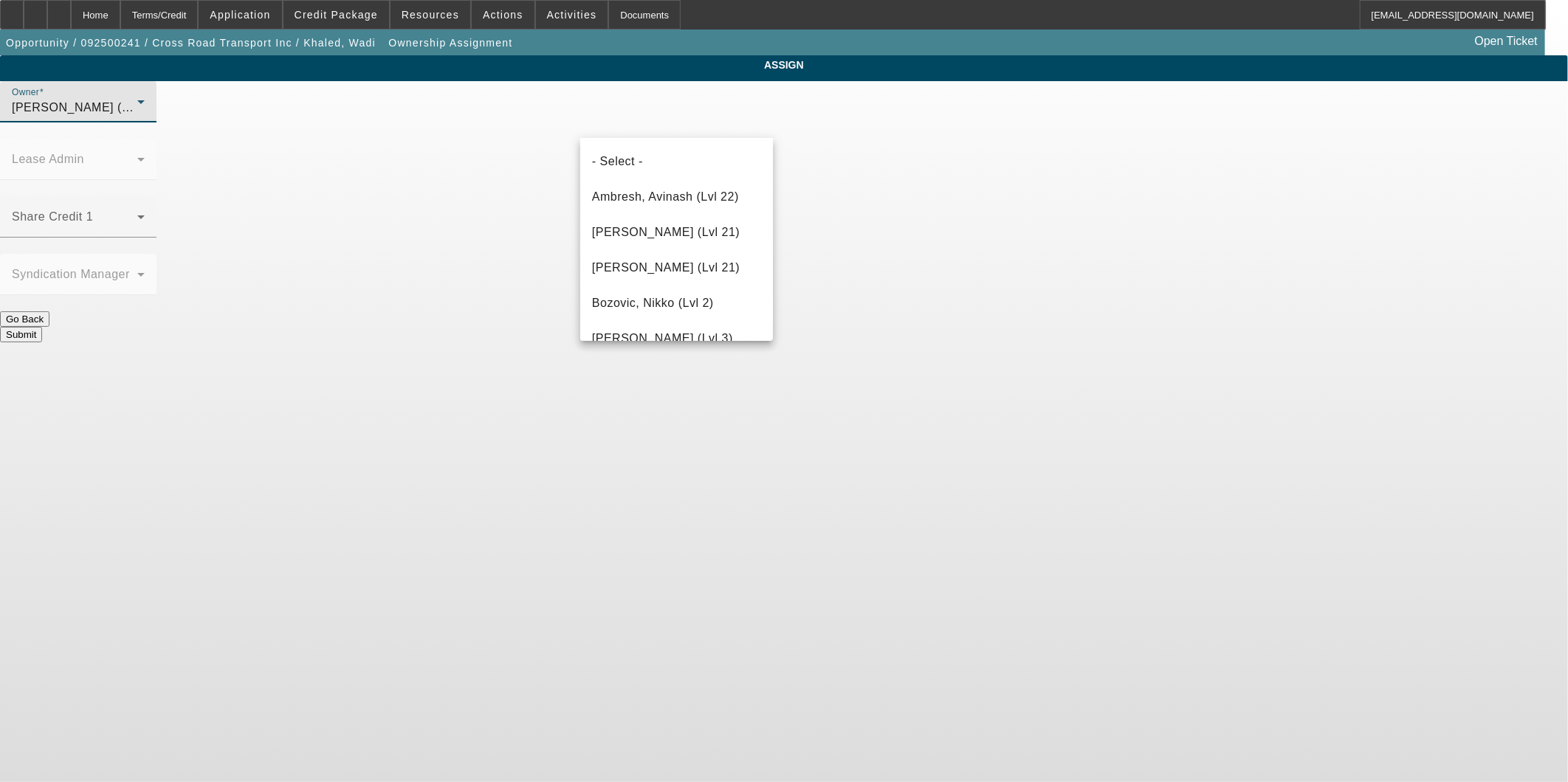
scroll to position [360, 0]
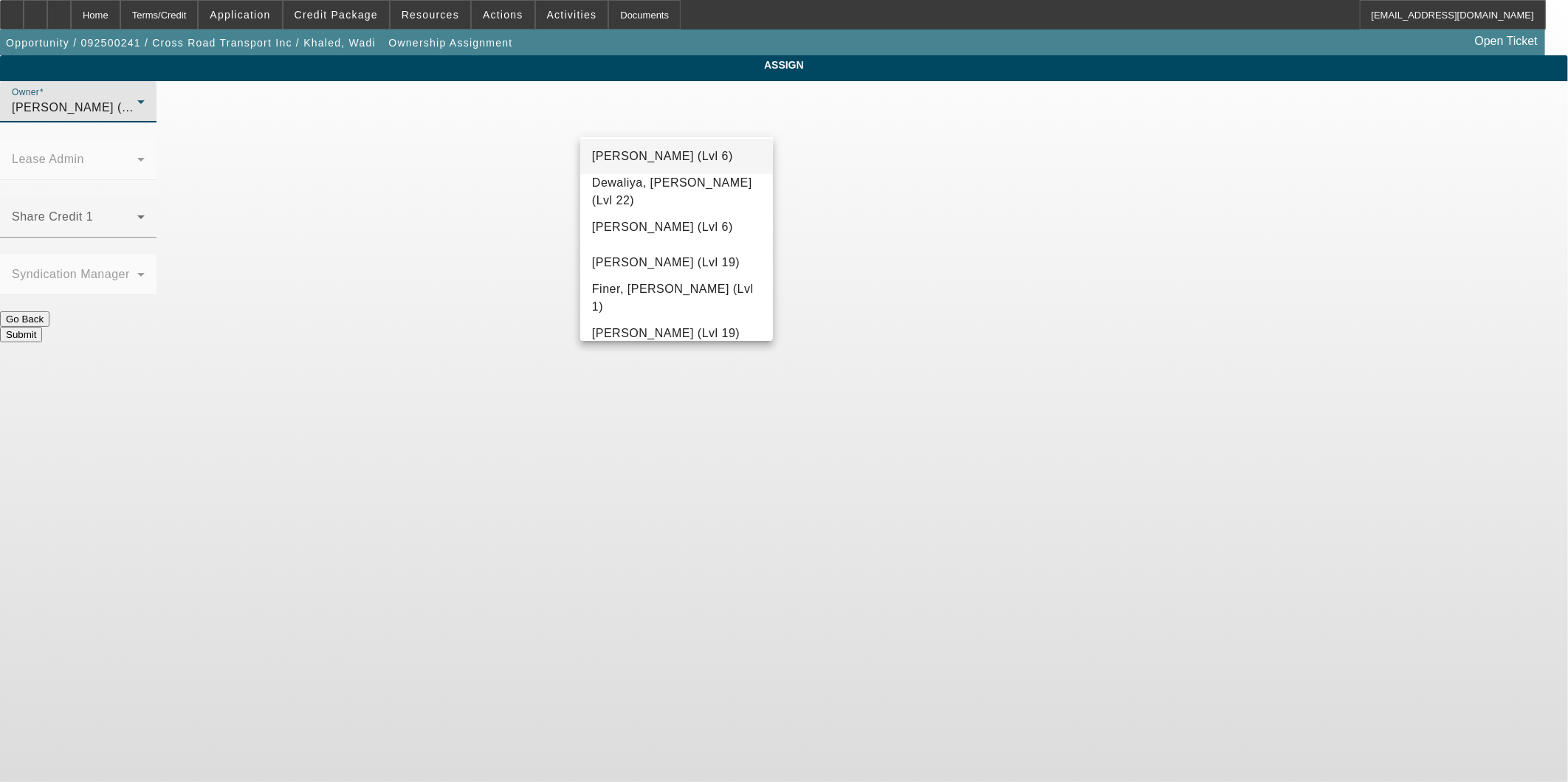
click at [702, 155] on span "[PERSON_NAME] (Lvl 6)" at bounding box center [662, 156] width 141 height 18
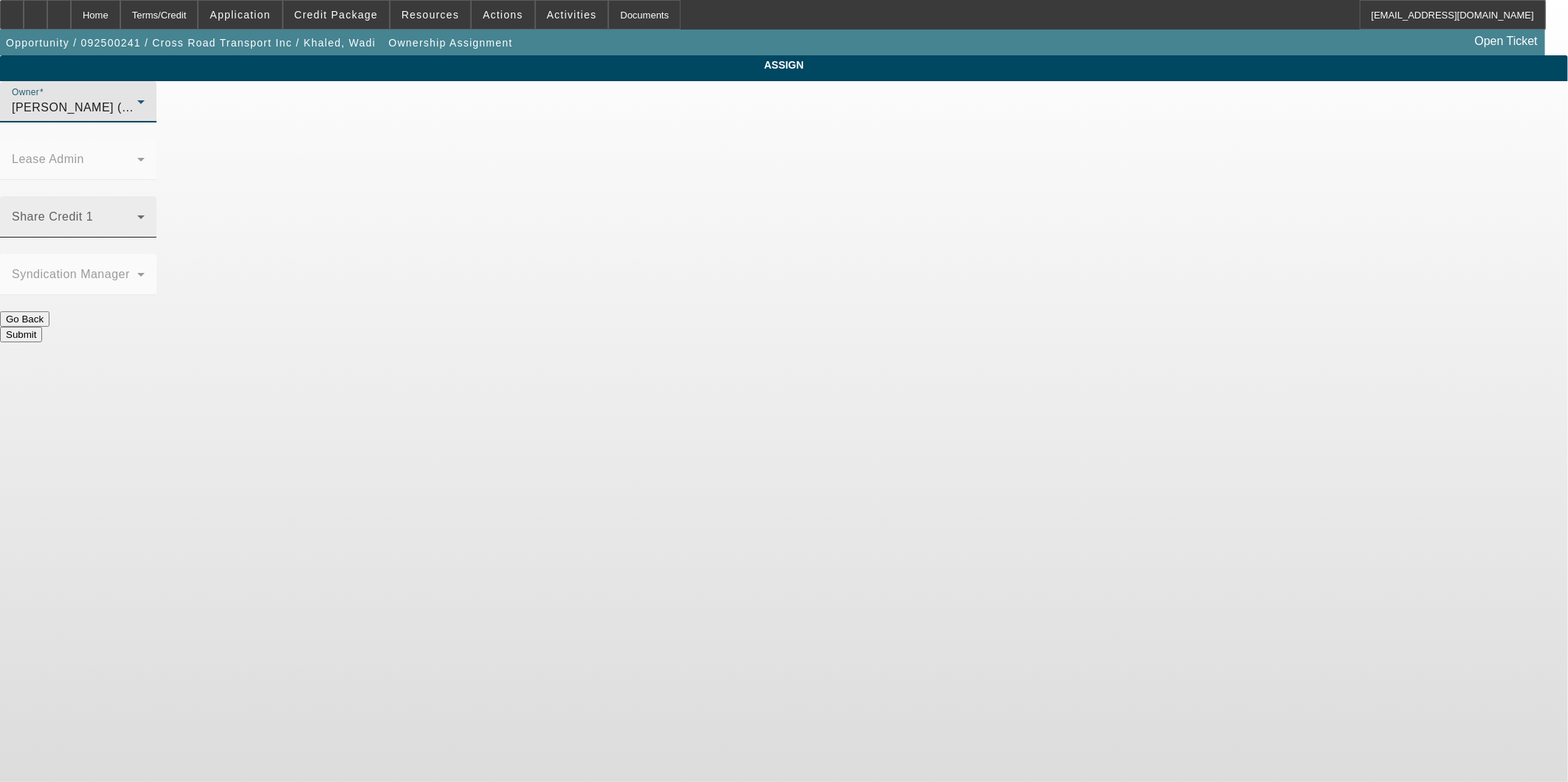
click at [138, 214] on span at bounding box center [74, 223] width 125 height 18
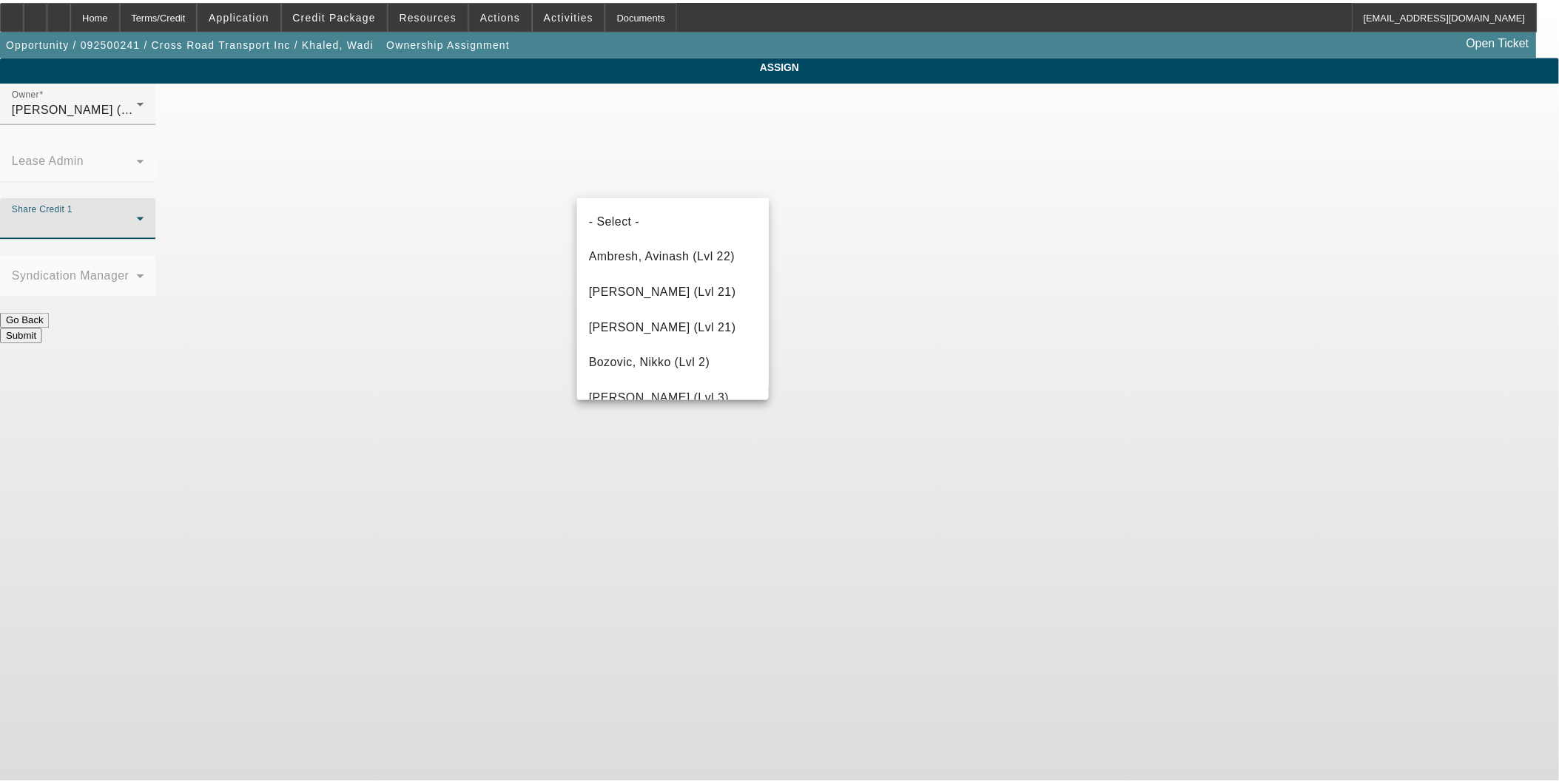
scroll to position [1755, 0]
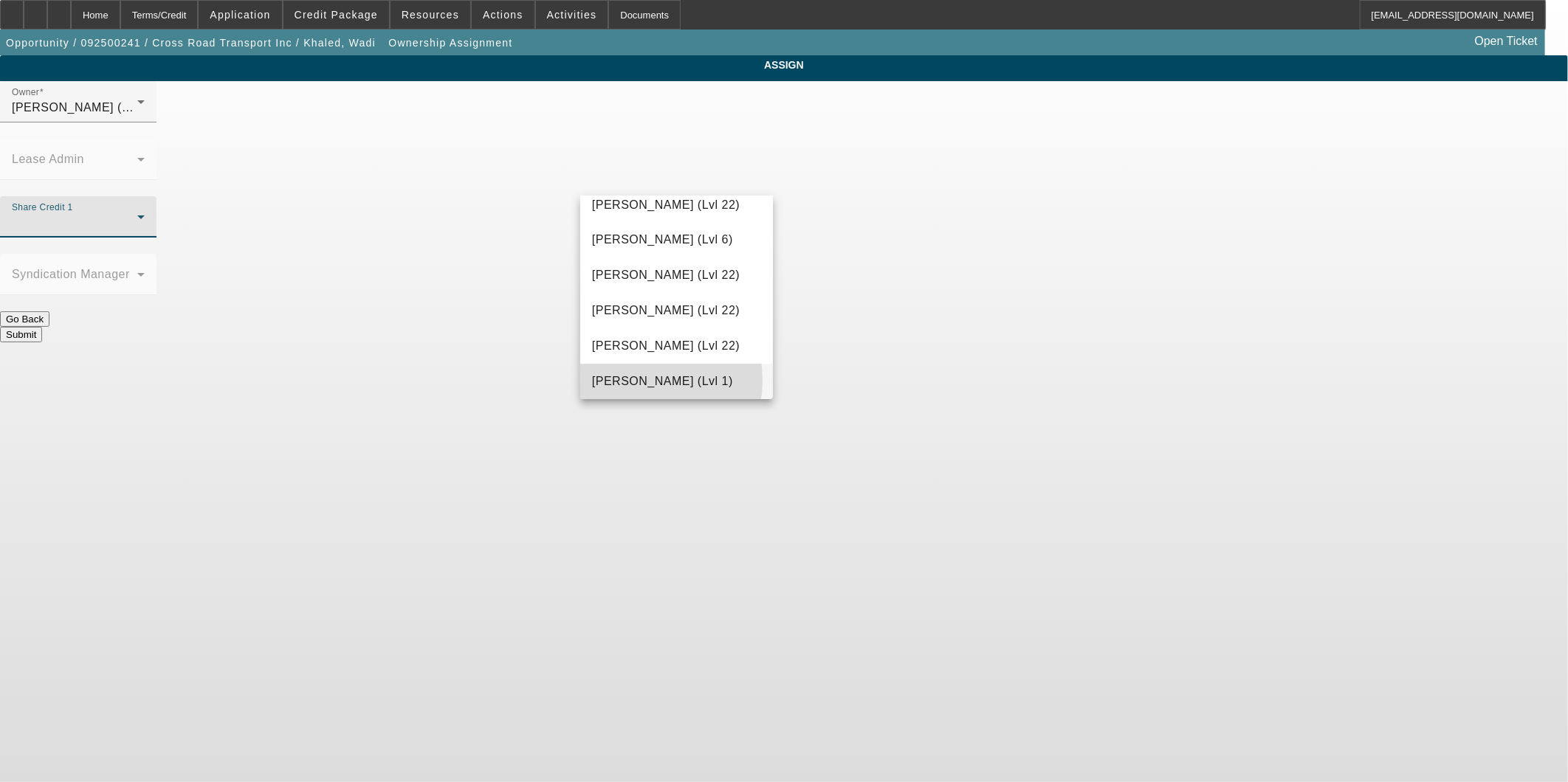
click at [639, 380] on span "[PERSON_NAME] (Lvl 1)" at bounding box center [662, 383] width 141 height 18
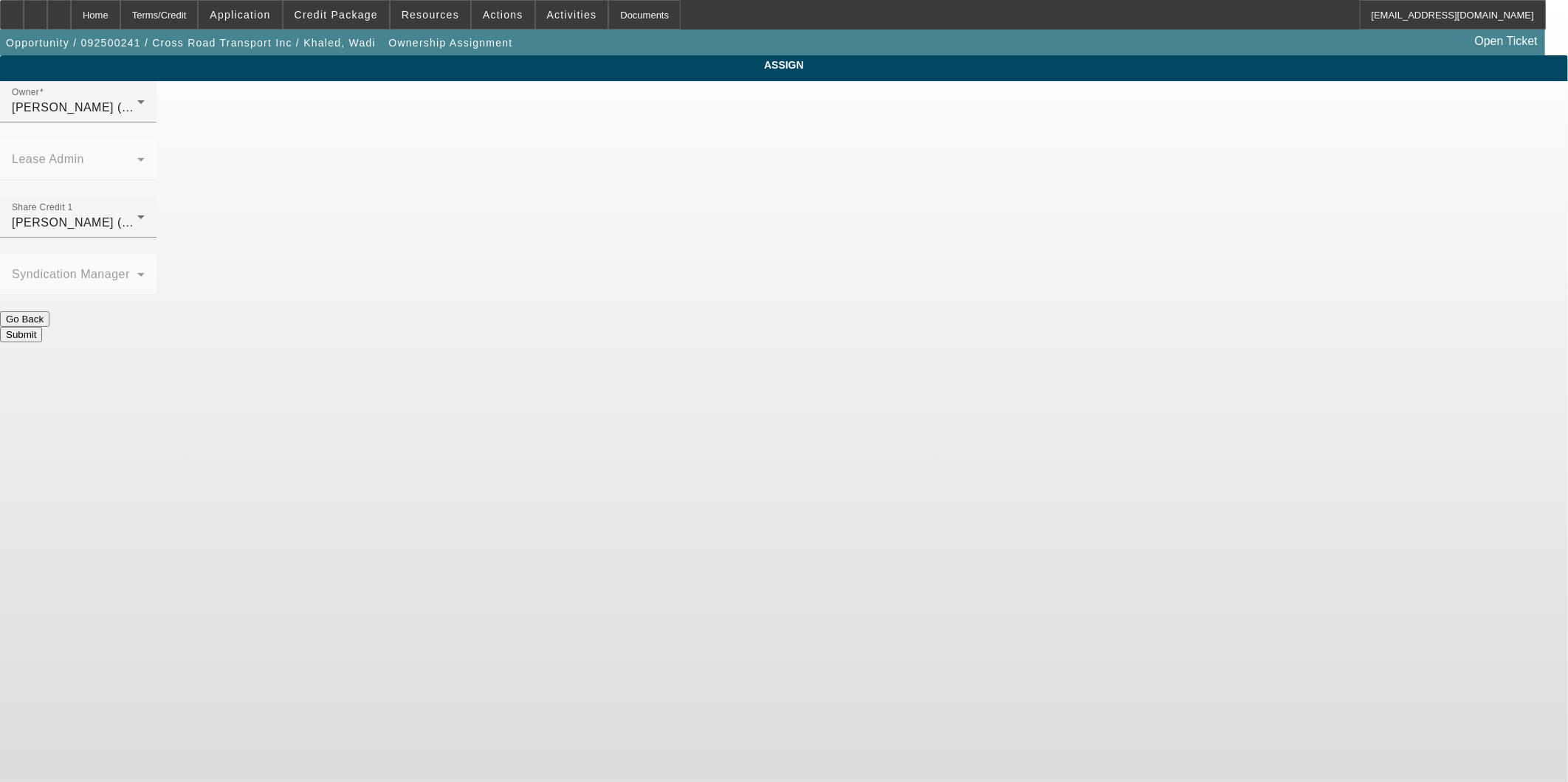
click at [42, 327] on button "Submit" at bounding box center [21, 334] width 42 height 16
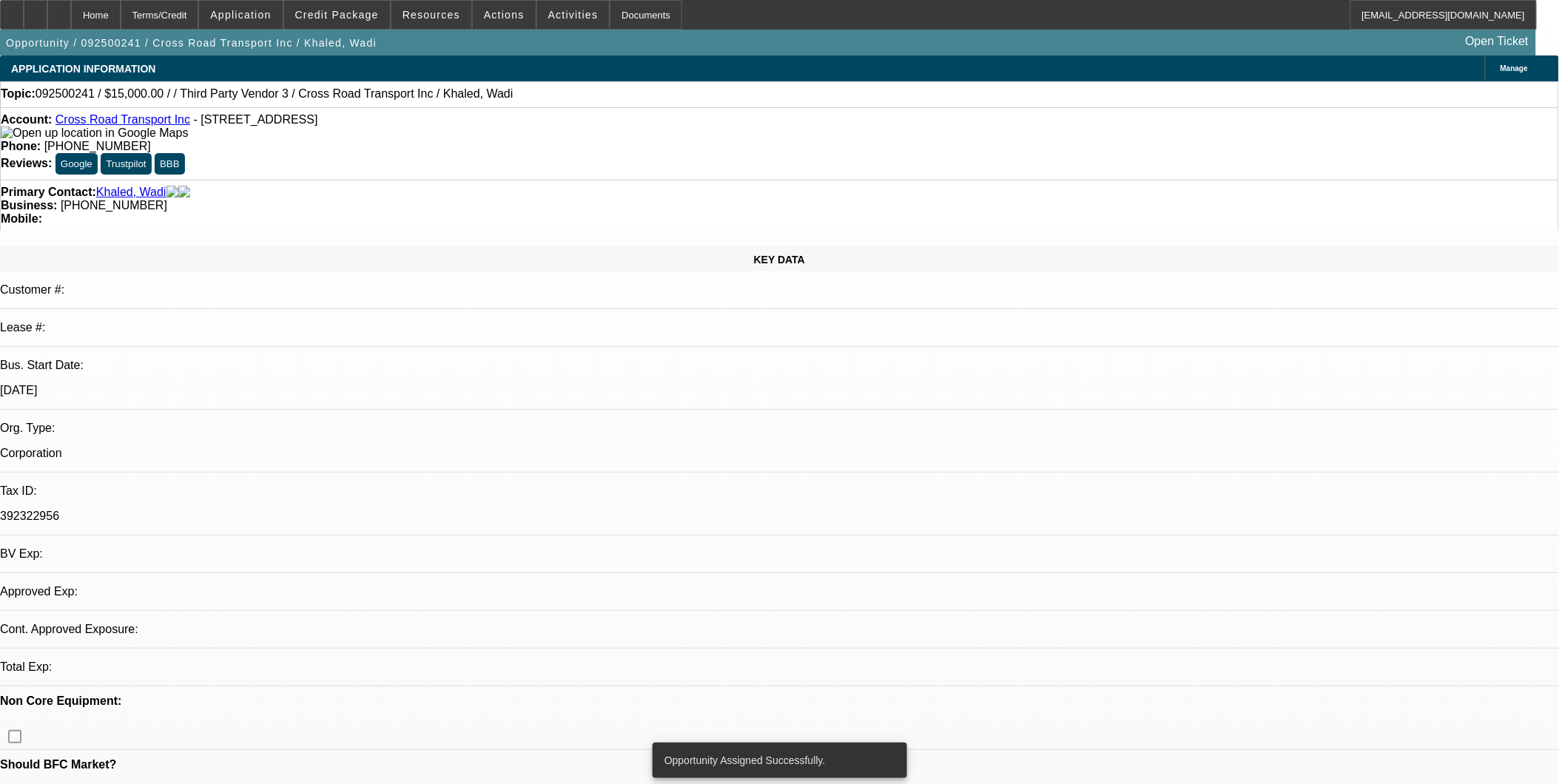
select select "0"
select select "2"
select select "0.1"
select select "4"
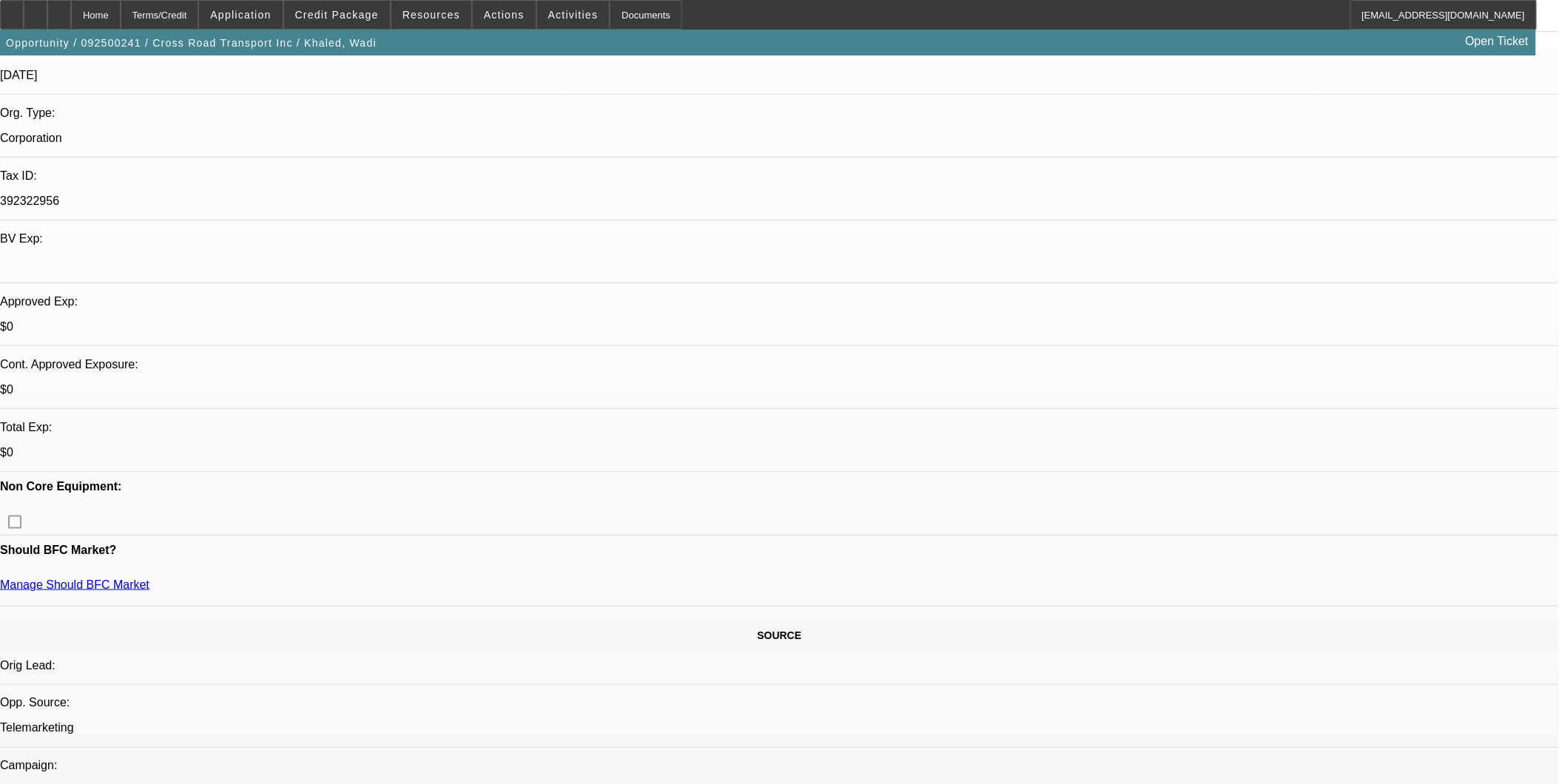
scroll to position [410, 0]
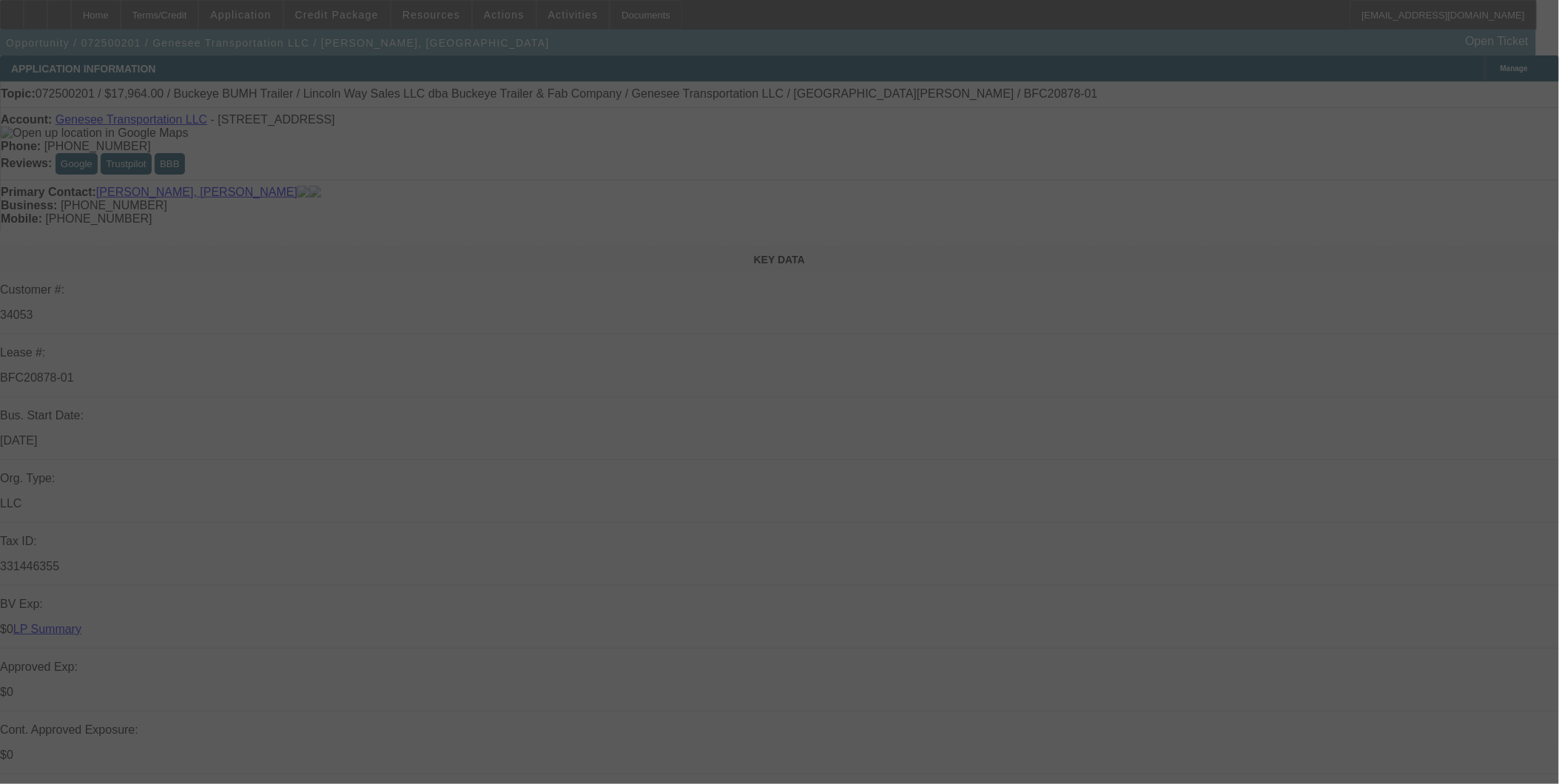
select select "0"
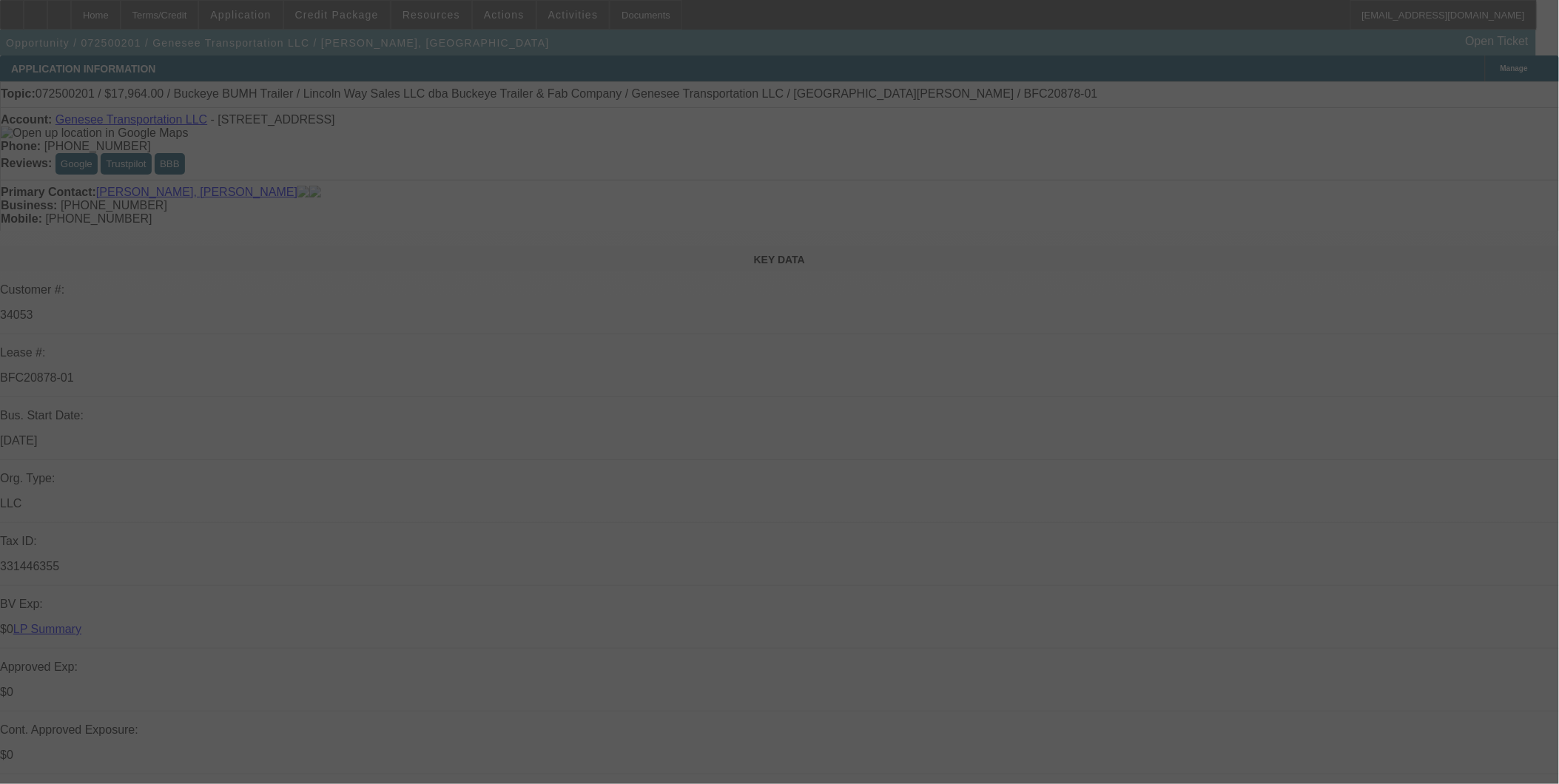
select select "0"
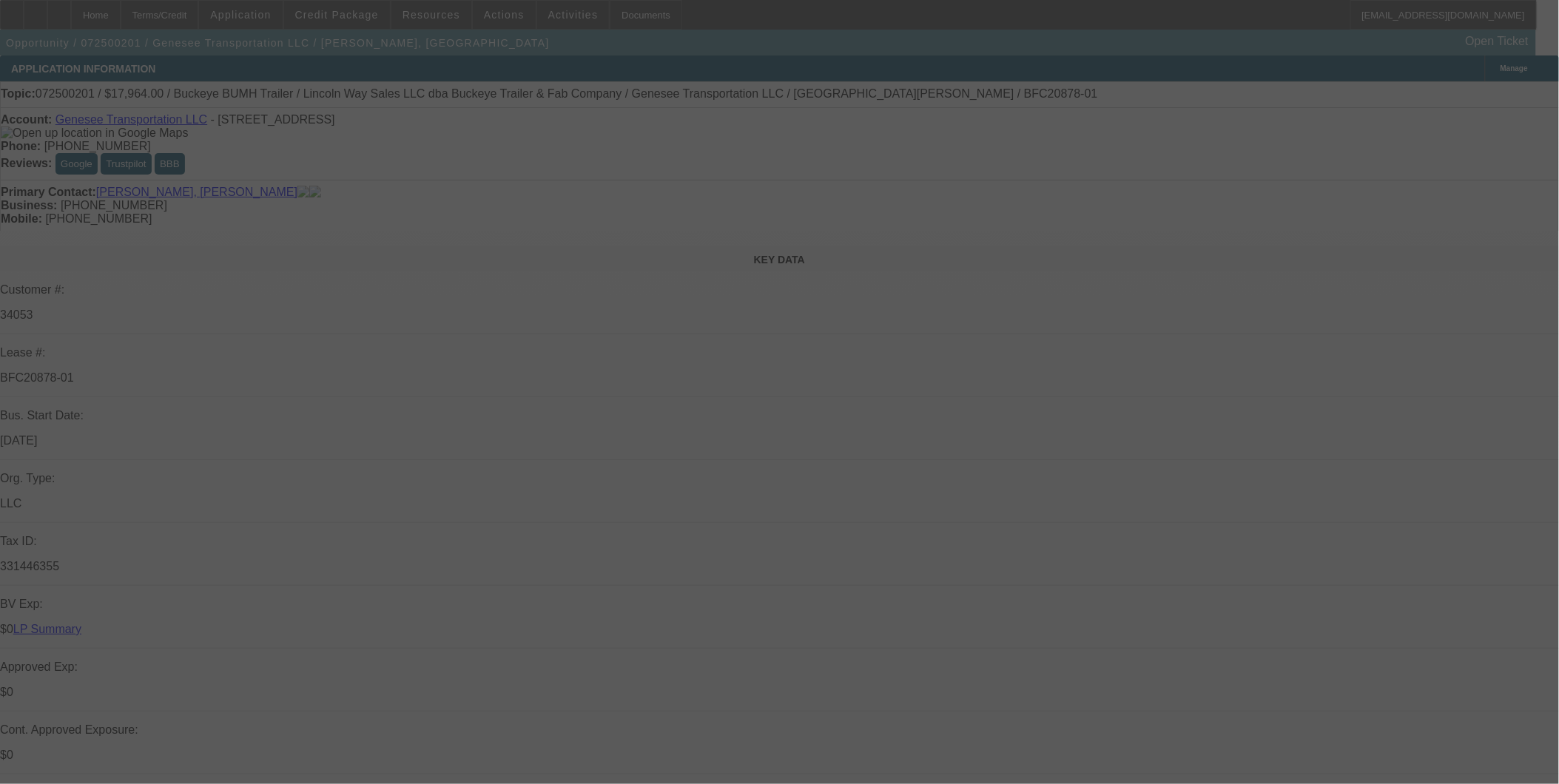
select select "0"
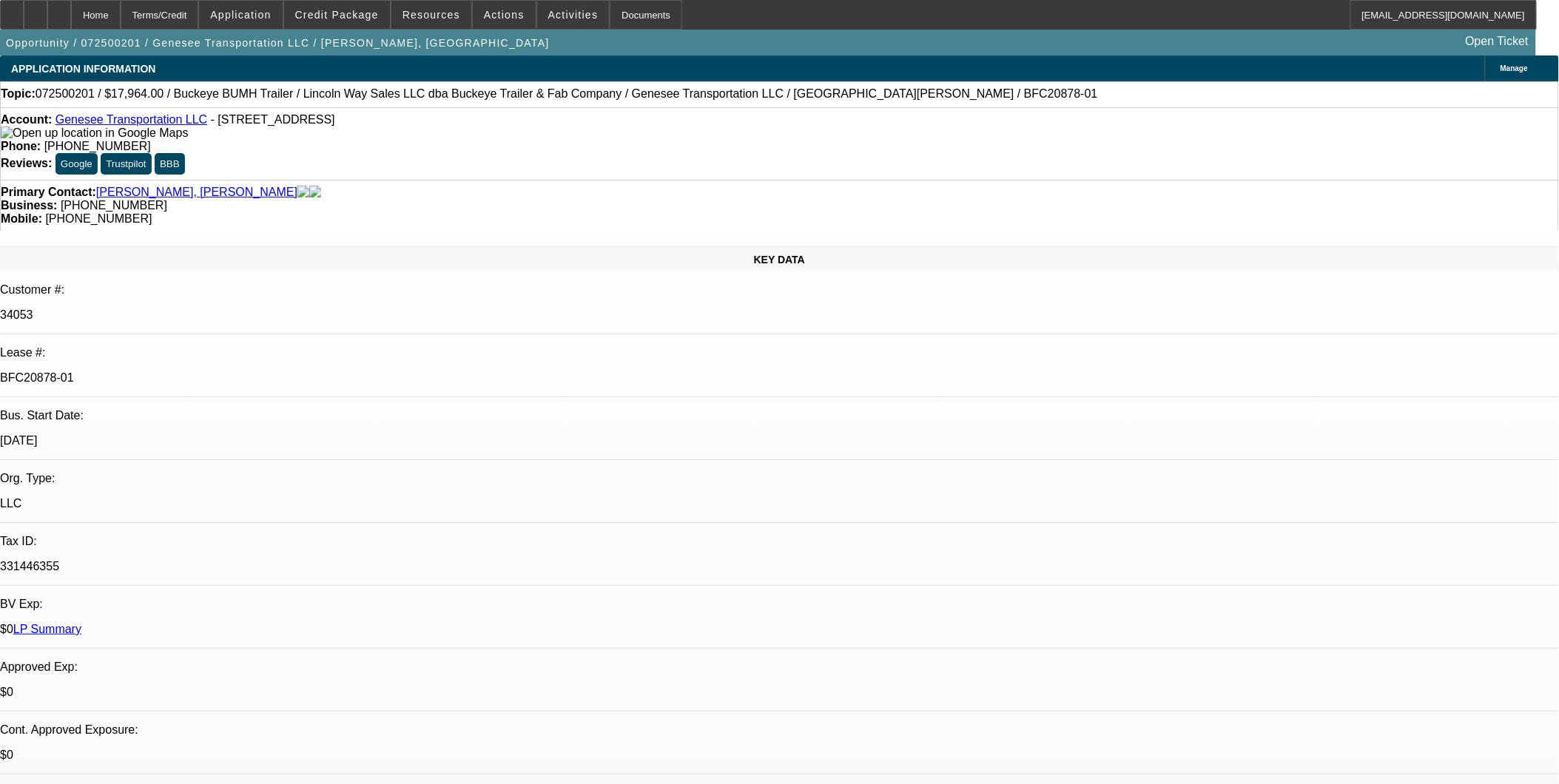
select select "1"
select select "2"
select select "1"
select select "2"
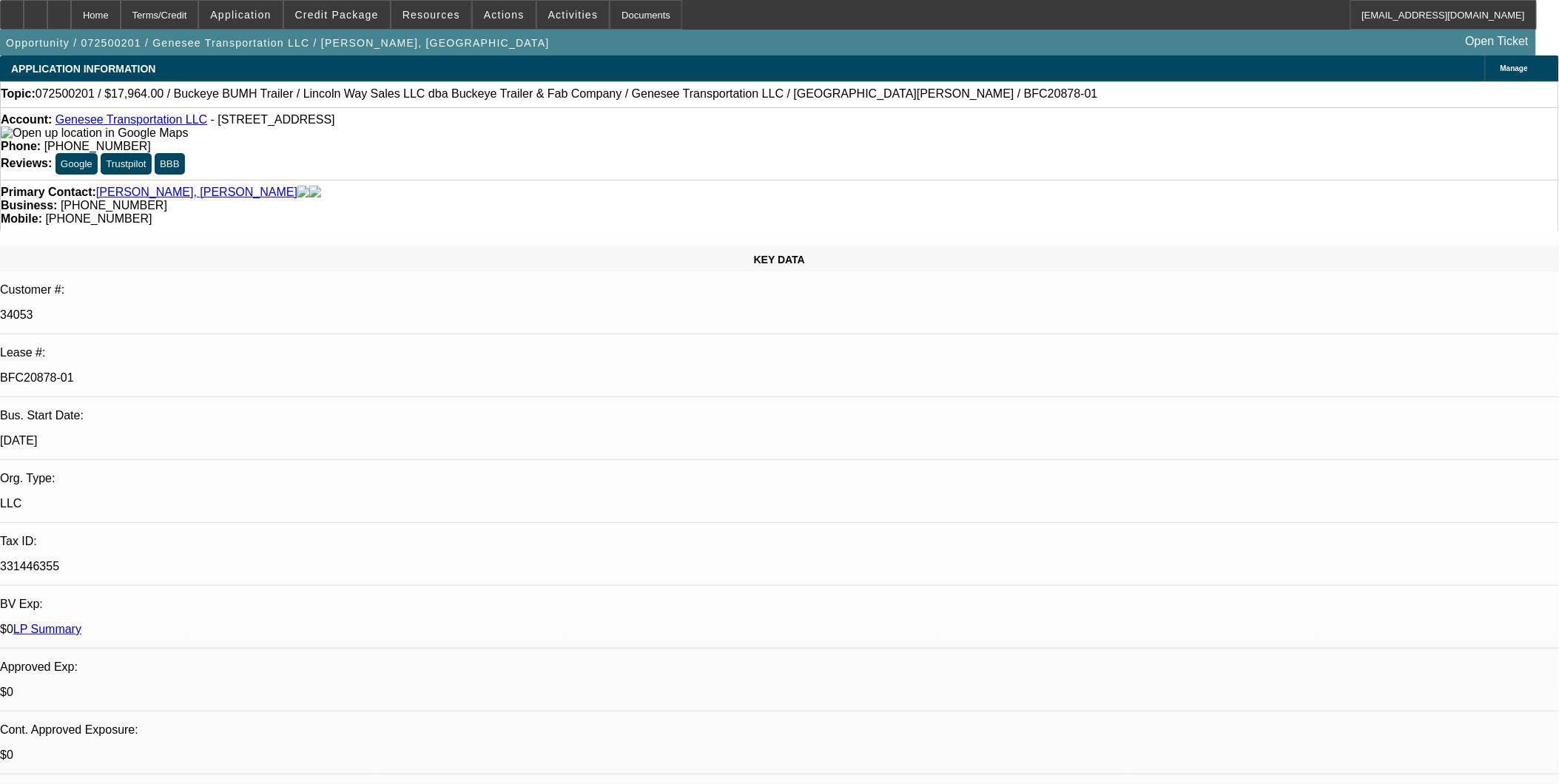
select select "1"
select select "2"
select select "1"
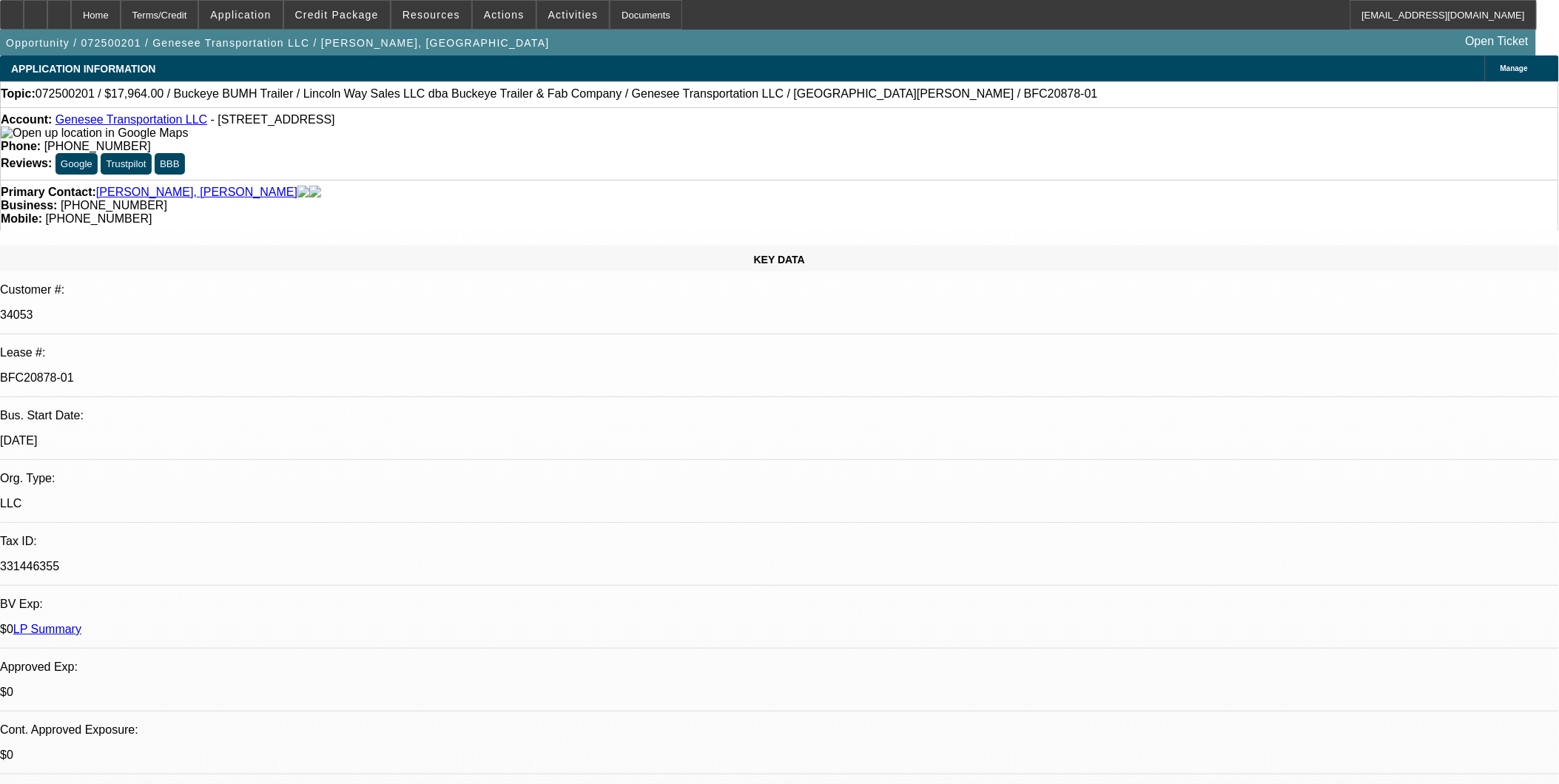
select select "2"
select select "1"
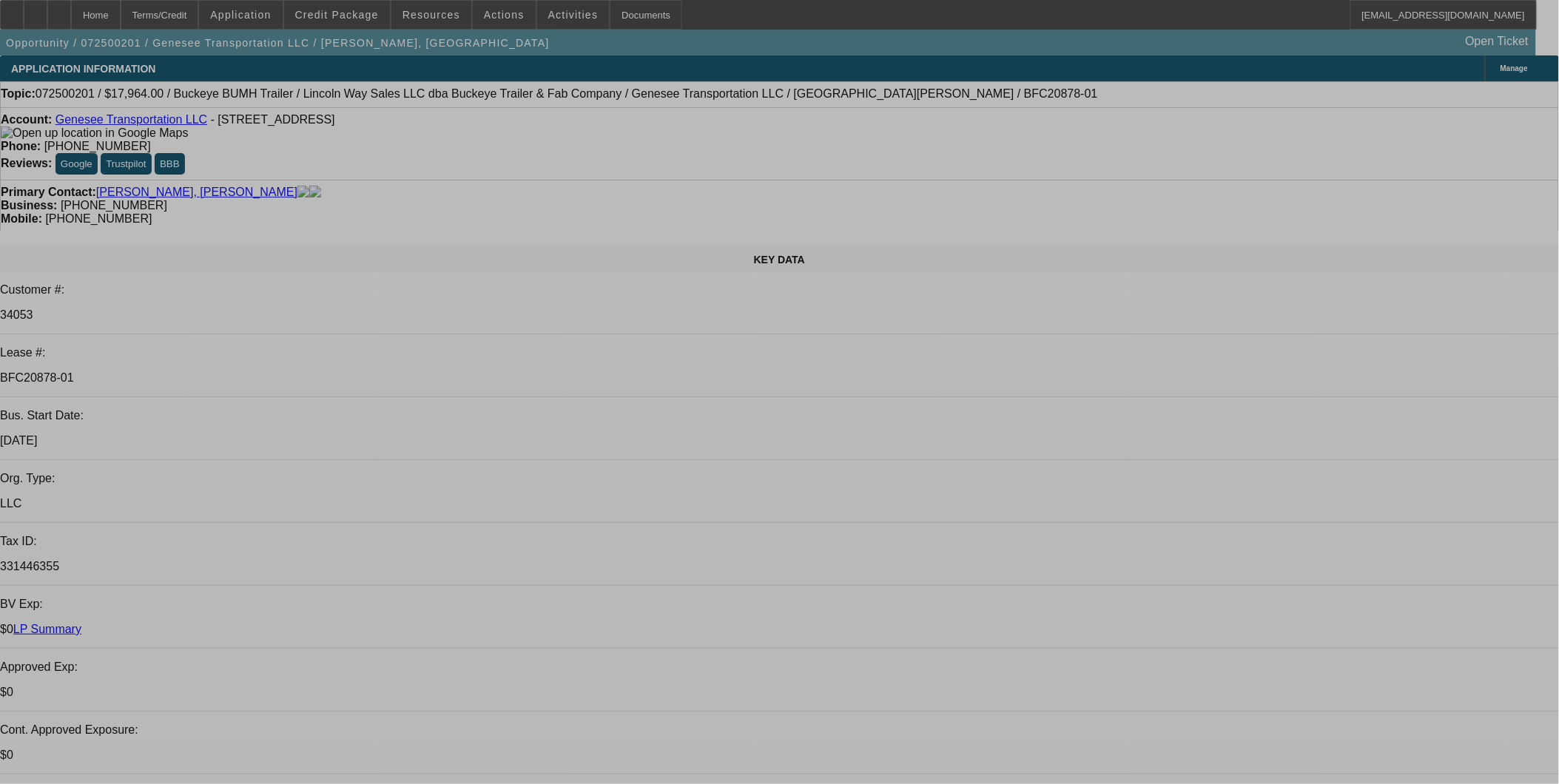
select select "0"
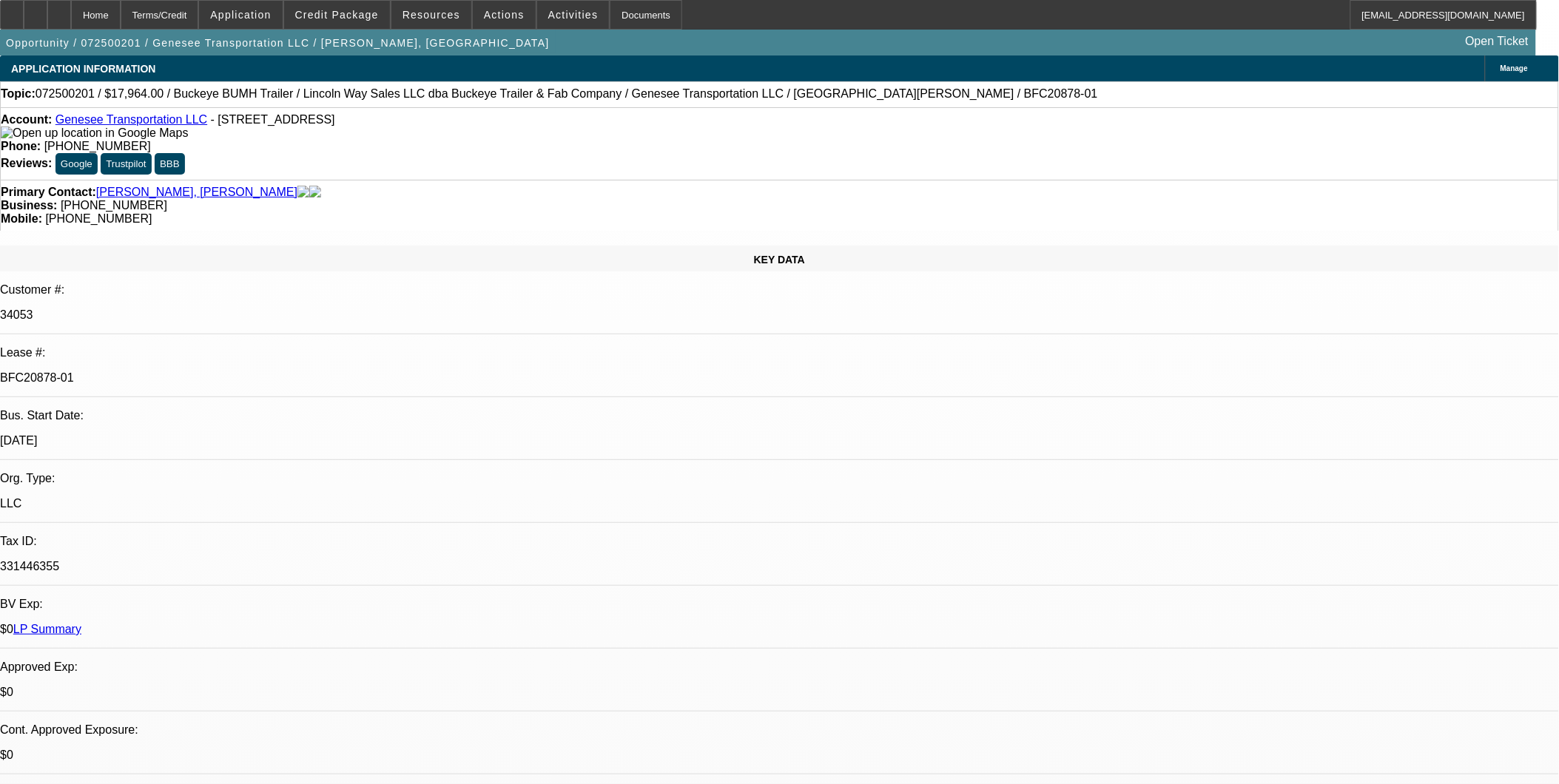
select select "0"
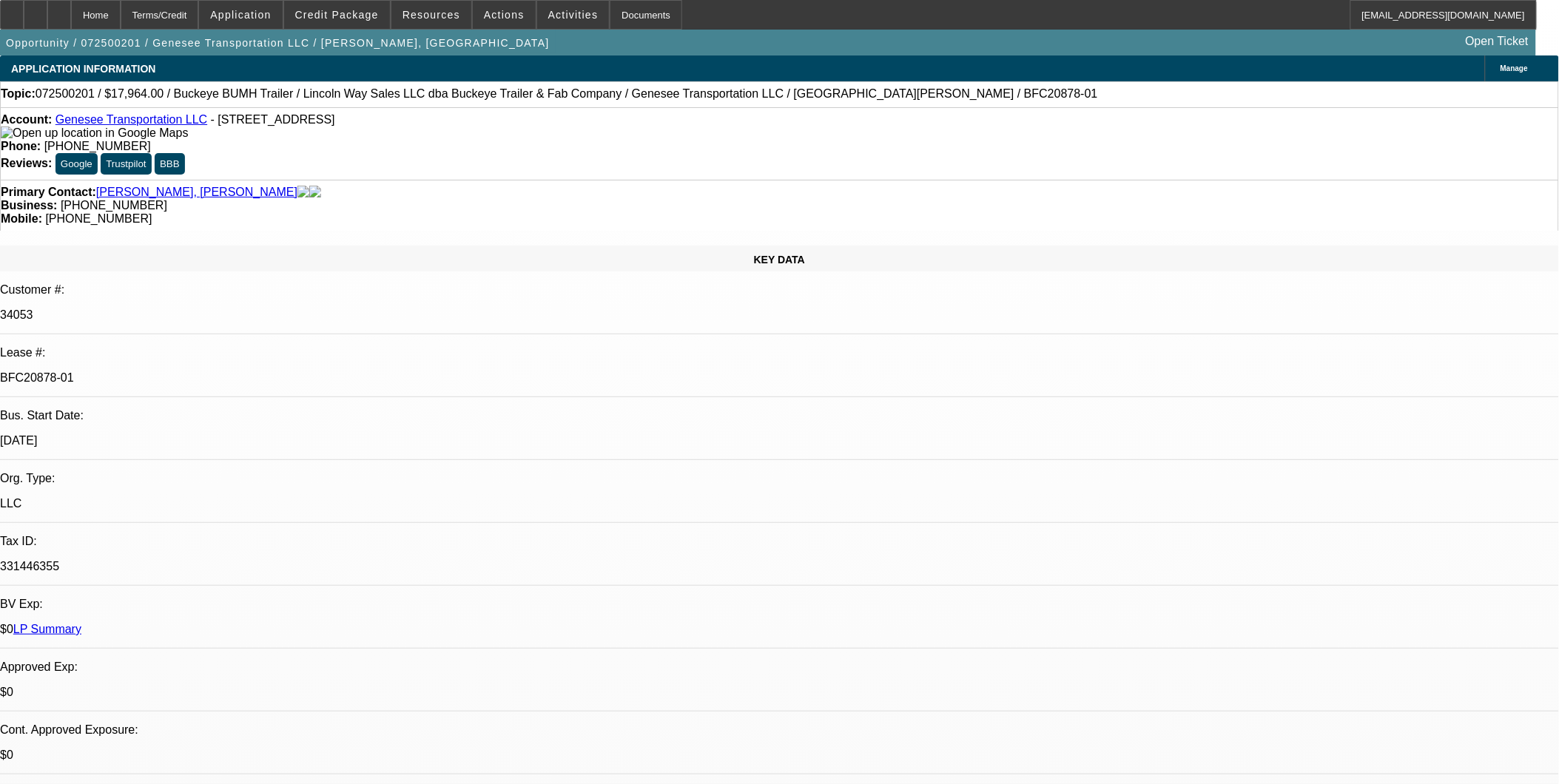
select select "0"
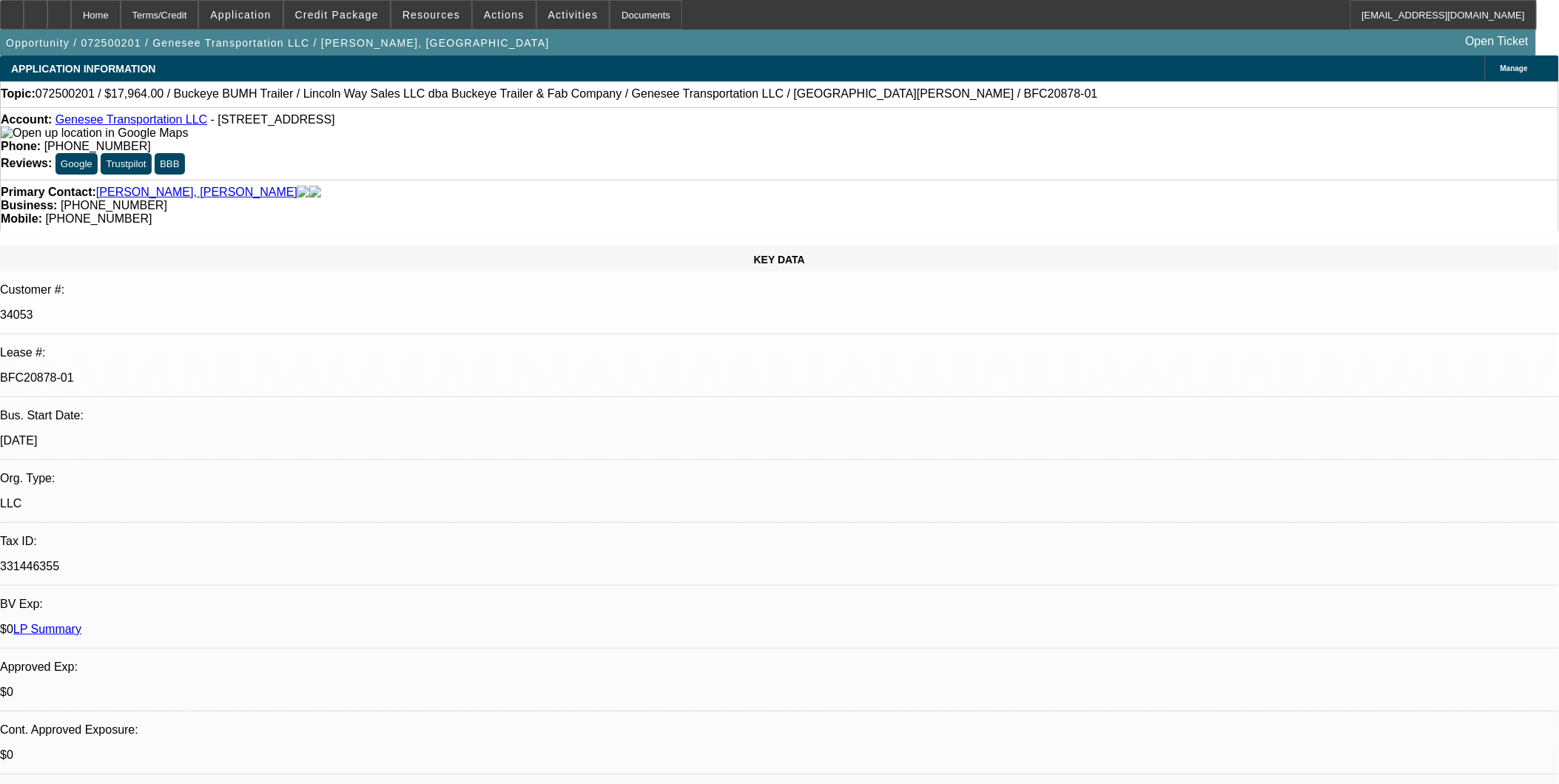
select select "0"
select select "1"
select select "2"
select select "1"
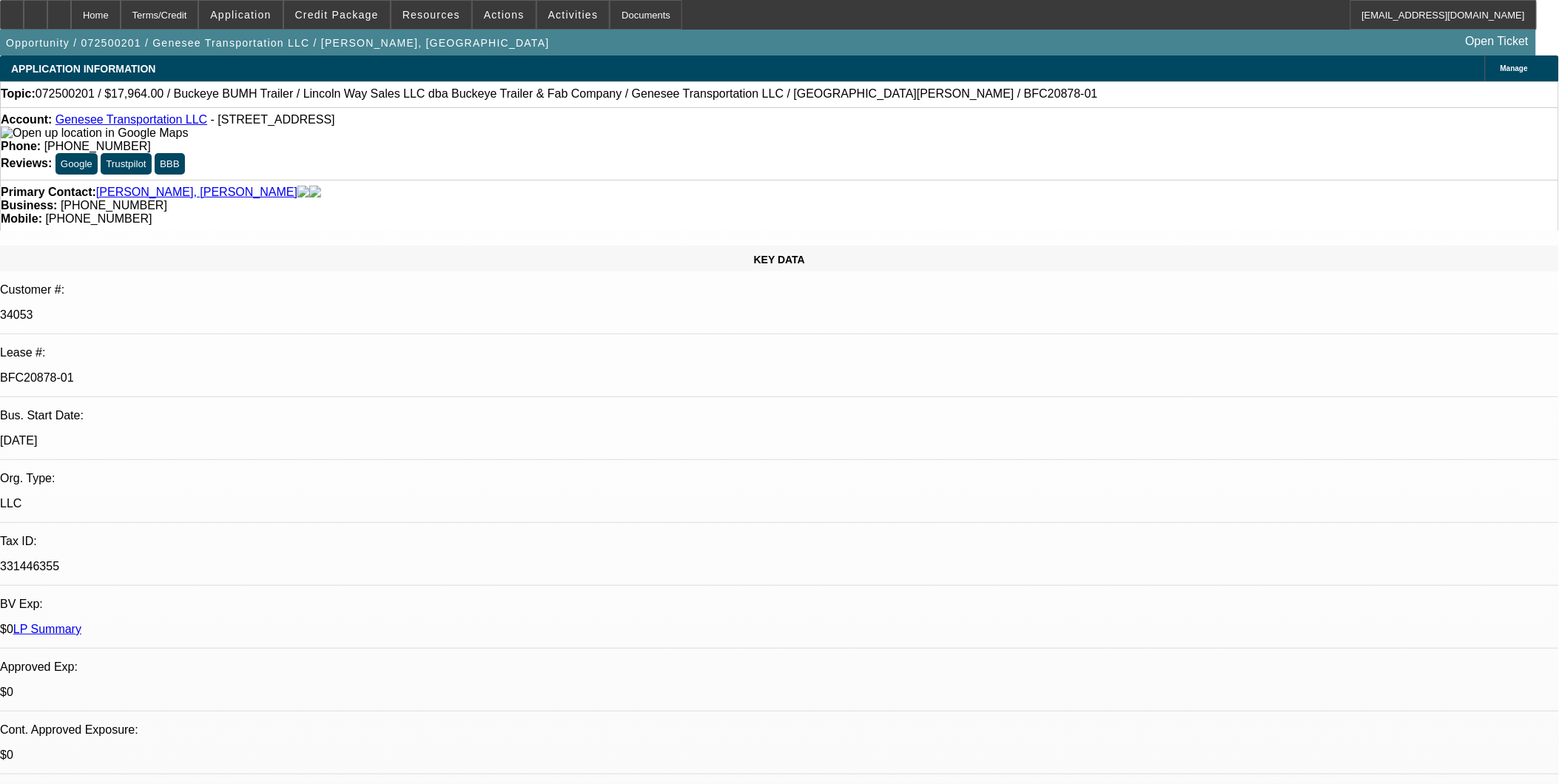
select select "2"
select select "1"
select select "2"
select select "1"
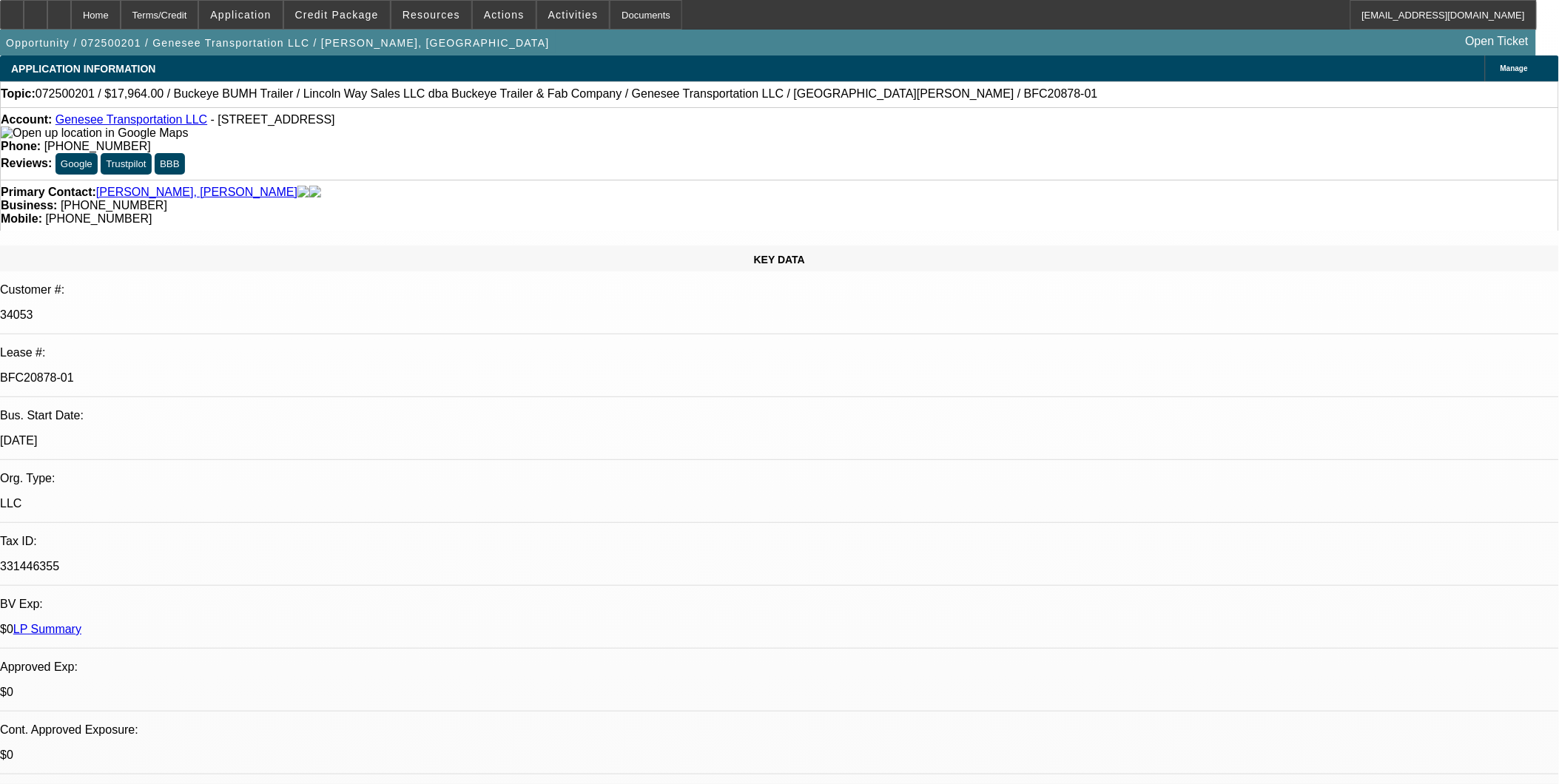
select select "1"
select select "2"
select select "1"
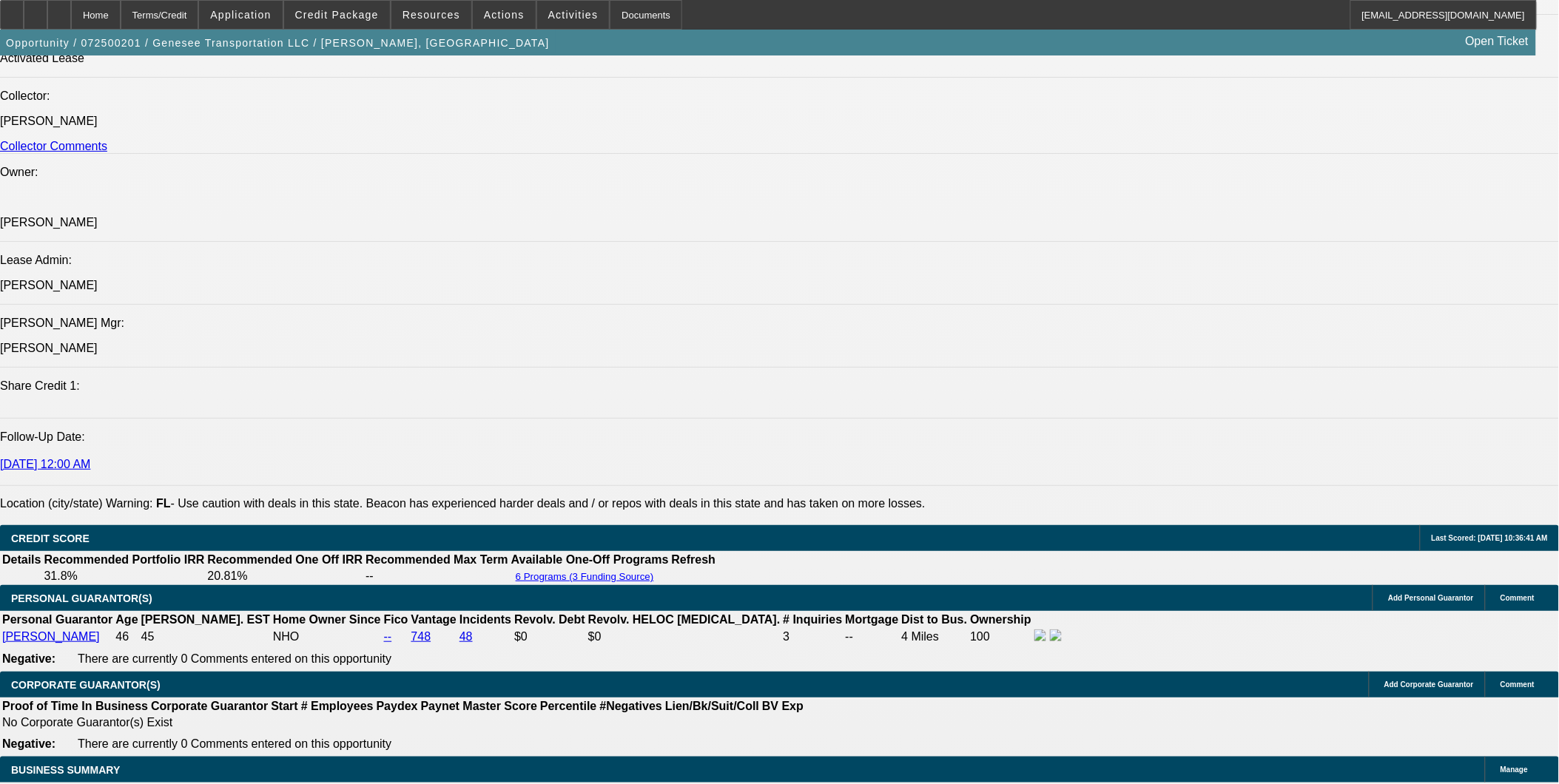
scroll to position [1972, 0]
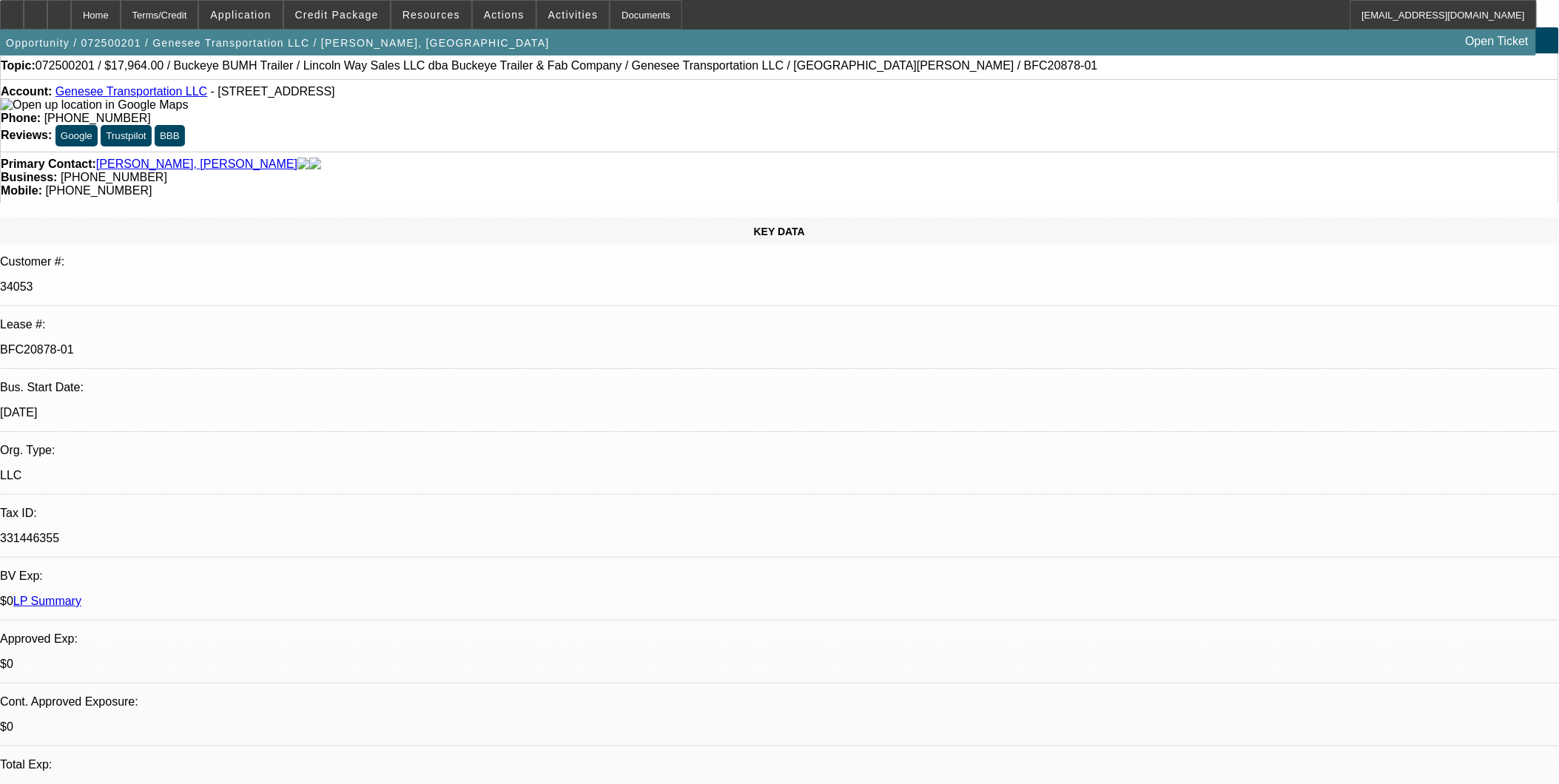
scroll to position [0, 0]
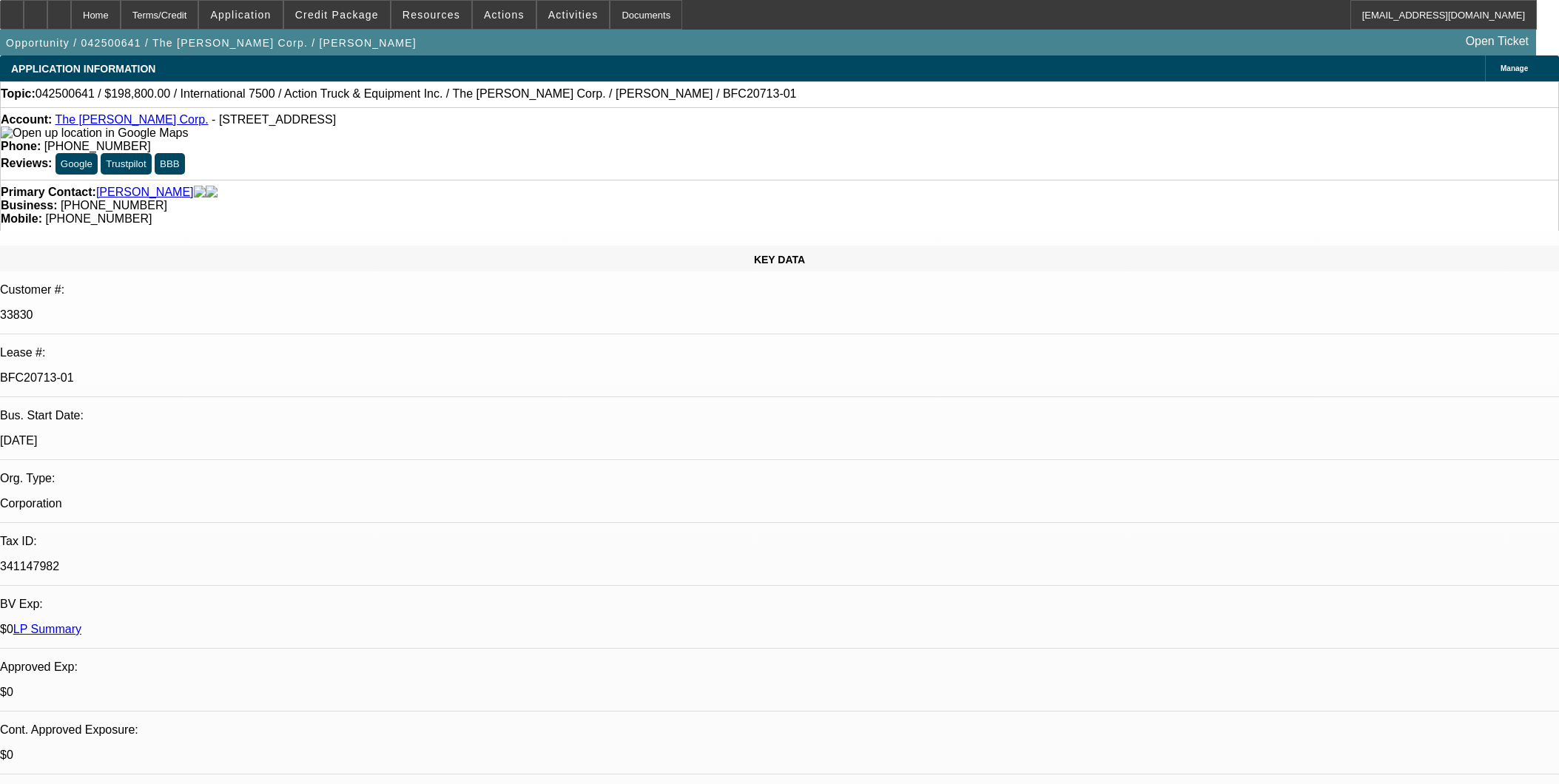
select select "0"
select select "0.1"
select select "4"
select select "0"
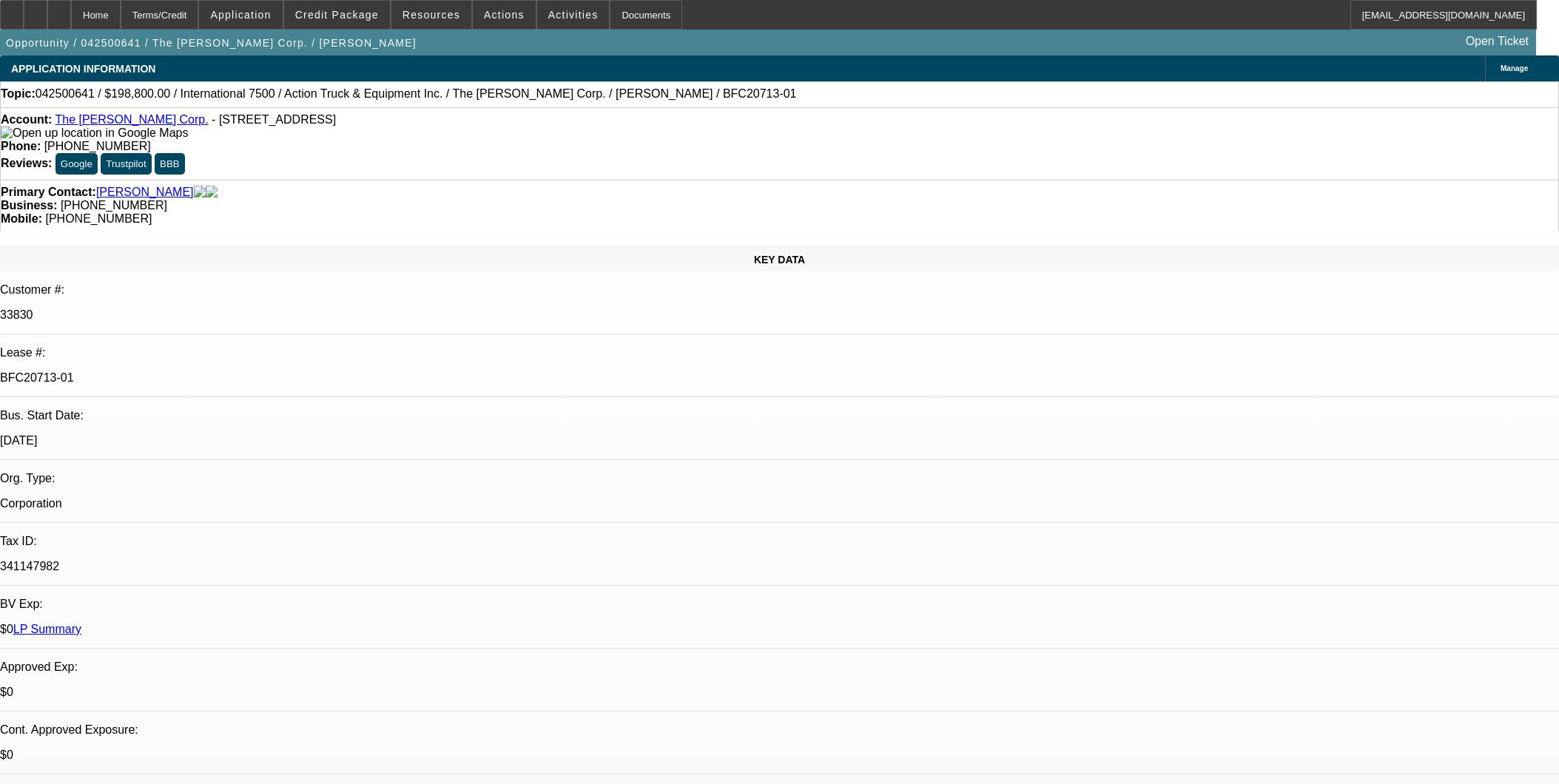
select select "0"
select select "0.1"
select select "4"
select select "0"
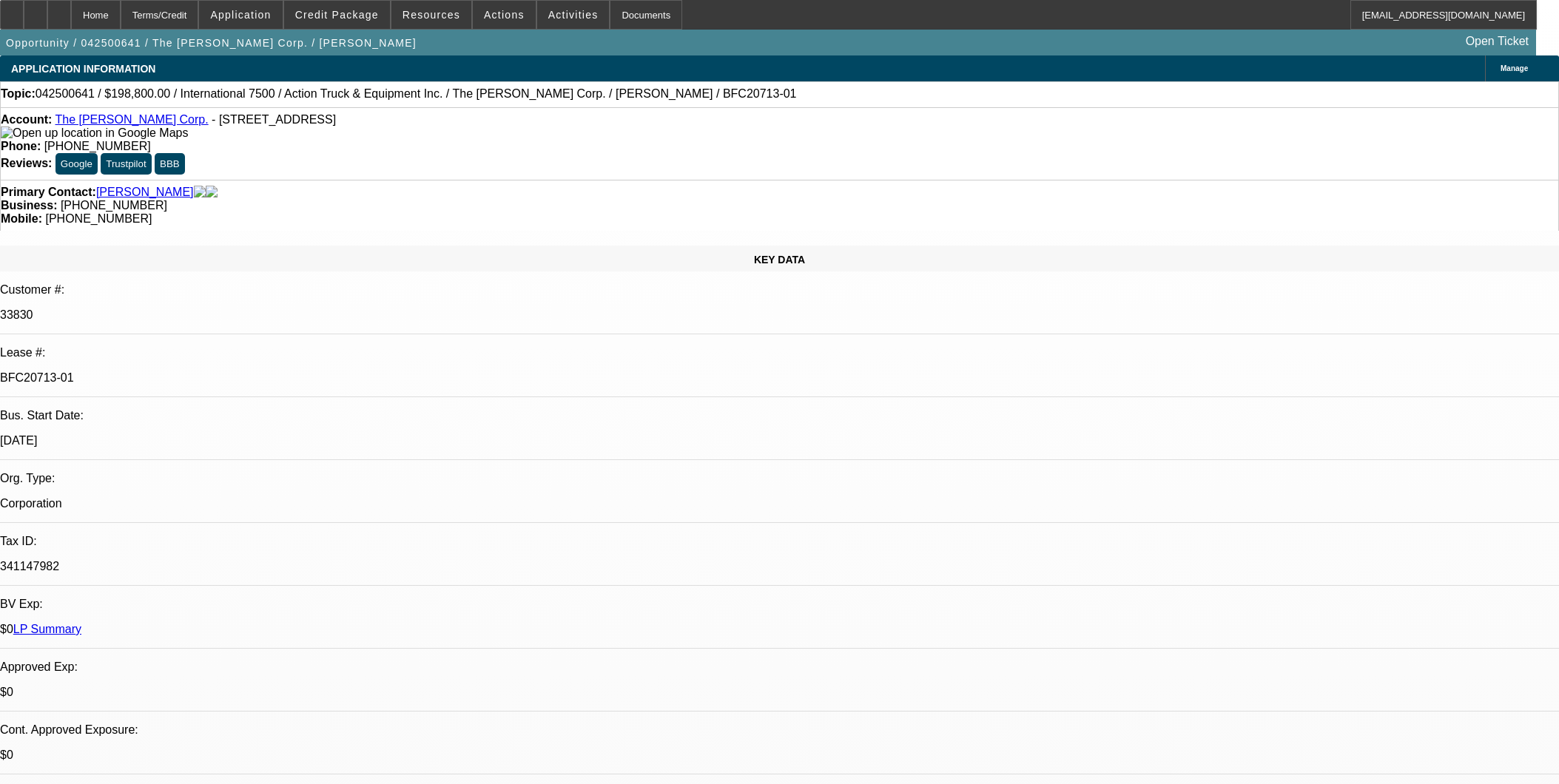
select select "0"
select select "6"
select select "0"
select select "0.1"
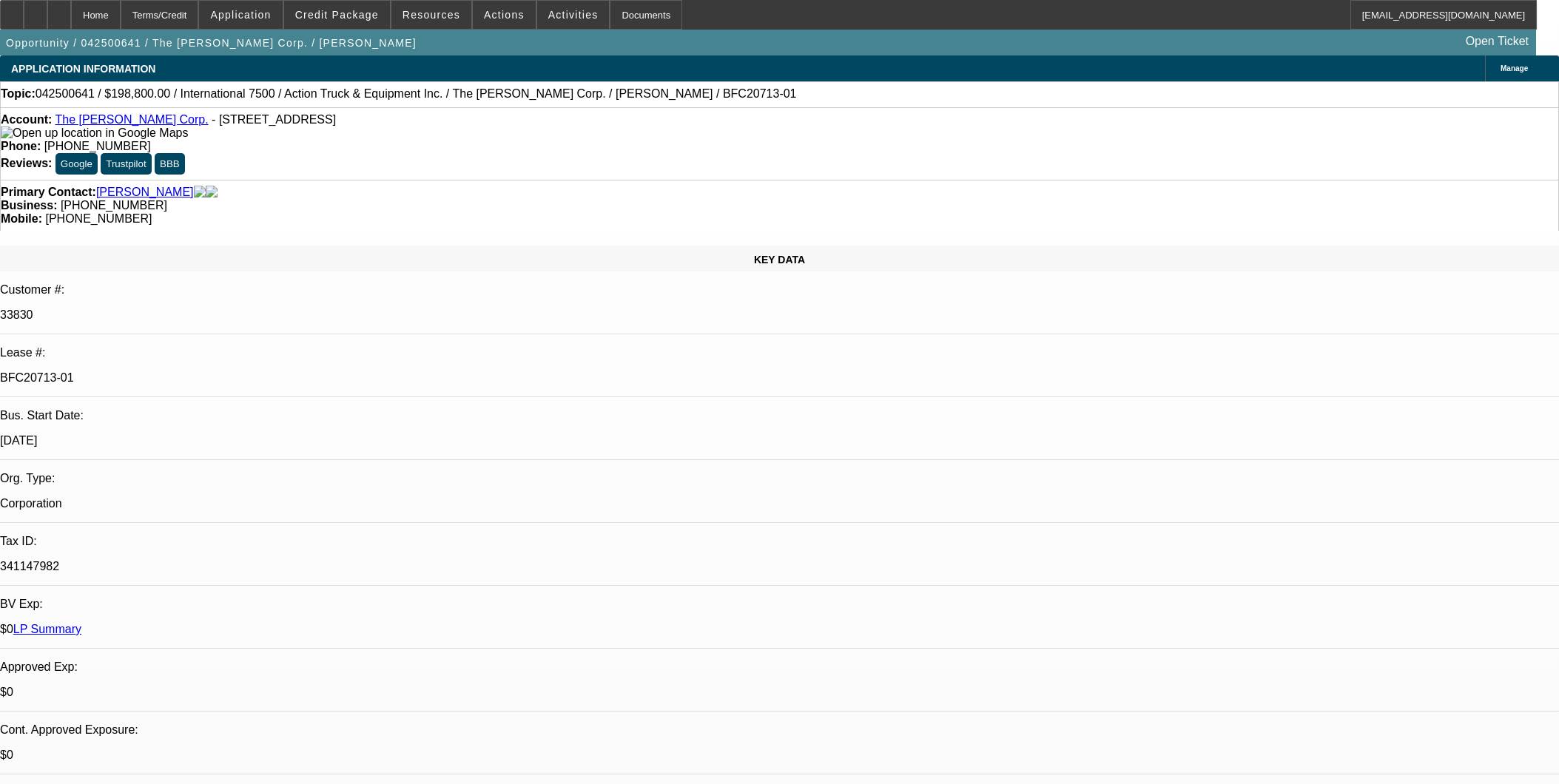
select select "4"
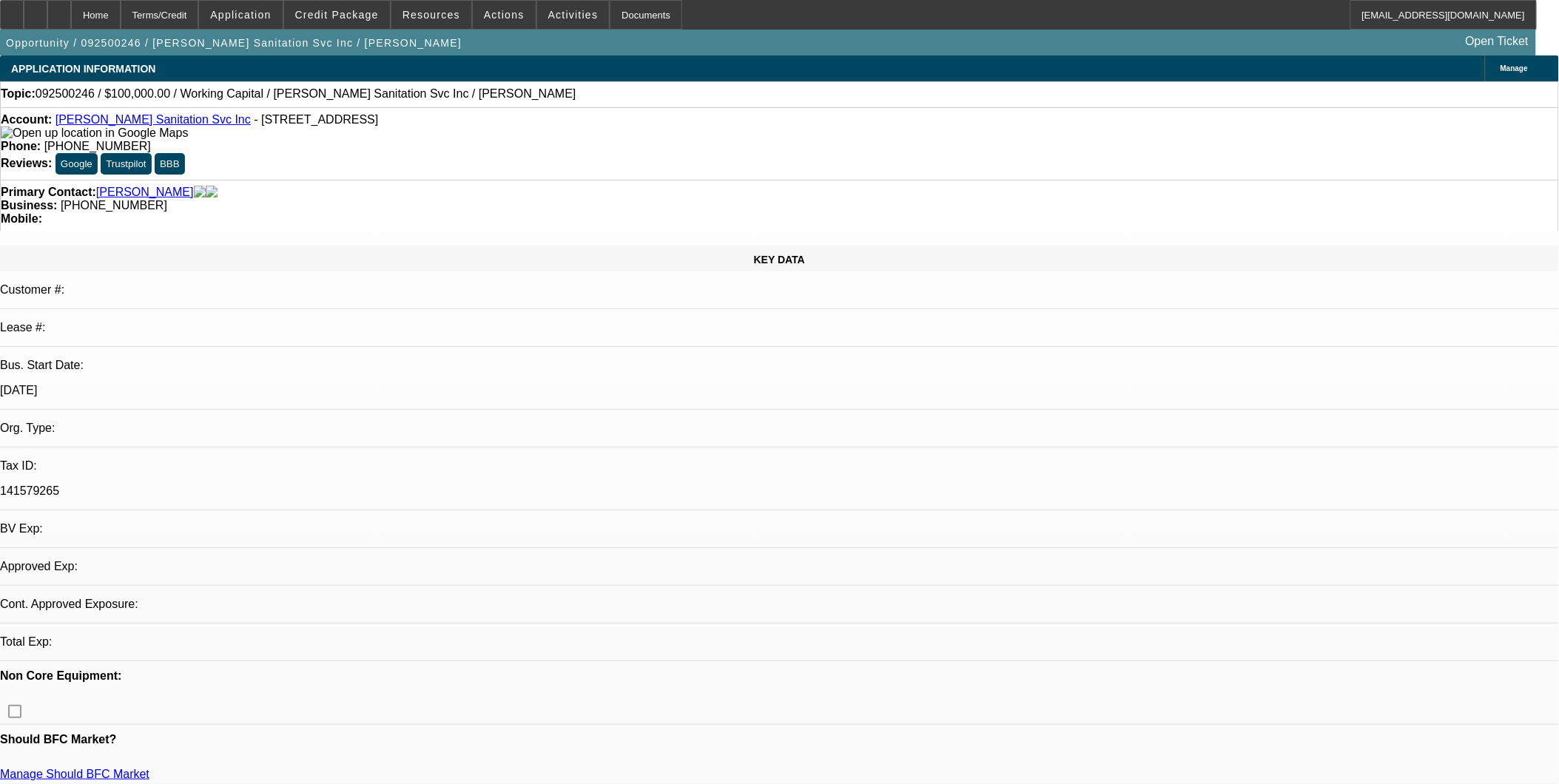
select select "0"
select select "2"
select select "0.1"
select select "1"
select select "2"
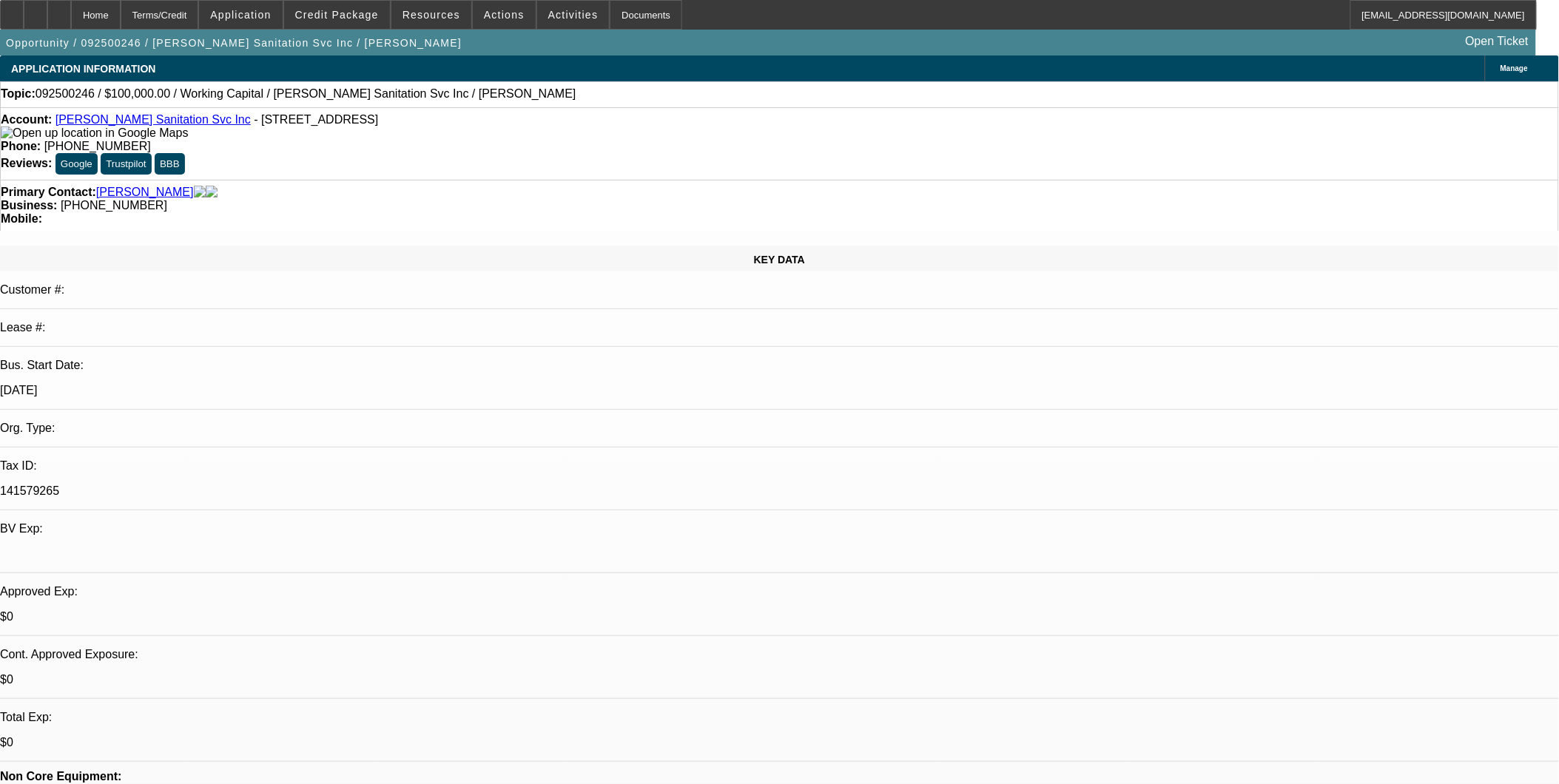
select select "4"
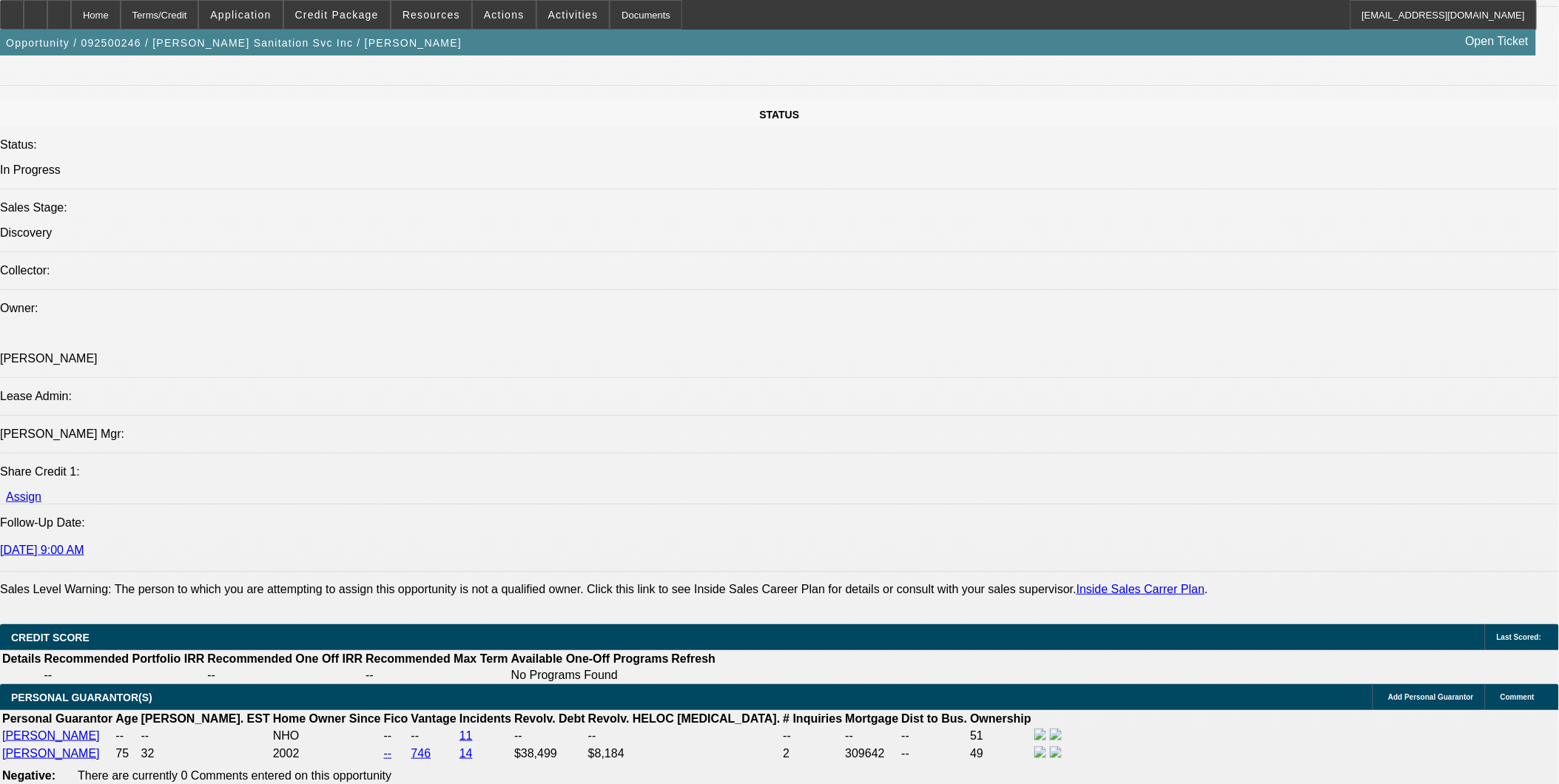
scroll to position [1561, 0]
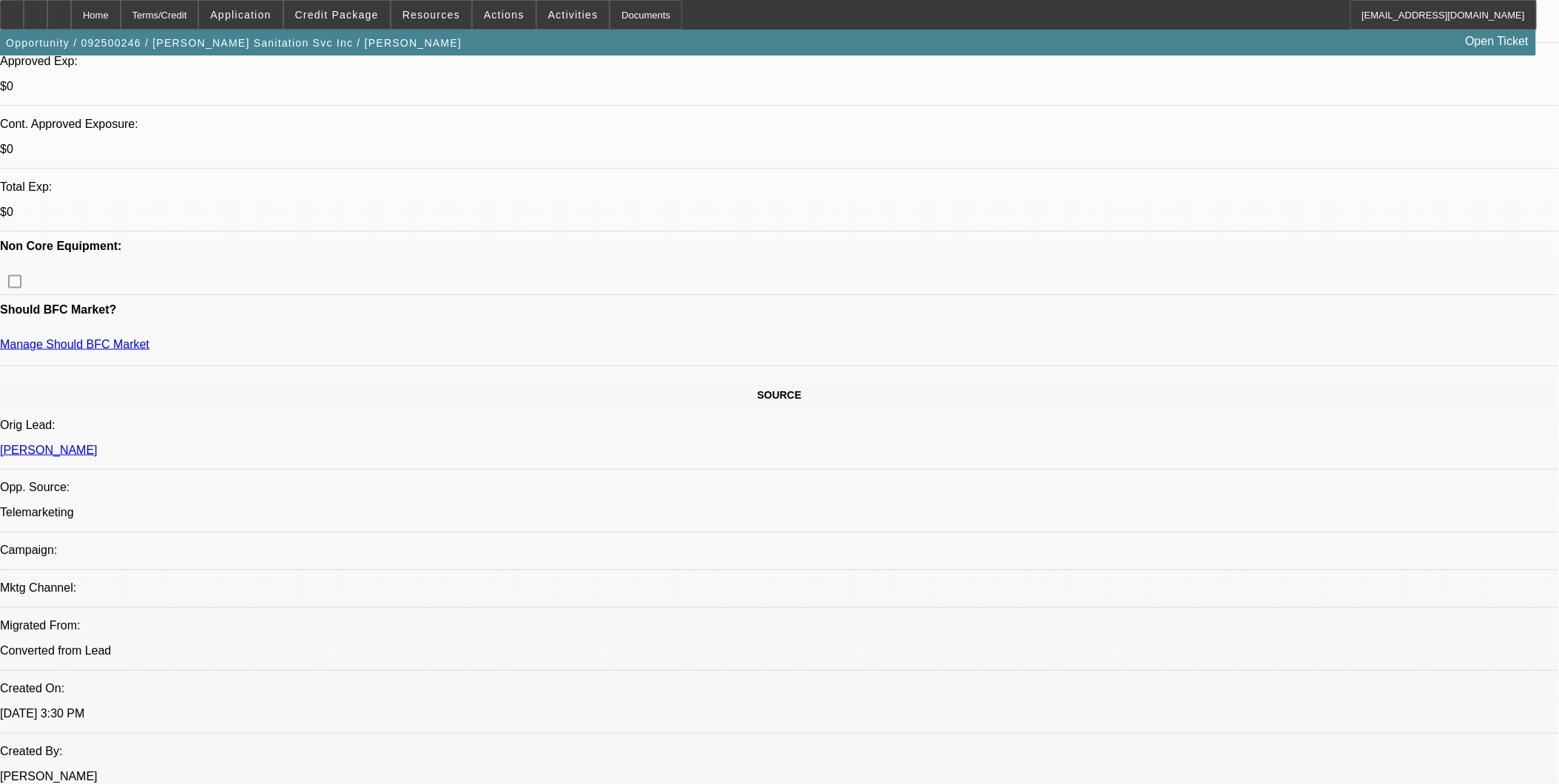
scroll to position [493, 0]
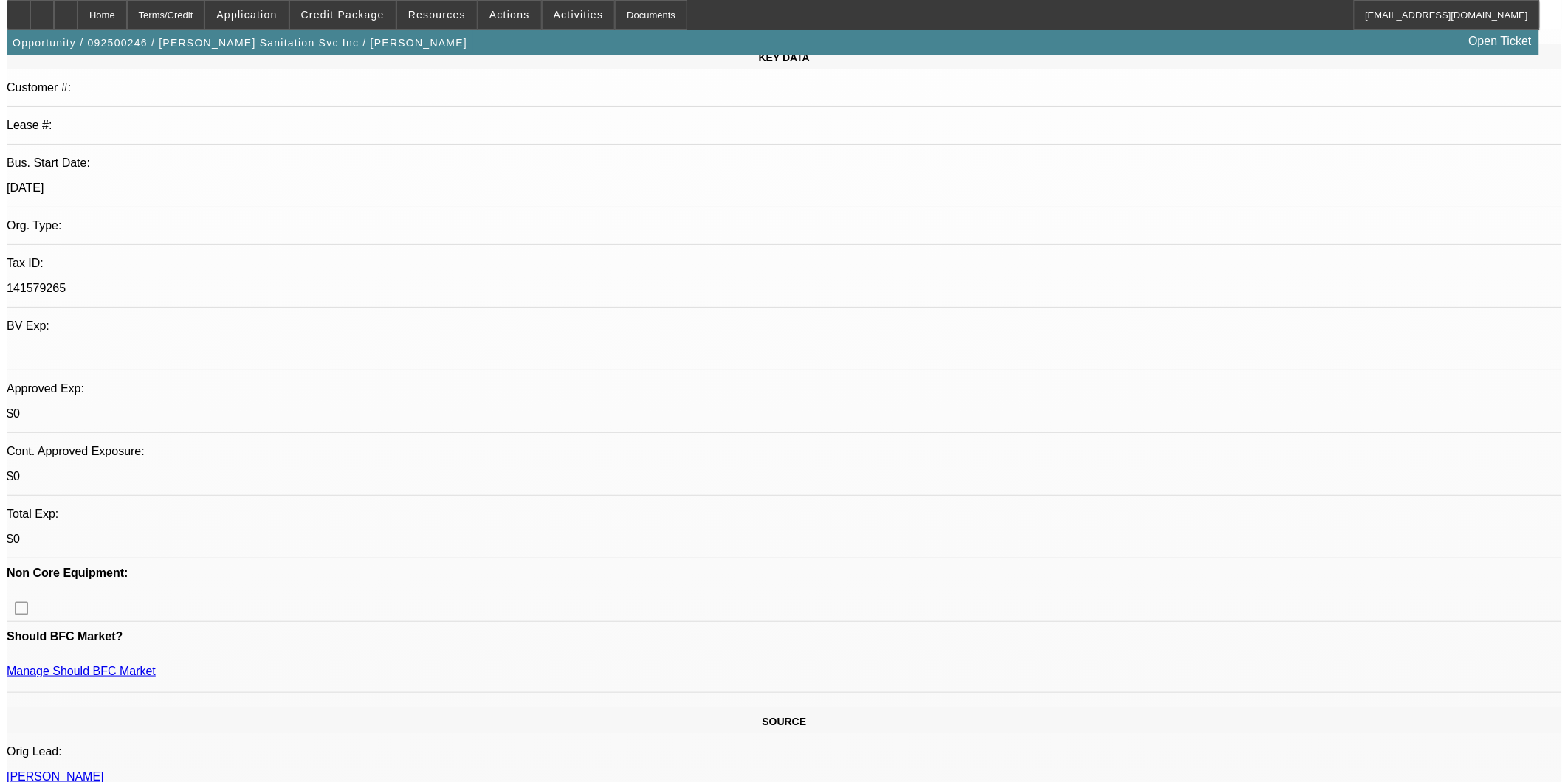
scroll to position [0, 0]
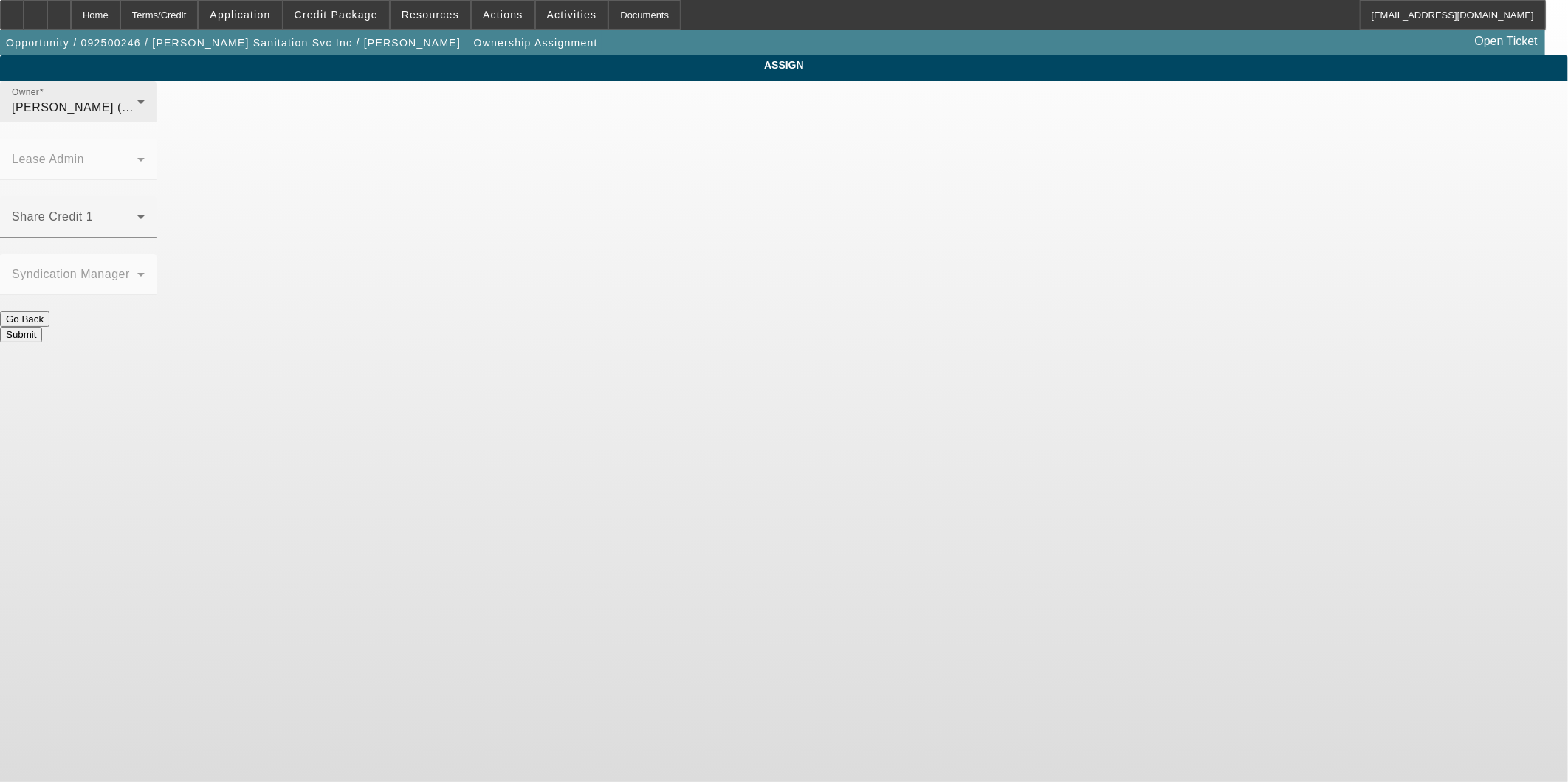
click at [153, 114] on span "[PERSON_NAME] (Lvl 1)" at bounding box center [82, 107] width 141 height 12
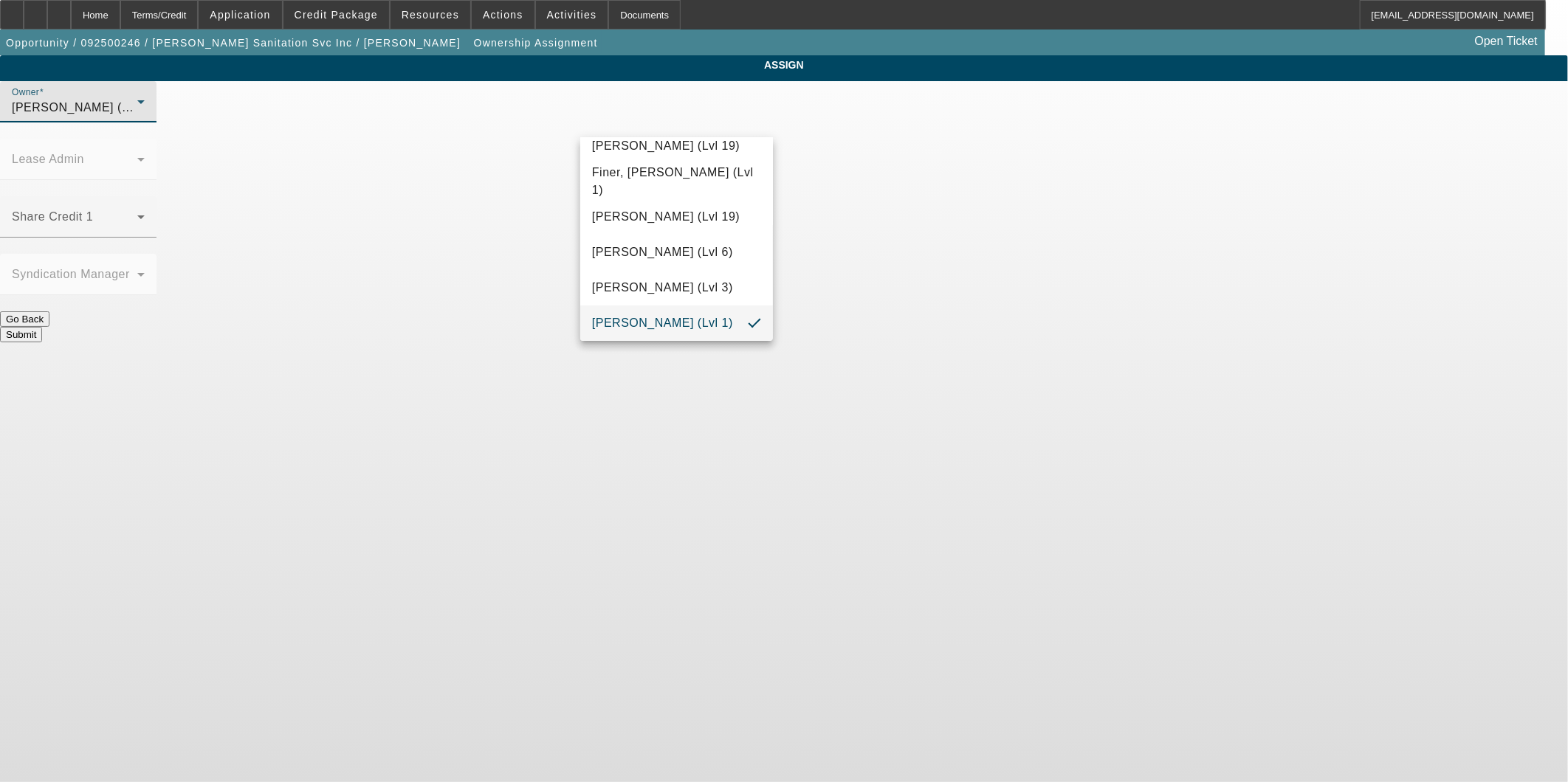
scroll to position [147, 0]
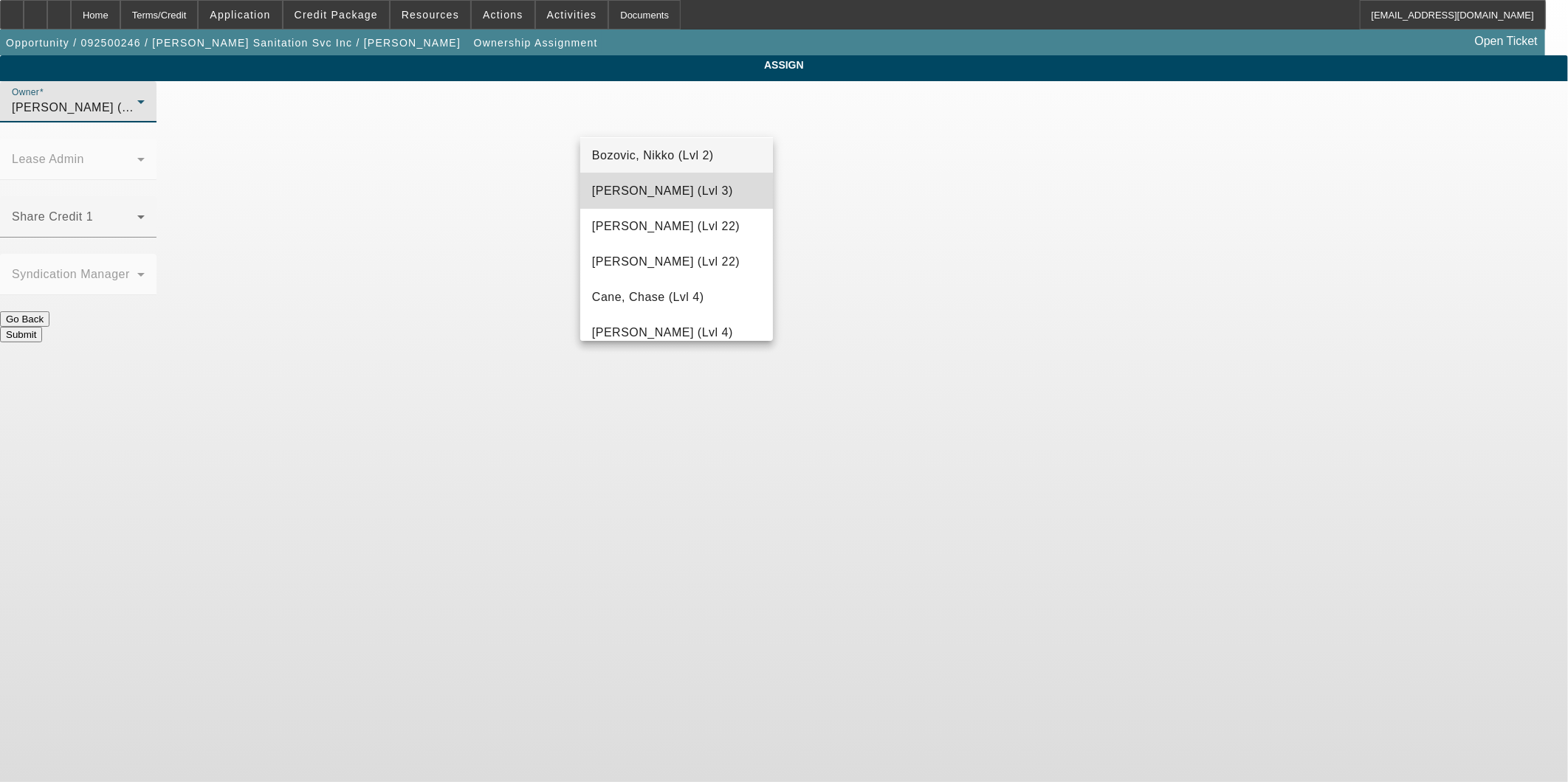
click at [684, 189] on span "[PERSON_NAME] (Lvl 3)" at bounding box center [662, 191] width 141 height 18
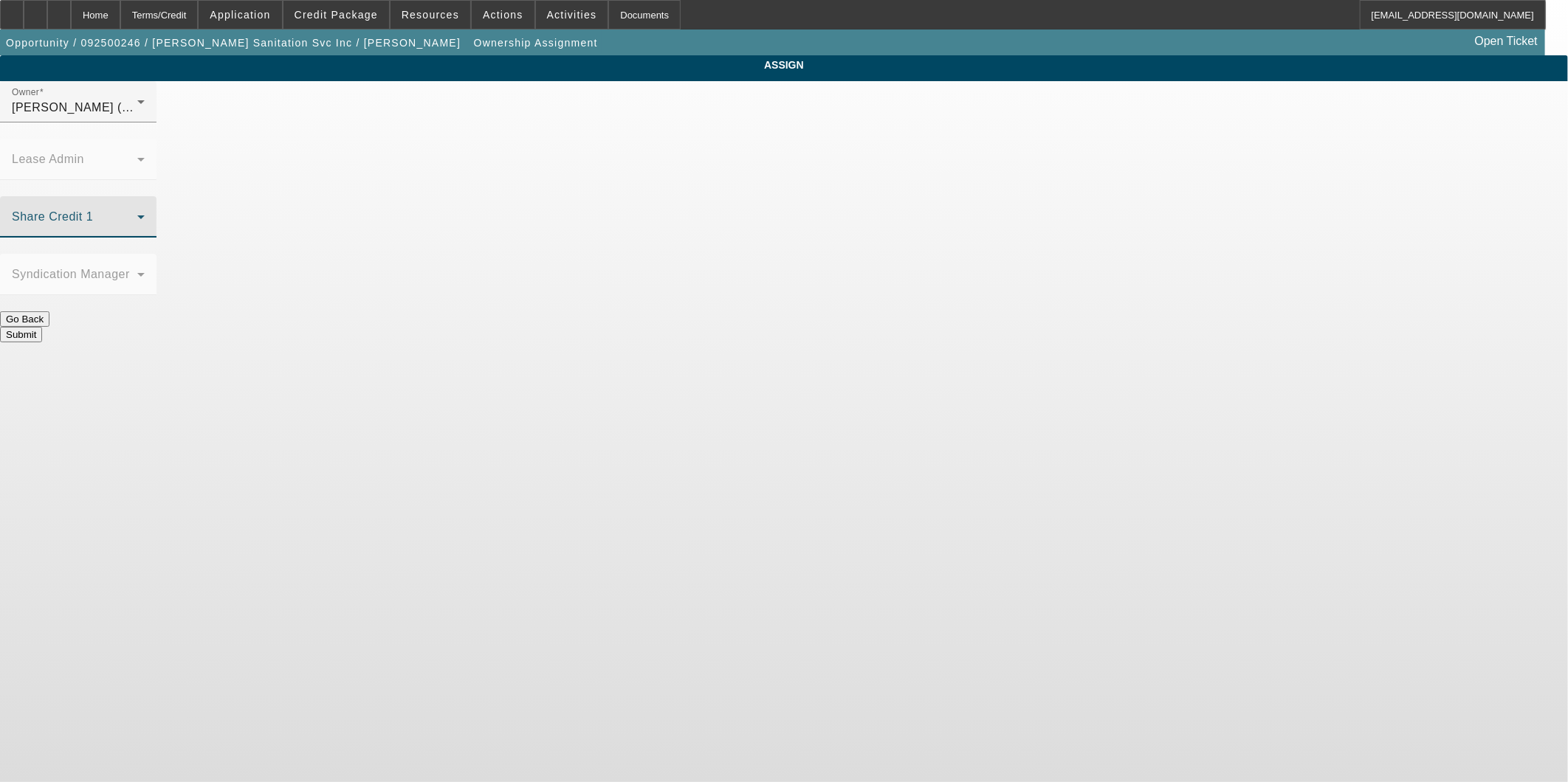
click at [138, 214] on span at bounding box center [74, 223] width 125 height 18
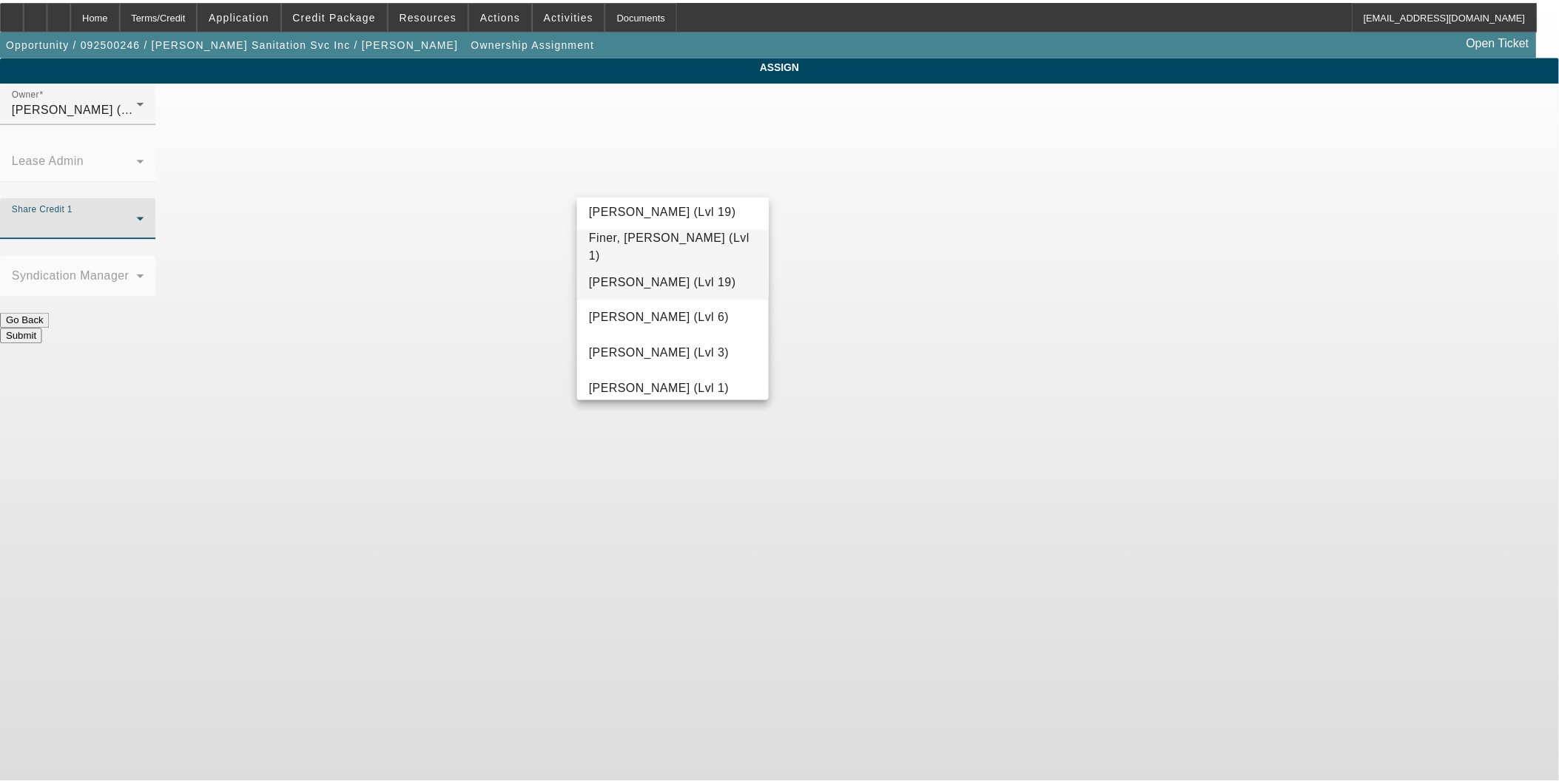
scroll to position [499, 0]
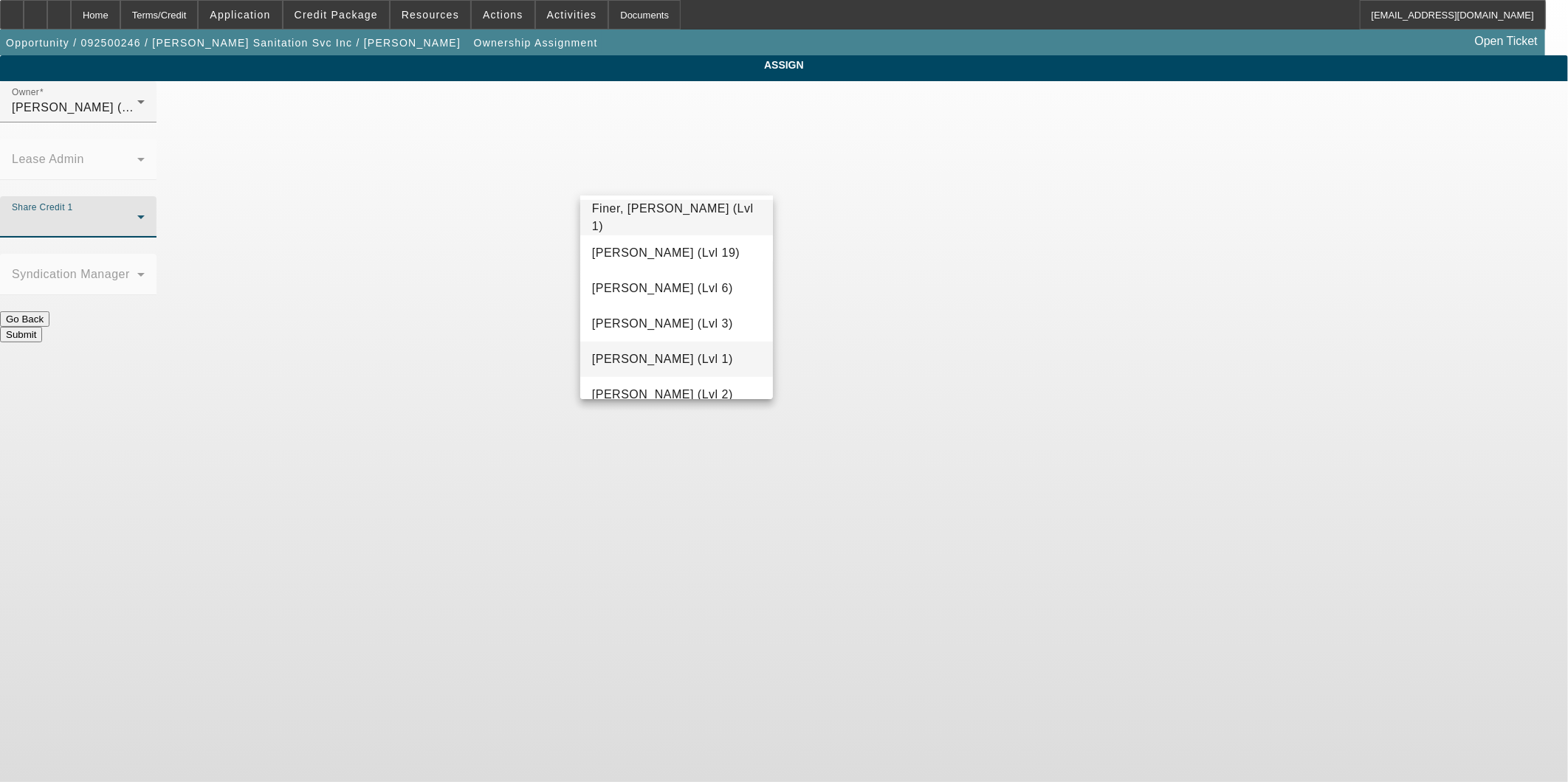
click at [656, 360] on span "[PERSON_NAME] (Lvl 1)" at bounding box center [662, 360] width 141 height 18
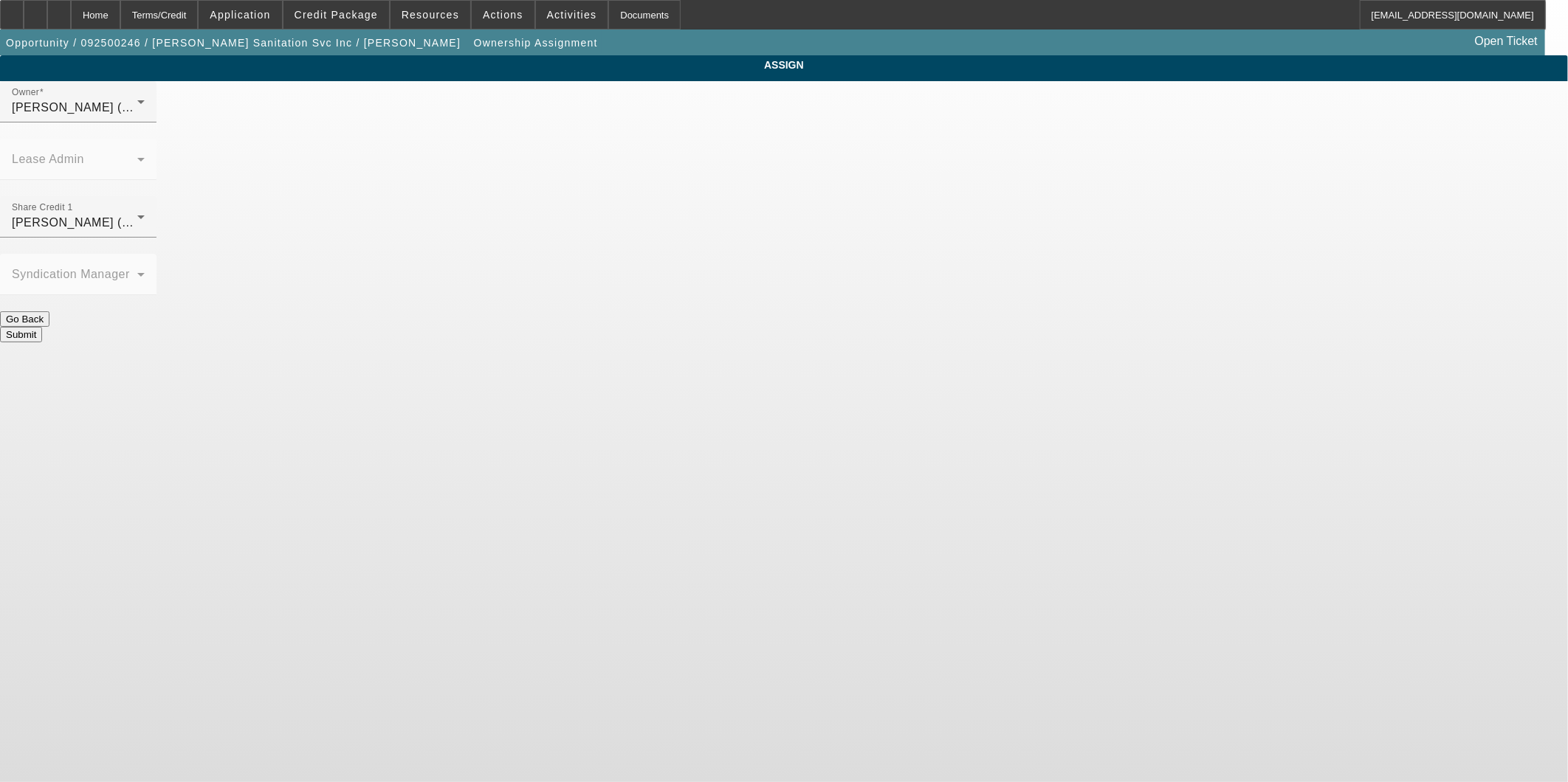
click at [42, 327] on button "Submit" at bounding box center [21, 334] width 42 height 16
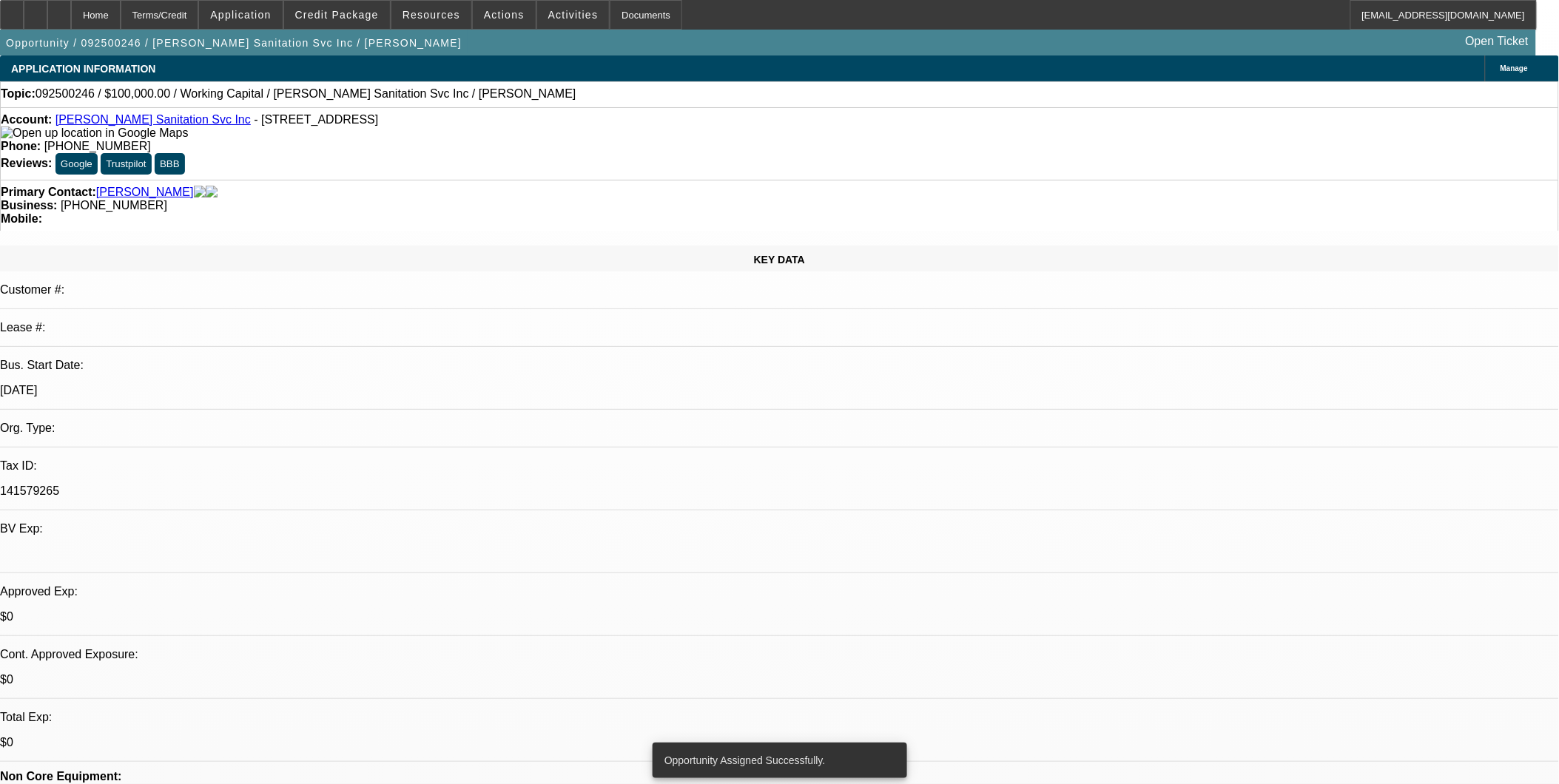
select select "0"
select select "2"
select select "0.1"
select select "4"
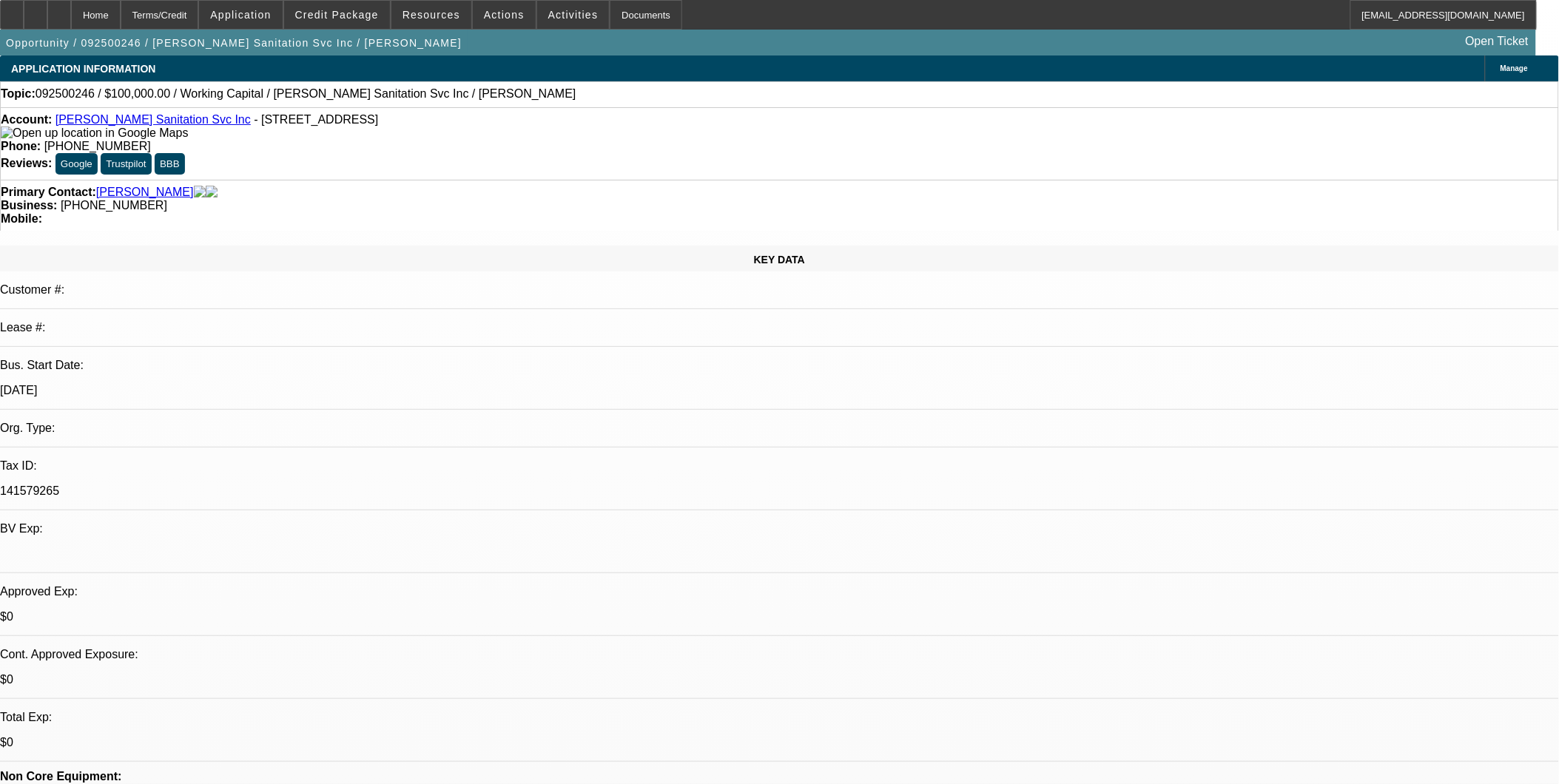
click at [106, 120] on link "[PERSON_NAME] Sanitation Svc Inc" at bounding box center [153, 119] width 196 height 12
click at [372, 20] on span at bounding box center [337, 14] width 106 height 35
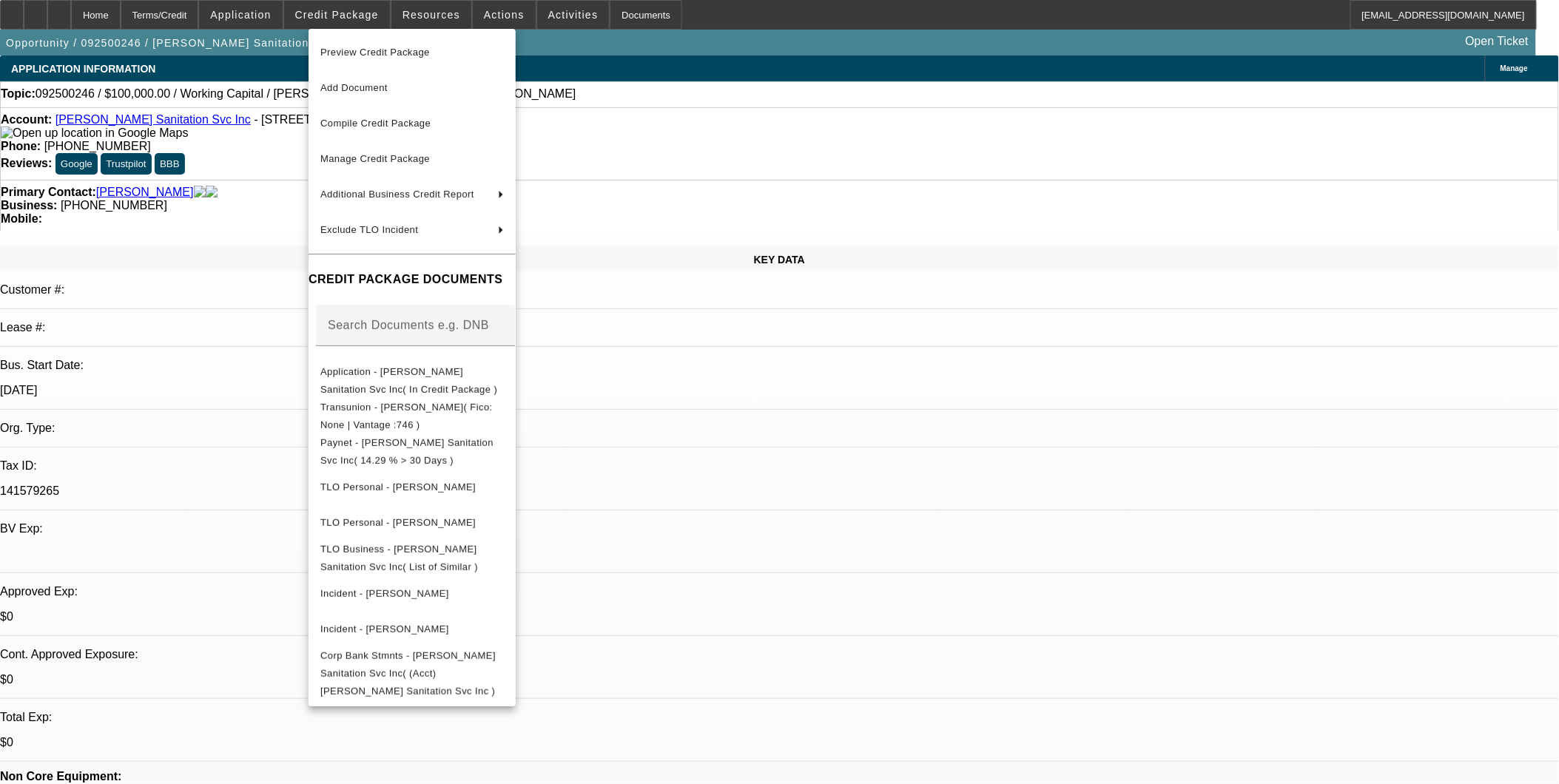
click at [778, 446] on div at bounding box center [779, 392] width 1559 height 784
